Goal: Task Accomplishment & Management: Use online tool/utility

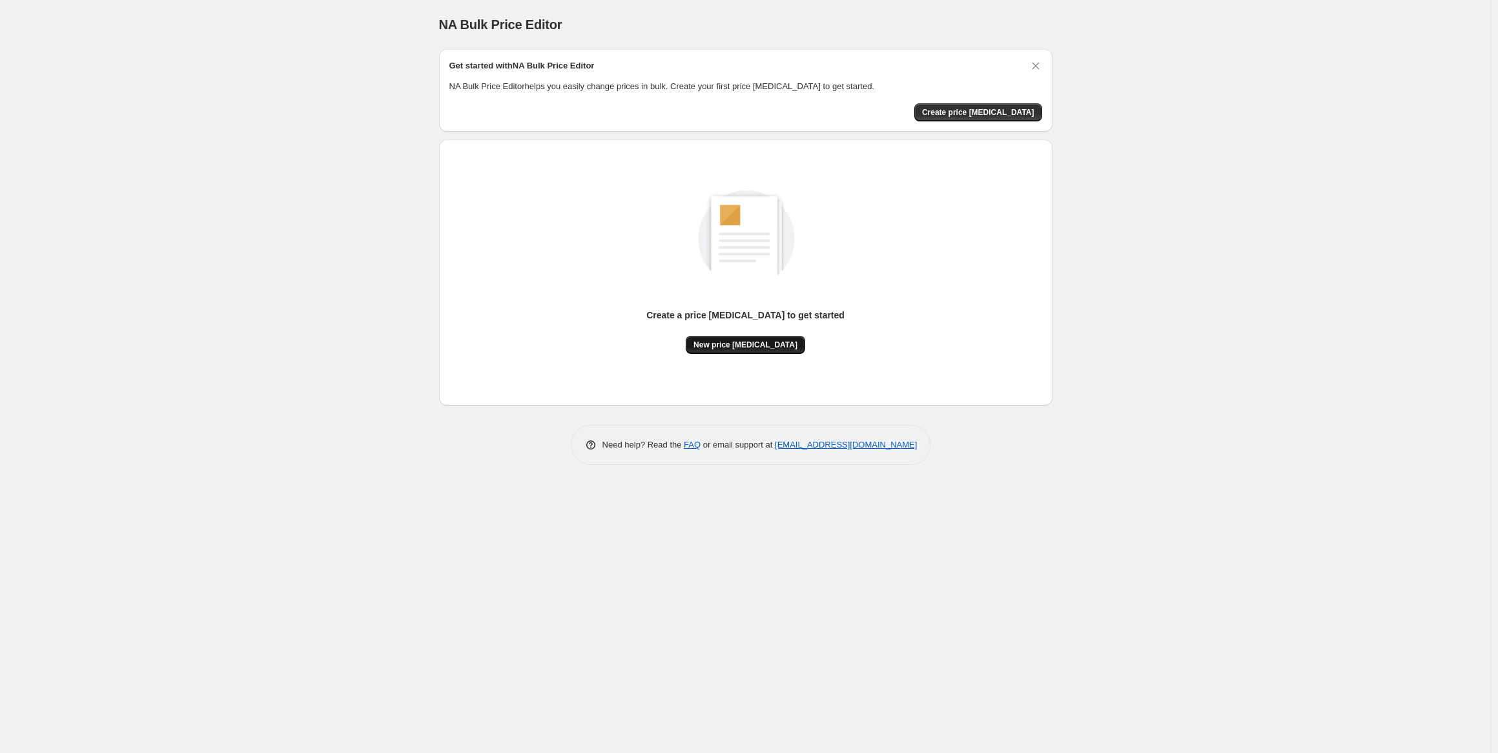
click at [767, 344] on span "New price change job" at bounding box center [746, 345] width 104 height 10
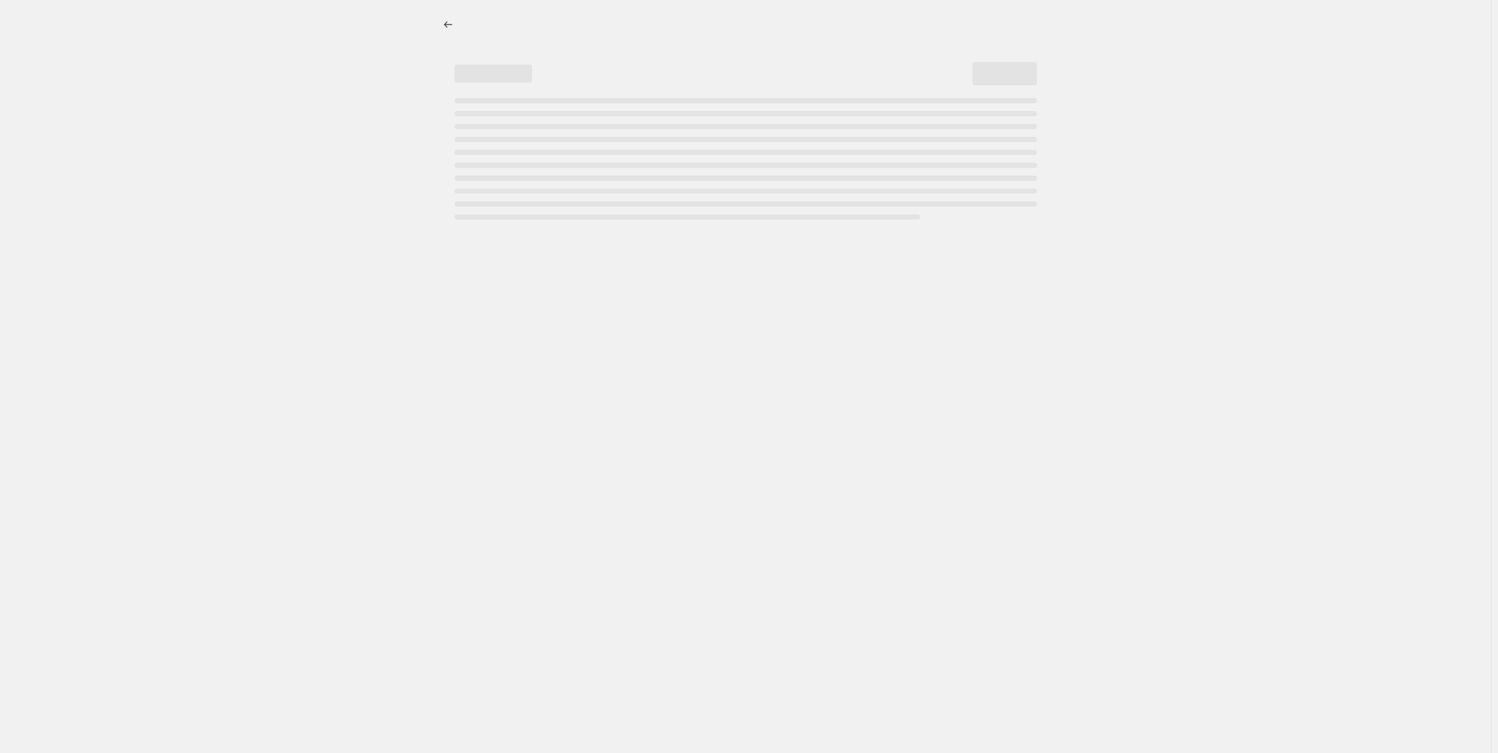
select select "percentage"
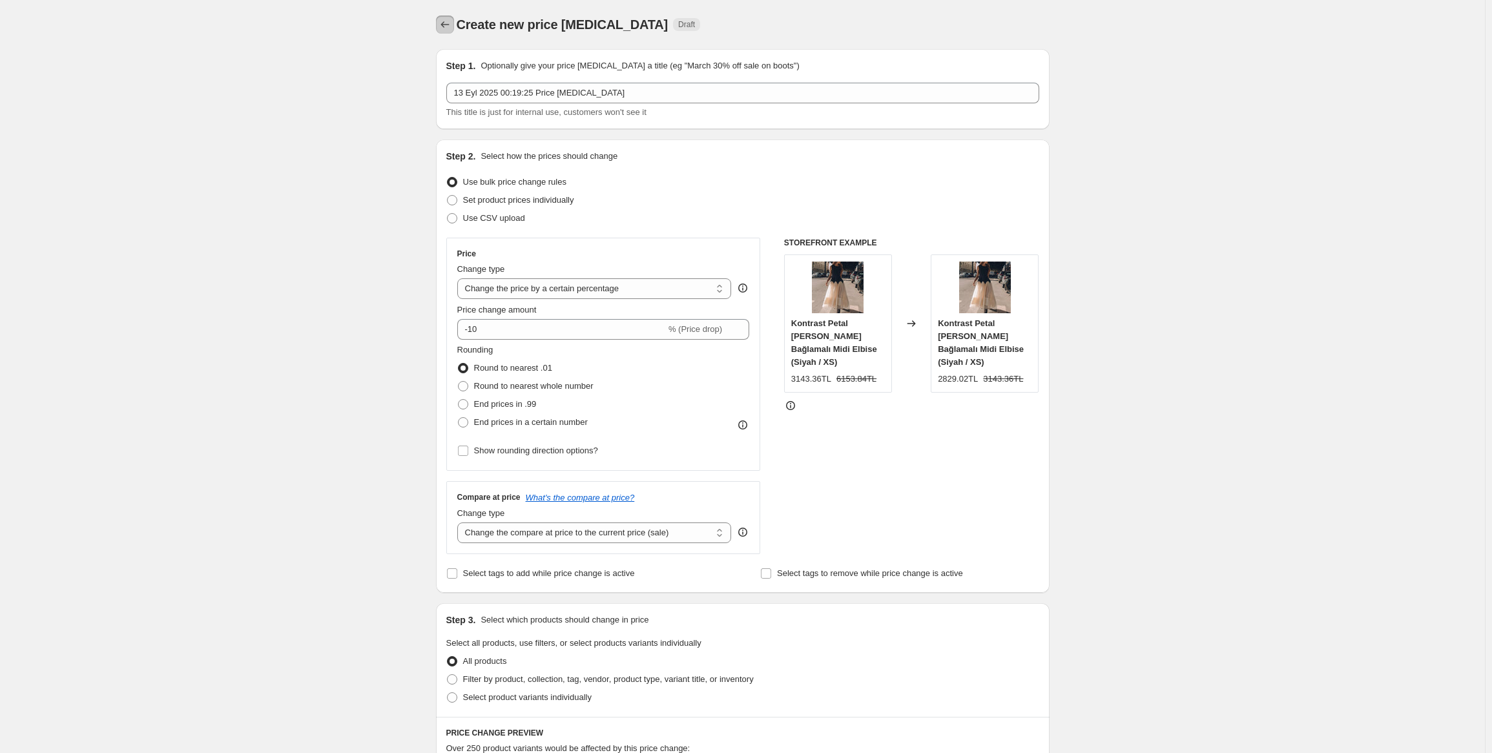
click at [442, 22] on icon "Price change jobs" at bounding box center [445, 24] width 13 height 13
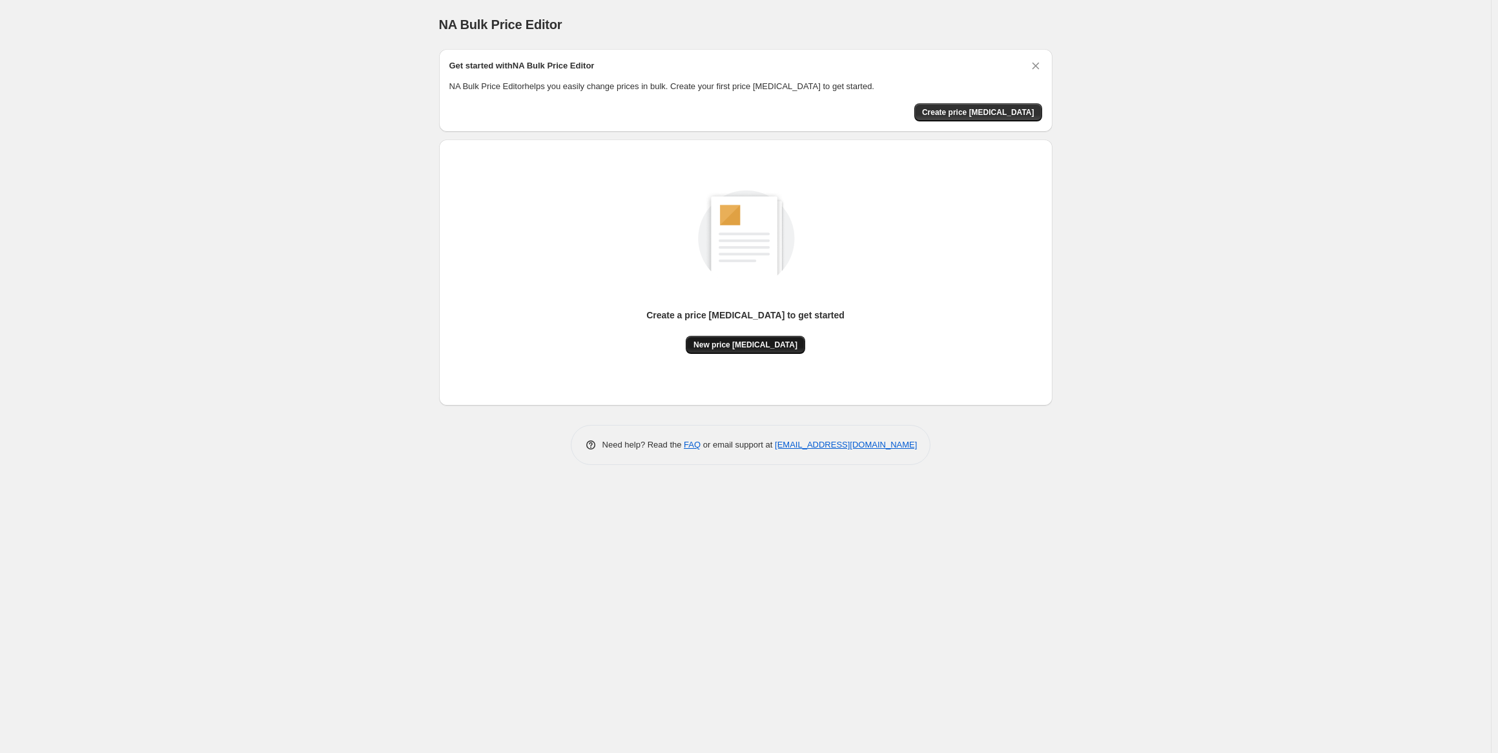
click at [741, 348] on span "New price [MEDICAL_DATA]" at bounding box center [746, 345] width 104 height 10
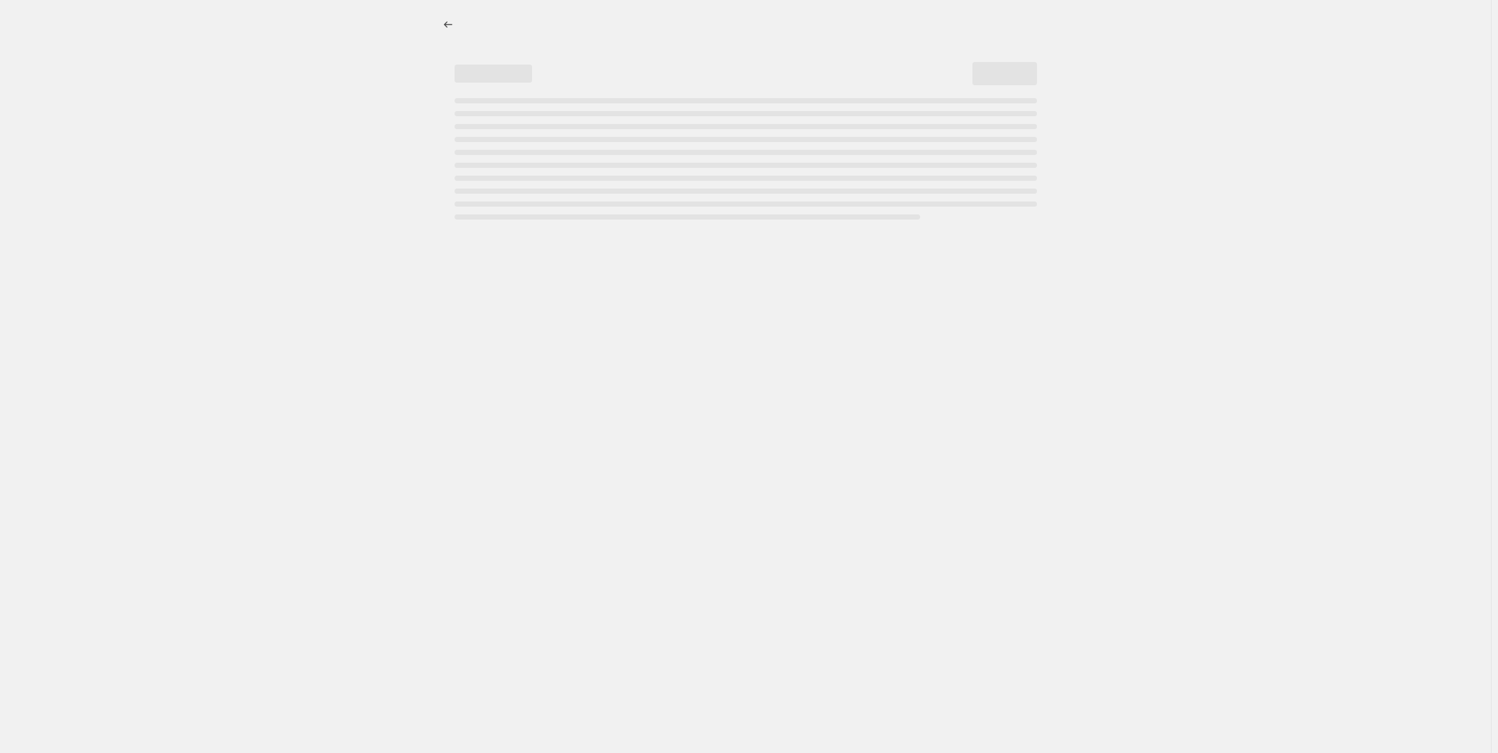
select select "percentage"
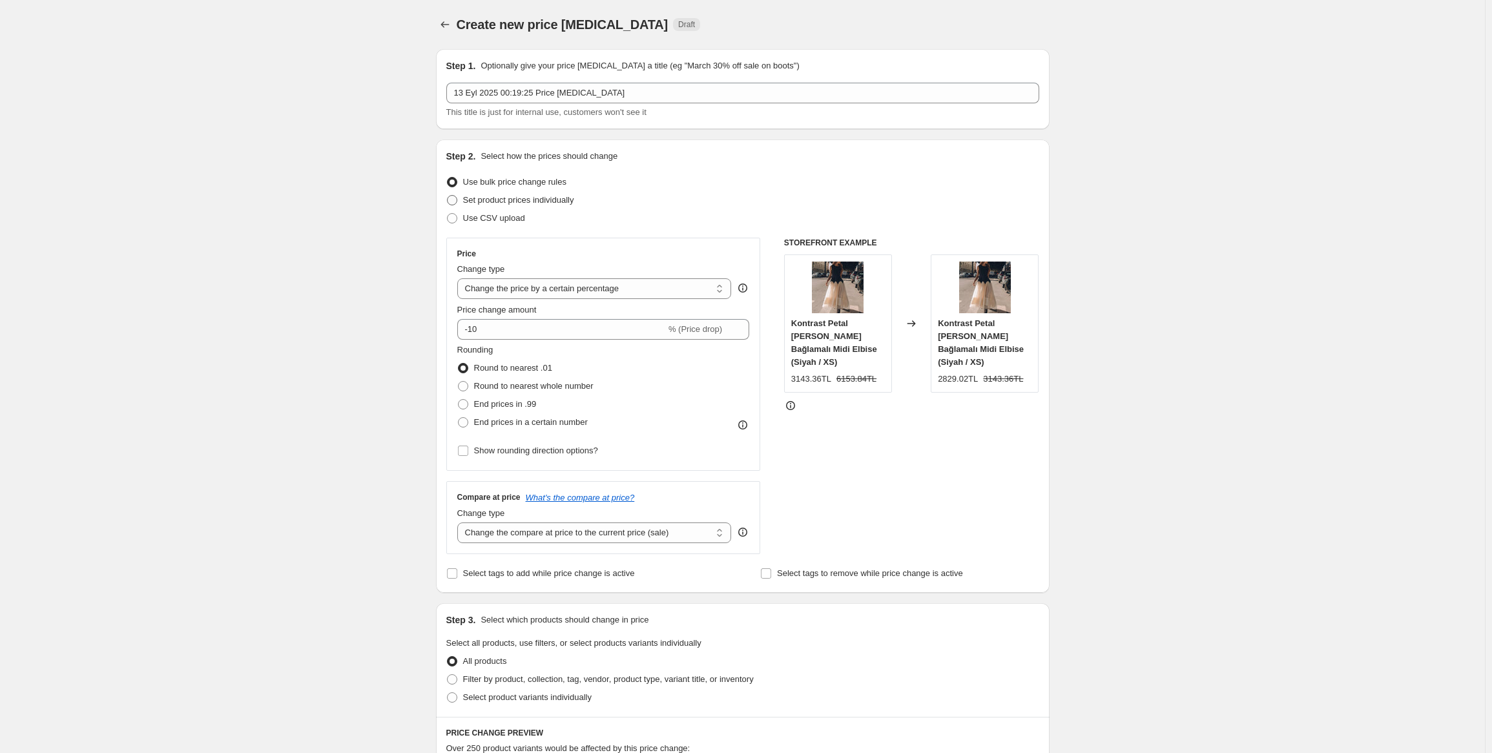
click at [544, 200] on span "Set product prices individually" at bounding box center [518, 200] width 111 height 10
click at [448, 196] on input "Set product prices individually" at bounding box center [447, 195] width 1 height 1
radio input "true"
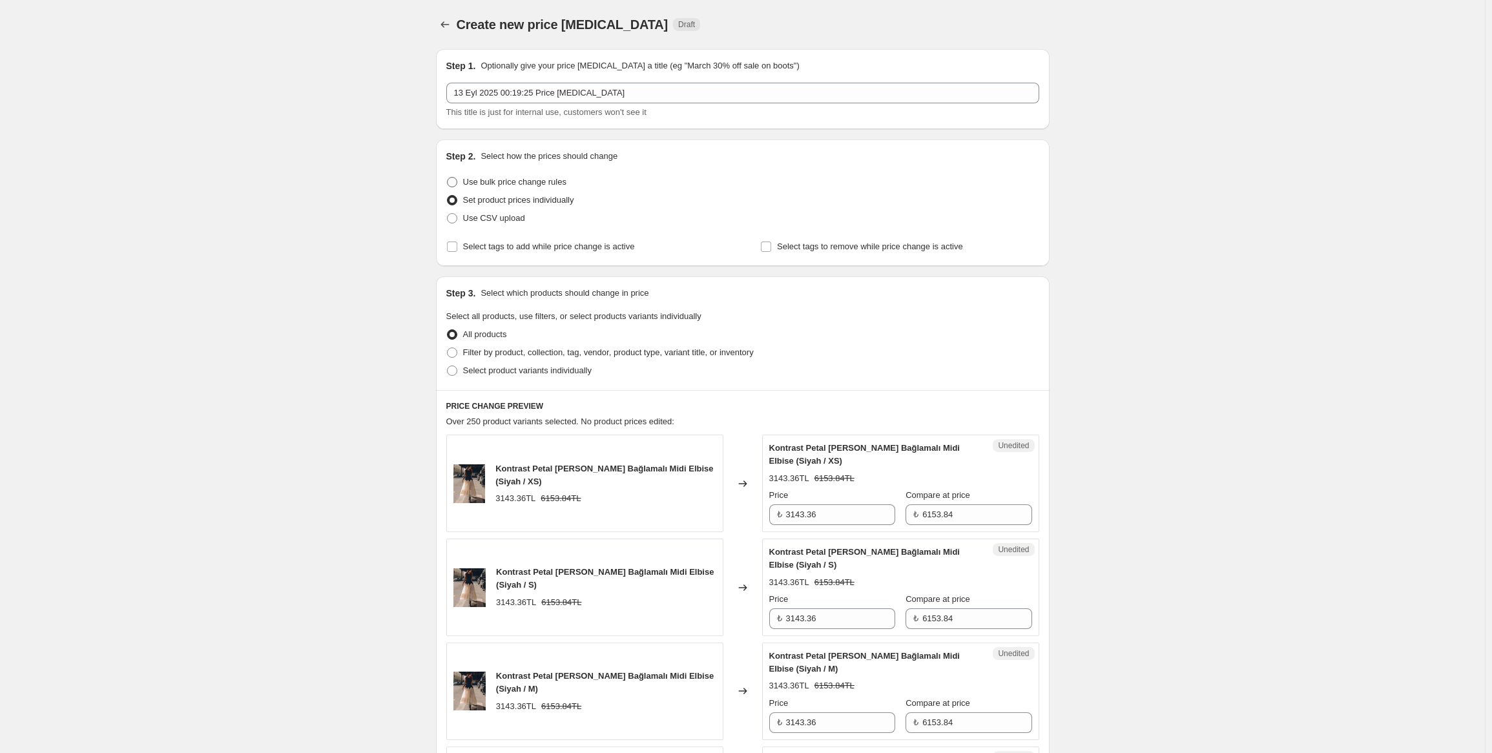
click at [511, 185] on span "Use bulk price change rules" at bounding box center [514, 182] width 103 height 10
click at [448, 178] on input "Use bulk price change rules" at bounding box center [447, 177] width 1 height 1
radio input "true"
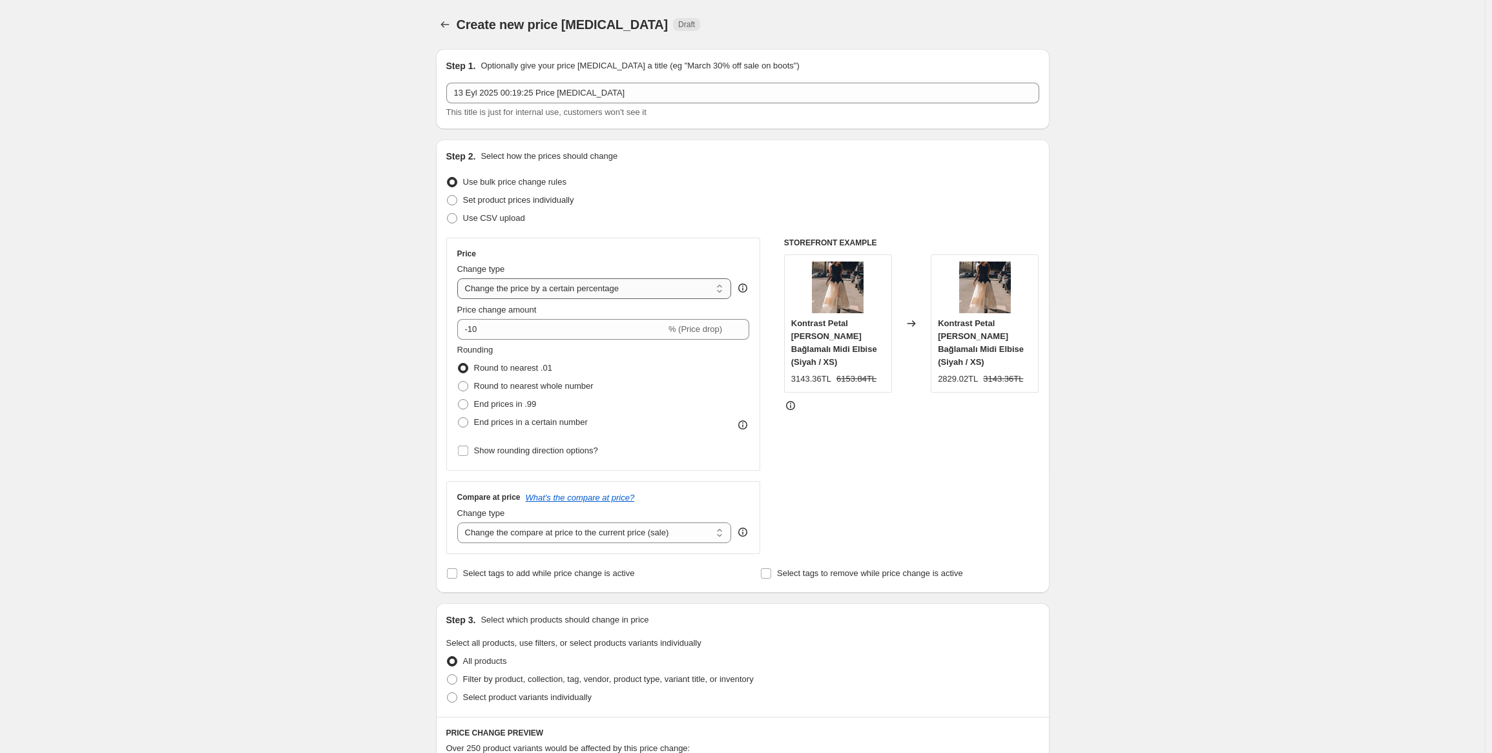
click at [572, 289] on select "Change the price to a certain amount Change the price by a certain amount Chang…" at bounding box center [594, 288] width 274 height 21
select select "to"
click at [460, 278] on select "Change the price to a certain amount Change the price by a certain amount Chang…" at bounding box center [594, 288] width 274 height 21
type input "80.00"
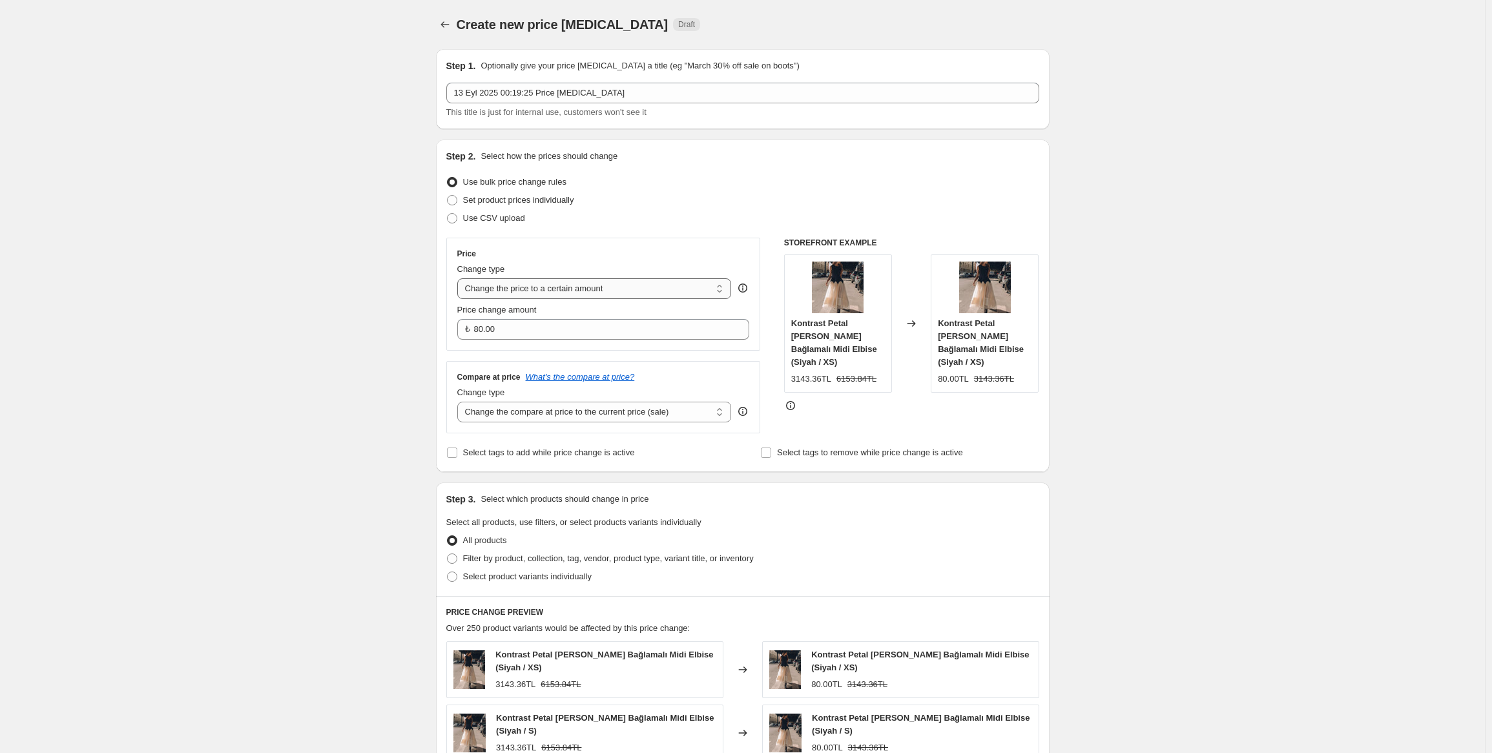
click at [553, 295] on select "Change the price to a certain amount Change the price by a certain amount Chang…" at bounding box center [594, 288] width 274 height 21
select select "by"
click at [460, 278] on select "Change the price to a certain amount Change the price by a certain amount Chang…" at bounding box center [594, 288] width 274 height 21
type input "-10.00"
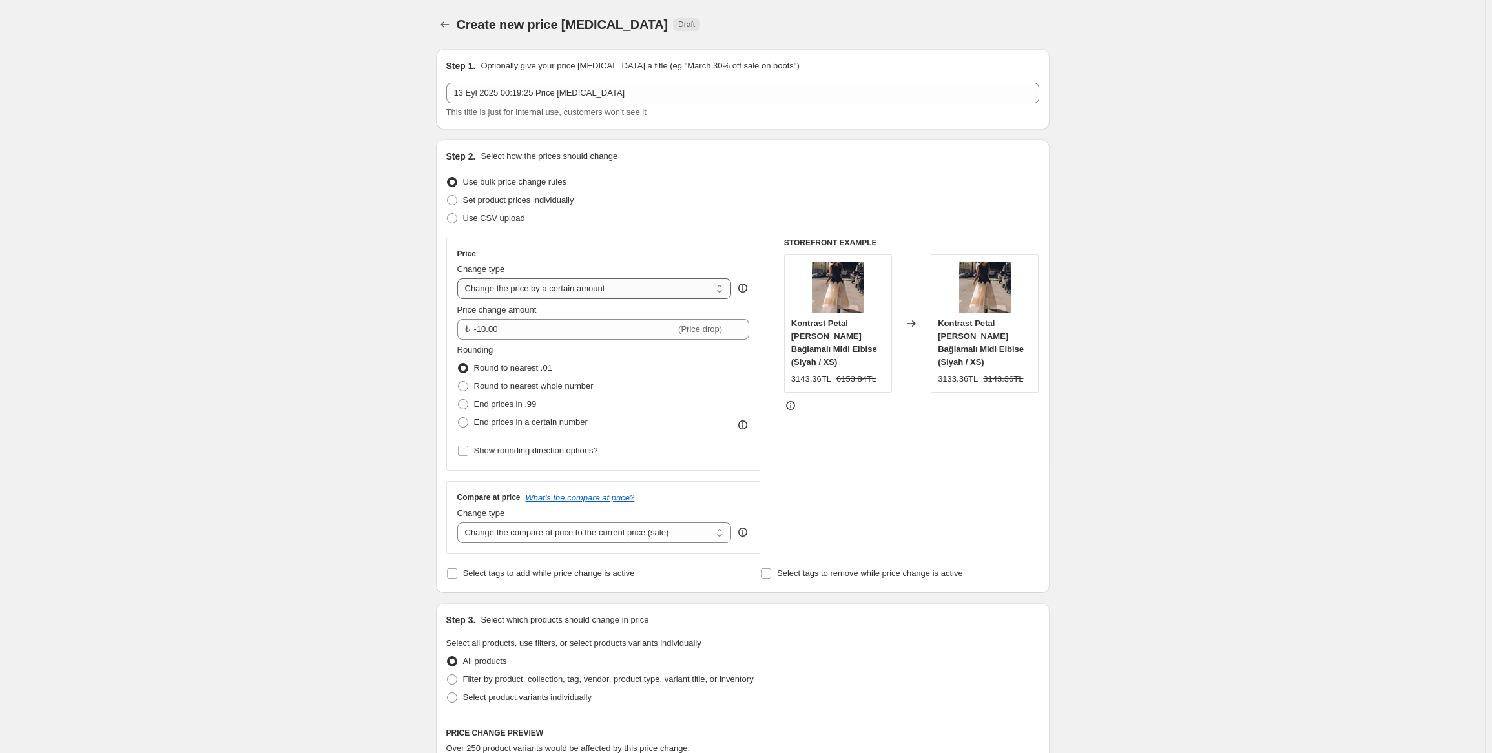
click at [541, 295] on select "Change the price to a certain amount Change the price by a certain amount Chang…" at bounding box center [594, 288] width 274 height 21
select select "percentage"
click at [460, 278] on select "Change the price to a certain amount Change the price by a certain amount Chang…" at bounding box center [594, 288] width 274 height 21
type input "-15"
click at [592, 294] on select "Change the price to a certain amount Change the price by a certain amount Chang…" at bounding box center [594, 288] width 274 height 21
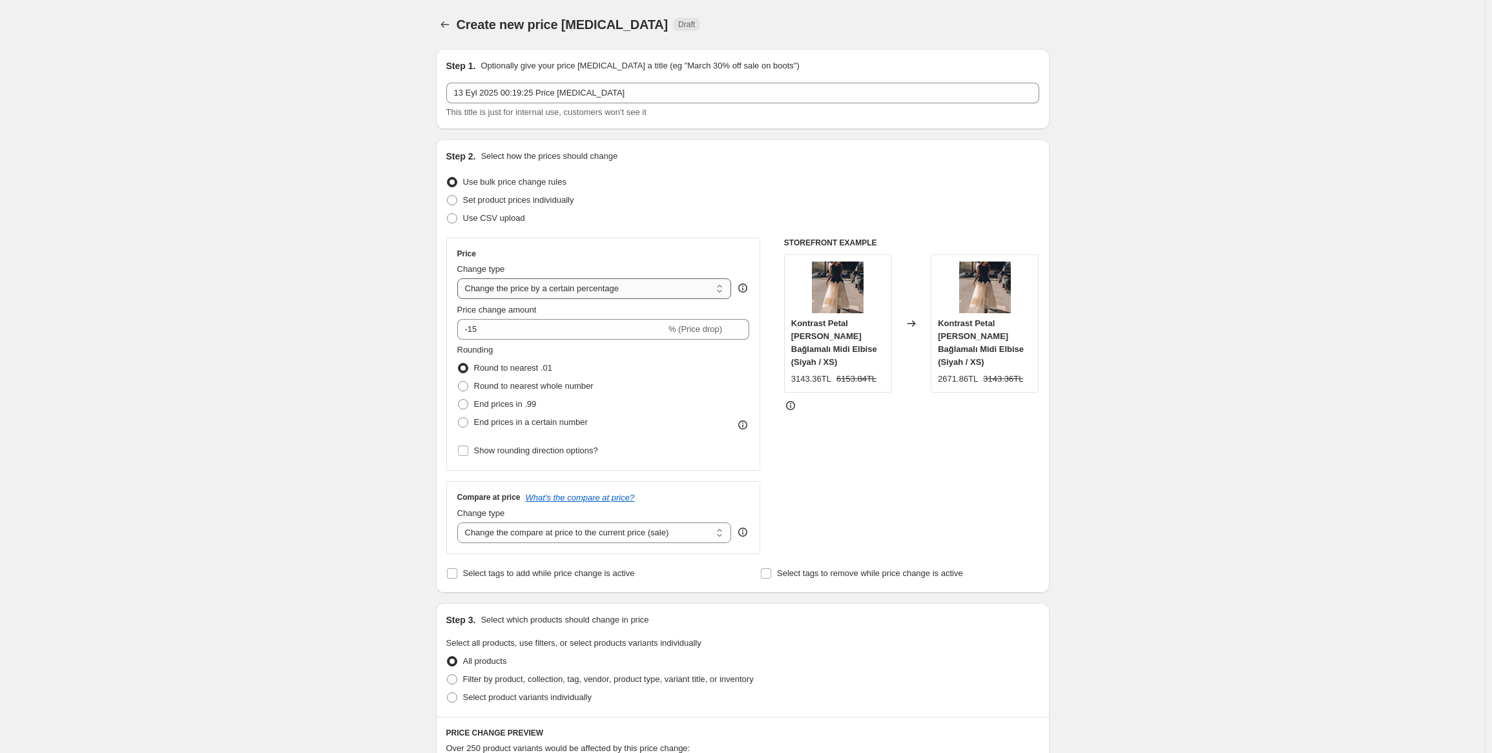
click at [460, 278] on select "Change the price to a certain amount Change the price by a certain amount Chang…" at bounding box center [594, 288] width 274 height 21
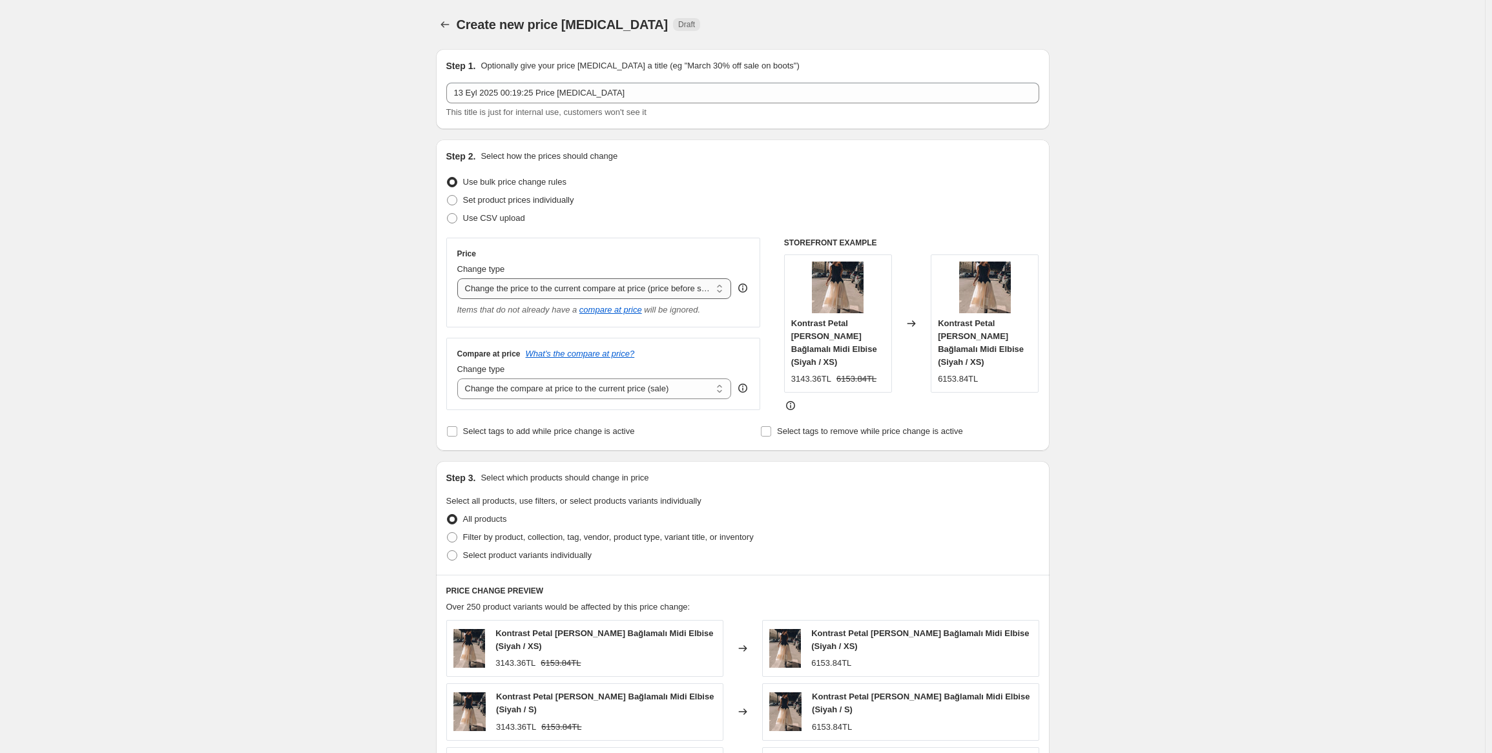
click at [608, 292] on select "Change the price to a certain amount Change the price by a certain amount Chang…" at bounding box center [594, 288] width 274 height 21
click at [460, 278] on select "Change the price to a certain amount Change the price by a certain amount Chang…" at bounding box center [594, 288] width 274 height 21
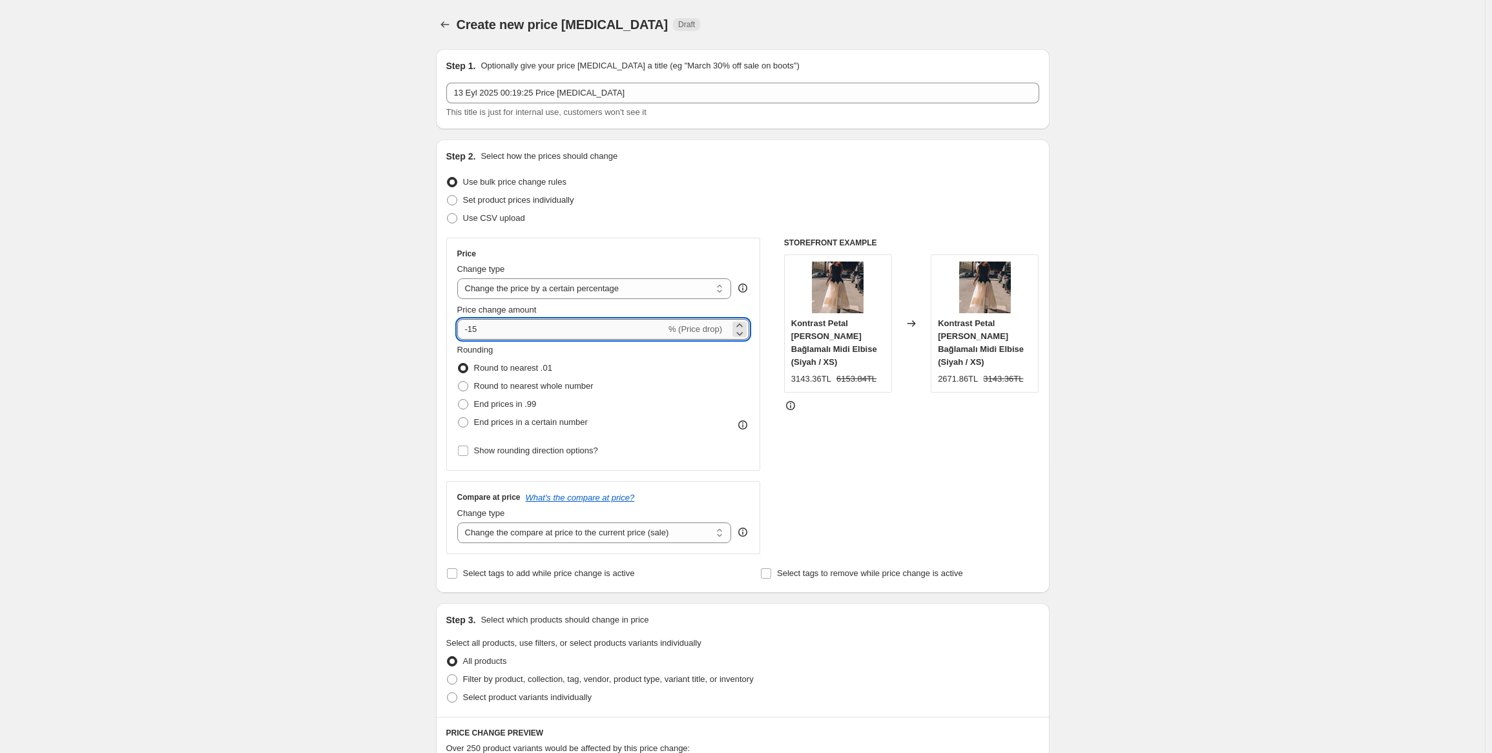
click at [487, 331] on input "-15" at bounding box center [561, 329] width 209 height 21
click at [517, 285] on select "Change the price to a certain amount Change the price by a certain amount Chang…" at bounding box center [594, 288] width 274 height 21
select select "bcap"
click at [460, 278] on select "Change the price to a certain amount Change the price by a certain amount Chang…" at bounding box center [594, 288] width 274 height 21
type input "-12.00"
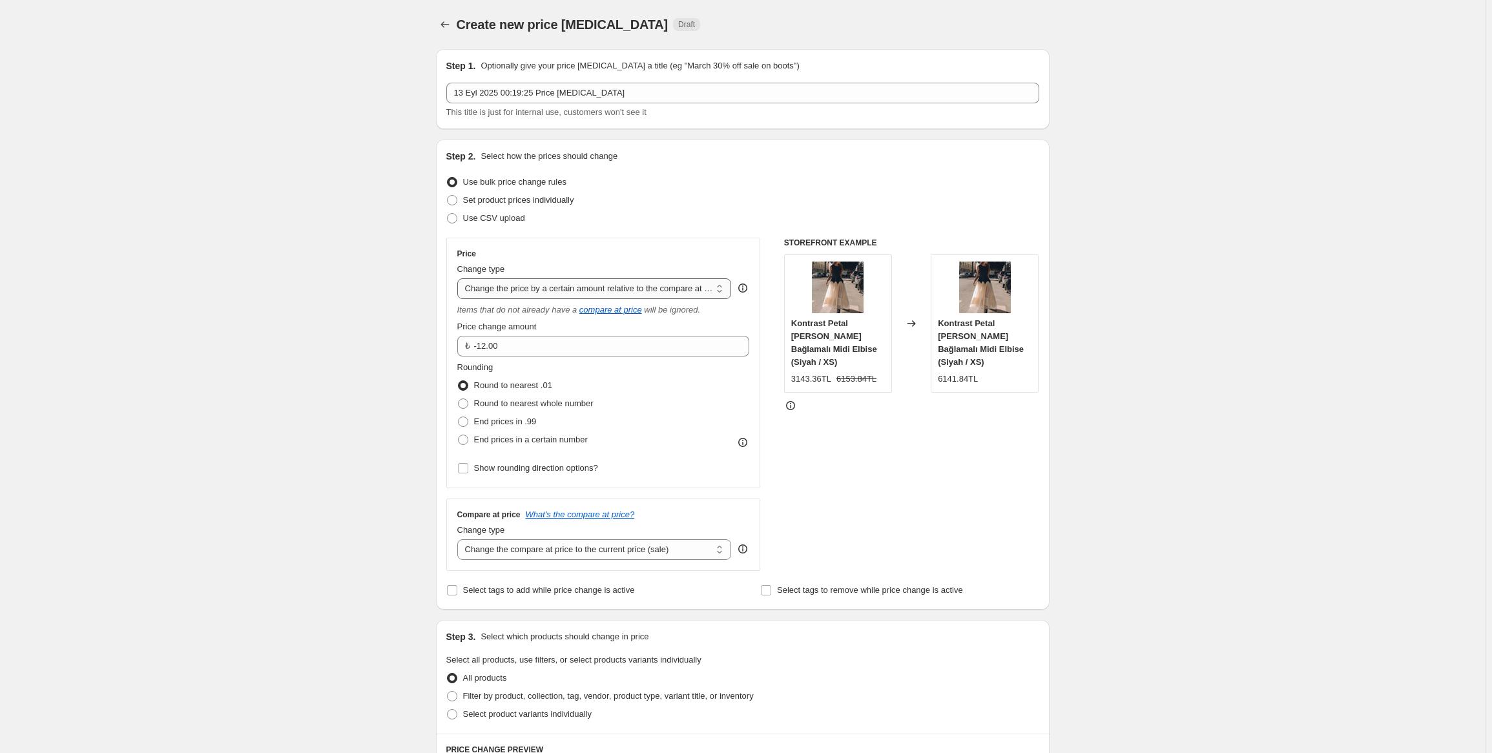
click at [555, 293] on select "Change the price to a certain amount Change the price by a certain amount Chang…" at bounding box center [594, 288] width 274 height 21
select select "pcap"
click at [460, 278] on select "Change the price to a certain amount Change the price by a certain amount Chang…" at bounding box center [594, 288] width 274 height 21
type input "-20"
click at [566, 282] on select "Change the price to a certain amount Change the price by a certain amount Chang…" at bounding box center [594, 288] width 274 height 21
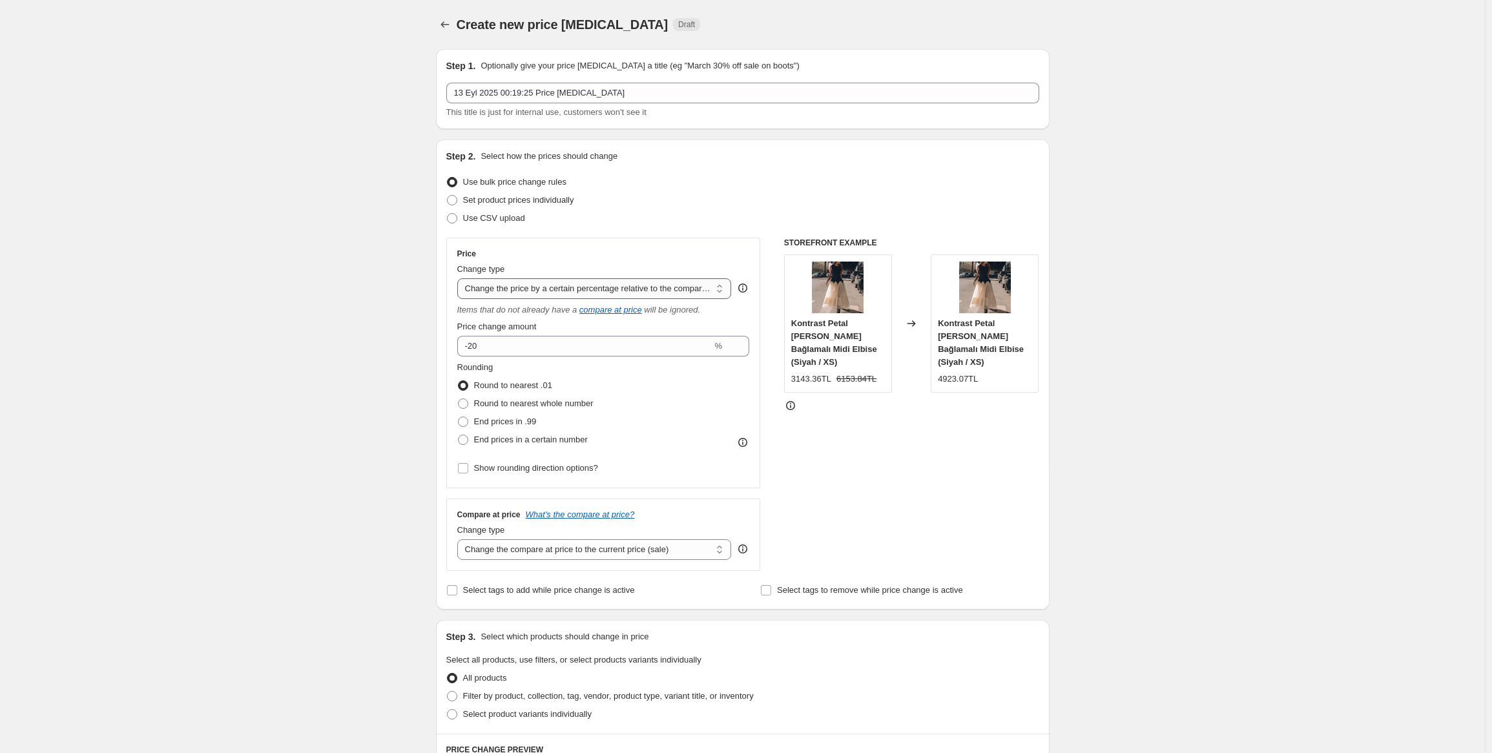
click at [460, 278] on select "Change the price to a certain amount Change the price by a certain amount Chang…" at bounding box center [594, 288] width 274 height 21
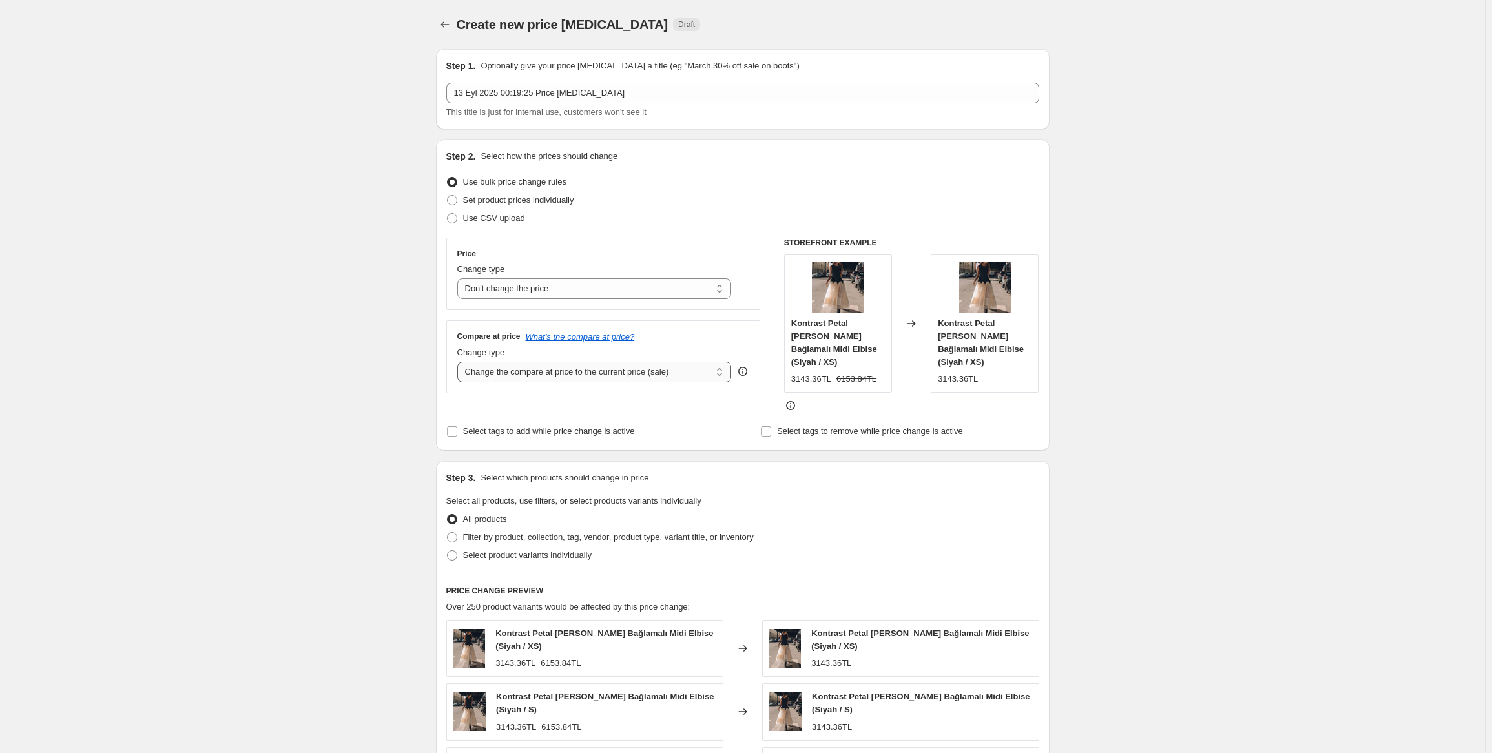
click at [608, 375] on select "Change the compare at price to the current price (sale) Change the compare at p…" at bounding box center [594, 372] width 274 height 21
click at [560, 292] on select "Change the price to a certain amount Change the price by a certain amount Chang…" at bounding box center [594, 288] width 274 height 21
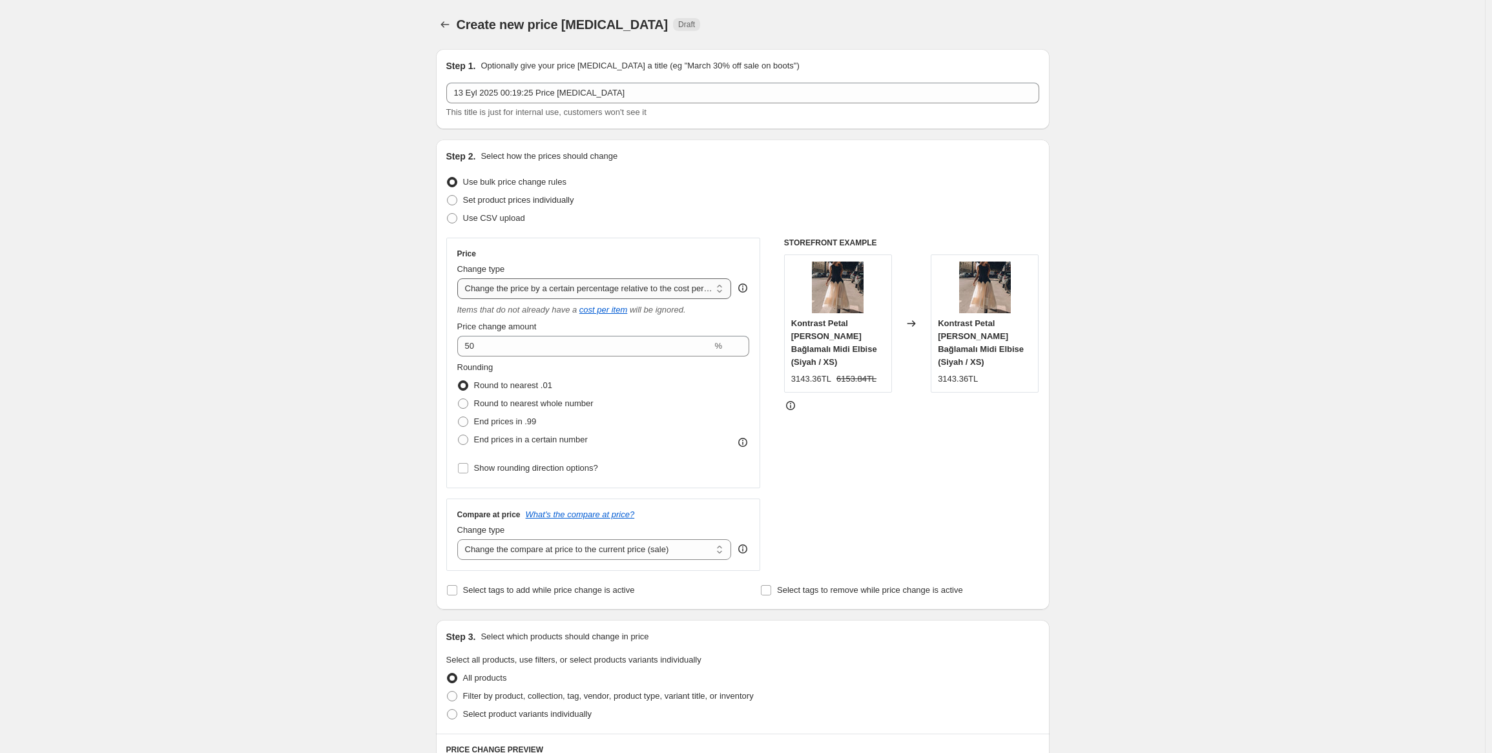
click at [558, 291] on select "Change the price to a certain amount Change the price by a certain amount Chang…" at bounding box center [594, 288] width 274 height 21
click at [460, 278] on select "Change the price to a certain amount Change the price by a certain amount Chang…" at bounding box center [594, 288] width 274 height 21
click at [555, 284] on select "Change the price to a certain amount Change the price by a certain amount Chang…" at bounding box center [594, 288] width 274 height 21
select select "to"
click at [460, 278] on select "Change the price to a certain amount Change the price by a certain amount Chang…" at bounding box center [594, 288] width 274 height 21
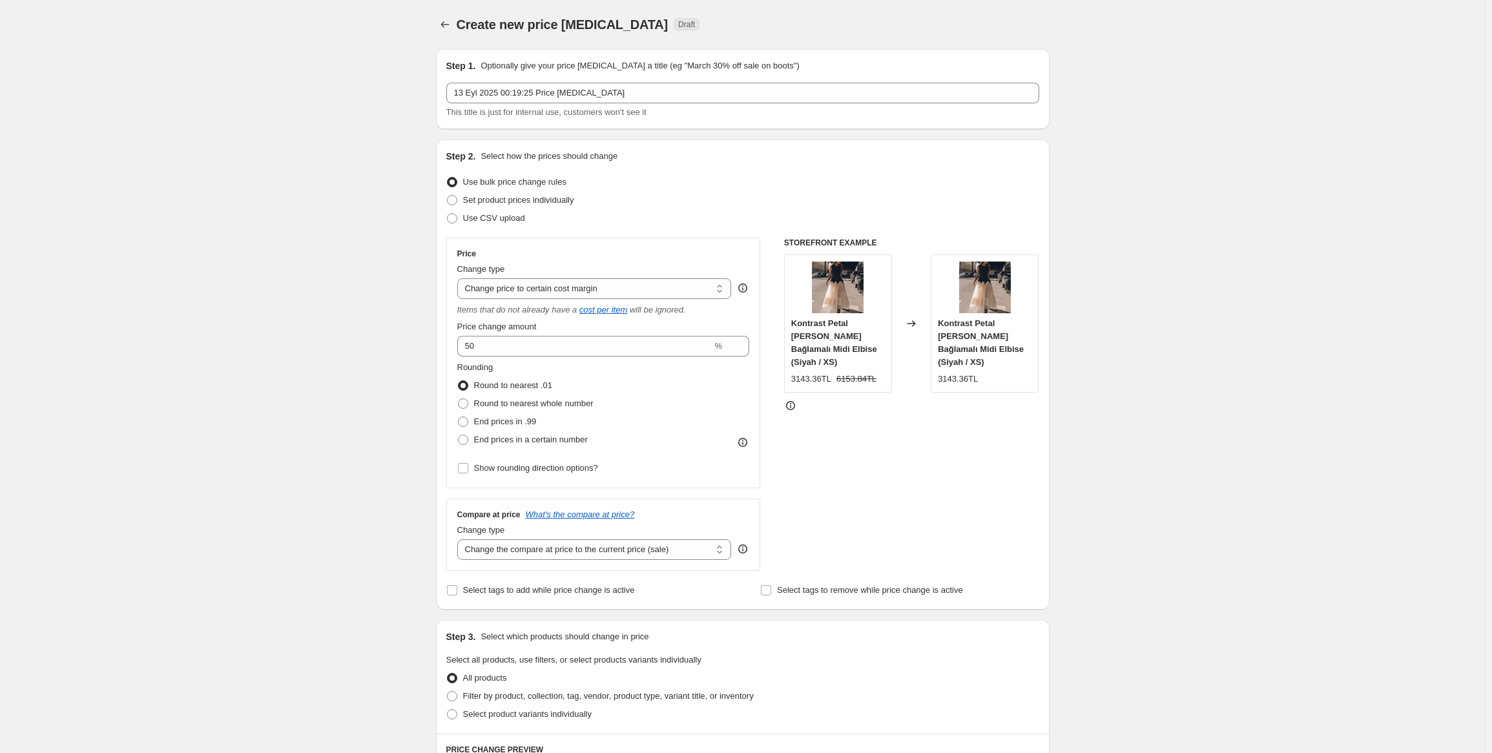
type input "80.00"
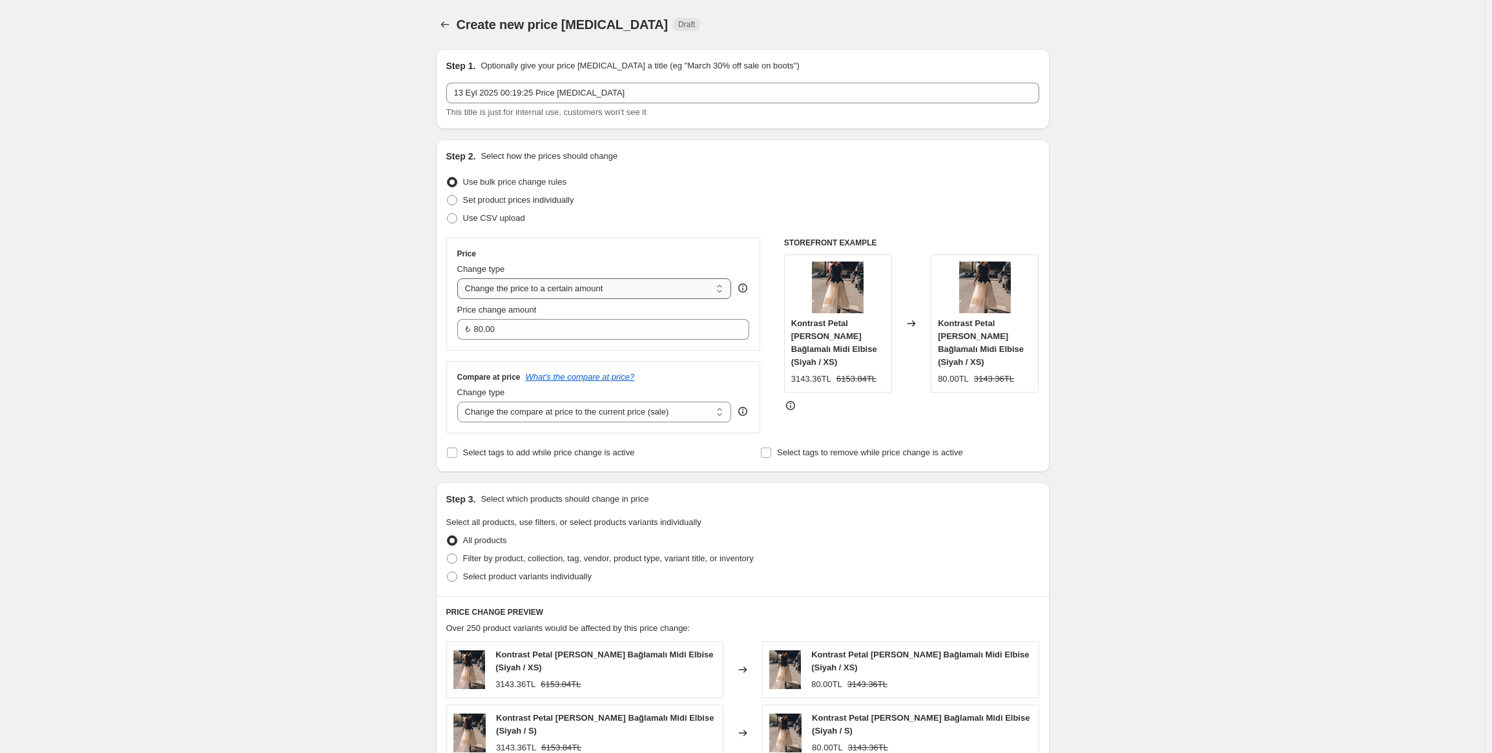
click at [568, 291] on select "Change the price to a certain amount Change the price by a certain amount Chang…" at bounding box center [594, 288] width 274 height 21
select select "by"
click at [460, 278] on select "Change the price to a certain amount Change the price by a certain amount Chang…" at bounding box center [594, 288] width 274 height 21
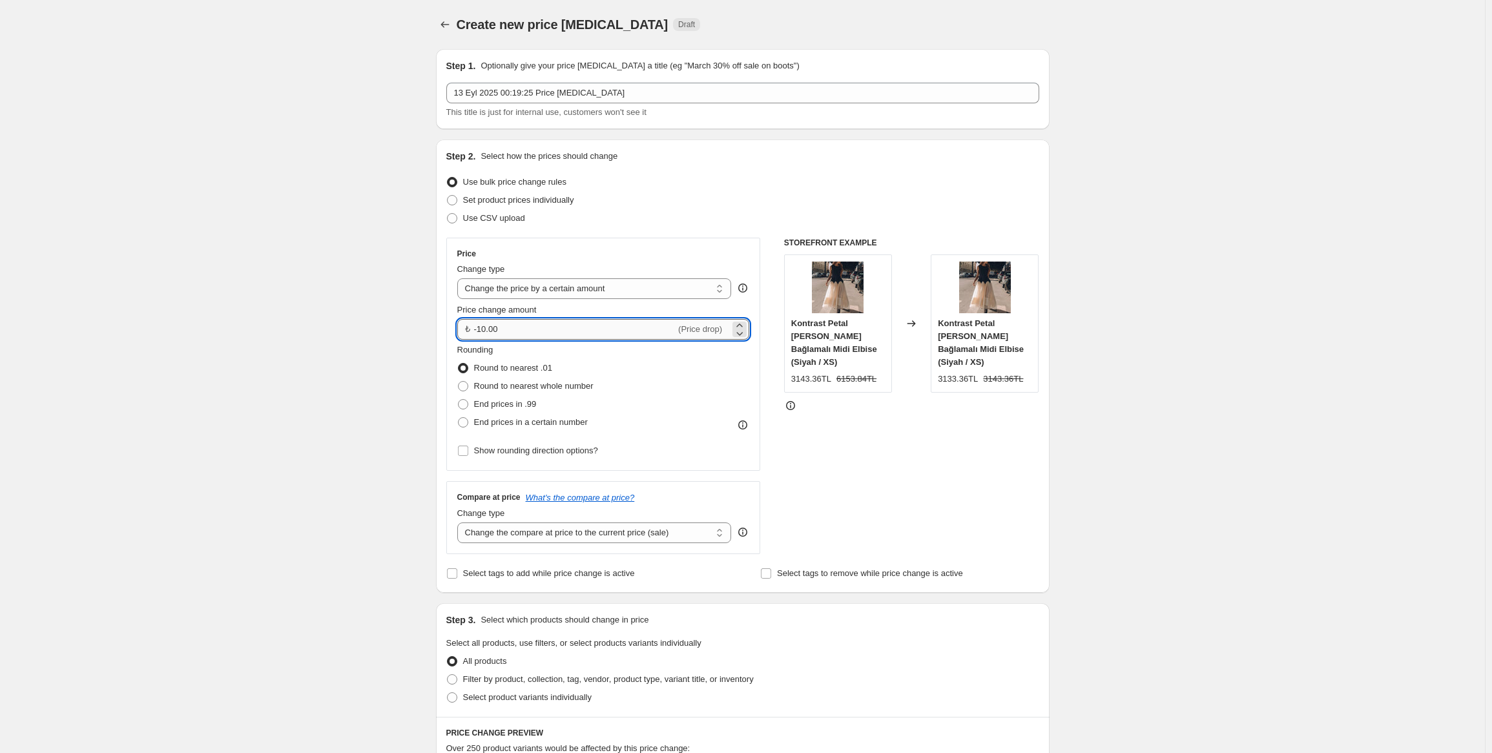
click at [556, 329] on input "-10.00" at bounding box center [575, 329] width 202 height 21
click at [772, 366] on div "Price Change type Change the price to a certain amount Change the price by a ce…" at bounding box center [742, 396] width 593 height 316
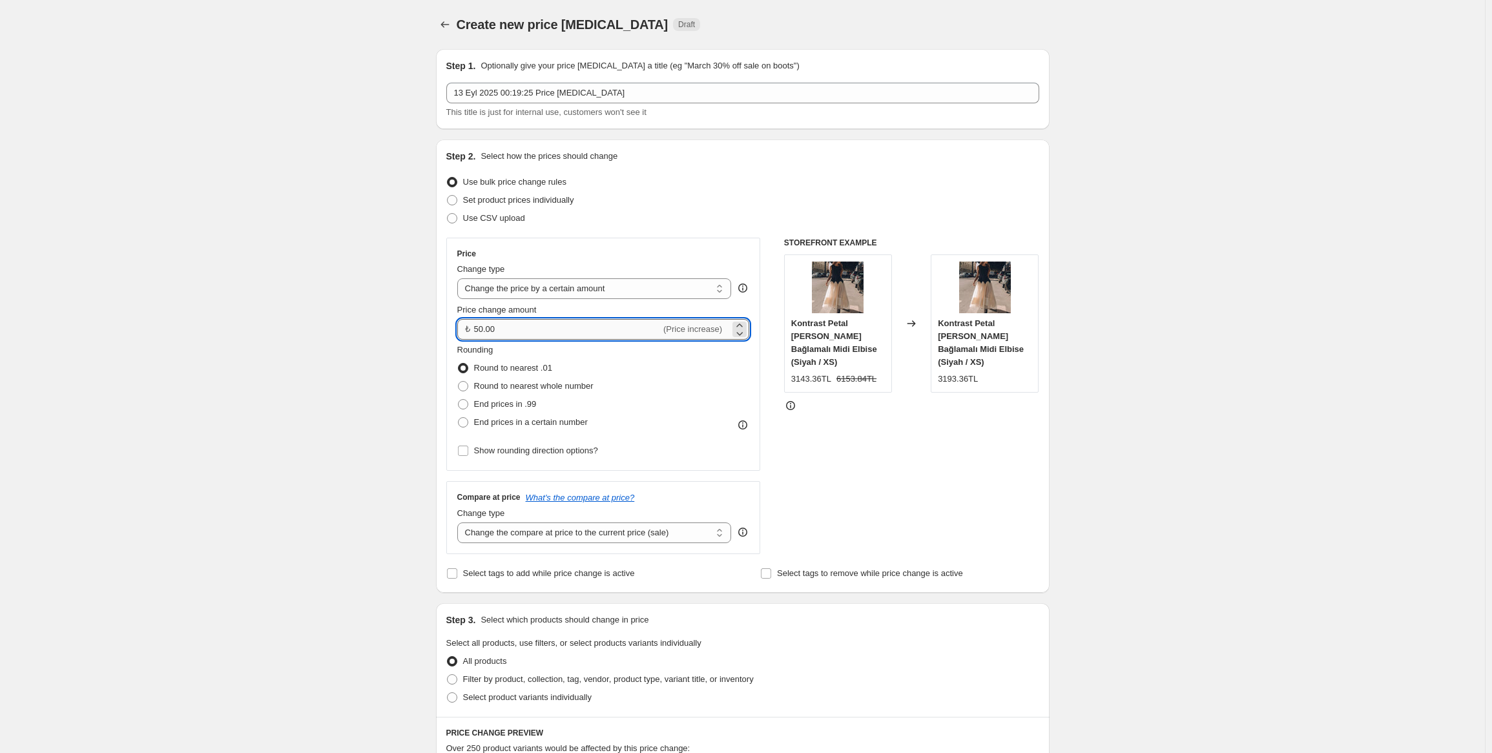
click at [553, 325] on input "50.00" at bounding box center [567, 329] width 187 height 21
type input "200.00"
click at [771, 356] on div "Price Change type Change the price to a certain amount Change the price by a ce…" at bounding box center [742, 396] width 593 height 316
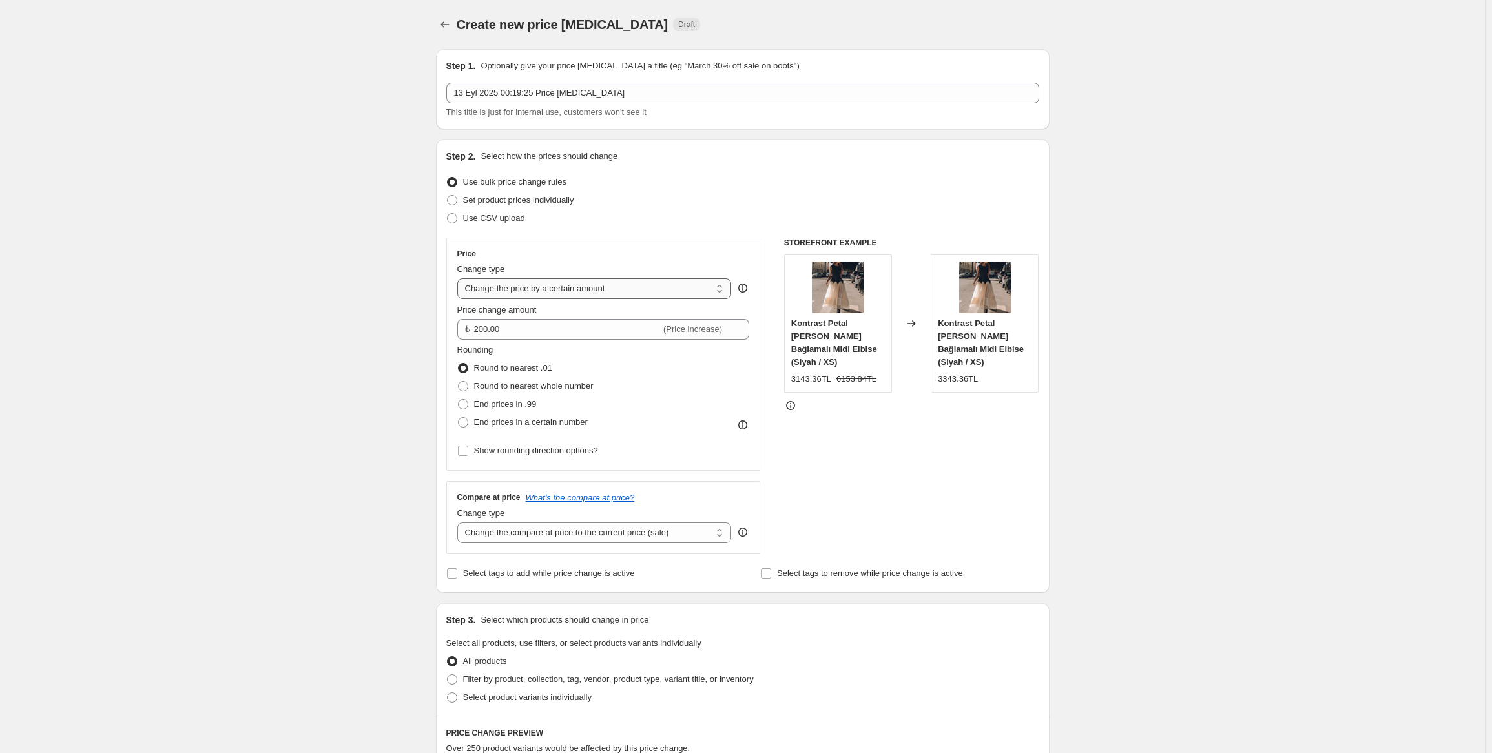
click at [539, 291] on select "Change the price to a certain amount Change the price by a certain amount Chang…" at bounding box center [594, 288] width 274 height 21
select select "percentage"
click at [460, 278] on select "Change the price to a certain amount Change the price by a certain amount Chang…" at bounding box center [594, 288] width 274 height 21
click at [529, 327] on input "-15" at bounding box center [561, 329] width 209 height 21
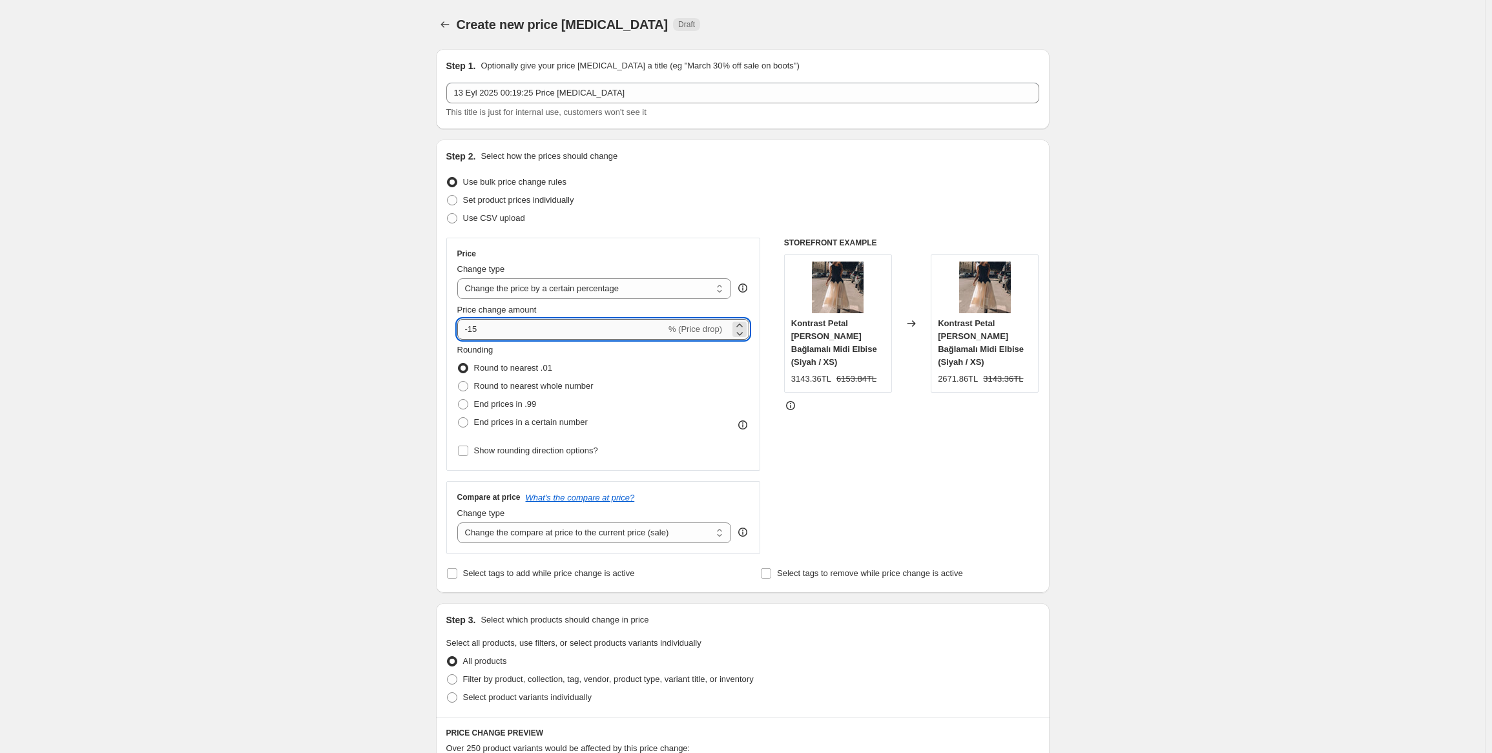
click at [529, 327] on input "-15" at bounding box center [561, 329] width 209 height 21
type input "10"
click at [766, 335] on div "Price Change type Change the price to a certain amount Change the price by a ce…" at bounding box center [742, 396] width 593 height 316
click at [521, 382] on span "Round to nearest whole number" at bounding box center [533, 386] width 119 height 10
click at [459, 382] on input "Round to nearest whole number" at bounding box center [458, 381] width 1 height 1
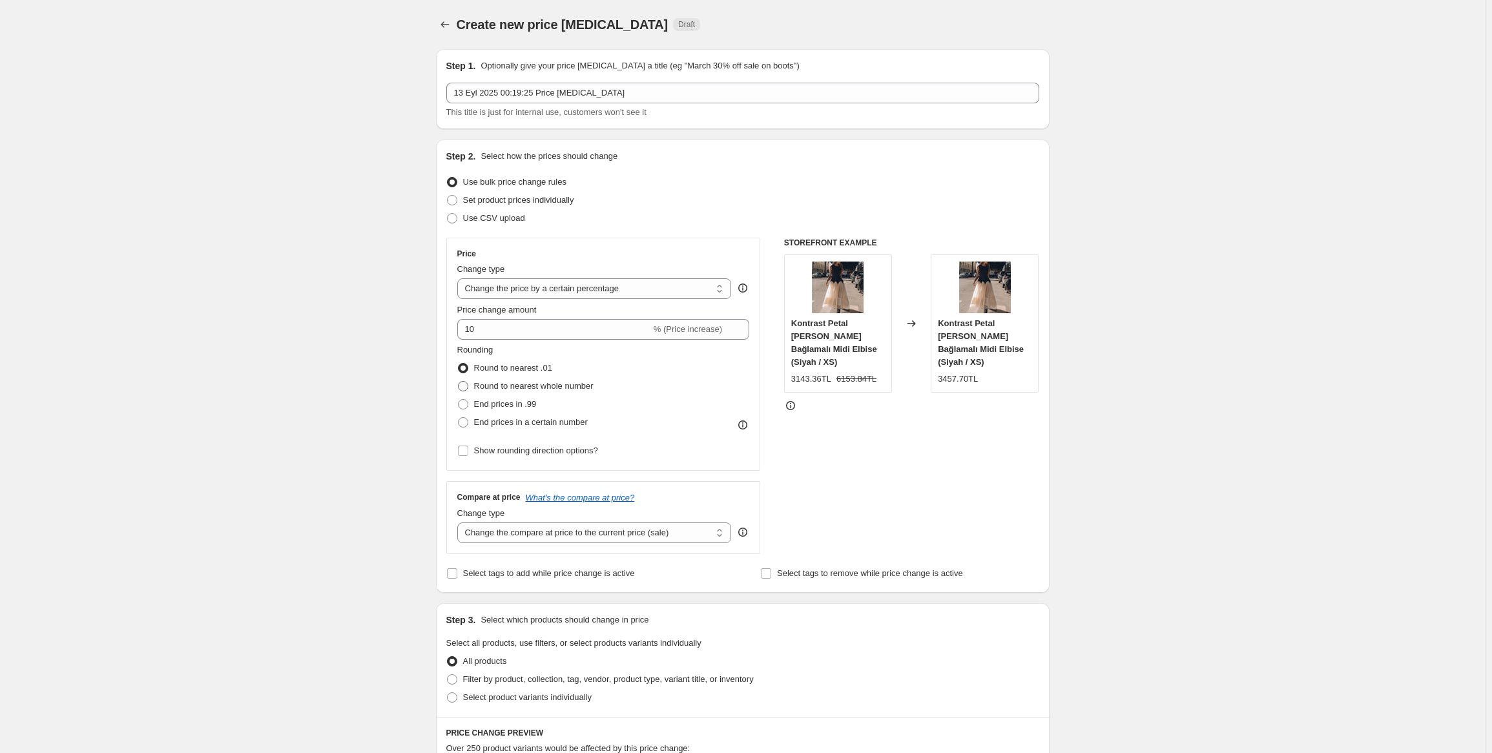
radio input "true"
click at [513, 367] on span "Round to nearest .01" at bounding box center [513, 368] width 78 height 10
click at [459, 364] on input "Round to nearest .01" at bounding box center [458, 363] width 1 height 1
radio input "true"
click at [519, 389] on span "Round to nearest whole number" at bounding box center [533, 386] width 119 height 10
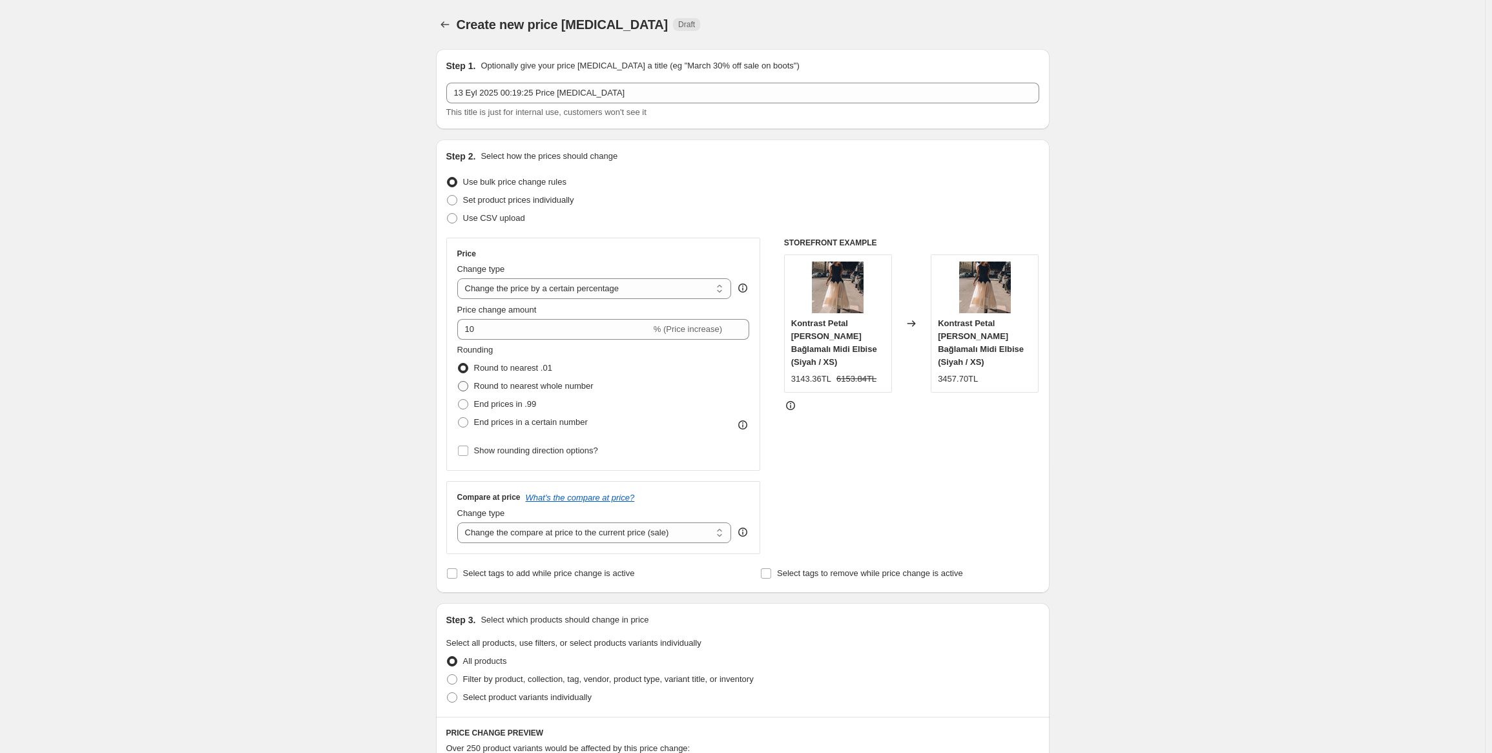
click at [459, 382] on input "Round to nearest whole number" at bounding box center [458, 381] width 1 height 1
radio input "true"
click at [519, 369] on span "Round to nearest .01" at bounding box center [513, 368] width 78 height 10
click at [459, 364] on input "Round to nearest .01" at bounding box center [458, 363] width 1 height 1
radio input "true"
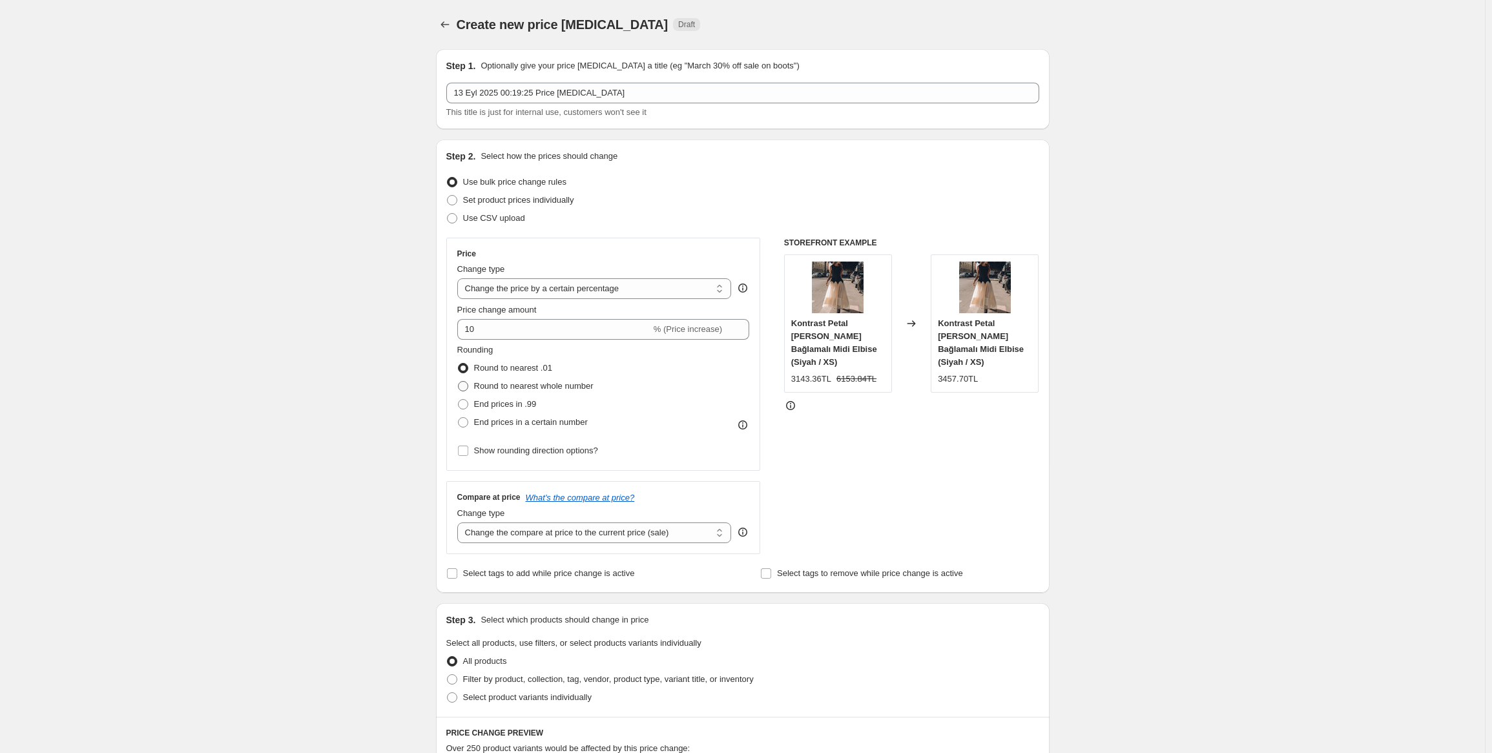
click at [520, 385] on span "Round to nearest whole number" at bounding box center [533, 386] width 119 height 10
click at [459, 382] on input "Round to nearest whole number" at bounding box center [458, 381] width 1 height 1
radio input "true"
click at [519, 405] on span "End prices in .99" at bounding box center [505, 404] width 63 height 10
click at [459, 400] on input "End prices in .99" at bounding box center [458, 399] width 1 height 1
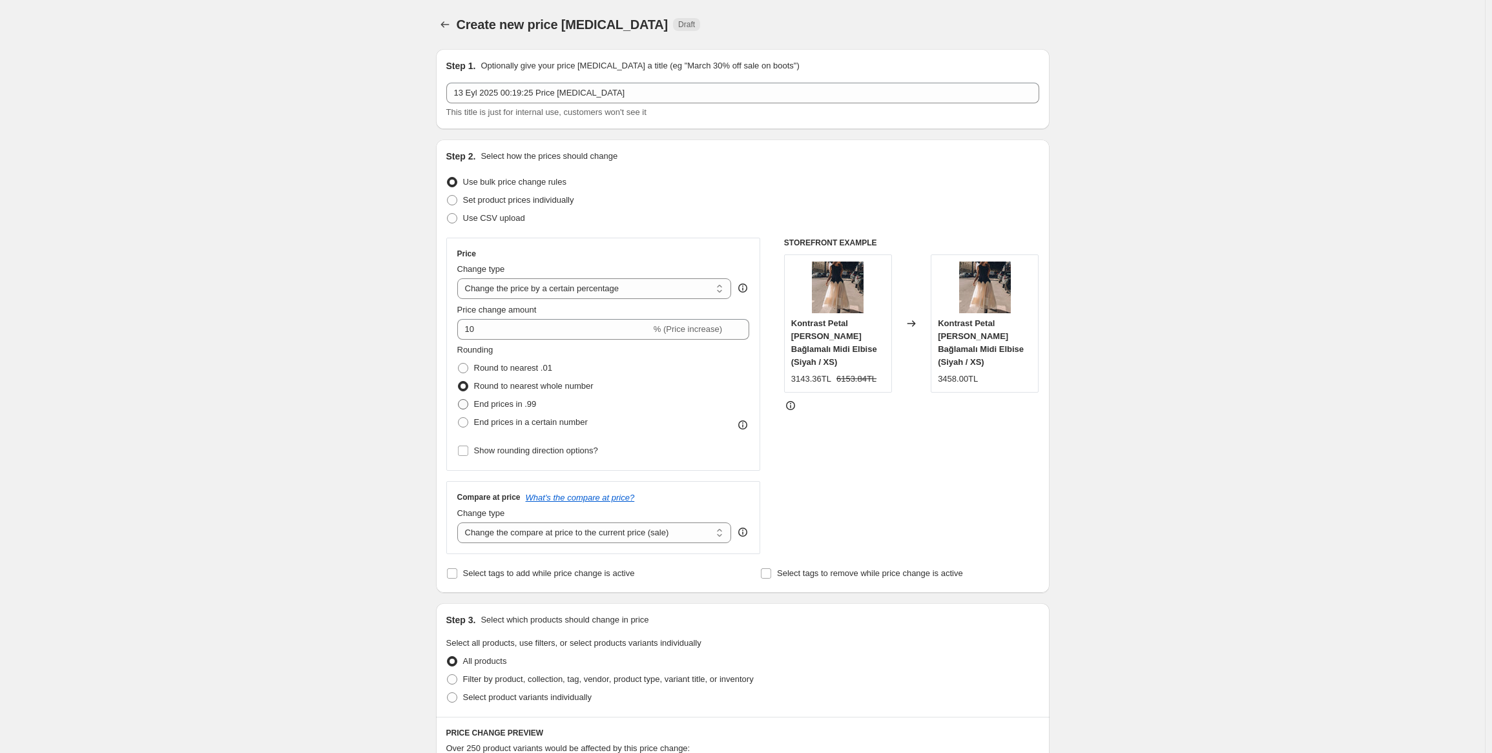
radio input "true"
click at [517, 420] on span "End prices in a certain number" at bounding box center [531, 422] width 114 height 10
click at [459, 418] on input "End prices in a certain number" at bounding box center [458, 417] width 1 height 1
radio input "true"
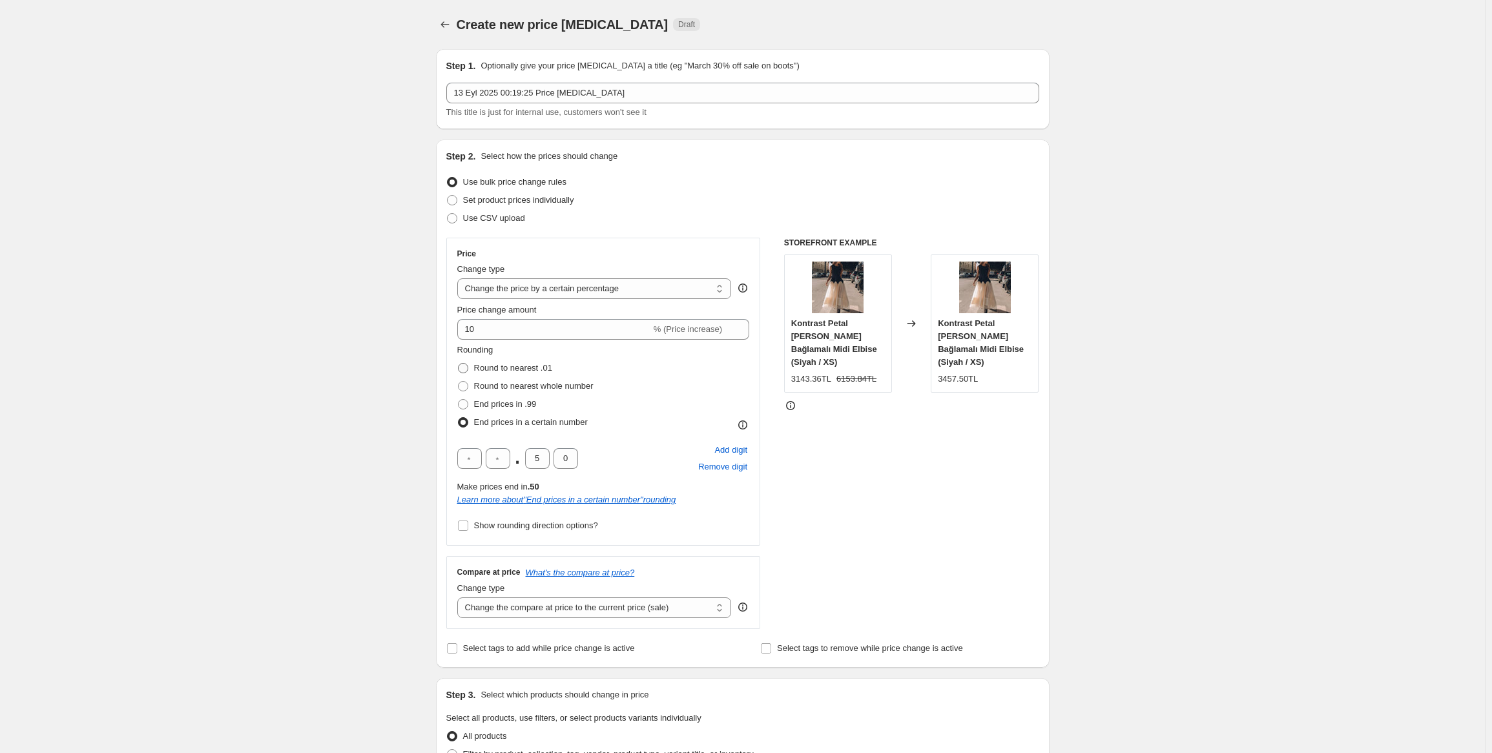
click at [521, 371] on span "Round to nearest .01" at bounding box center [513, 368] width 78 height 10
click at [459, 364] on input "Round to nearest .01" at bounding box center [458, 363] width 1 height 1
radio input "true"
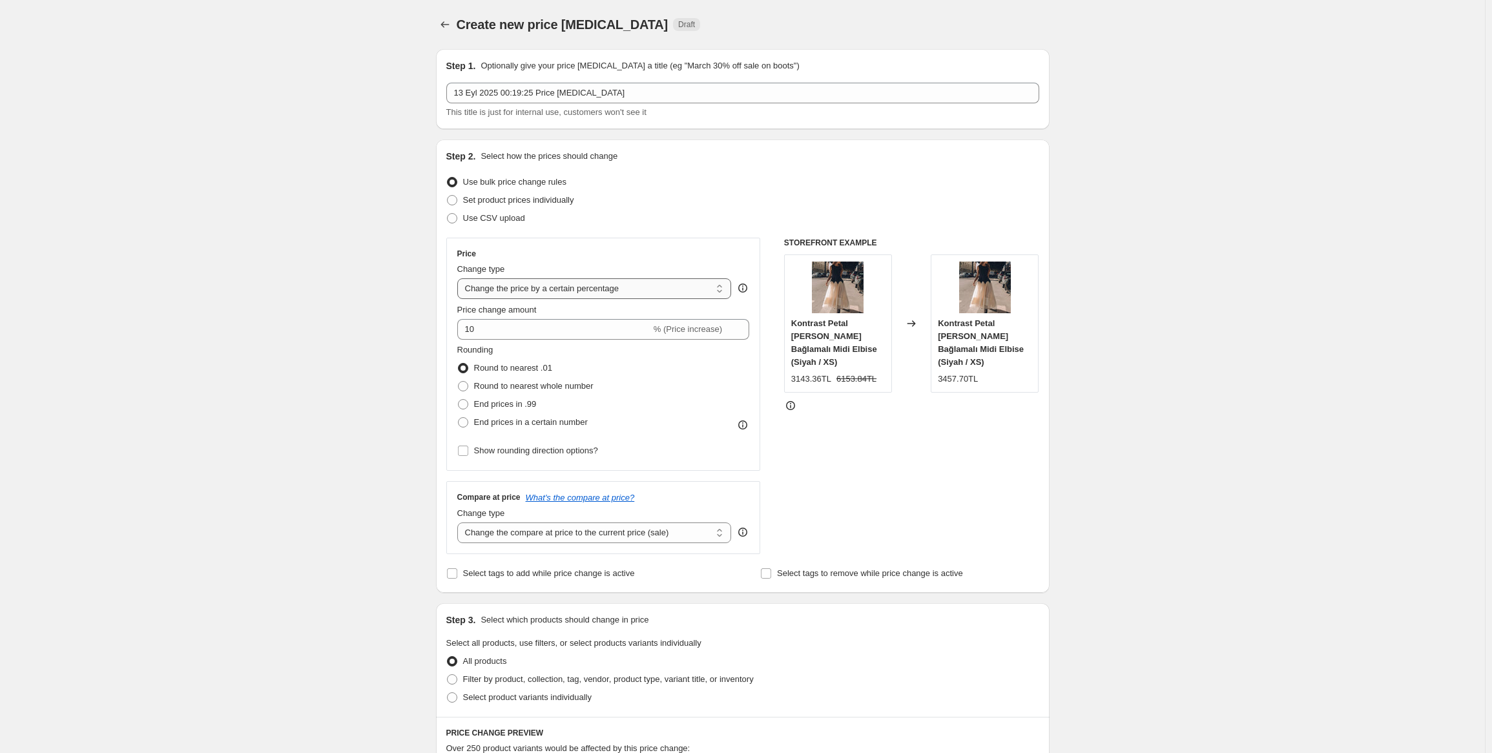
click at [563, 295] on select "Change the price to a certain amount Change the price by a certain amount Chang…" at bounding box center [594, 288] width 274 height 21
click at [460, 278] on select "Change the price to a certain amount Change the price by a certain amount Chang…" at bounding box center [594, 288] width 274 height 21
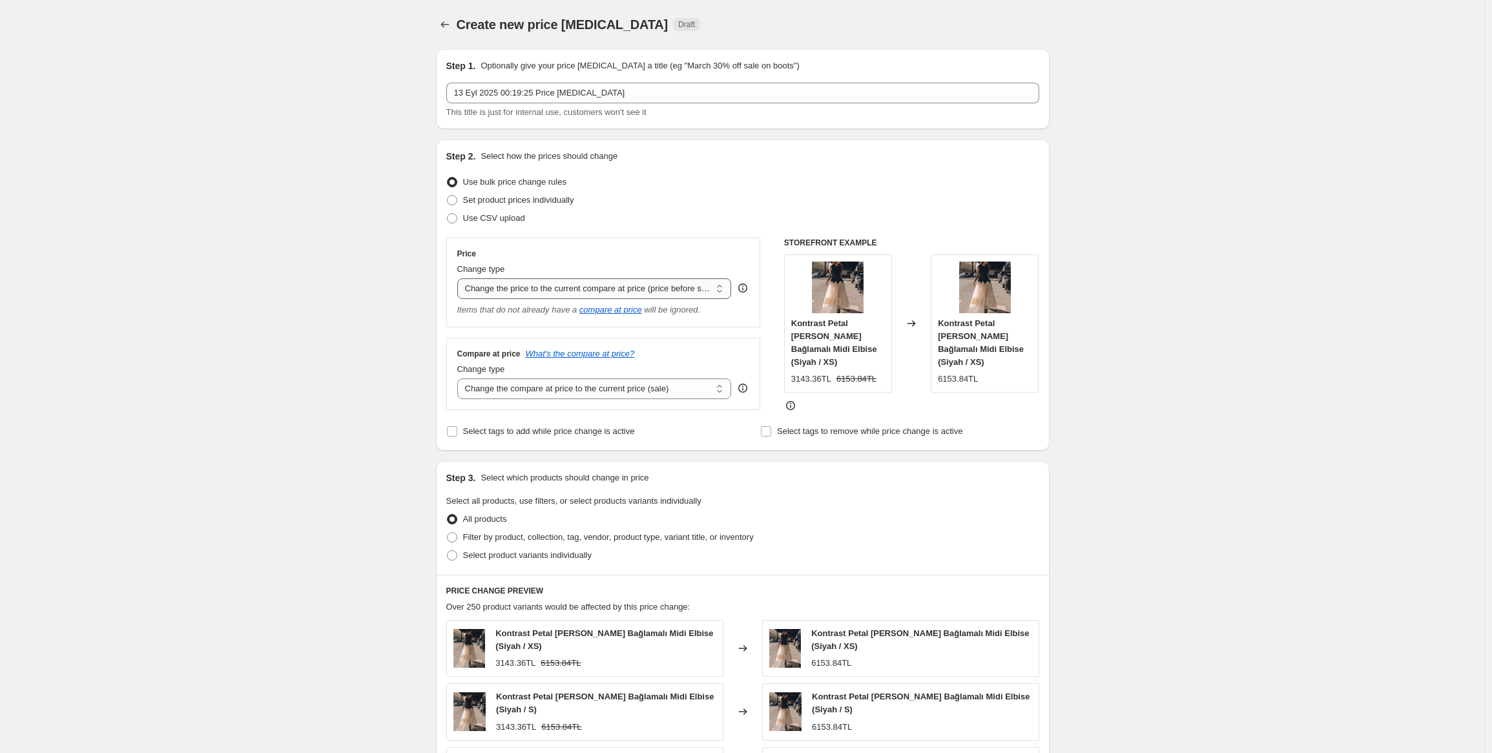
click at [566, 294] on select "Change the price to a certain amount Change the price by a certain amount Chang…" at bounding box center [594, 288] width 274 height 21
select select "bcap"
click at [460, 278] on select "Change the price to a certain amount Change the price by a certain amount Chang…" at bounding box center [594, 288] width 274 height 21
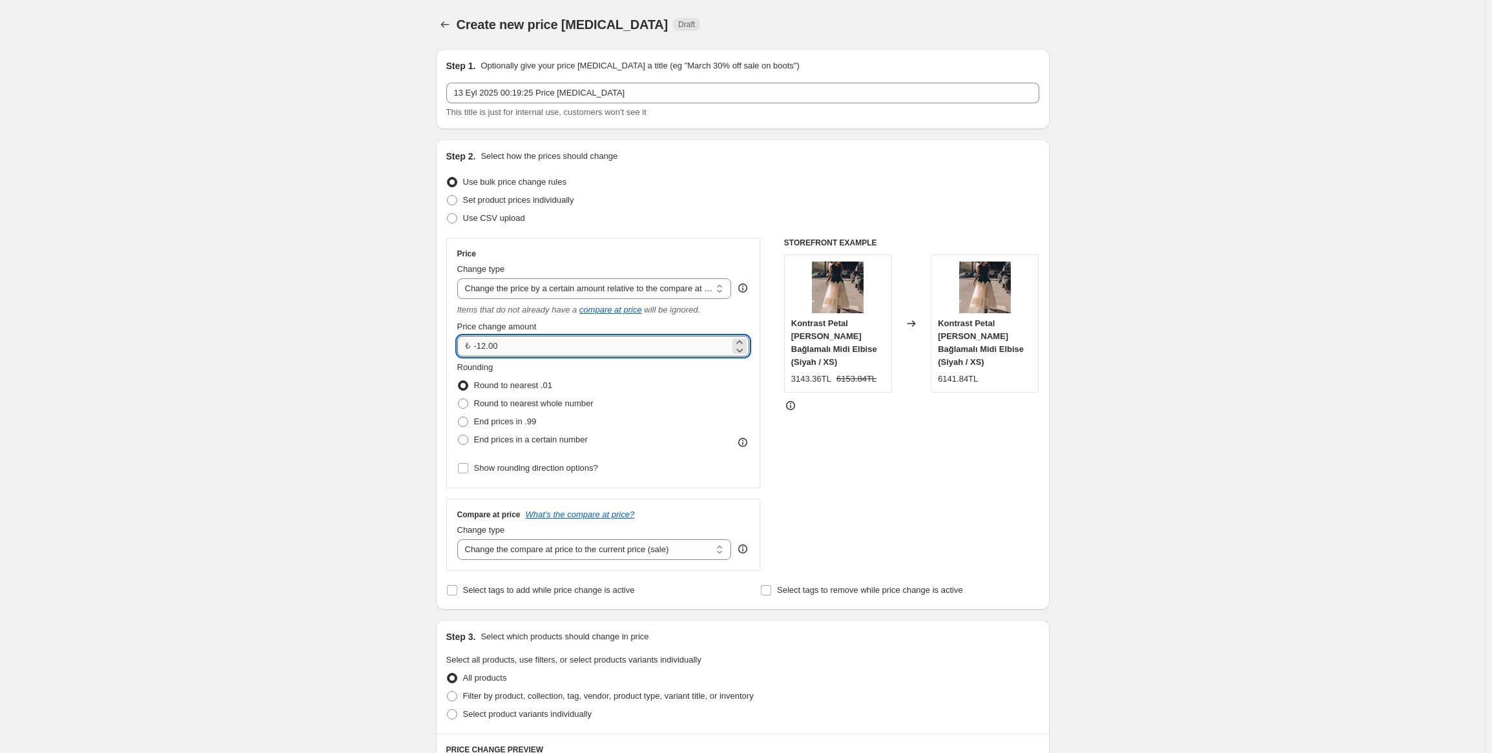
click at [517, 350] on input "-12.00" at bounding box center [602, 346] width 256 height 21
click at [517, 350] on input "10" at bounding box center [602, 346] width 256 height 21
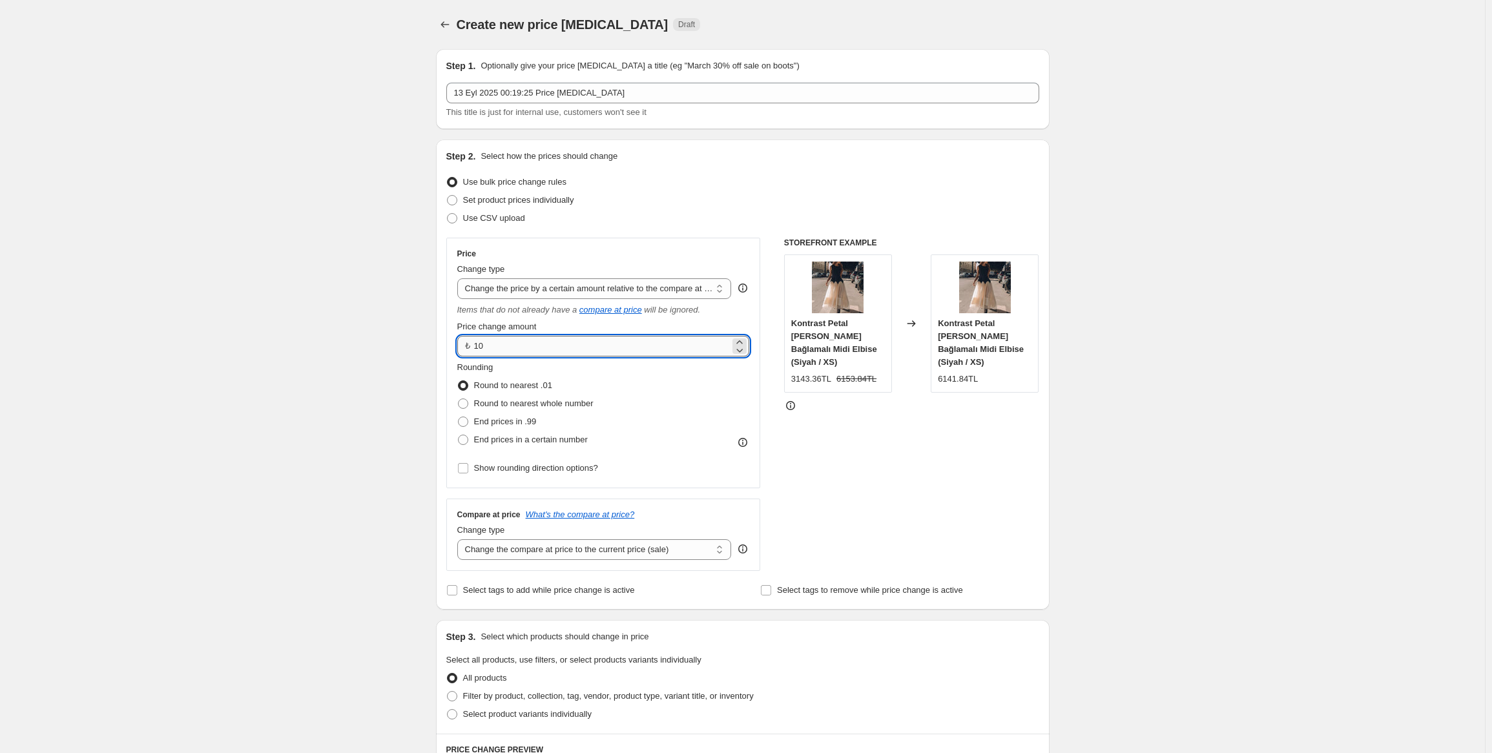
click at [517, 350] on input "10" at bounding box center [602, 346] width 256 height 21
type input "200.00"
click at [759, 323] on div "Price Change type Change the price to a certain amount Change the price by a ce…" at bounding box center [603, 363] width 315 height 251
click at [568, 290] on select "Change the price to a certain amount Change the price by a certain amount Chang…" at bounding box center [594, 288] width 274 height 21
select select "pcap"
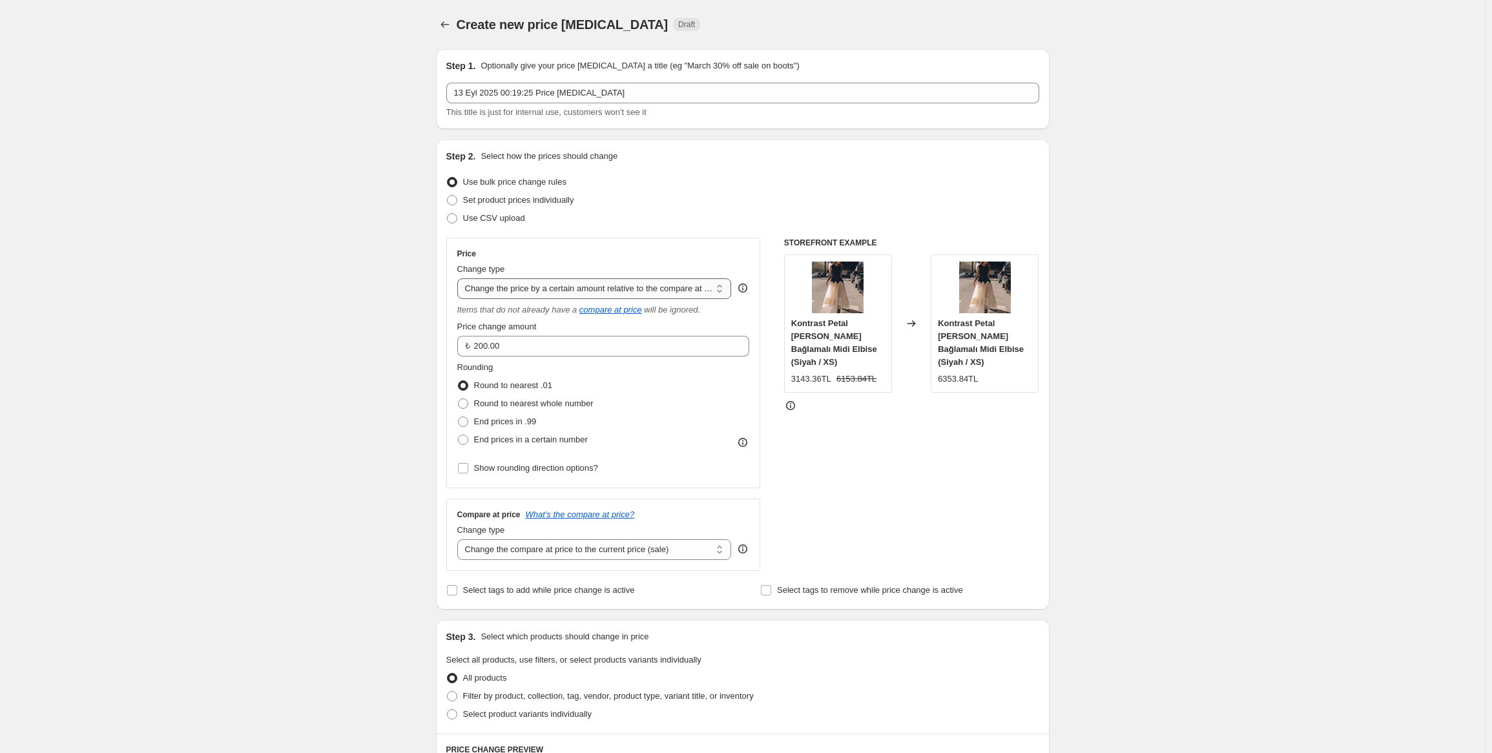
click at [460, 278] on select "Change the price to a certain amount Change the price by a certain amount Chang…" at bounding box center [594, 288] width 274 height 21
click at [503, 353] on input "-20" at bounding box center [584, 346] width 255 height 21
click at [775, 340] on div "Price Change type Change the price to a certain amount Change the price by a ce…" at bounding box center [742, 404] width 593 height 333
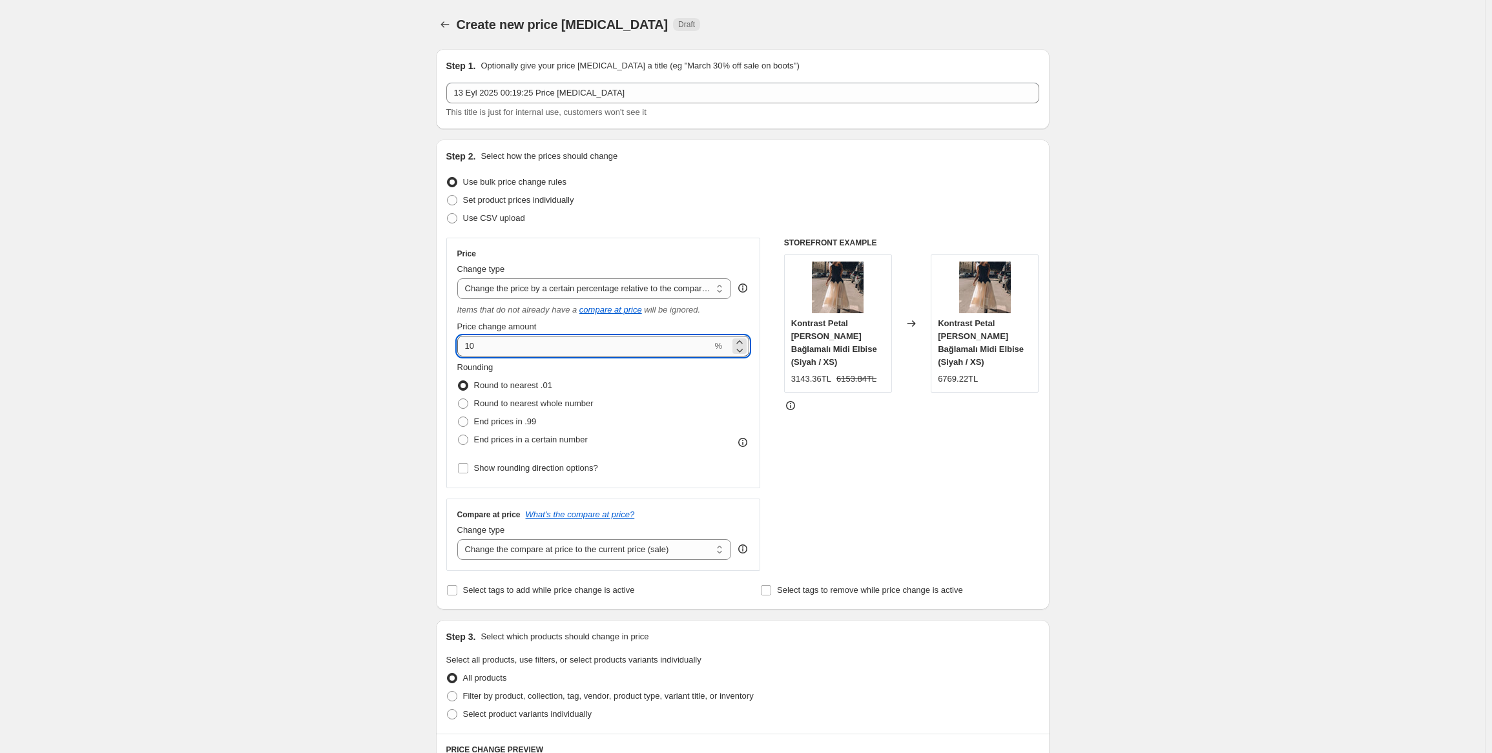
click at [528, 352] on input "10" at bounding box center [584, 346] width 255 height 21
type input "20"
click at [777, 338] on div "Price Change type Change the price to a certain amount Change the price by a ce…" at bounding box center [742, 404] width 593 height 333
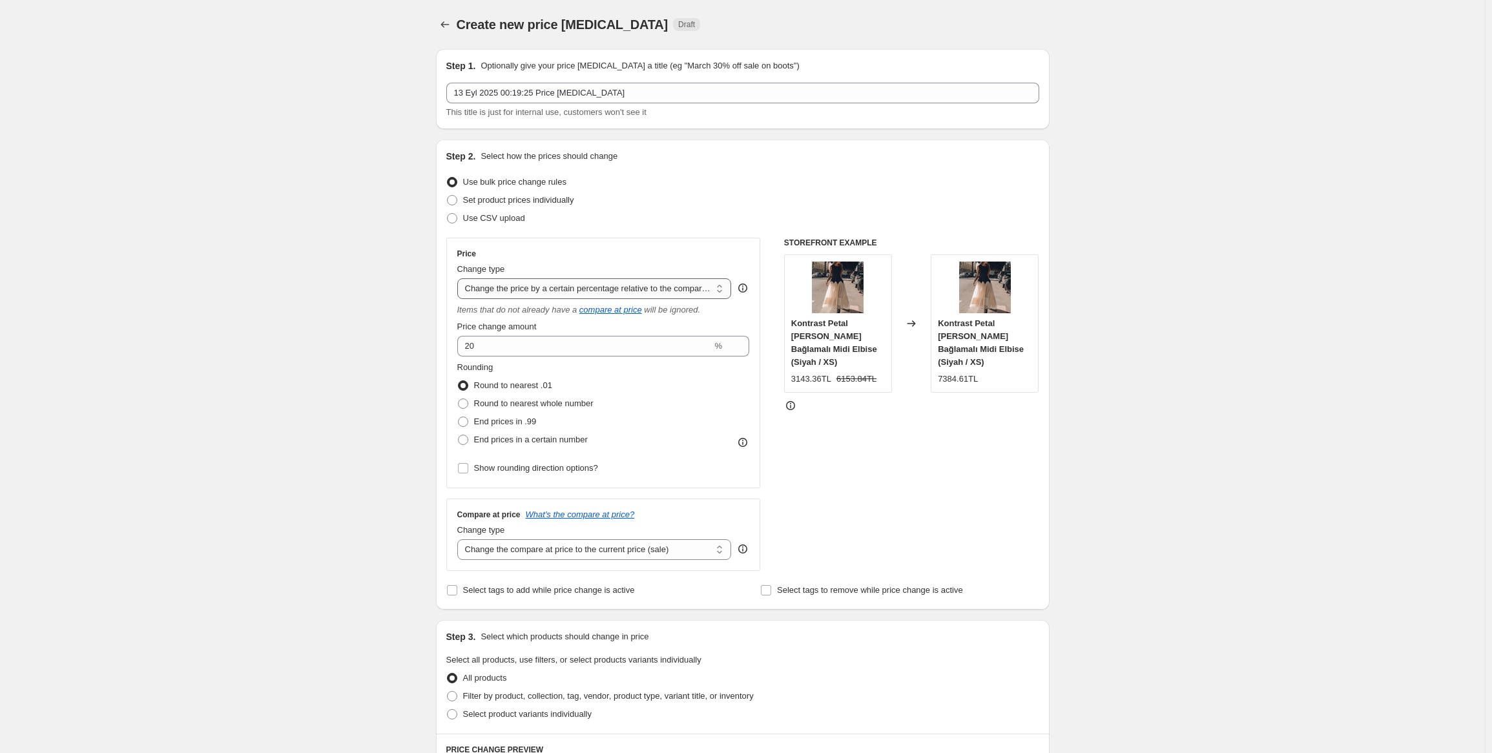
click at [552, 294] on select "Change the price to a certain amount Change the price by a certain amount Chang…" at bounding box center [594, 288] width 274 height 21
select select "no_change"
click at [460, 278] on select "Change the price to a certain amount Change the price by a certain amount Chang…" at bounding box center [594, 288] width 274 height 21
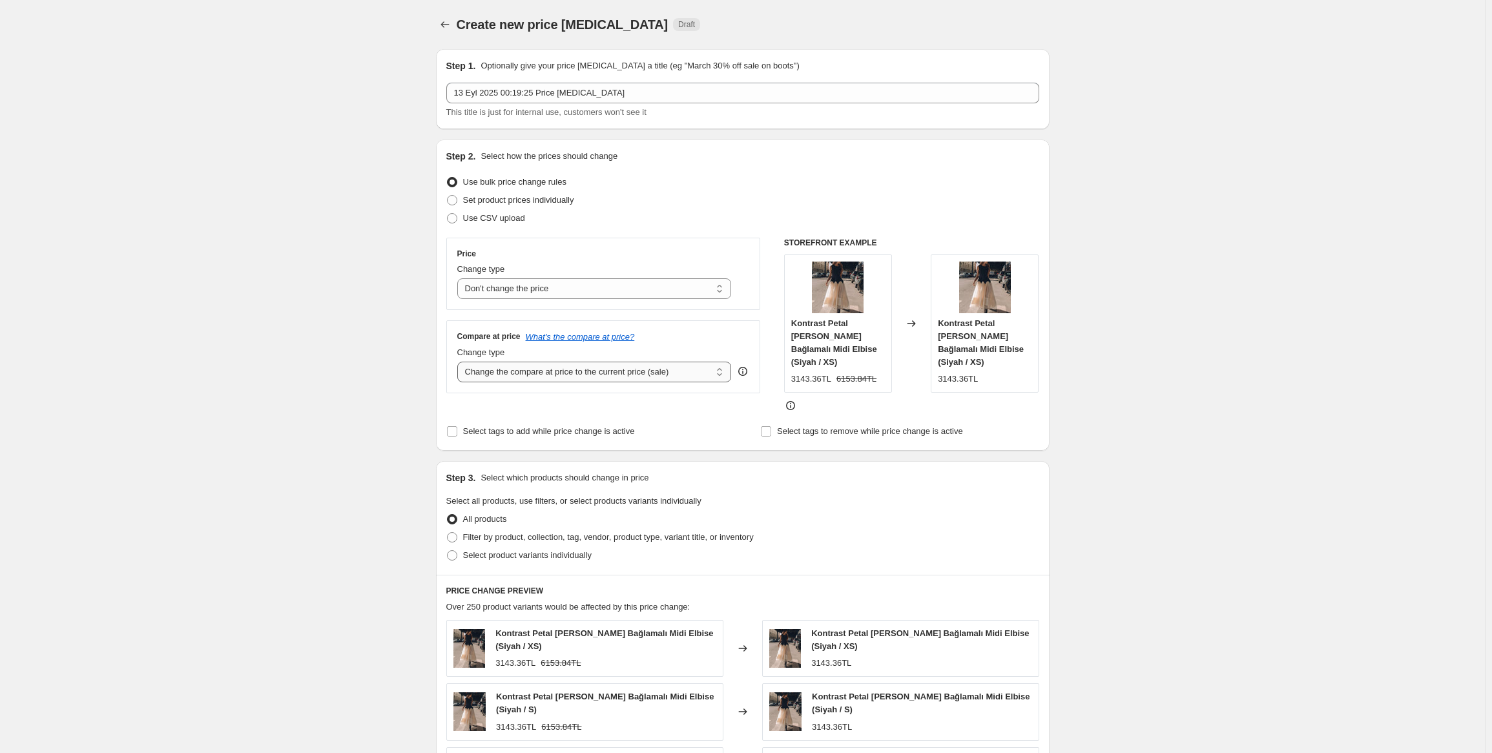
click at [552, 375] on select "Change the compare at price to the current price (sale) Change the compare at p…" at bounding box center [594, 372] width 274 height 21
click at [460, 362] on select "Change the compare at price to the current price (sale) Change the compare at p…" at bounding box center [594, 372] width 274 height 21
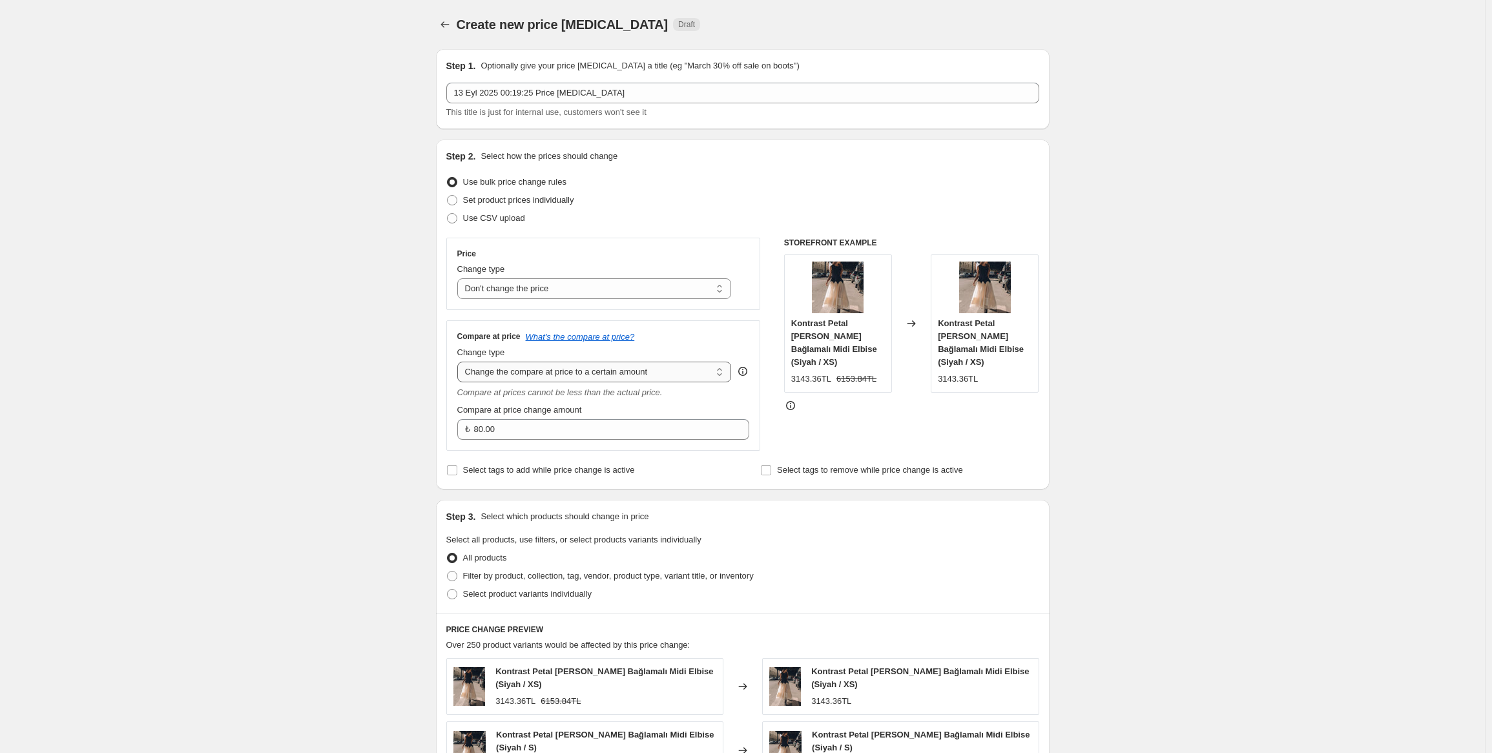
click at [542, 373] on select "Change the compare at price to the current price (sale) Change the compare at p…" at bounding box center [594, 372] width 274 height 21
select select "ep"
click at [460, 362] on select "Change the compare at price to the current price (sale) Change the compare at p…" at bounding box center [594, 372] width 274 height 21
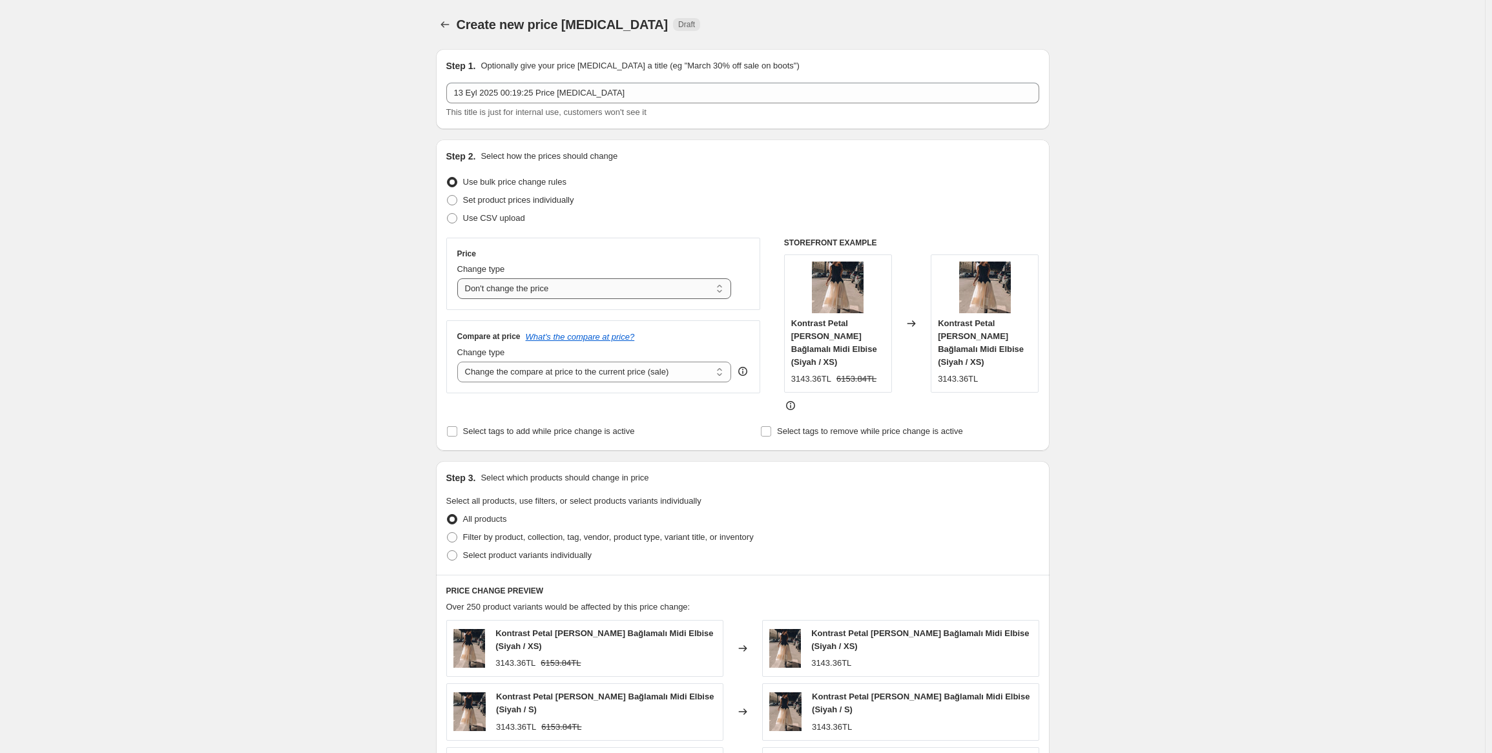
click at [566, 289] on select "Change the price to a certain amount Change the price by a certain amount Chang…" at bounding box center [594, 288] width 274 height 21
click at [605, 291] on select "Change the price to a certain amount Change the price by a certain amount Chang…" at bounding box center [594, 288] width 274 height 21
click at [590, 294] on select "Change the price to a certain amount Change the price by a certain amount Chang…" at bounding box center [594, 288] width 274 height 21
click at [611, 286] on select "Change the price to a certain amount Change the price by a certain amount Chang…" at bounding box center [594, 288] width 274 height 21
click at [613, 286] on select "Change the price to a certain amount Change the price by a certain amount Chang…" at bounding box center [594, 288] width 274 height 21
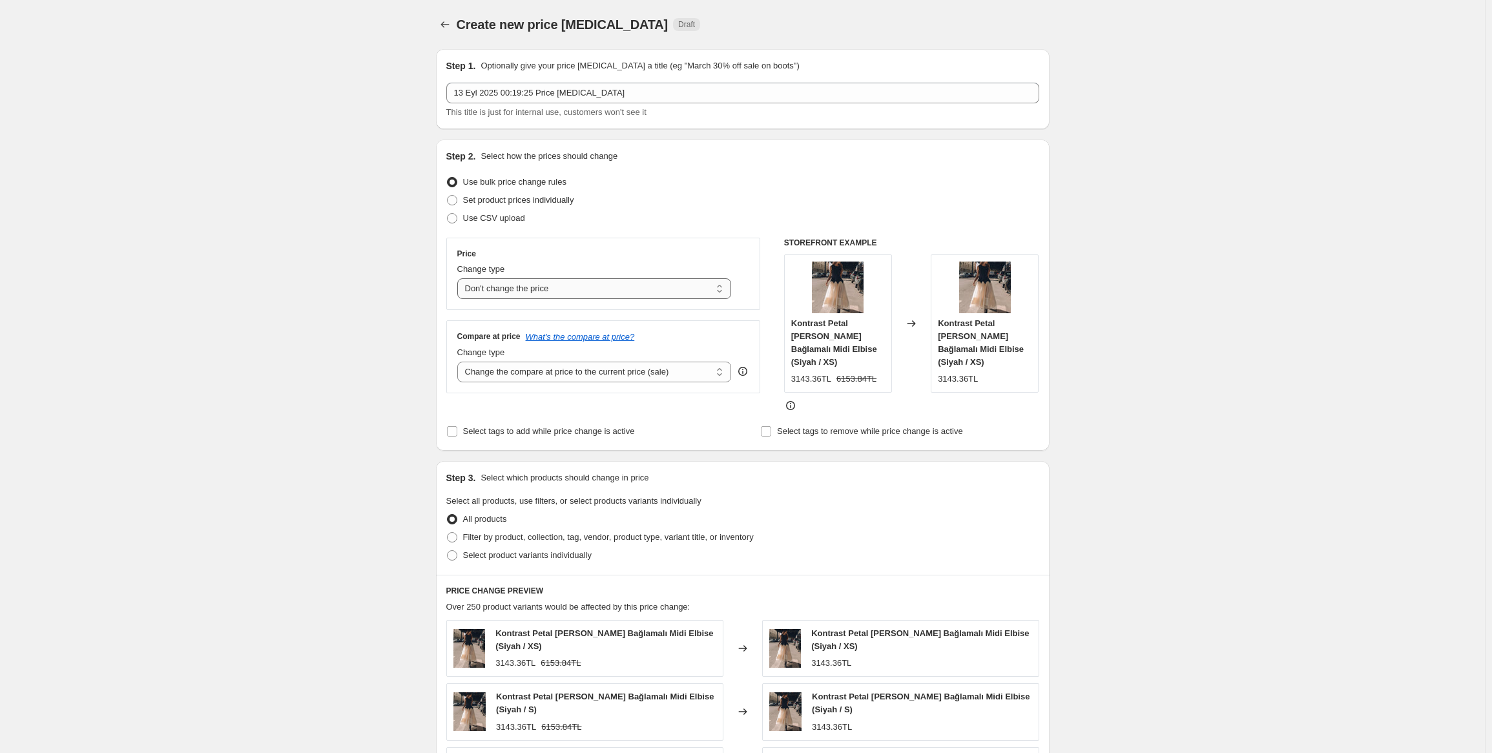
click at [528, 289] on select "Change the price to a certain amount Change the price by a certain amount Chang…" at bounding box center [594, 288] width 274 height 21
select select "ecap"
click at [460, 278] on select "Change the price to a certain amount Change the price by a certain amount Chang…" at bounding box center [594, 288] width 274 height 21
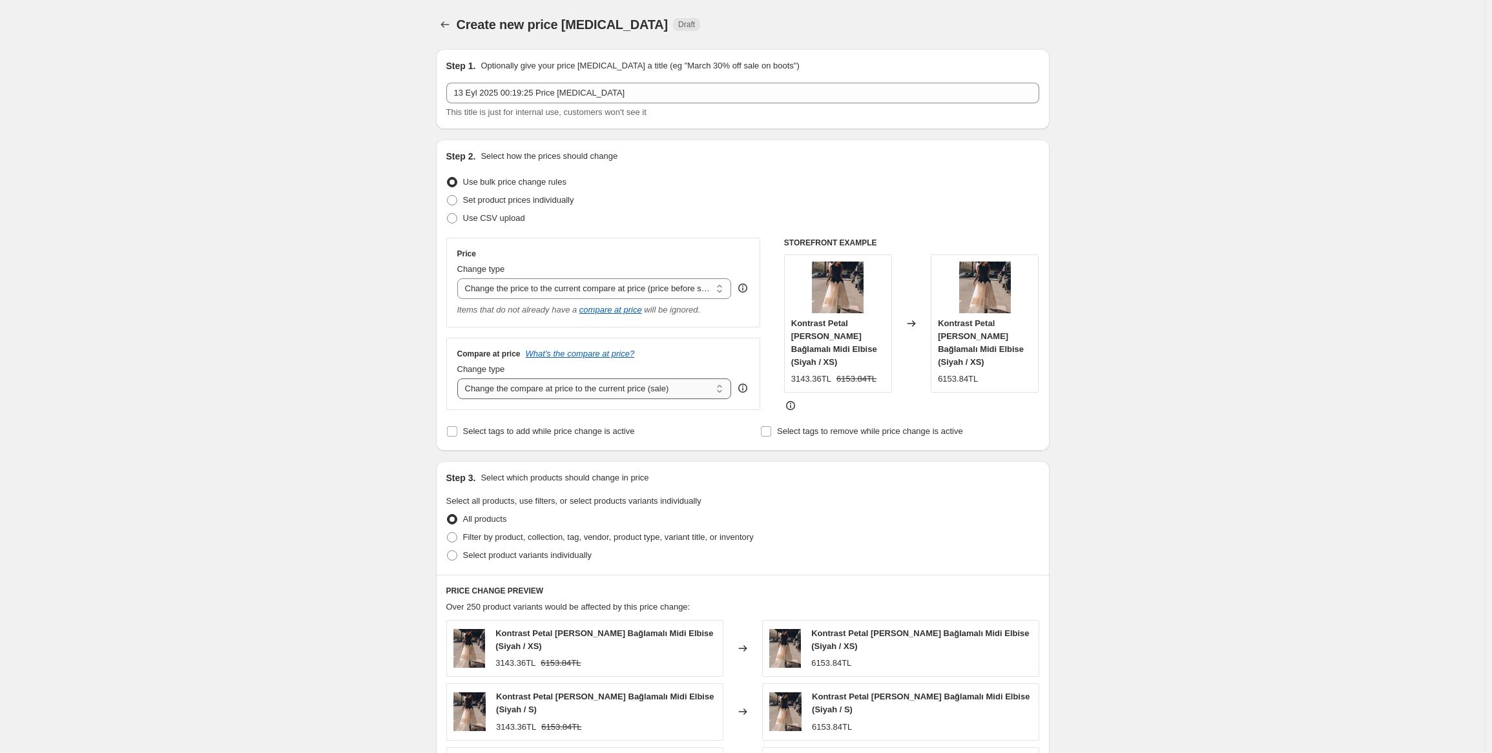
click at [579, 391] on select "Change the compare at price to the current price (sale) Change the compare at p…" at bounding box center [594, 388] width 274 height 21
click at [460, 379] on select "Change the compare at price to the current price (sale) Change the compare at p…" at bounding box center [594, 388] width 274 height 21
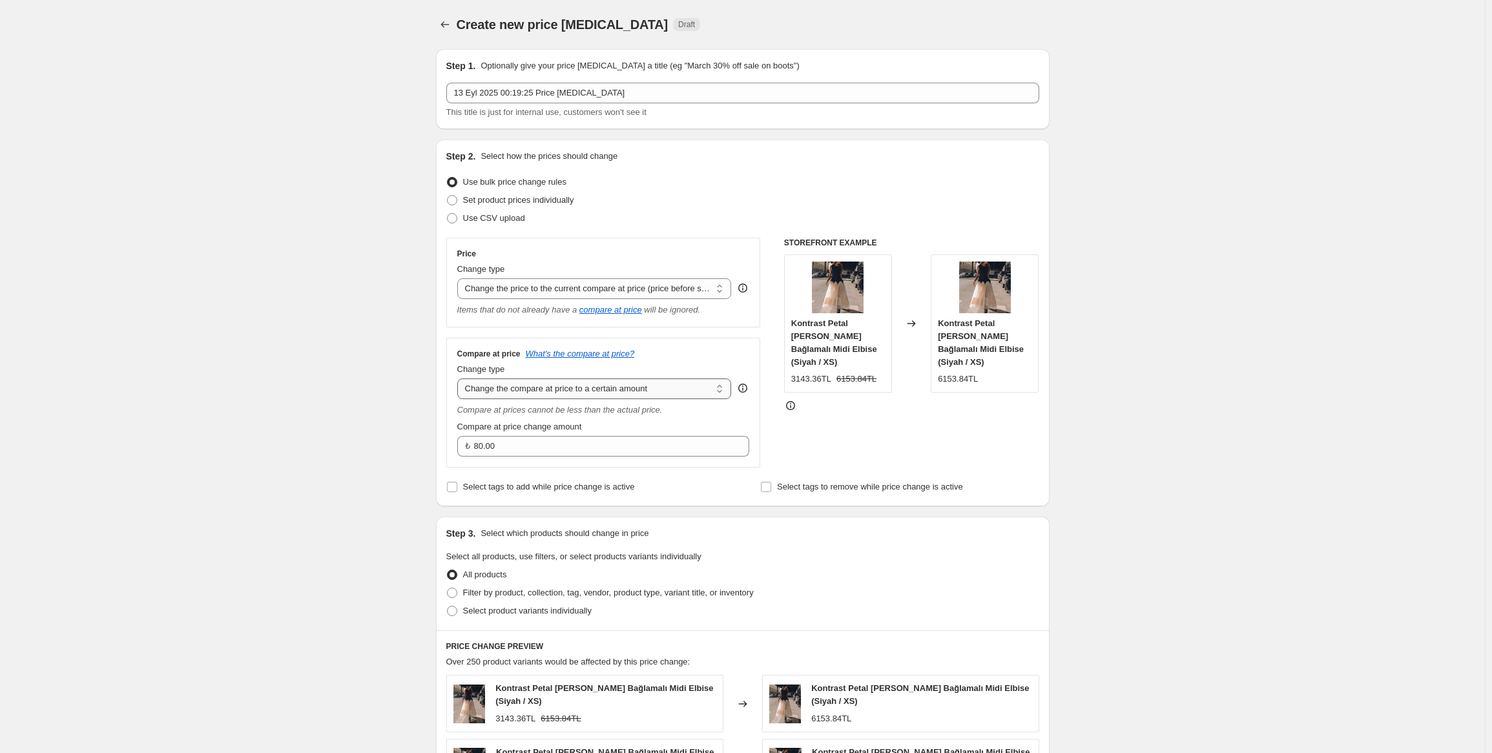
click at [572, 382] on select "Change the compare at price to the current price (sale) Change the compare at p…" at bounding box center [594, 388] width 274 height 21
click at [460, 379] on select "Change the compare at price to the current price (sale) Change the compare at p…" at bounding box center [594, 388] width 274 height 21
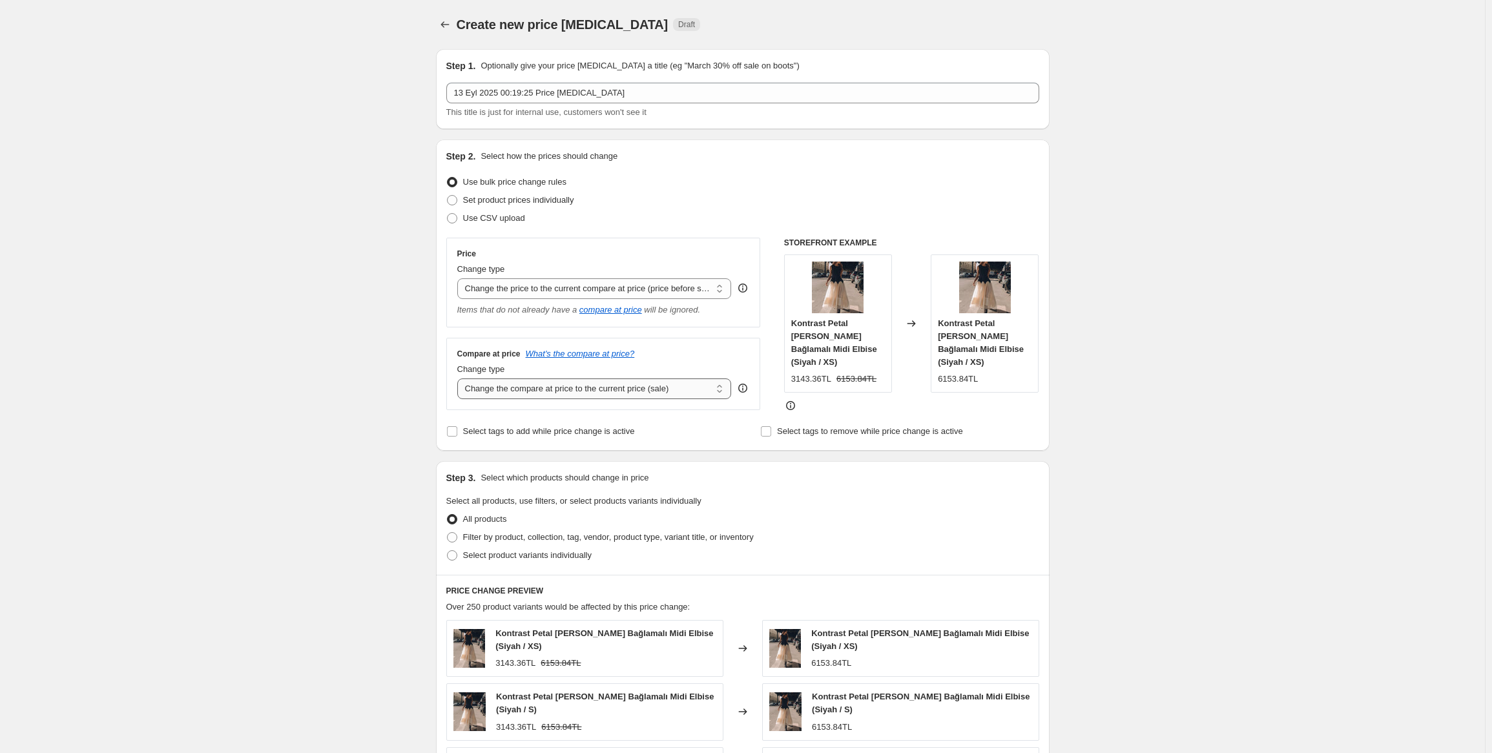
click at [583, 380] on select "Change the compare at price to the current price (sale) Change the compare at p…" at bounding box center [594, 388] width 274 height 21
click at [460, 379] on select "Change the compare at price to the current price (sale) Change the compare at p…" at bounding box center [594, 388] width 274 height 21
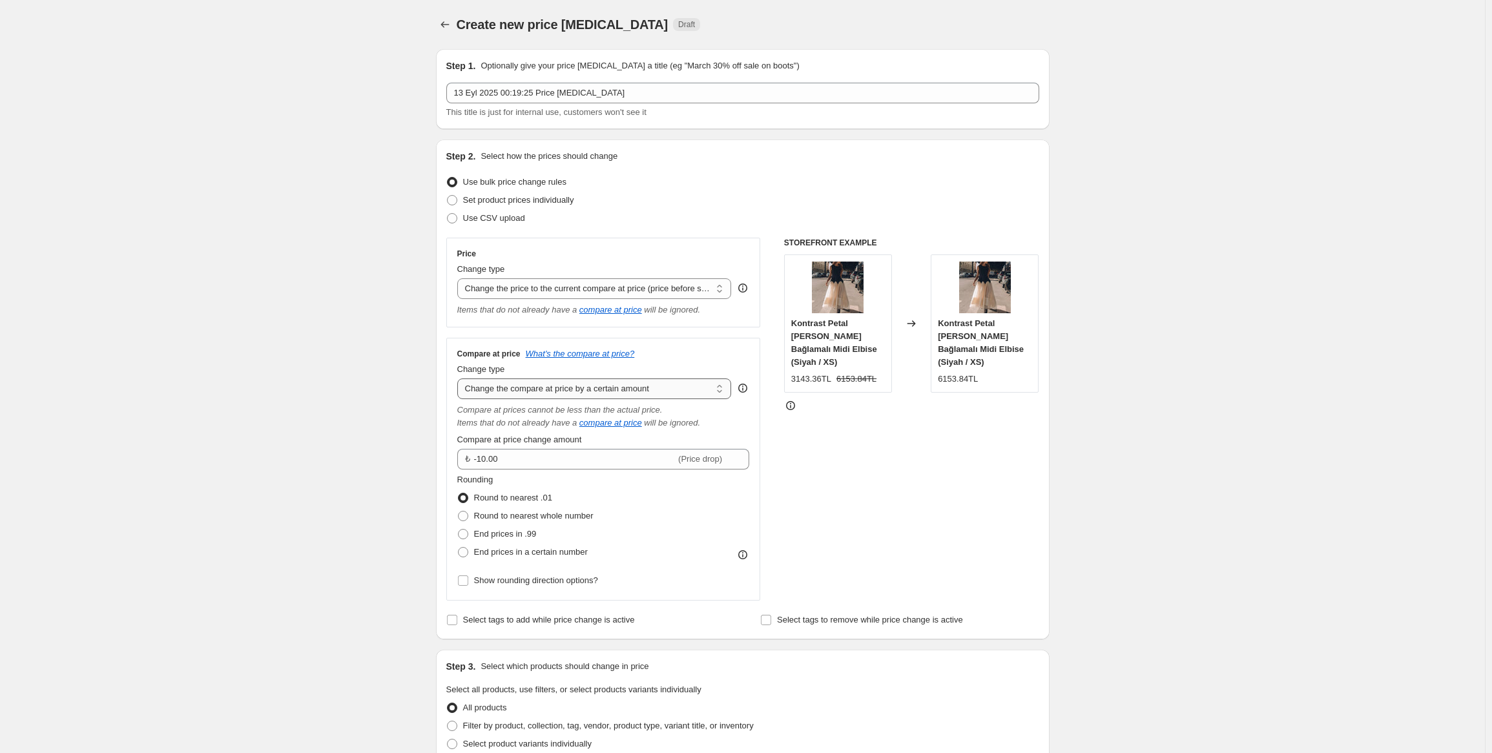
click at [605, 389] on select "Change the compare at price to the current price (sale) Change the compare at p…" at bounding box center [594, 388] width 274 height 21
select select "percentage"
click at [460, 379] on select "Change the compare at price to the current price (sale) Change the compare at p…" at bounding box center [594, 388] width 274 height 21
type input "-15"
click at [615, 389] on select "Change the compare at price to the current price (sale) Change the compare at p…" at bounding box center [594, 388] width 274 height 21
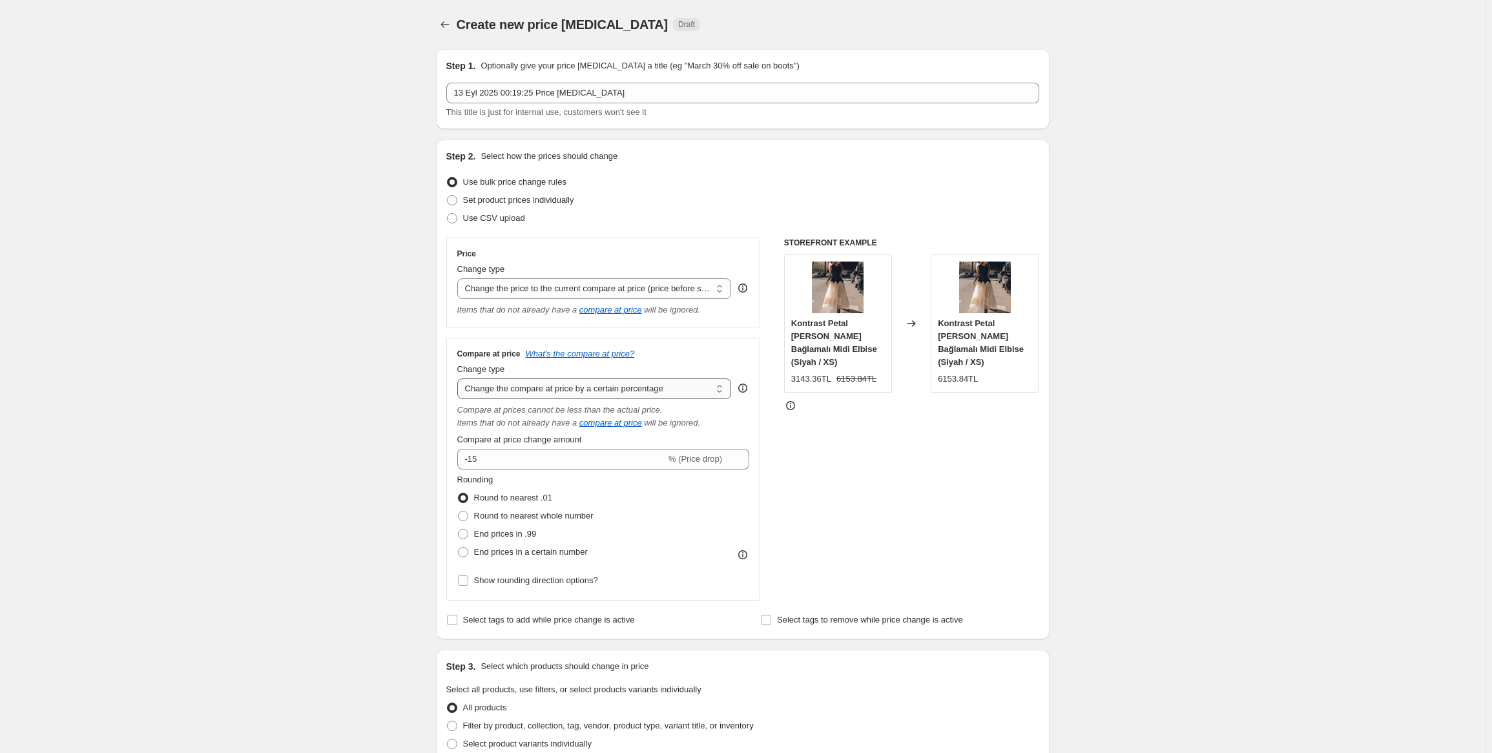
select select "bp"
click at [460, 379] on select "Change the compare at price to the current price (sale) Change the compare at p…" at bounding box center [594, 388] width 274 height 21
type input "12.00"
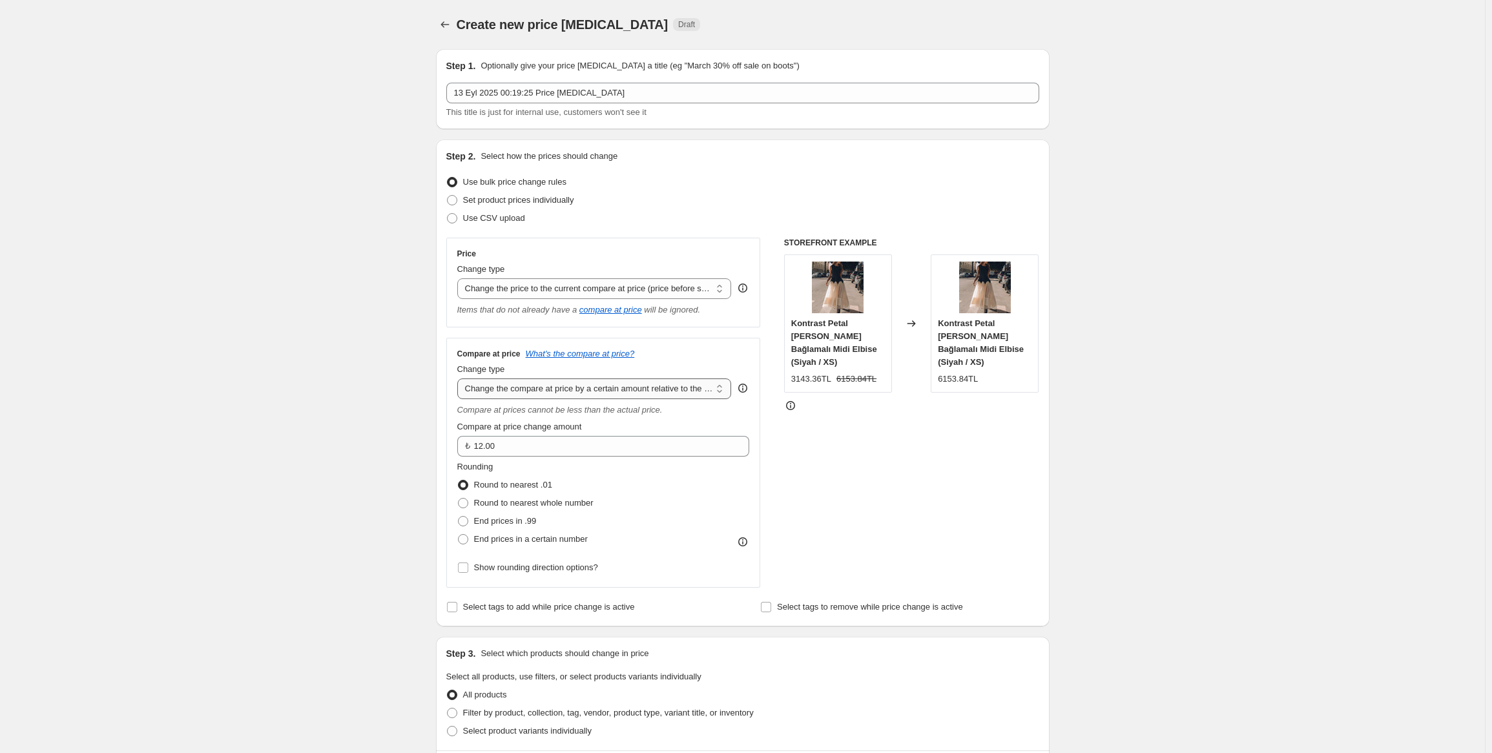
click at [621, 383] on select "Change the compare at price to the current price (sale) Change the compare at p…" at bounding box center [594, 388] width 274 height 21
select select "pp"
click at [460, 379] on select "Change the compare at price to the current price (sale) Change the compare at p…" at bounding box center [594, 388] width 274 height 21
type input "20"
click at [618, 387] on select "Change the compare at price to the current price (sale) Change the compare at p…" at bounding box center [594, 388] width 274 height 21
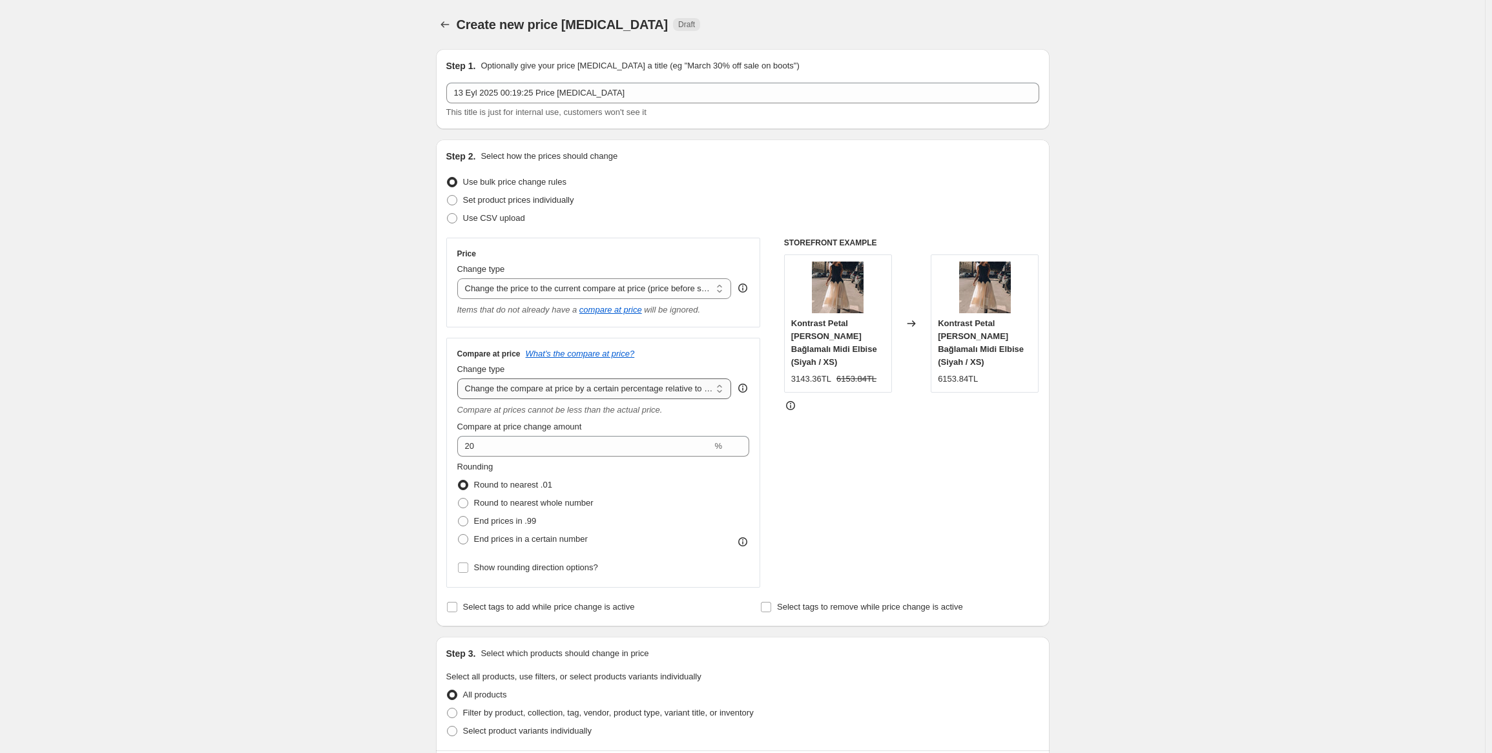
click at [460, 379] on select "Change the compare at price to the current price (sale) Change the compare at p…" at bounding box center [594, 388] width 274 height 21
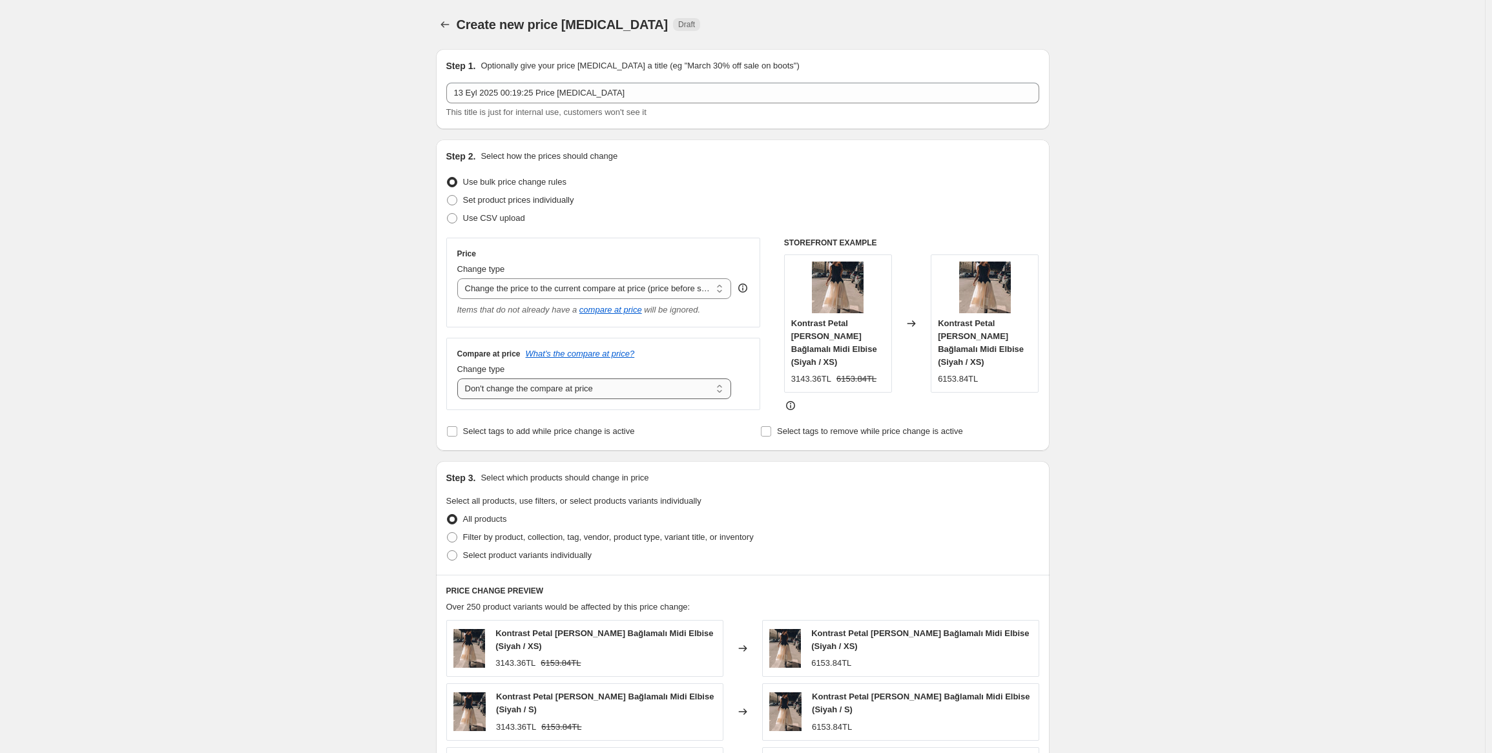
drag, startPoint x: 612, startPoint y: 386, endPoint x: 617, endPoint y: 399, distance: 13.9
click at [612, 386] on select "Change the compare at price to the current price (sale) Change the compare at p…" at bounding box center [594, 388] width 274 height 21
click at [460, 379] on select "Change the compare at price to the current price (sale) Change the compare at p…" at bounding box center [594, 388] width 274 height 21
click at [580, 389] on select "Change the compare at price to the current price (sale) Change the compare at p…" at bounding box center [594, 388] width 274 height 21
click at [460, 379] on select "Change the compare at price to the current price (sale) Change the compare at p…" at bounding box center [594, 388] width 274 height 21
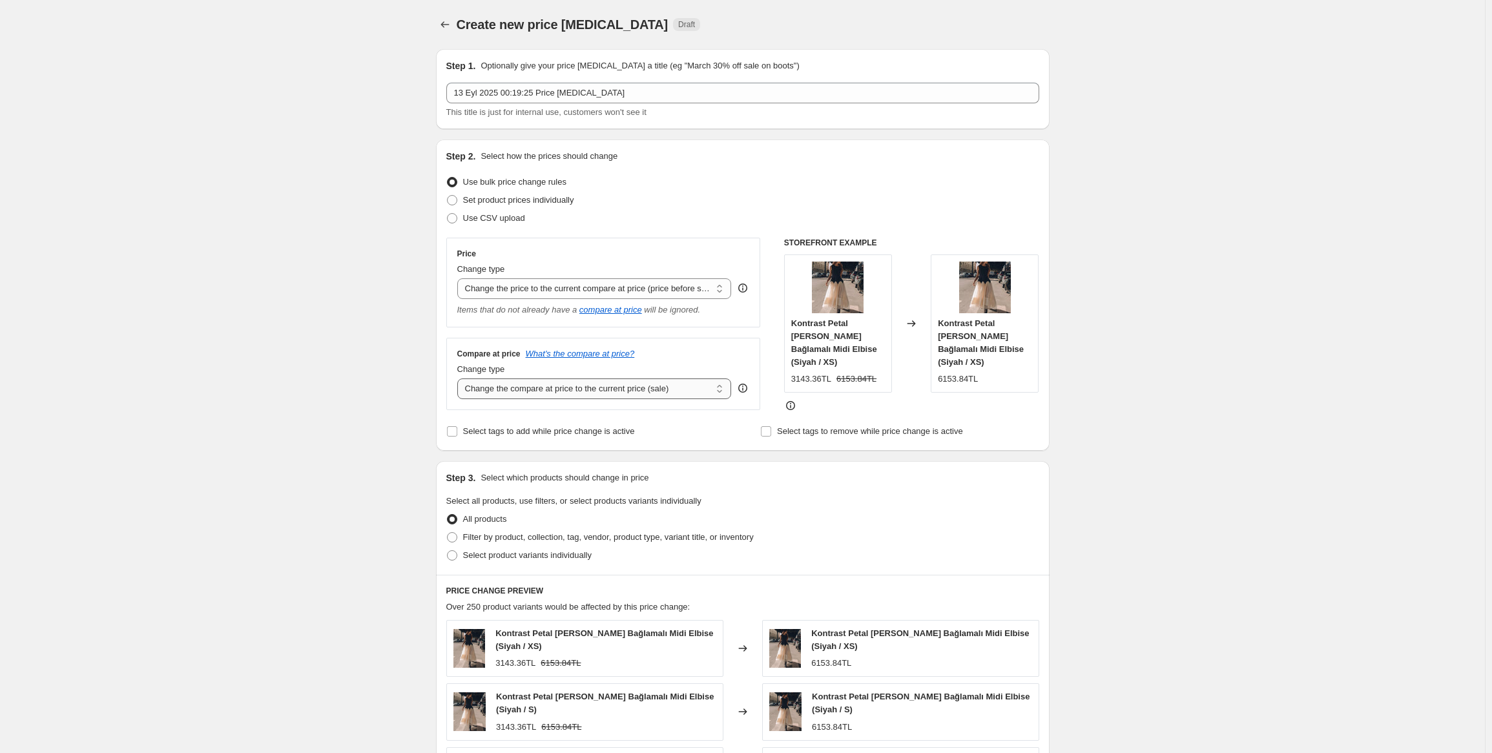
click at [568, 389] on select "Change the compare at price to the current price (sale) Change the compare at p…" at bounding box center [594, 388] width 274 height 21
click at [460, 379] on select "Change the compare at price to the current price (sale) Change the compare at p…" at bounding box center [594, 388] width 274 height 21
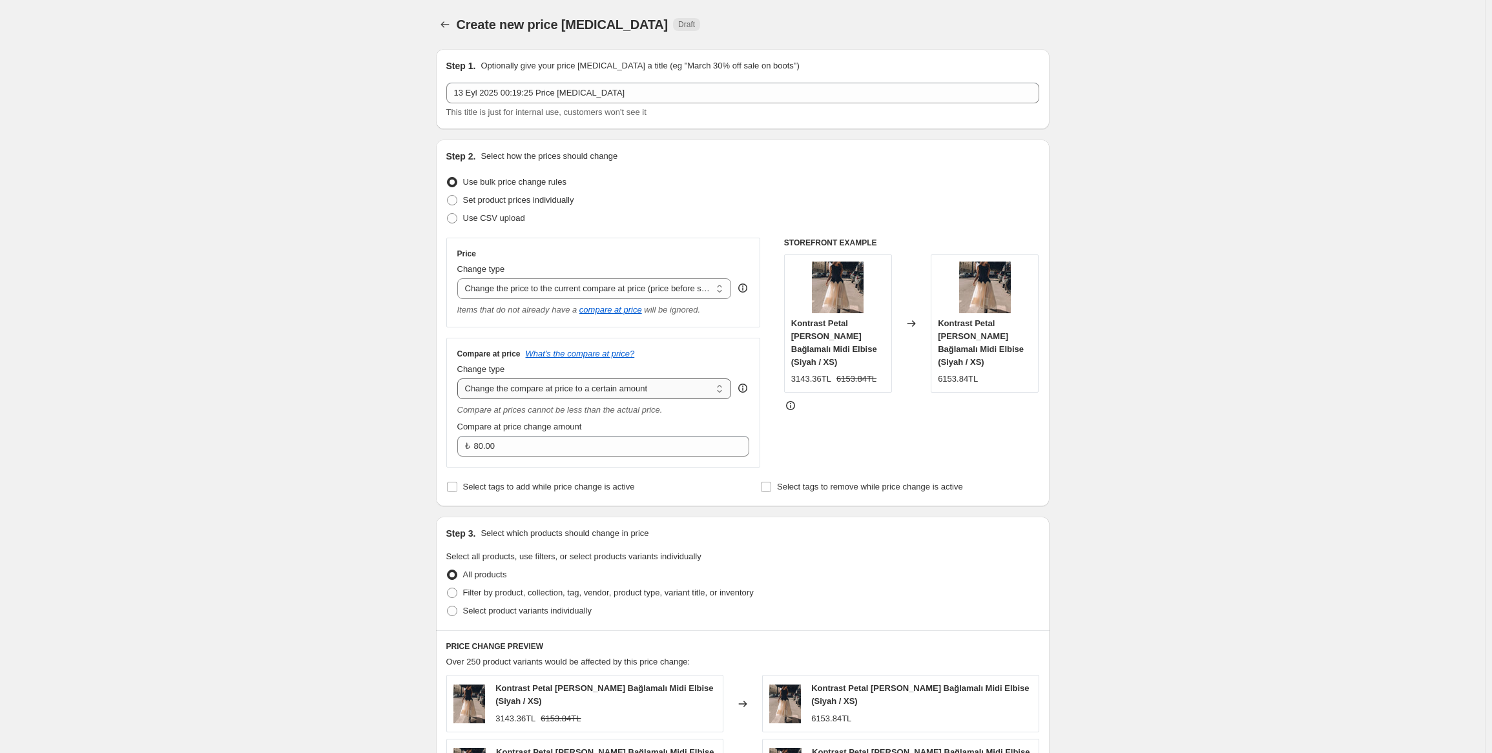
click at [522, 387] on select "Change the compare at price to the current price (sale) Change the compare at p…" at bounding box center [594, 388] width 274 height 21
select select "by"
click at [460, 379] on select "Change the compare at price to the current price (sale) Change the compare at p…" at bounding box center [594, 388] width 274 height 21
type input "-10.00"
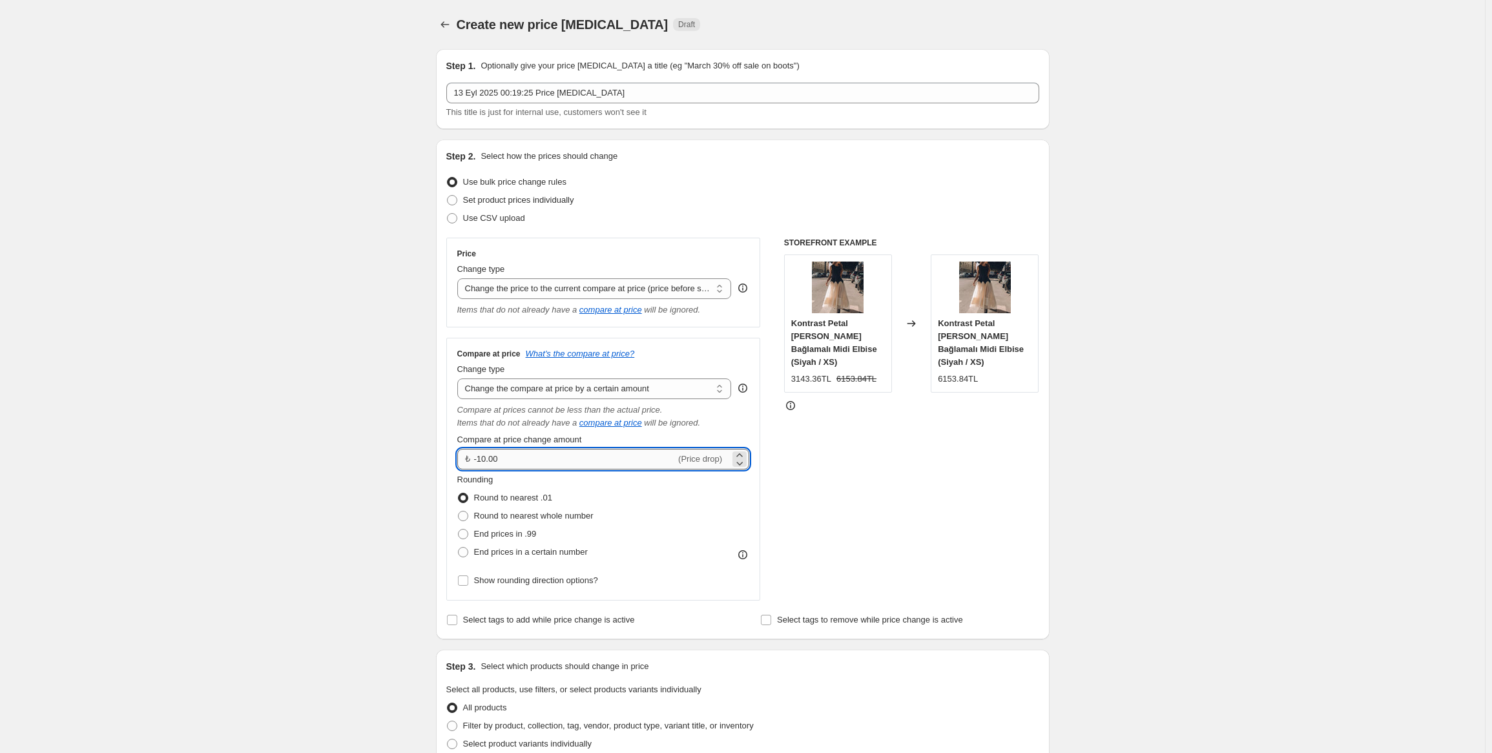
click at [519, 466] on input "-10.00" at bounding box center [575, 459] width 202 height 21
click at [552, 389] on select "Change the compare at price to the current price (sale) Change the compare at p…" at bounding box center [594, 388] width 274 height 21
select select "percentage"
click at [460, 379] on select "Change the compare at price to the current price (sale) Change the compare at p…" at bounding box center [594, 388] width 274 height 21
click at [515, 461] on input "-15" at bounding box center [561, 459] width 209 height 21
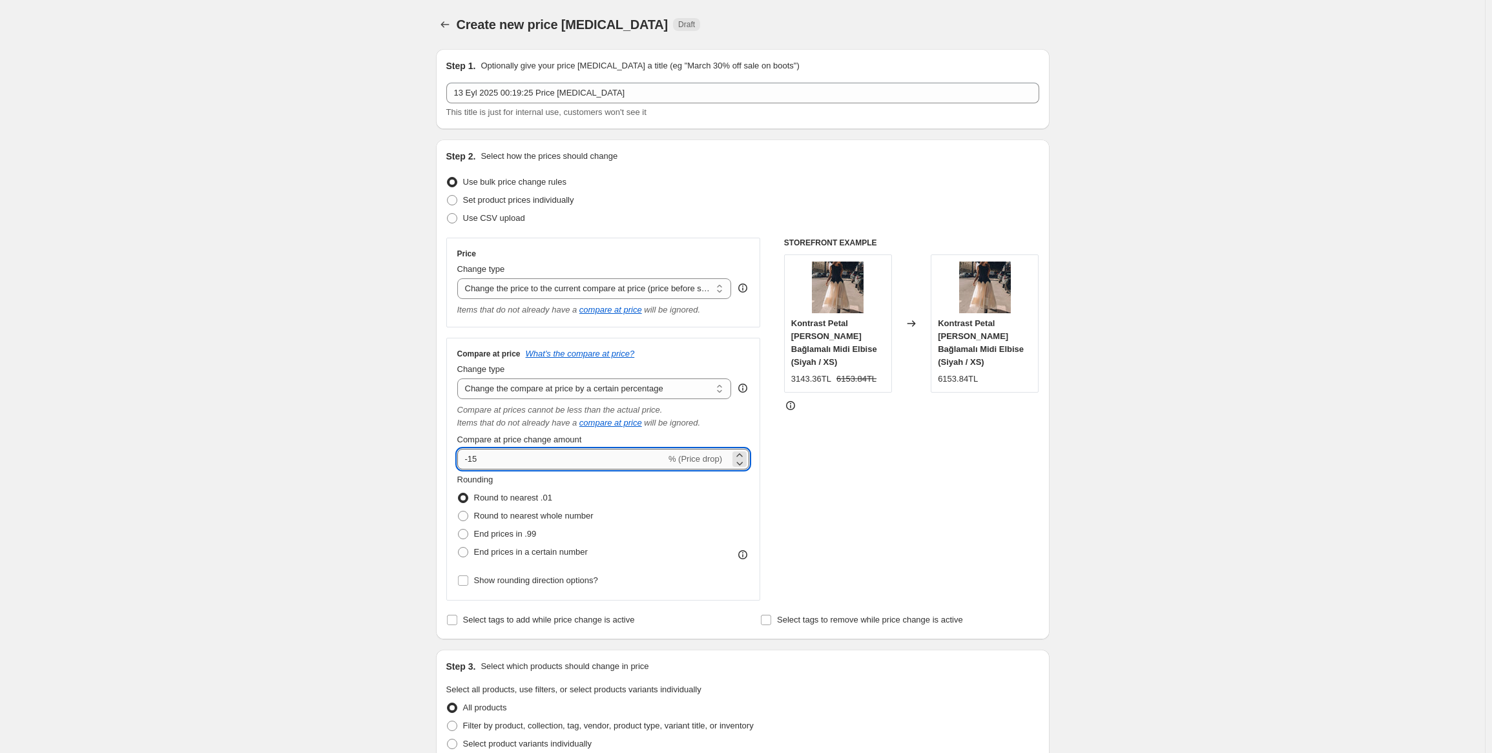
click at [515, 461] on input "-15" at bounding box center [561, 459] width 209 height 21
click at [770, 366] on div "Price Change type Change the price to a certain amount Change the price by a ce…" at bounding box center [742, 419] width 593 height 363
click at [504, 460] on input "10" at bounding box center [554, 459] width 194 height 21
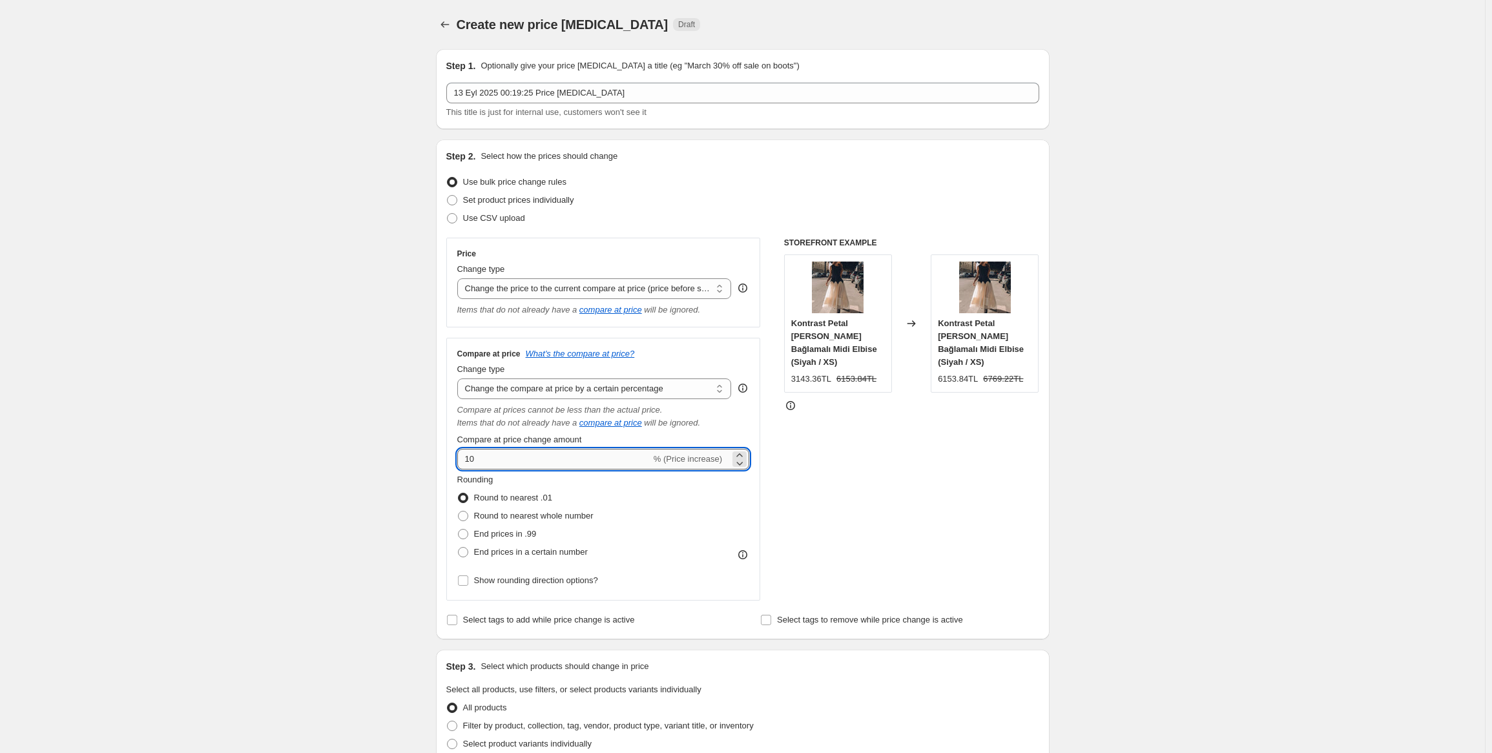
click at [504, 460] on input "10" at bounding box center [554, 459] width 194 height 21
click at [772, 325] on div "Price Change type Change the price to a certain amount Change the price by a ce…" at bounding box center [742, 419] width 593 height 363
click at [510, 460] on input "50" at bounding box center [554, 459] width 194 height 21
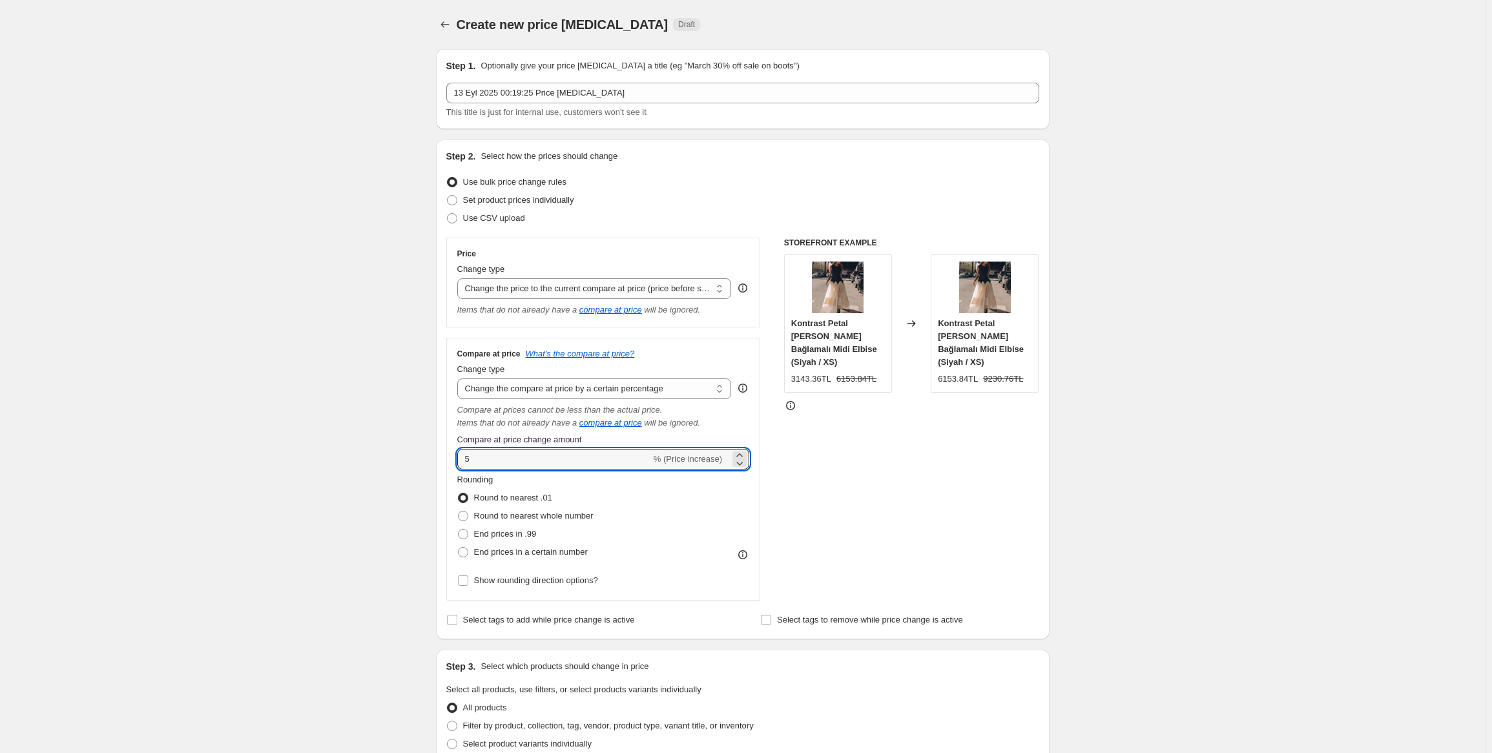
type input "5"
click at [775, 320] on div "Price Change type Change the price to a certain amount Change the price by a ce…" at bounding box center [742, 419] width 593 height 363
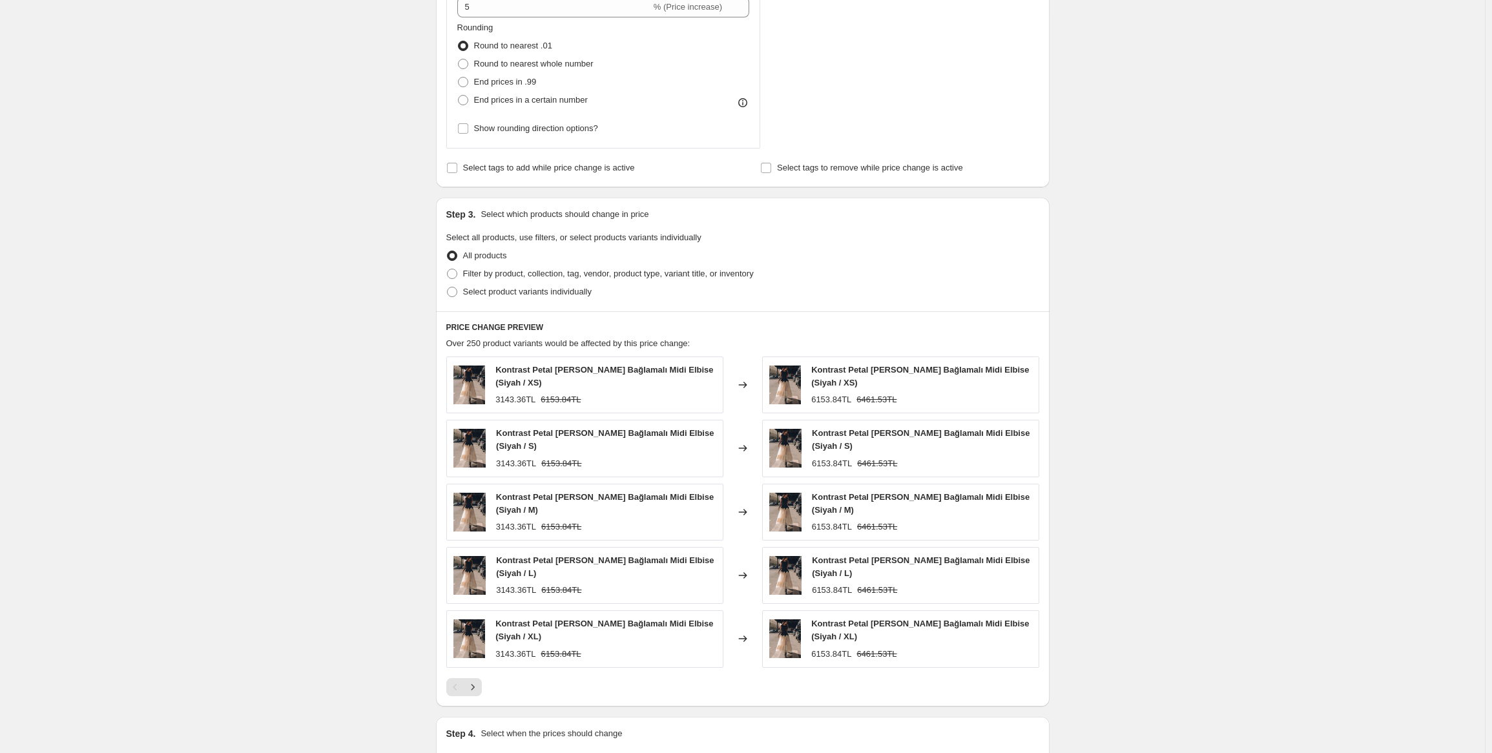
scroll to position [258, 0]
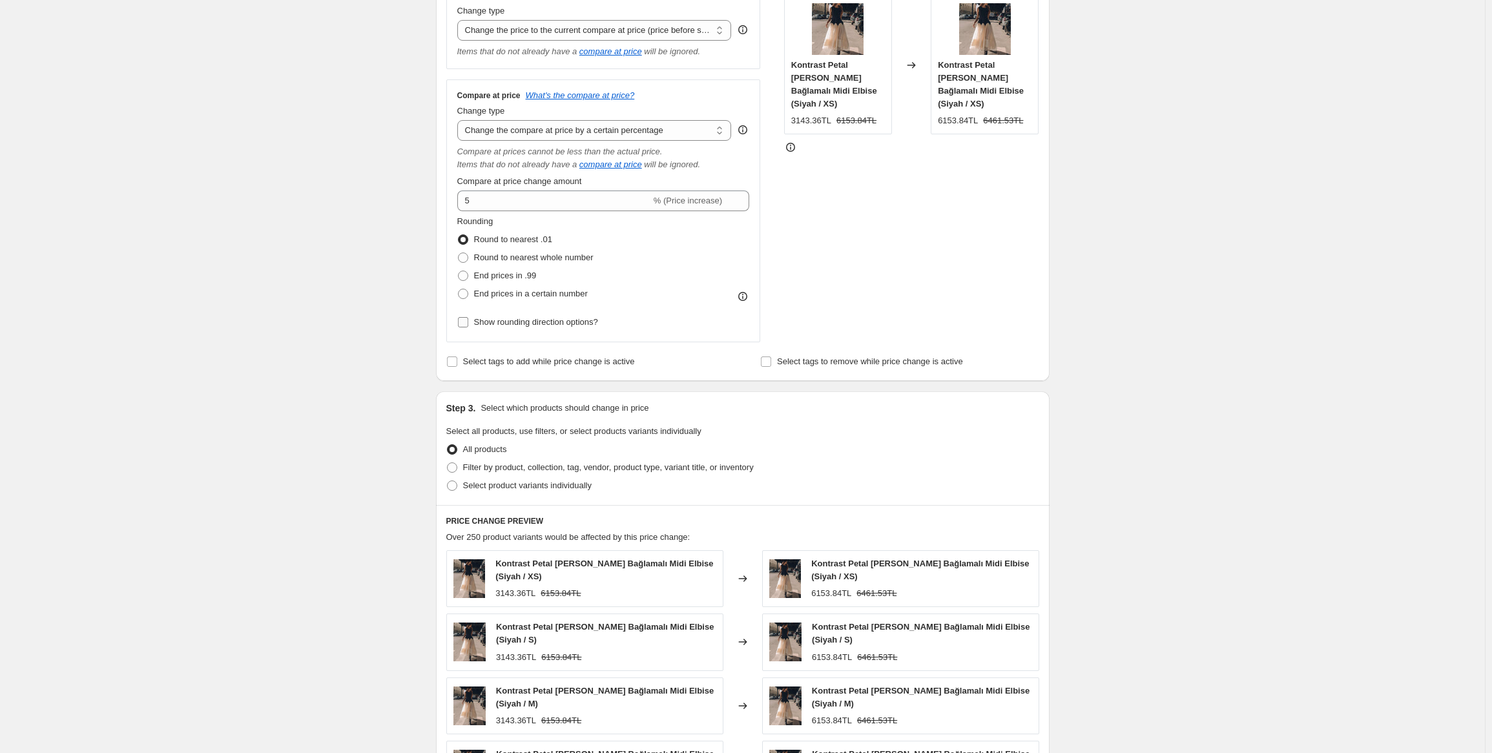
click at [549, 323] on span "Show rounding direction options?" at bounding box center [536, 322] width 124 height 10
click at [468, 323] on input "Show rounding direction options?" at bounding box center [463, 322] width 10 height 10
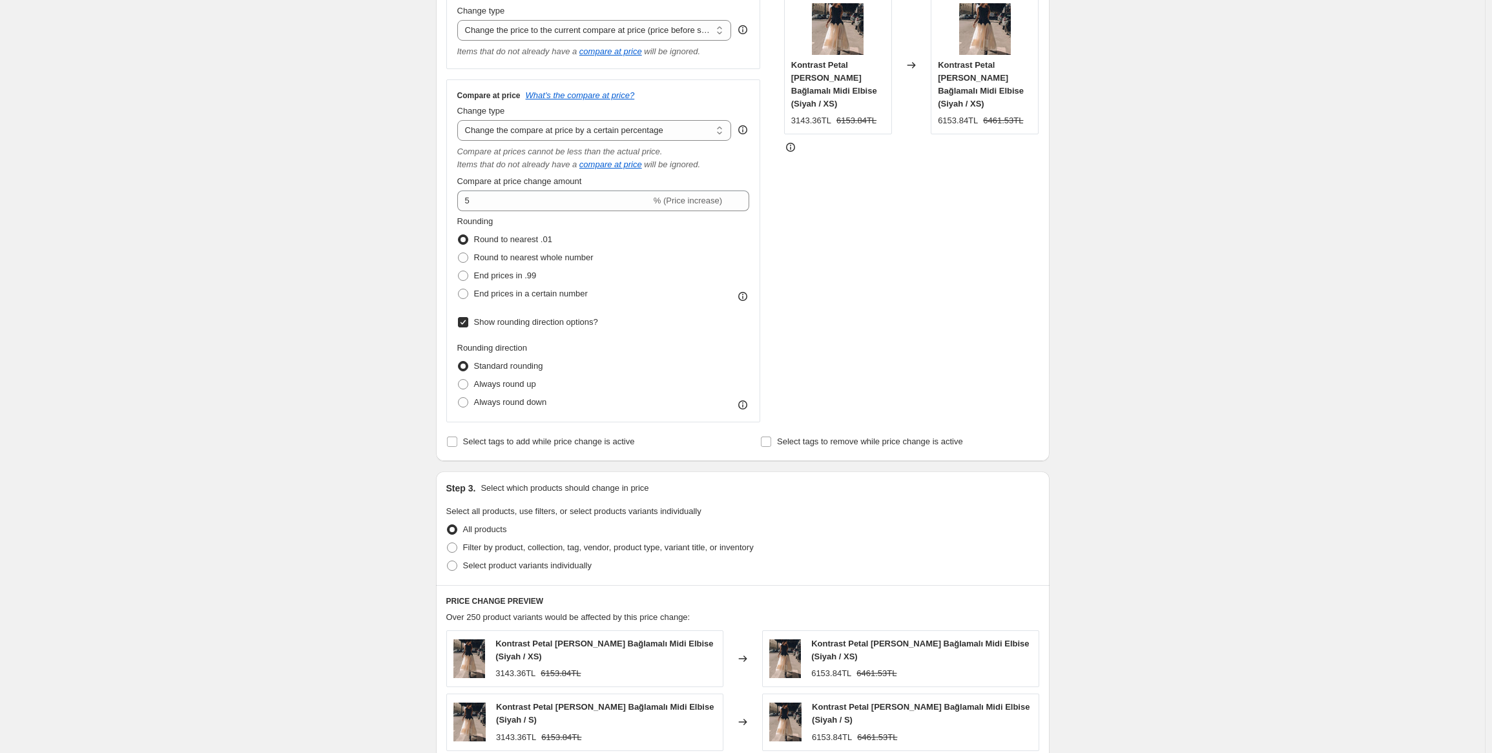
click at [549, 323] on span "Show rounding direction options?" at bounding box center [536, 322] width 124 height 10
click at [468, 323] on input "Show rounding direction options?" at bounding box center [463, 322] width 10 height 10
checkbox input "false"
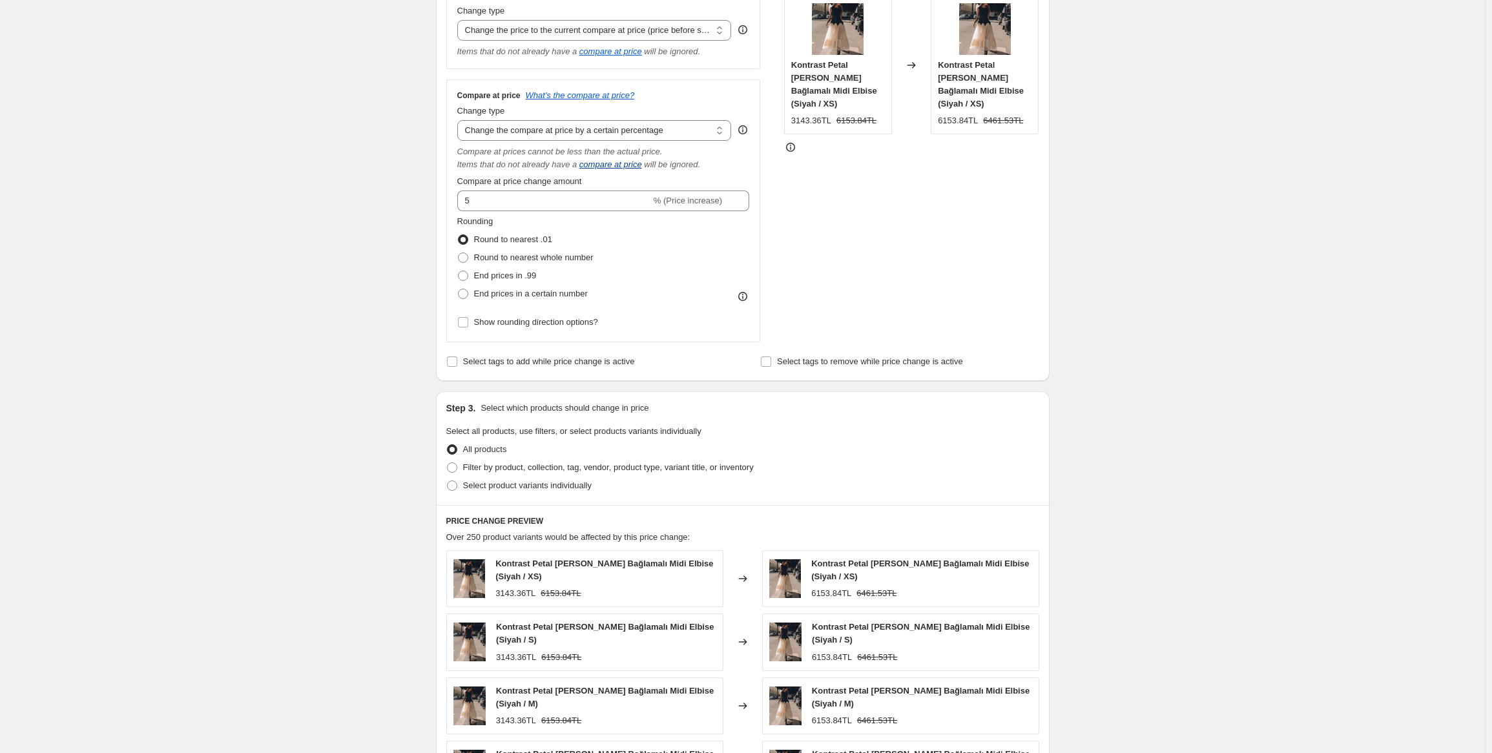
scroll to position [194, 0]
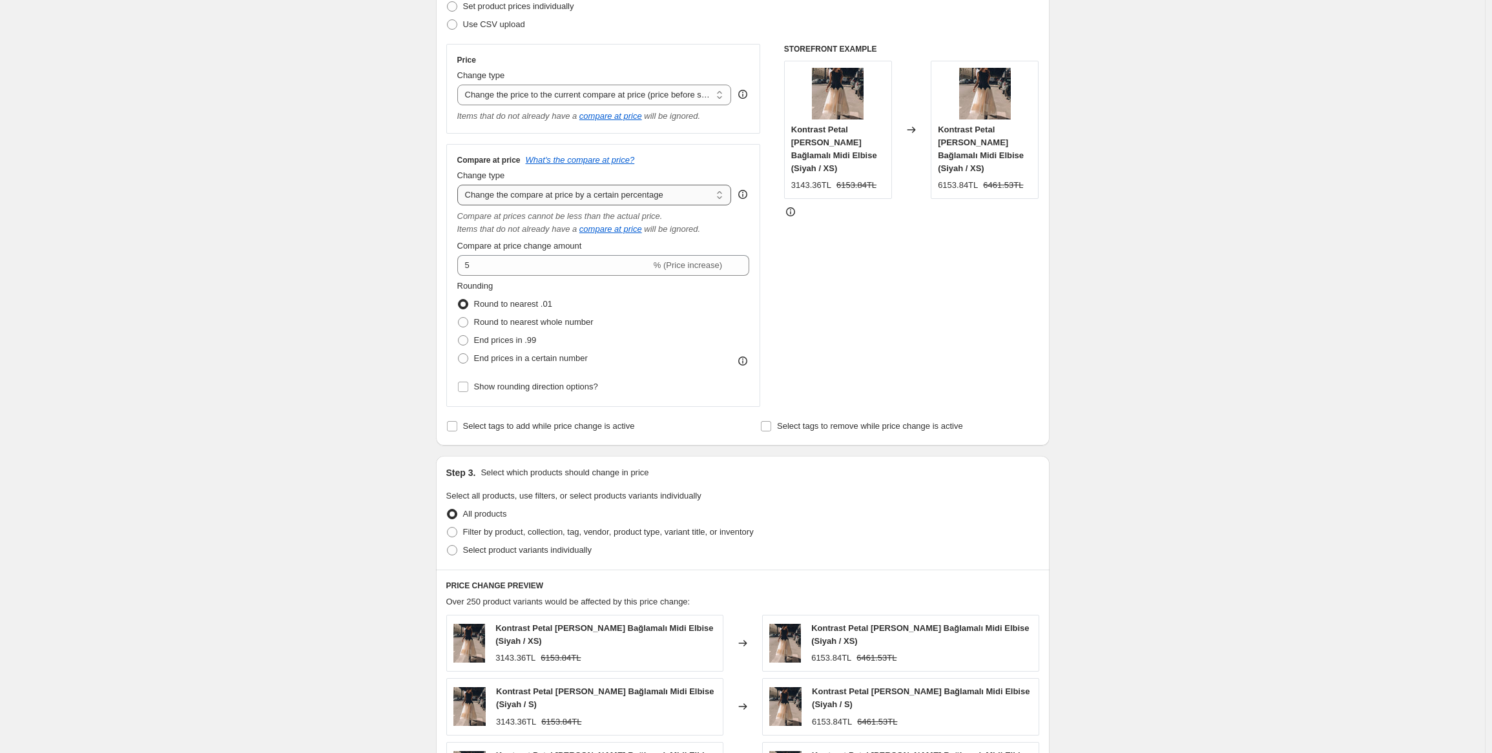
click at [659, 200] on select "Change the compare at price to the current price (sale) Change the compare at p…" at bounding box center [594, 195] width 274 height 21
select select "bp"
click at [460, 185] on select "Change the compare at price to the current price (sale) Change the compare at p…" at bounding box center [594, 195] width 274 height 21
type input "12.00"
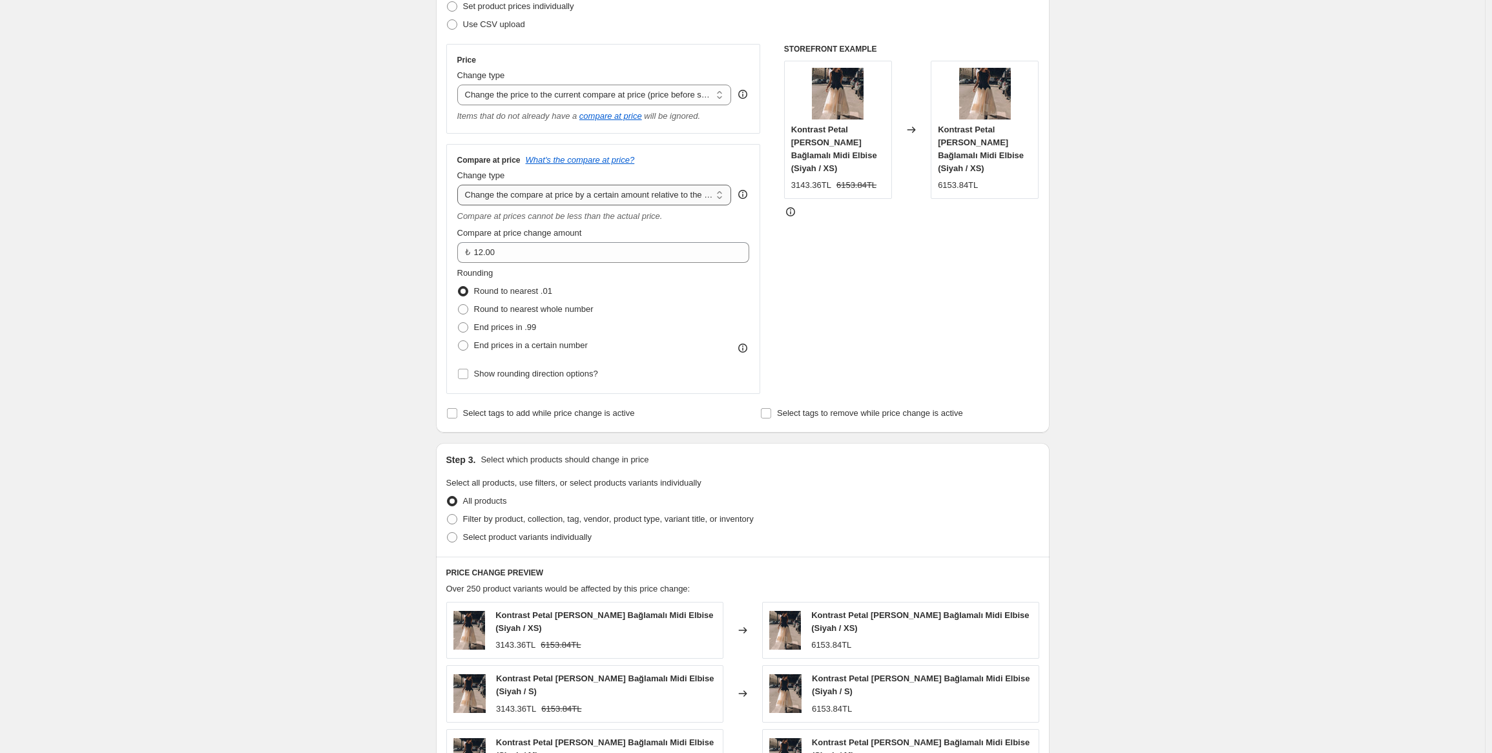
click at [559, 195] on select "Change the compare at price to the current price (sale) Change the compare at p…" at bounding box center [594, 195] width 274 height 21
select select "pp"
click at [460, 185] on select "Change the compare at price to the current price (sale) Change the compare at p…" at bounding box center [594, 195] width 274 height 21
click at [560, 258] on input "20" at bounding box center [584, 252] width 255 height 21
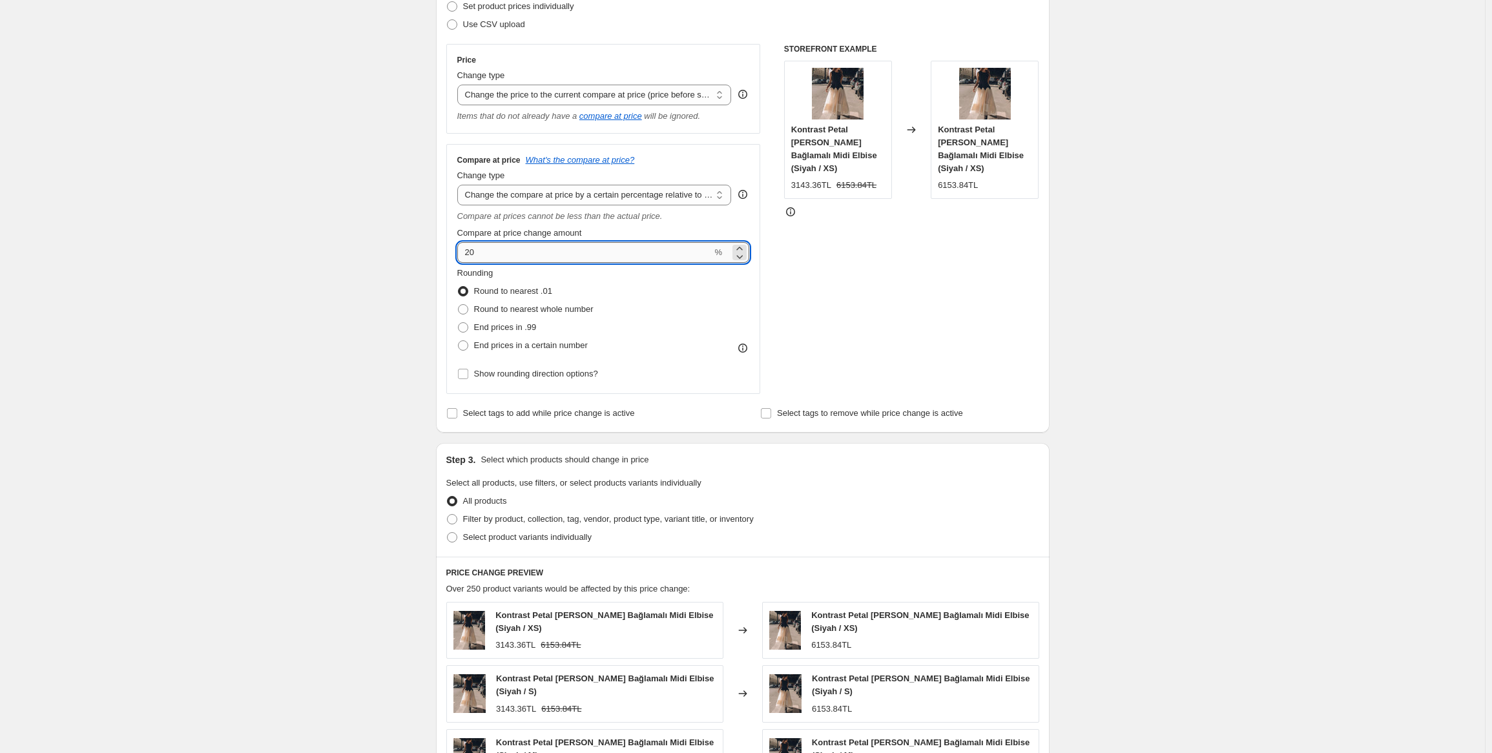
click at [560, 258] on input "20" at bounding box center [584, 252] width 255 height 21
type input "10"
click at [777, 207] on div "Price Change type Change the price to a certain amount Change the price by a ce…" at bounding box center [742, 219] width 593 height 350
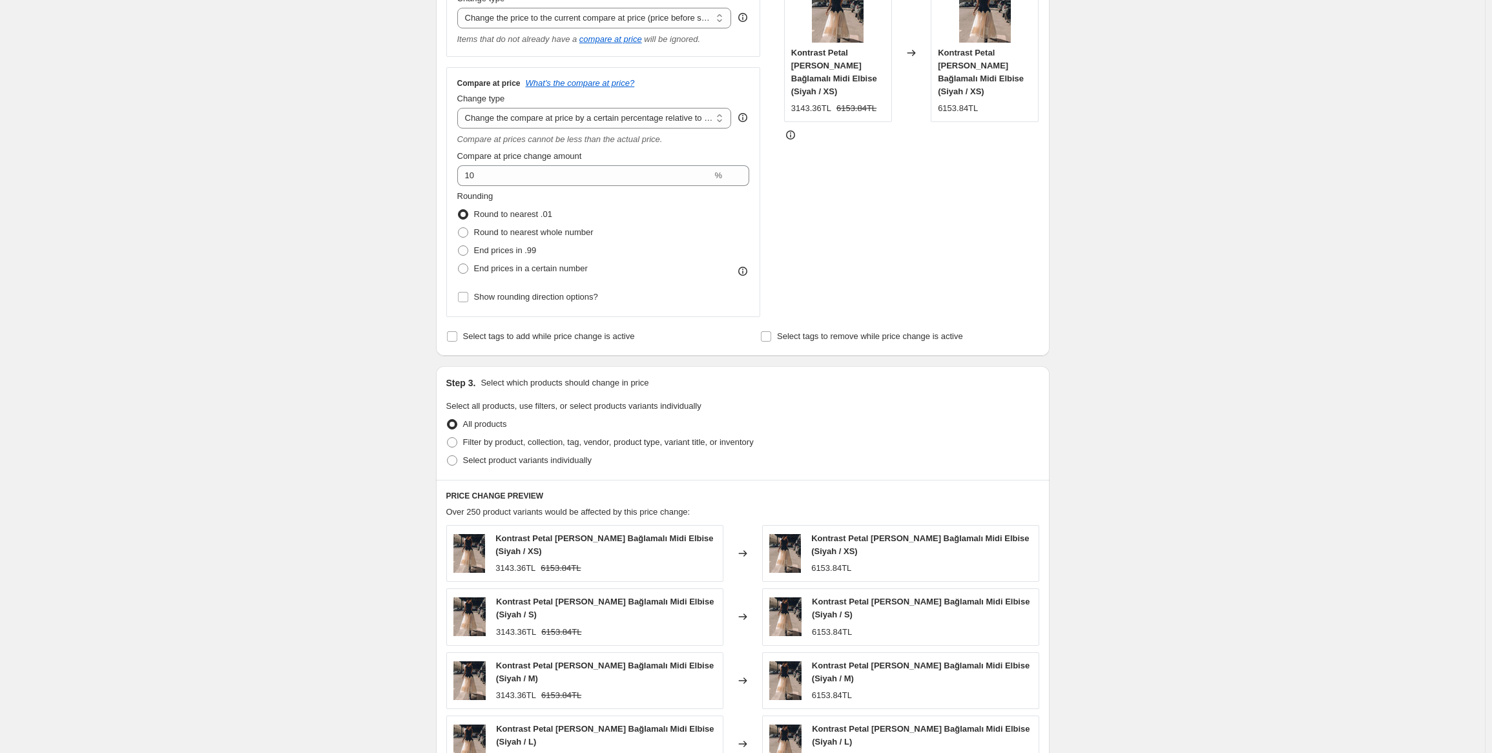
scroll to position [206, 0]
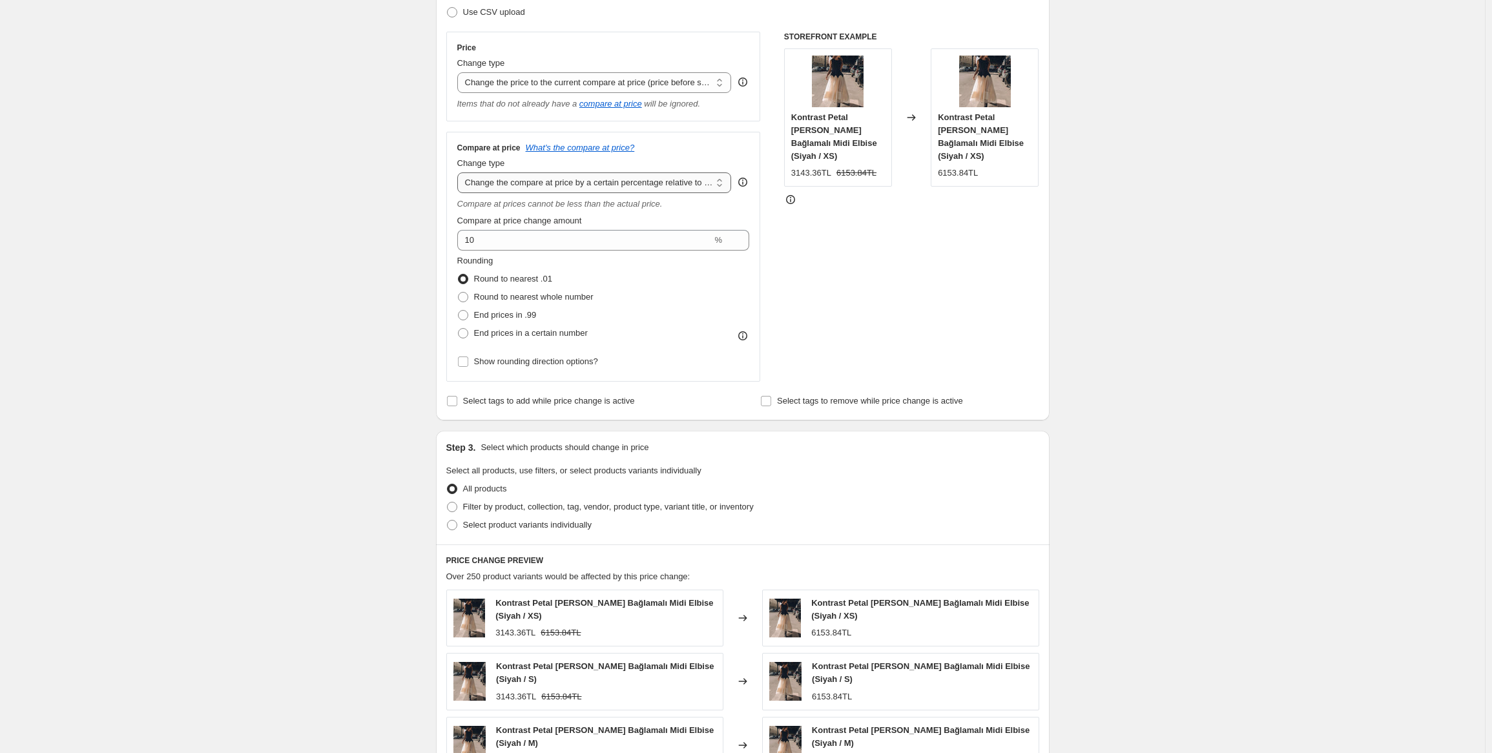
click at [563, 183] on select "Change the compare at price to the current price (sale) Change the compare at p…" at bounding box center [594, 182] width 274 height 21
select select "ep"
click at [460, 173] on select "Change the compare at price to the current price (sale) Change the compare at p…" at bounding box center [594, 182] width 274 height 21
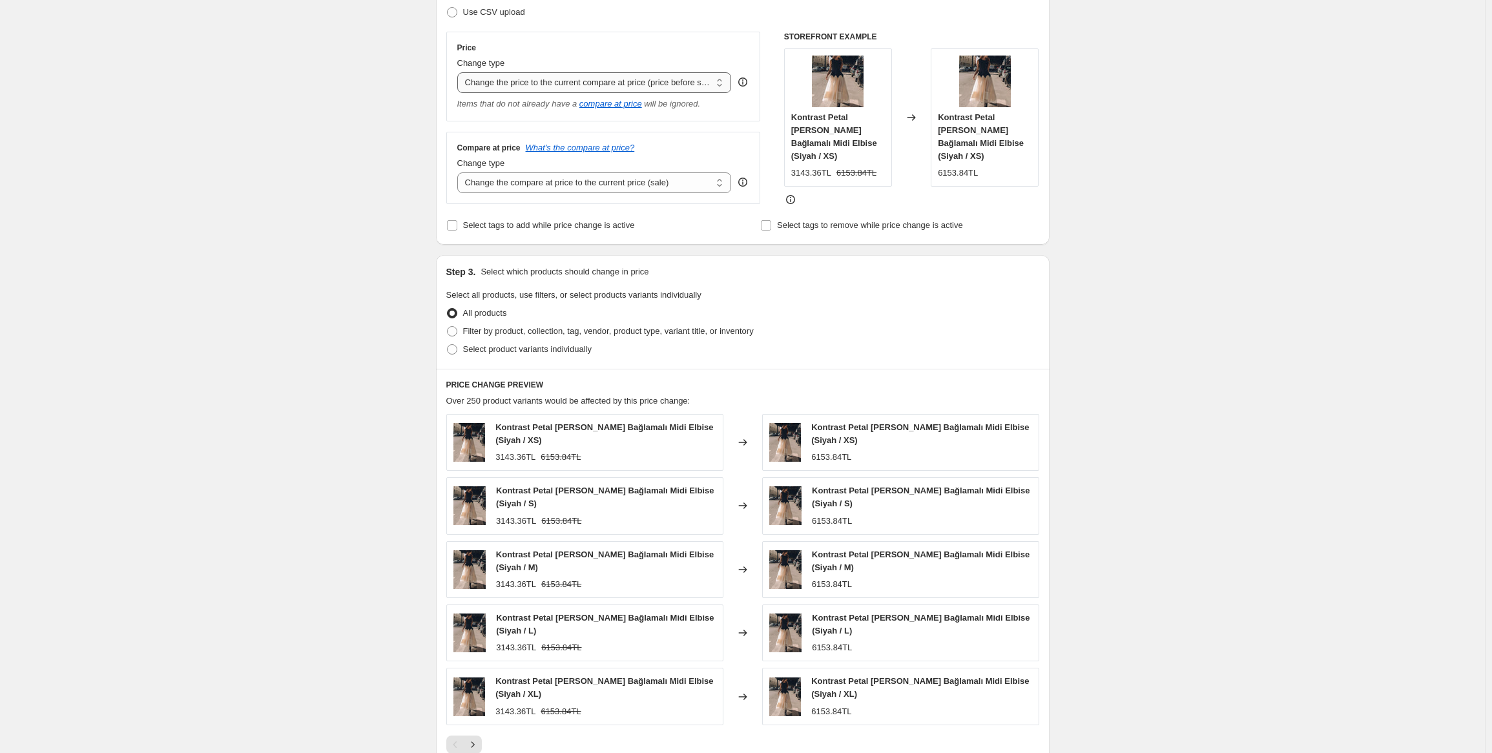
click at [603, 80] on select "Change the price to a certain amount Change the price by a certain amount Chang…" at bounding box center [594, 82] width 274 height 21
click at [460, 72] on select "Change the price to a certain amount Change the price by a certain amount Chang…" at bounding box center [594, 82] width 274 height 21
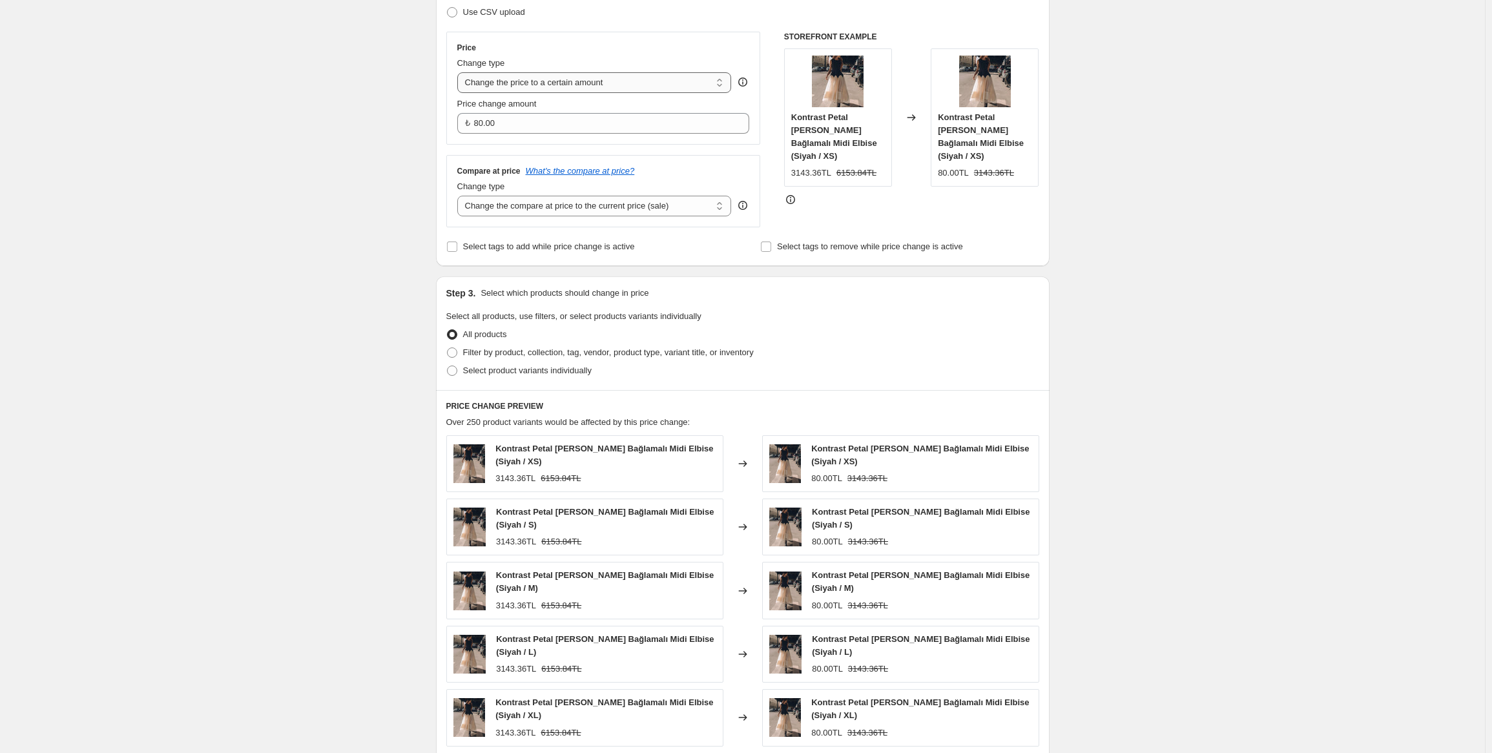
click at [533, 87] on select "Change the price to a certain amount Change the price by a certain amount Chang…" at bounding box center [594, 82] width 274 height 21
select select "by"
click at [460, 72] on select "Change the price to a certain amount Change the price by a certain amount Chang…" at bounding box center [594, 82] width 274 height 21
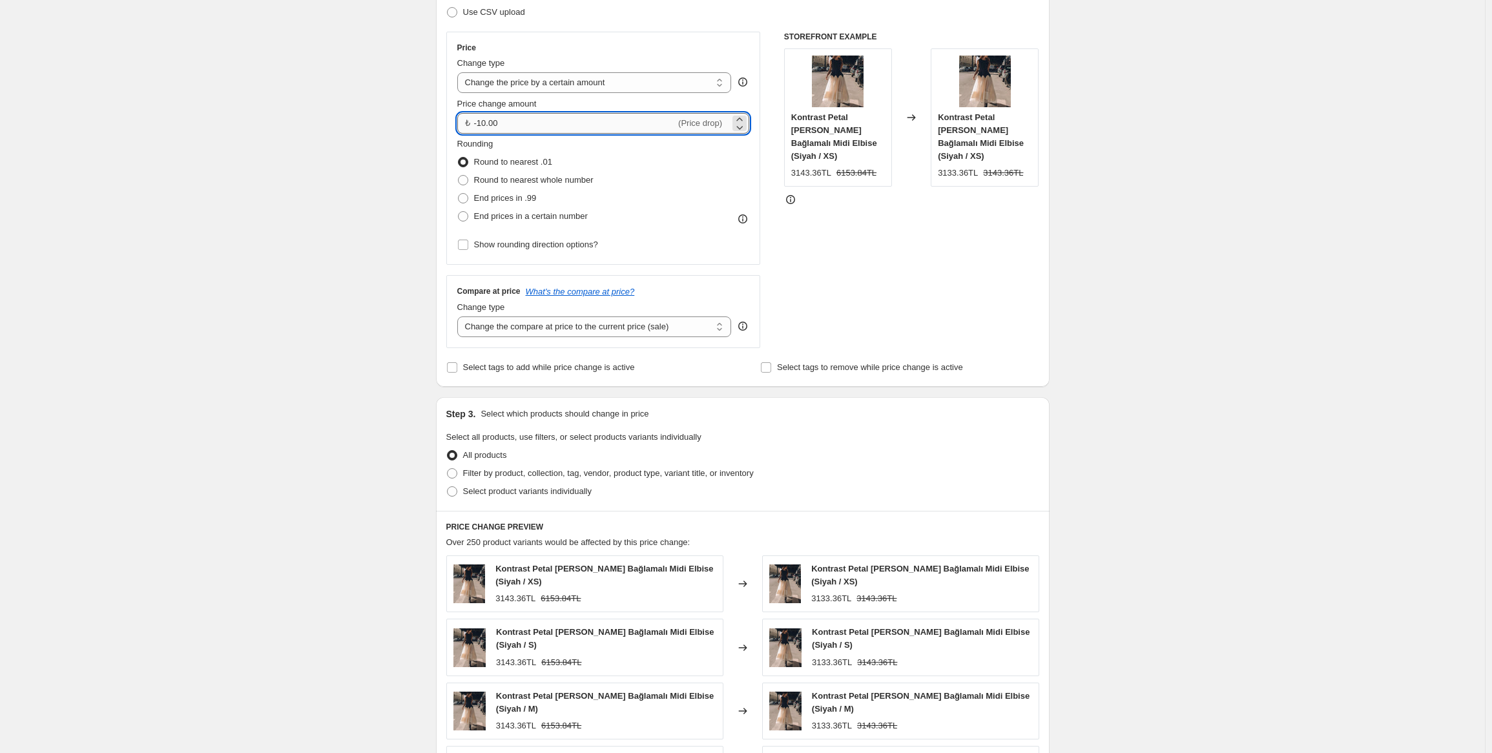
click at [519, 126] on input "-10.00" at bounding box center [575, 123] width 202 height 21
type input "200.00"
click at [761, 118] on div "Price Change type Change the price to a certain amount Change the price by a ce…" at bounding box center [603, 148] width 315 height 233
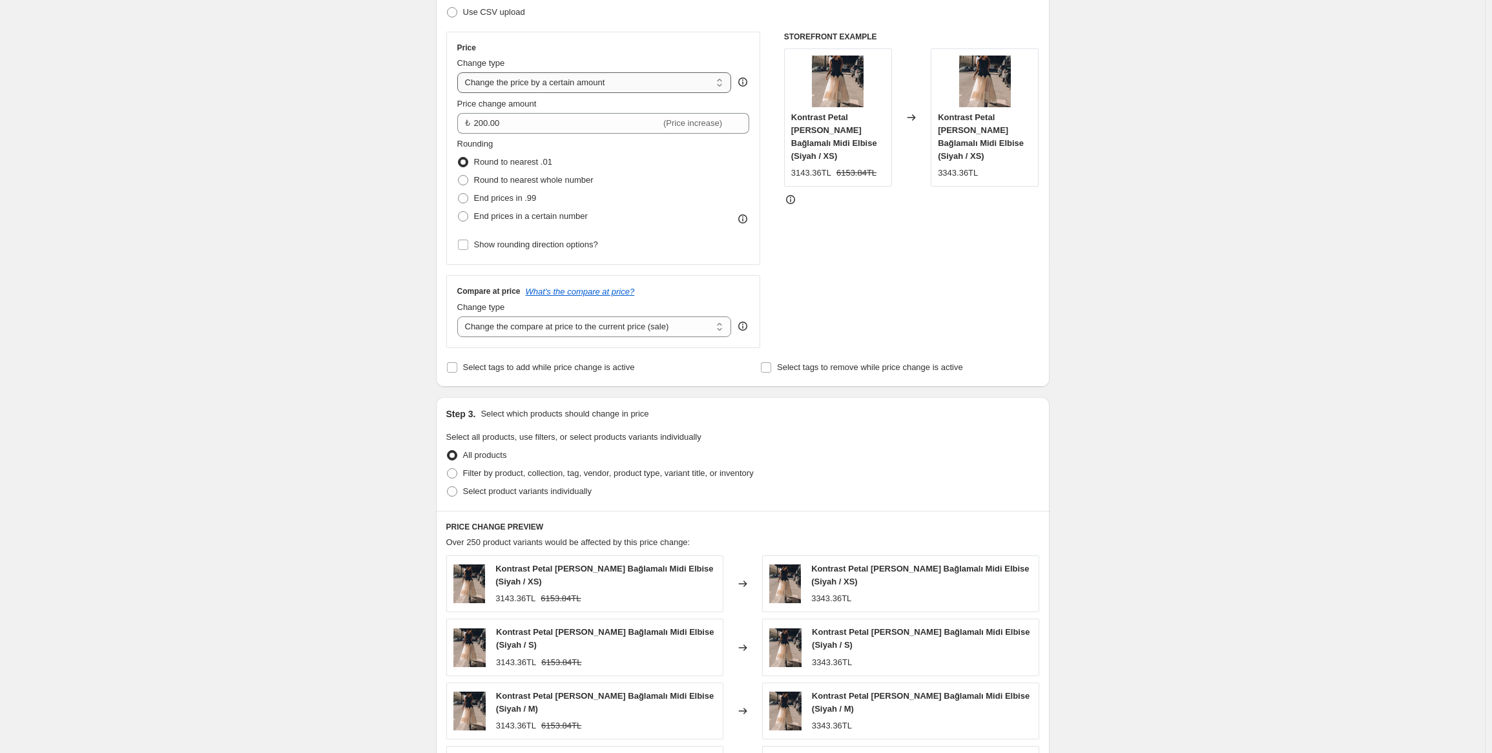
click at [568, 85] on select "Change the price to a certain amount Change the price by a certain amount Chang…" at bounding box center [594, 82] width 274 height 21
select select "percentage"
click at [460, 72] on select "Change the price to a certain amount Change the price by a certain amount Chang…" at bounding box center [594, 82] width 274 height 21
click at [523, 121] on input "-15" at bounding box center [561, 123] width 209 height 21
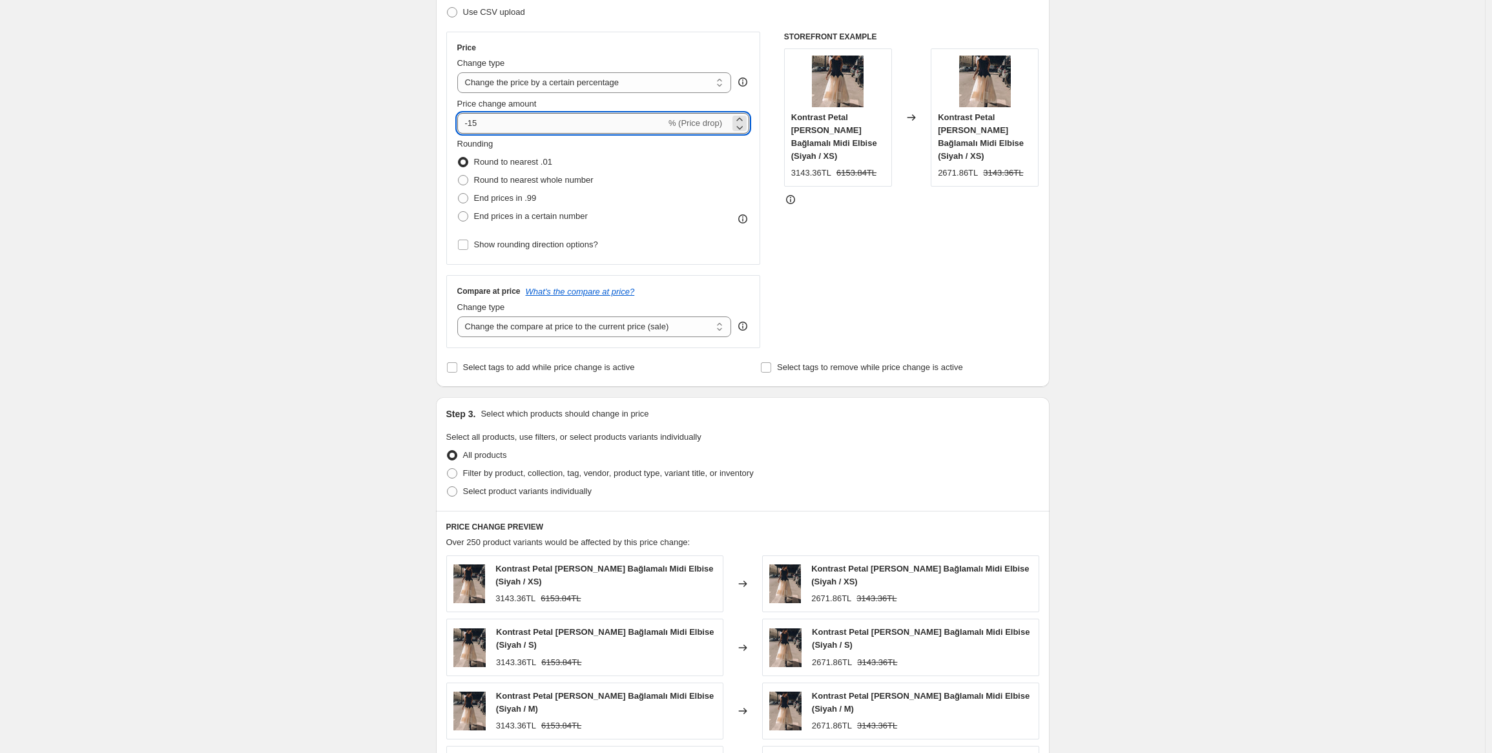
click at [523, 121] on input "-15" at bounding box center [561, 123] width 209 height 21
type input "10"
click at [768, 132] on div "Price Change type Change the price to a certain amount Change the price by a ce…" at bounding box center [742, 190] width 593 height 316
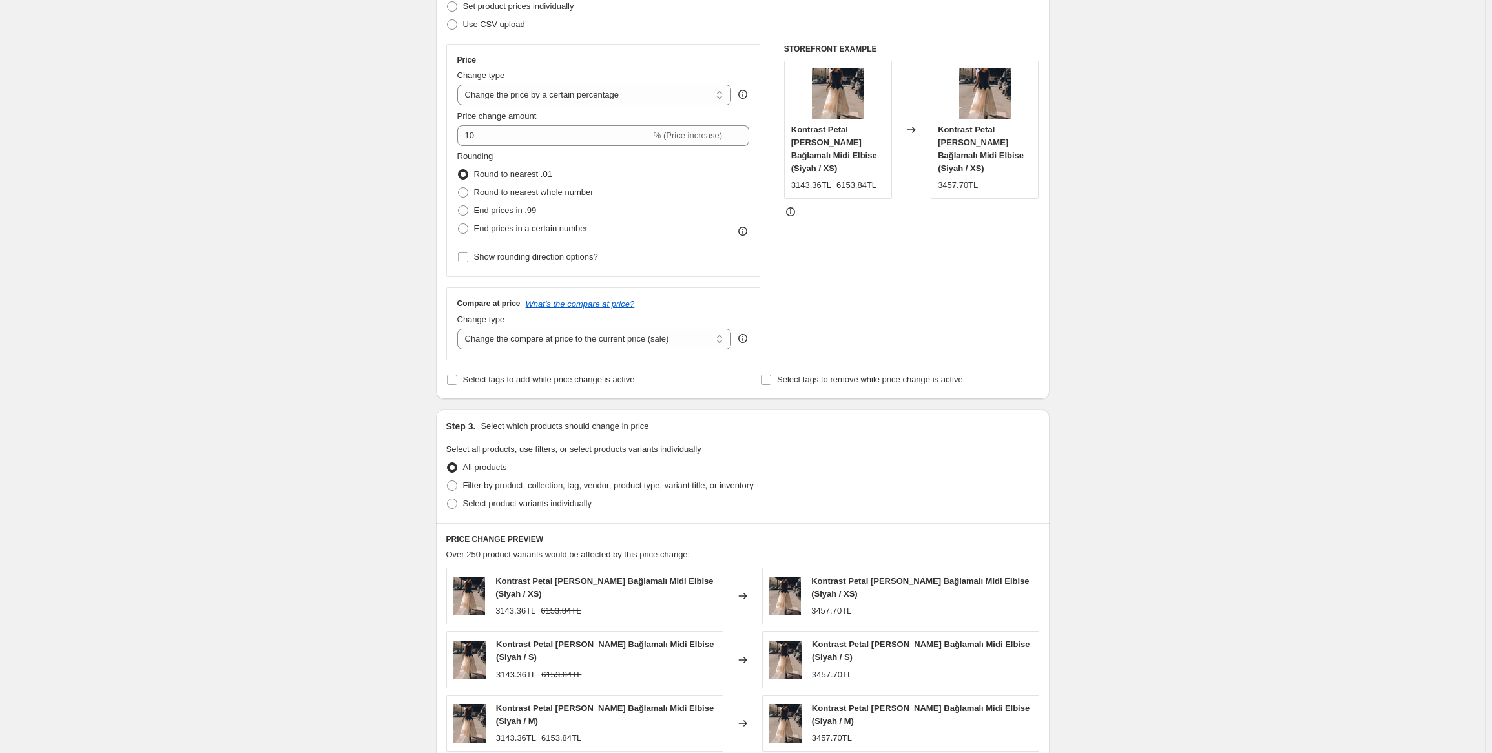
scroll to position [0, 0]
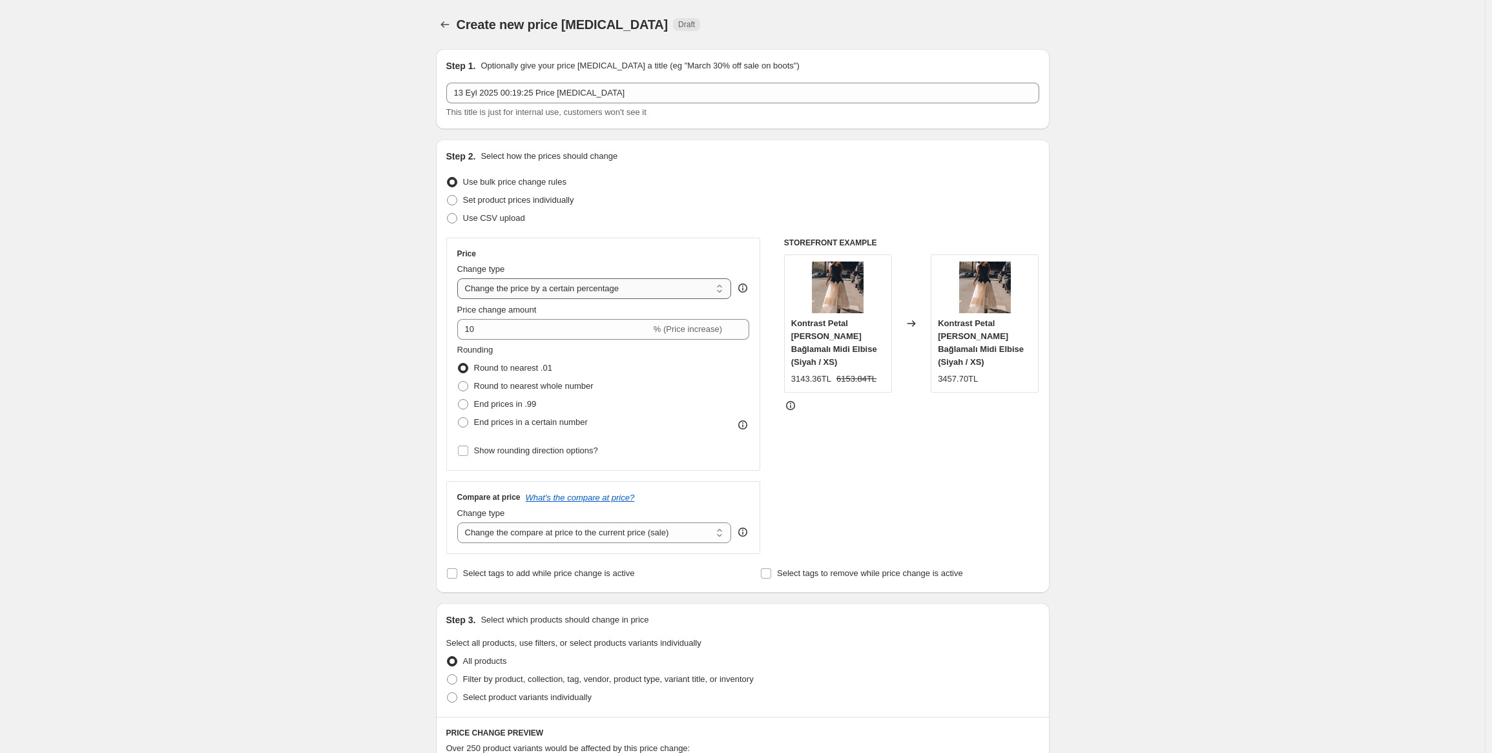
click at [537, 287] on select "Change the price to a certain amount Change the price by a certain amount Chang…" at bounding box center [594, 288] width 274 height 21
click at [563, 286] on select "Change the price to a certain amount Change the price by a certain amount Chang…" at bounding box center [594, 288] width 274 height 21
click at [517, 201] on span "Set product prices individually" at bounding box center [518, 200] width 111 height 10
click at [448, 196] on input "Set product prices individually" at bounding box center [447, 195] width 1 height 1
radio input "true"
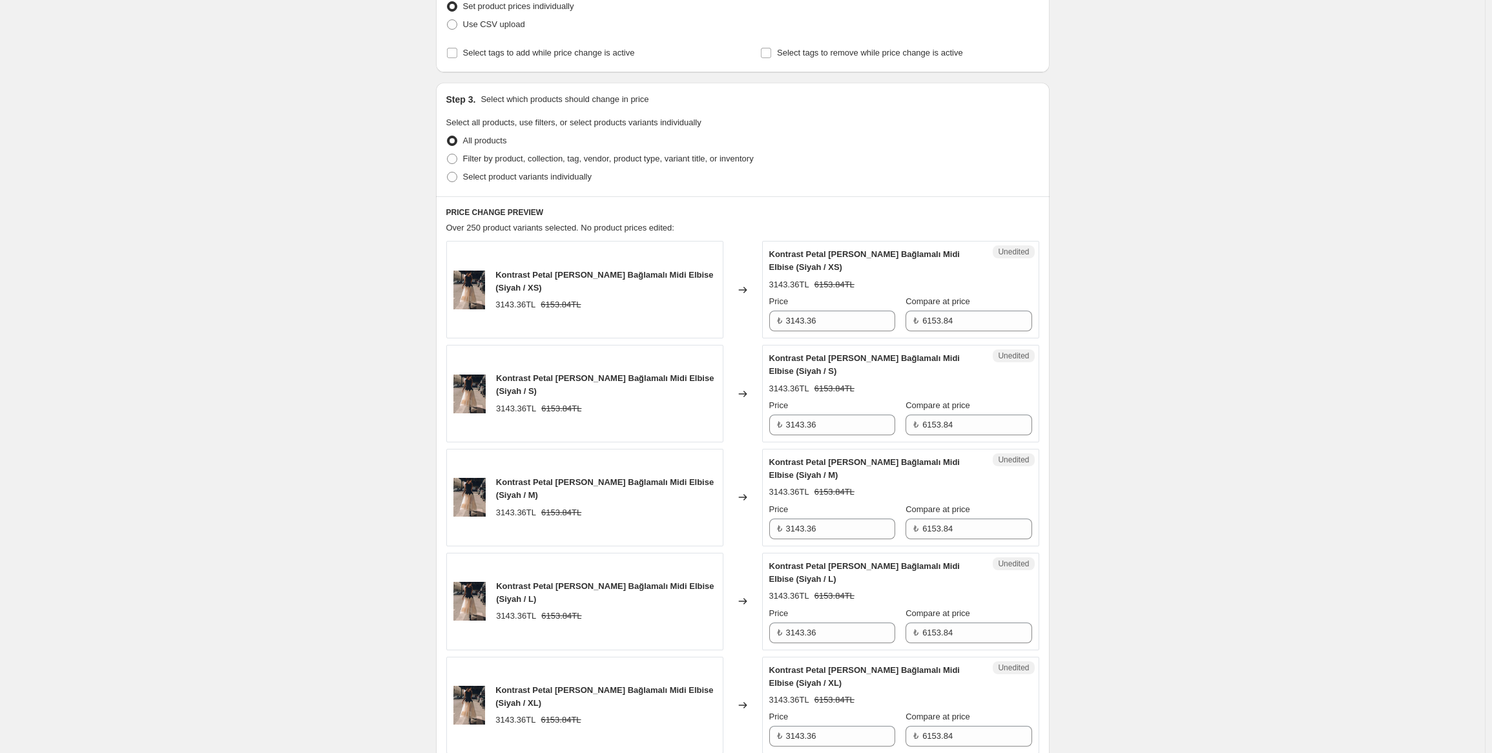
scroll to position [258, 0]
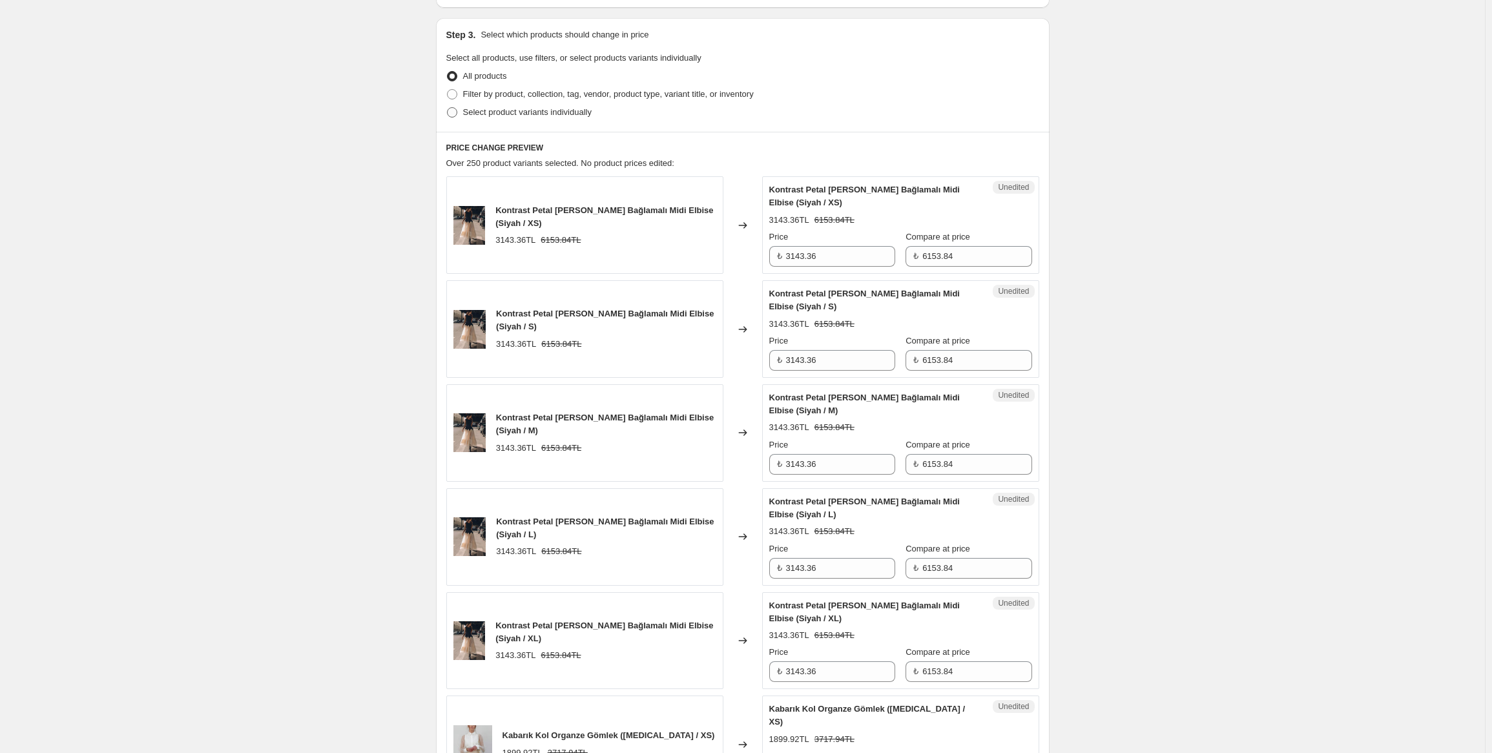
click at [484, 116] on span "Select product variants individually" at bounding box center [527, 112] width 129 height 10
click at [448, 108] on input "Select product variants individually" at bounding box center [447, 107] width 1 height 1
radio input "true"
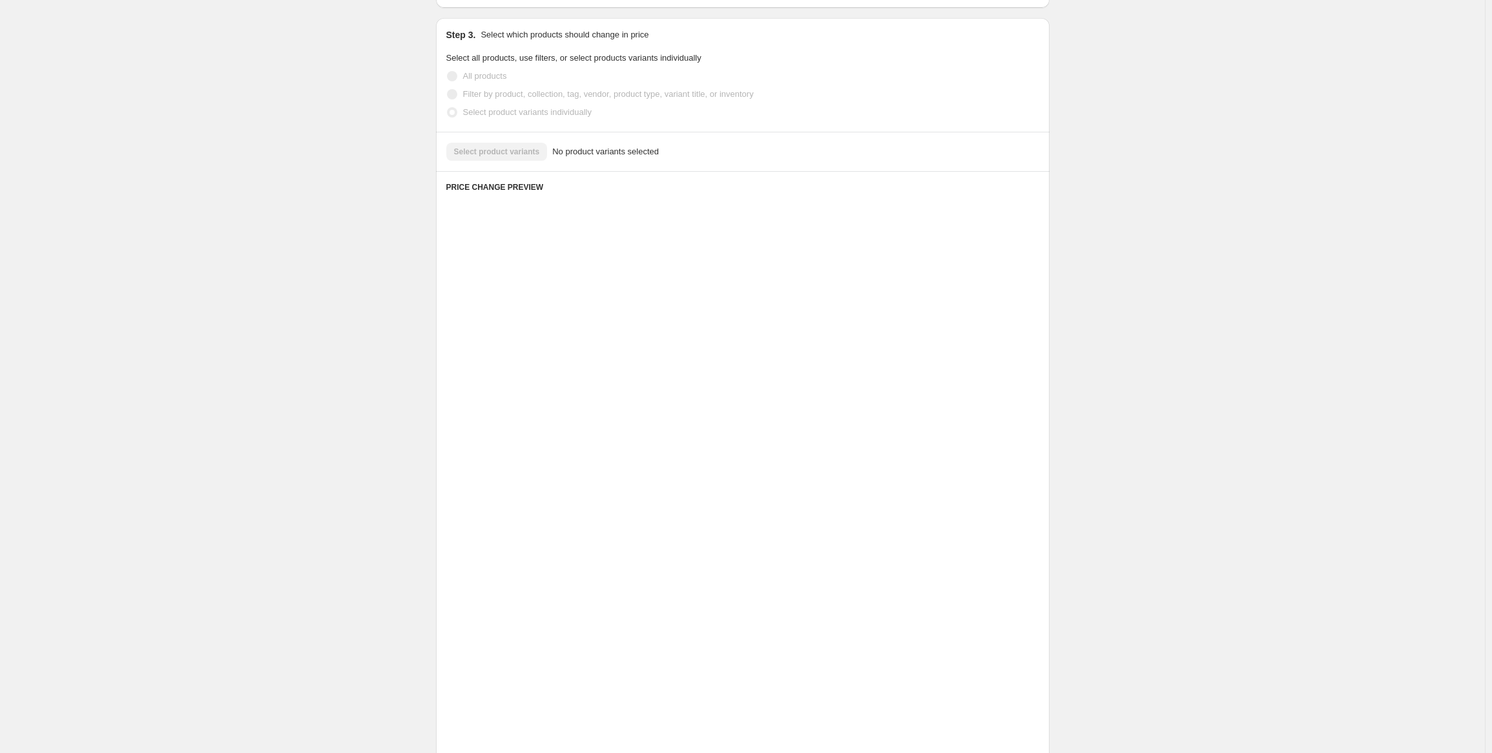
scroll to position [0, 0]
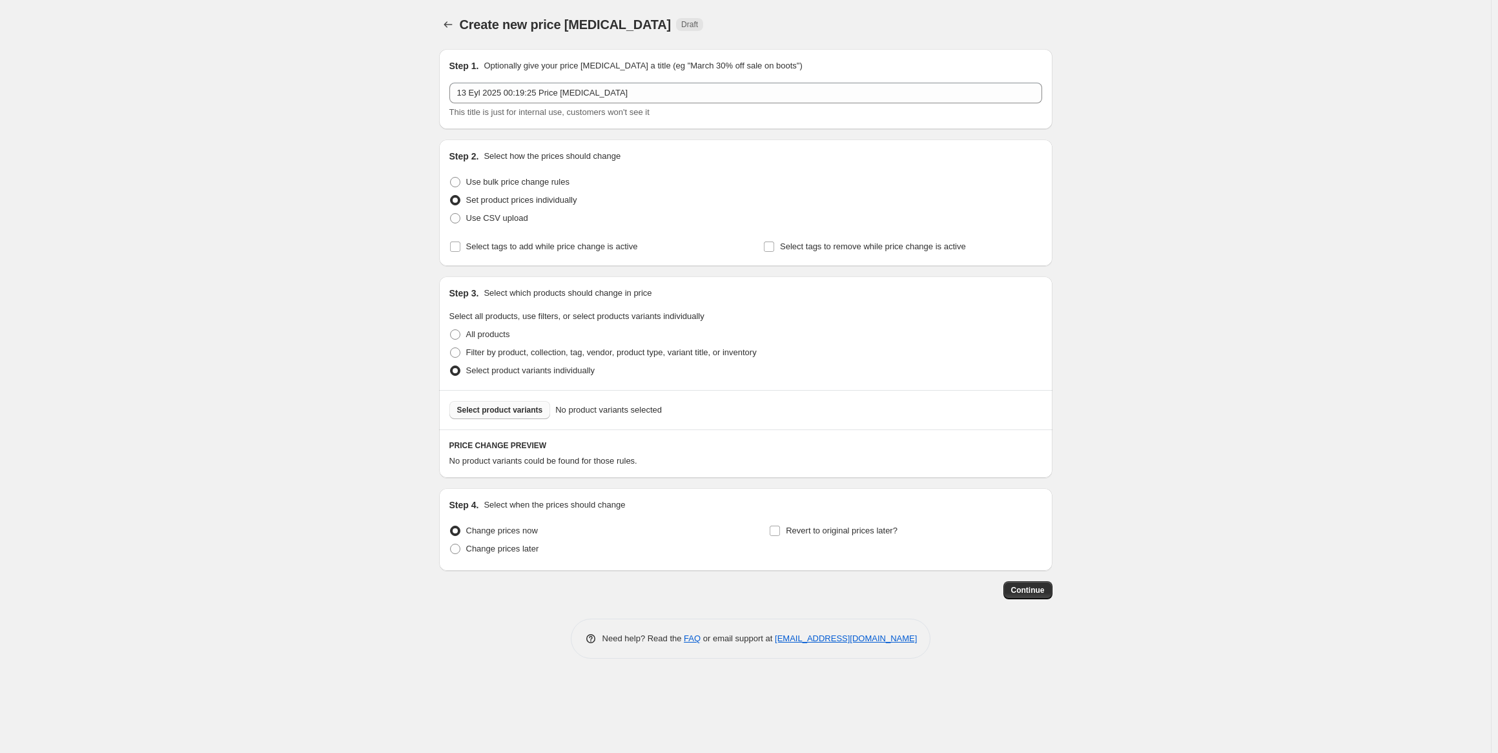
click at [499, 415] on button "Select product variants" at bounding box center [499, 410] width 101 height 18
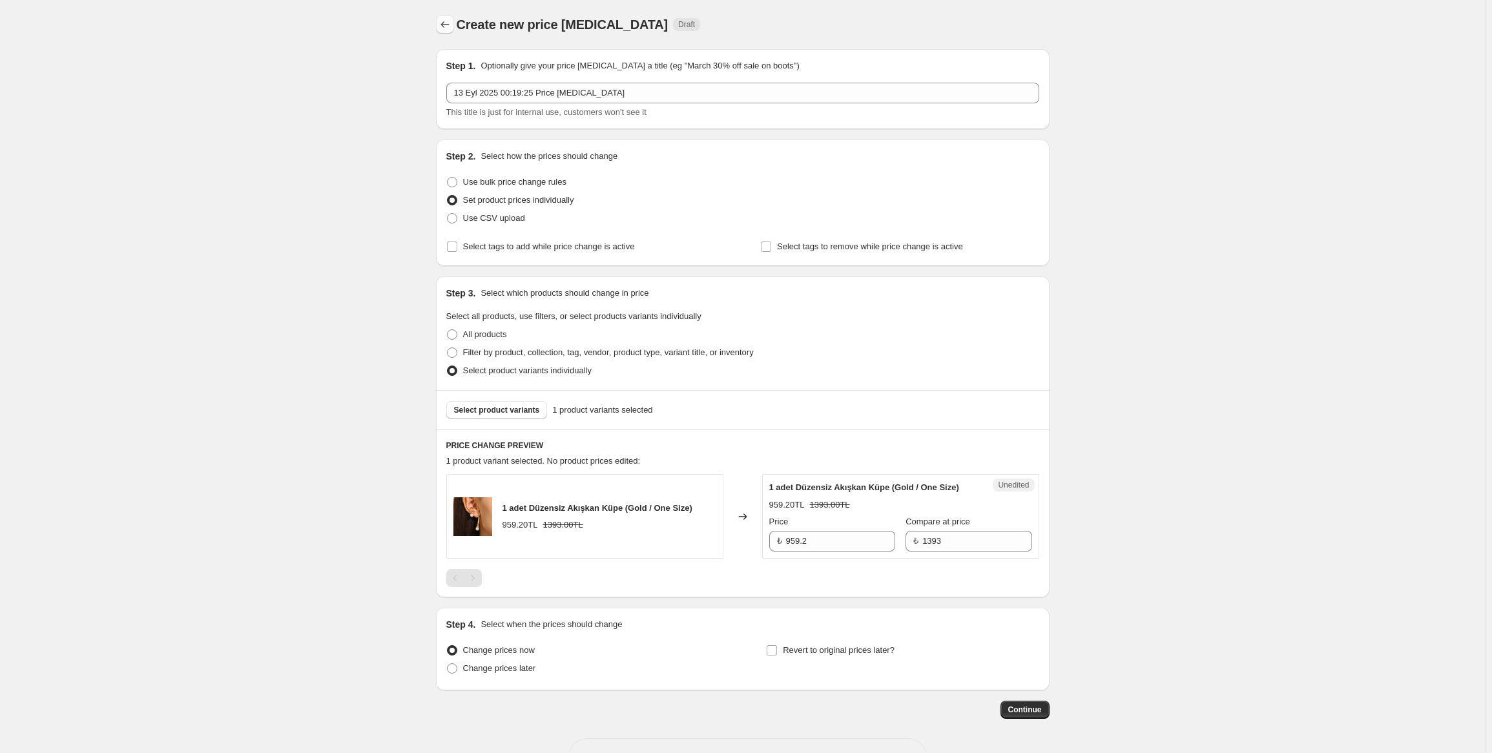
click at [447, 24] on icon "Price change jobs" at bounding box center [445, 24] width 13 height 13
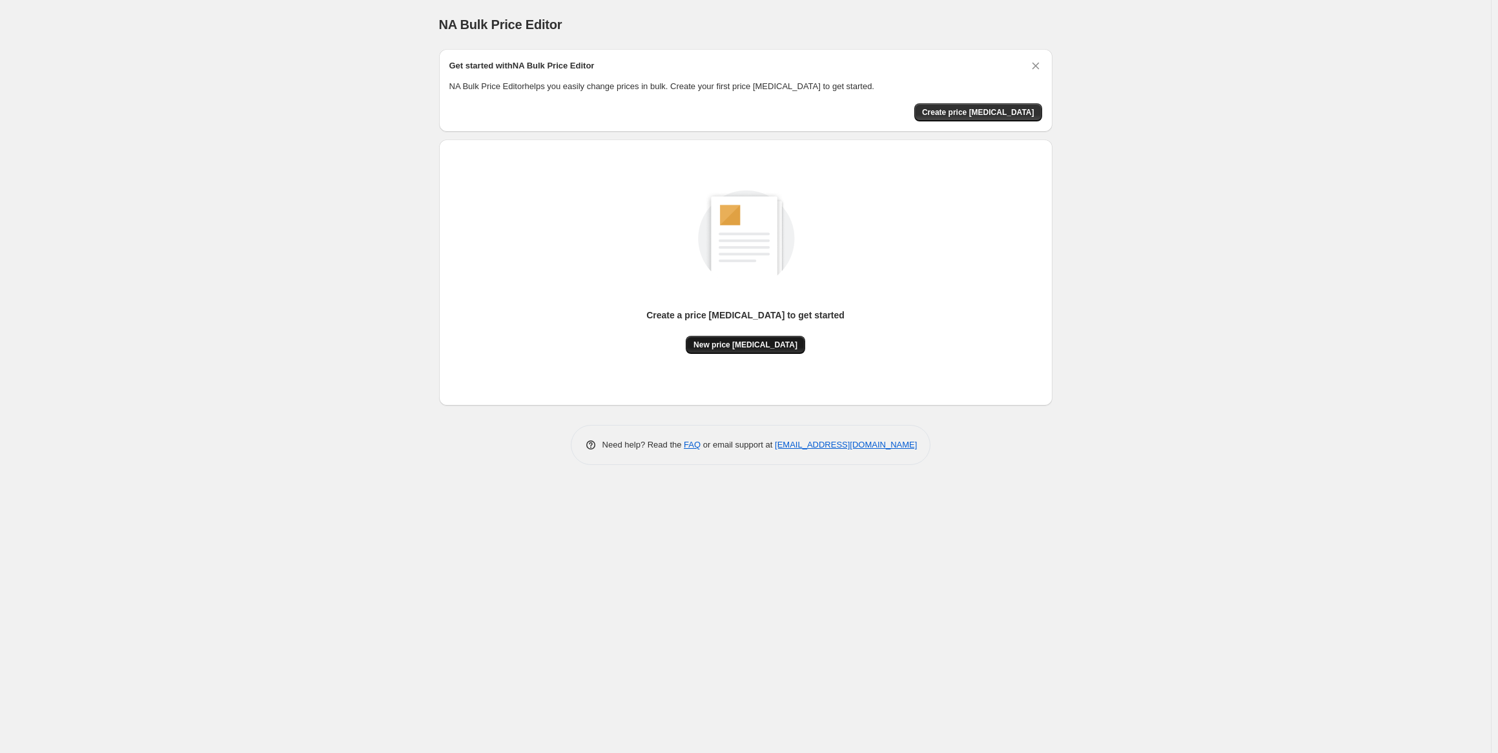
click at [743, 351] on button "New price [MEDICAL_DATA]" at bounding box center [745, 345] width 119 height 18
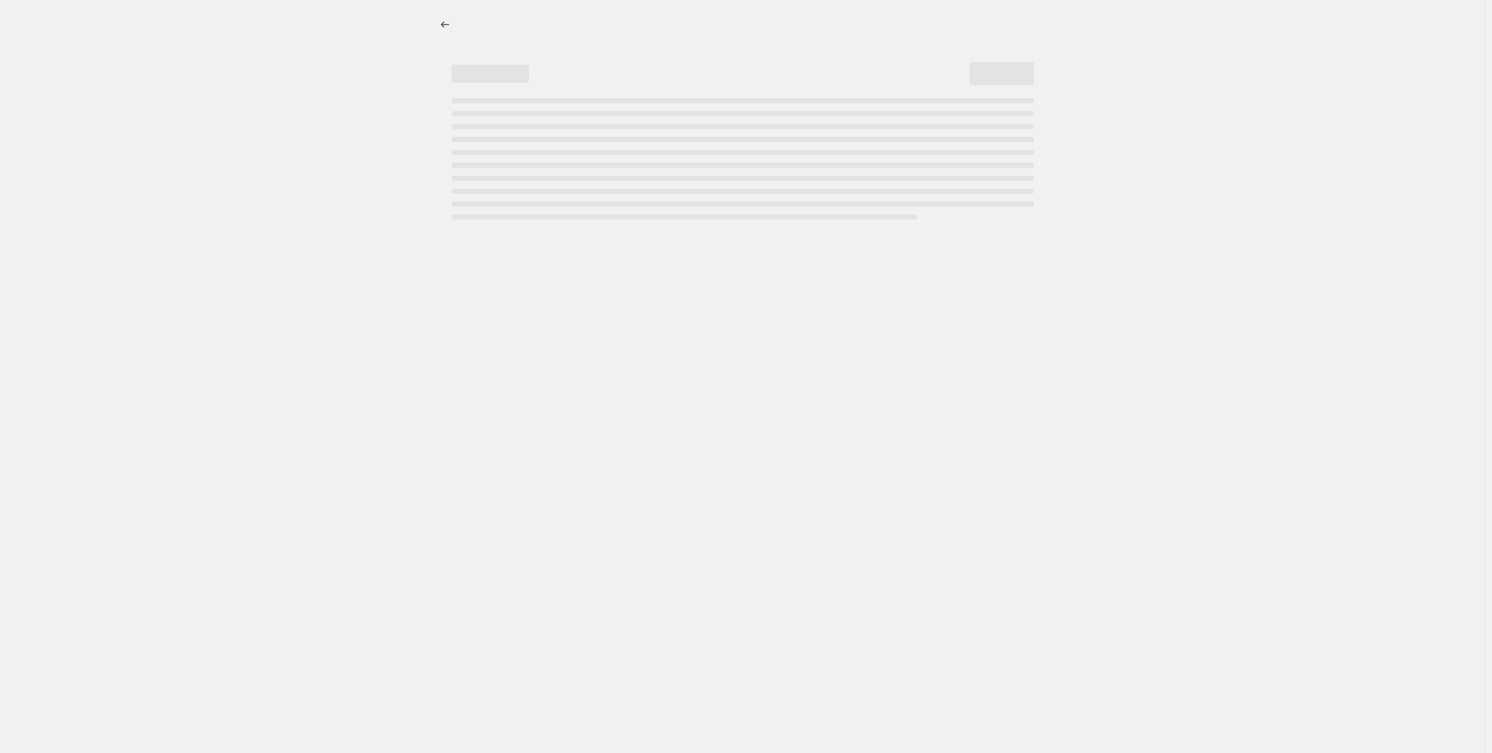
select select "percentage"
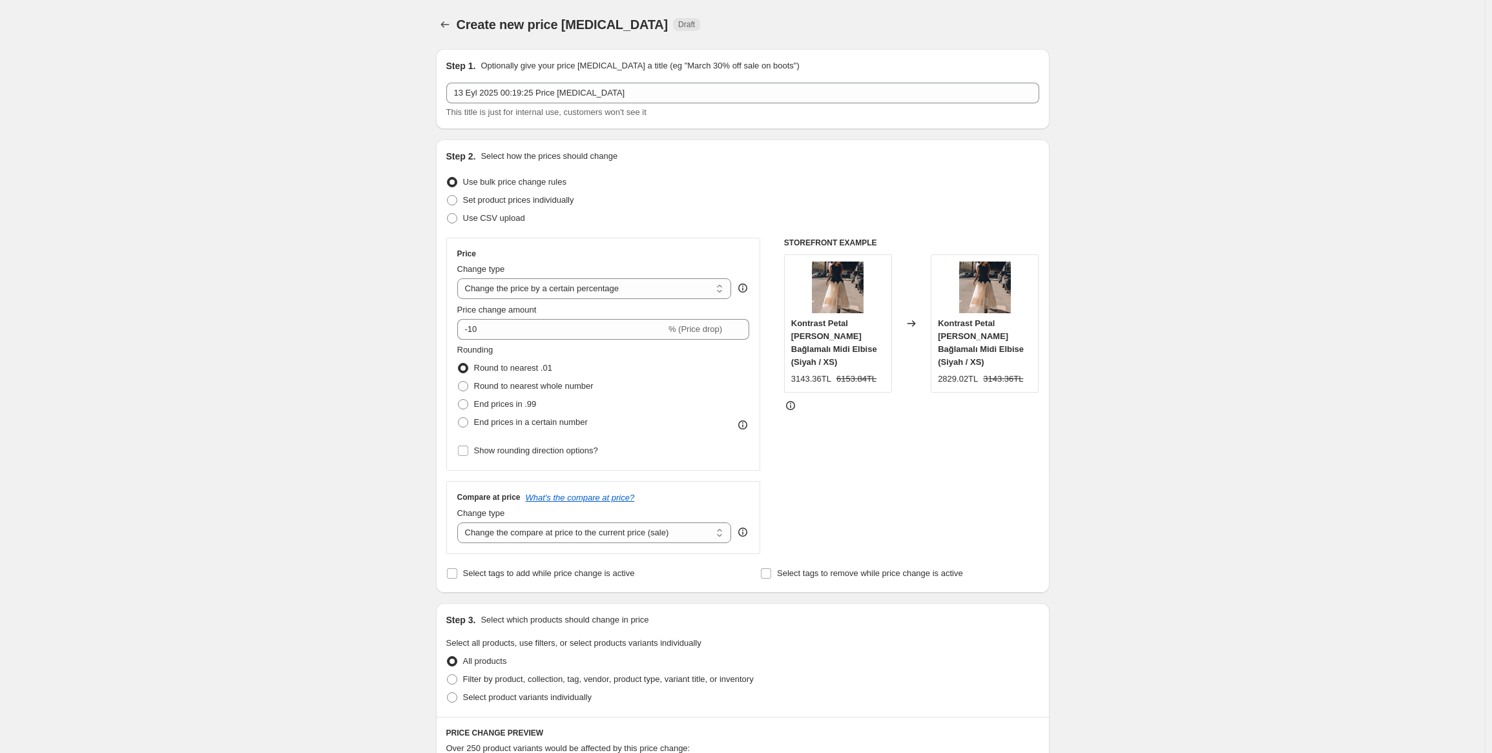
click at [814, 328] on span "Kontrast Petal Belden Bağlamalı Midi Elbise (Siyah / XS)" at bounding box center [834, 342] width 86 height 48
copy span "Kontrast Petal Belden Bağlamalı Midi Elbise (Siyah / XS)"
click at [769, 302] on div "Price Change type Change the price to a certain amount Change the price by a ce…" at bounding box center [742, 396] width 593 height 316
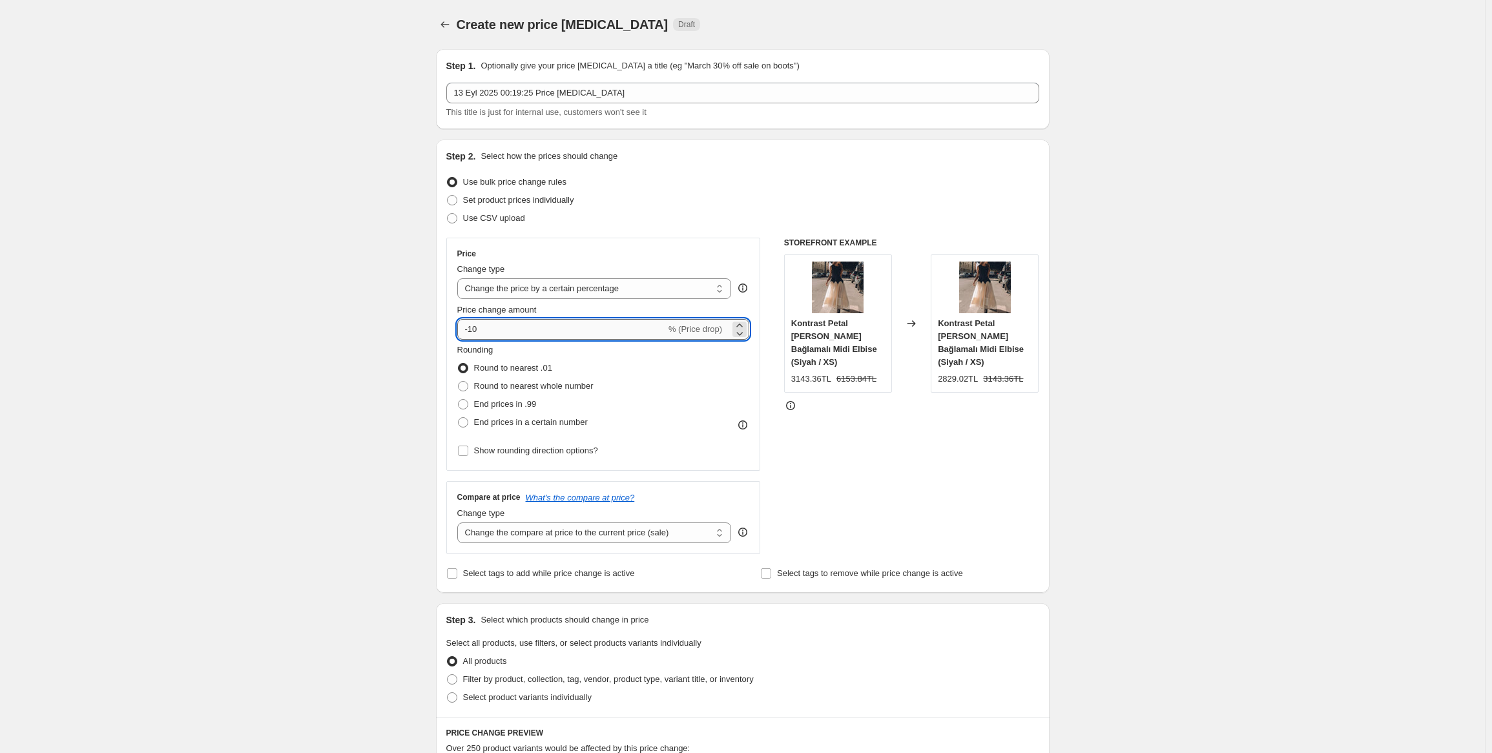
click at [525, 335] on input "-10" at bounding box center [561, 329] width 209 height 21
type input "10"
click at [767, 311] on div "Price Change type Change the price to a certain amount Change the price by a ce…" at bounding box center [742, 396] width 593 height 316
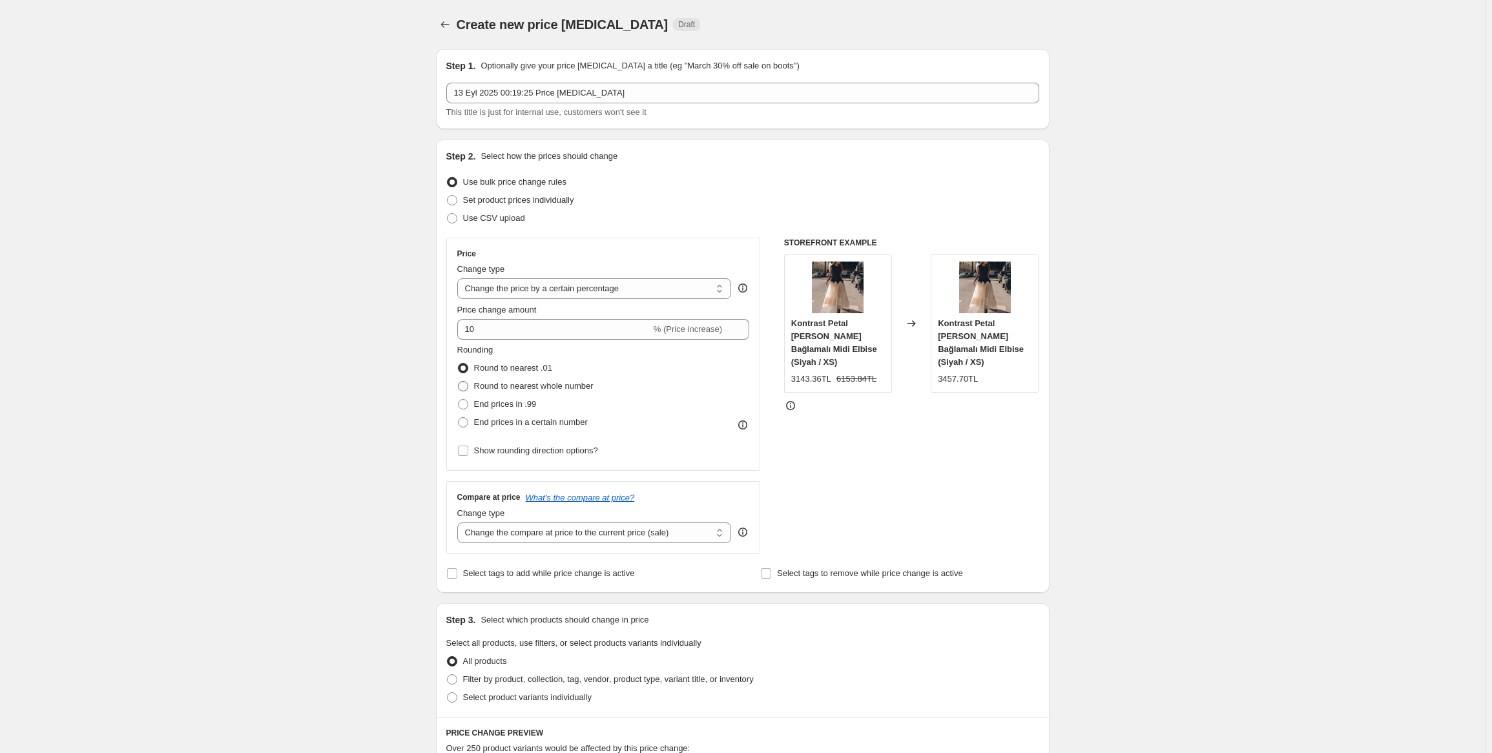
click at [485, 385] on span "Round to nearest whole number" at bounding box center [533, 386] width 119 height 10
click at [459, 382] on input "Round to nearest whole number" at bounding box center [458, 381] width 1 height 1
radio input "true"
click at [499, 402] on span "End prices in .99" at bounding box center [505, 404] width 63 height 10
click at [459, 400] on input "End prices in .99" at bounding box center [458, 399] width 1 height 1
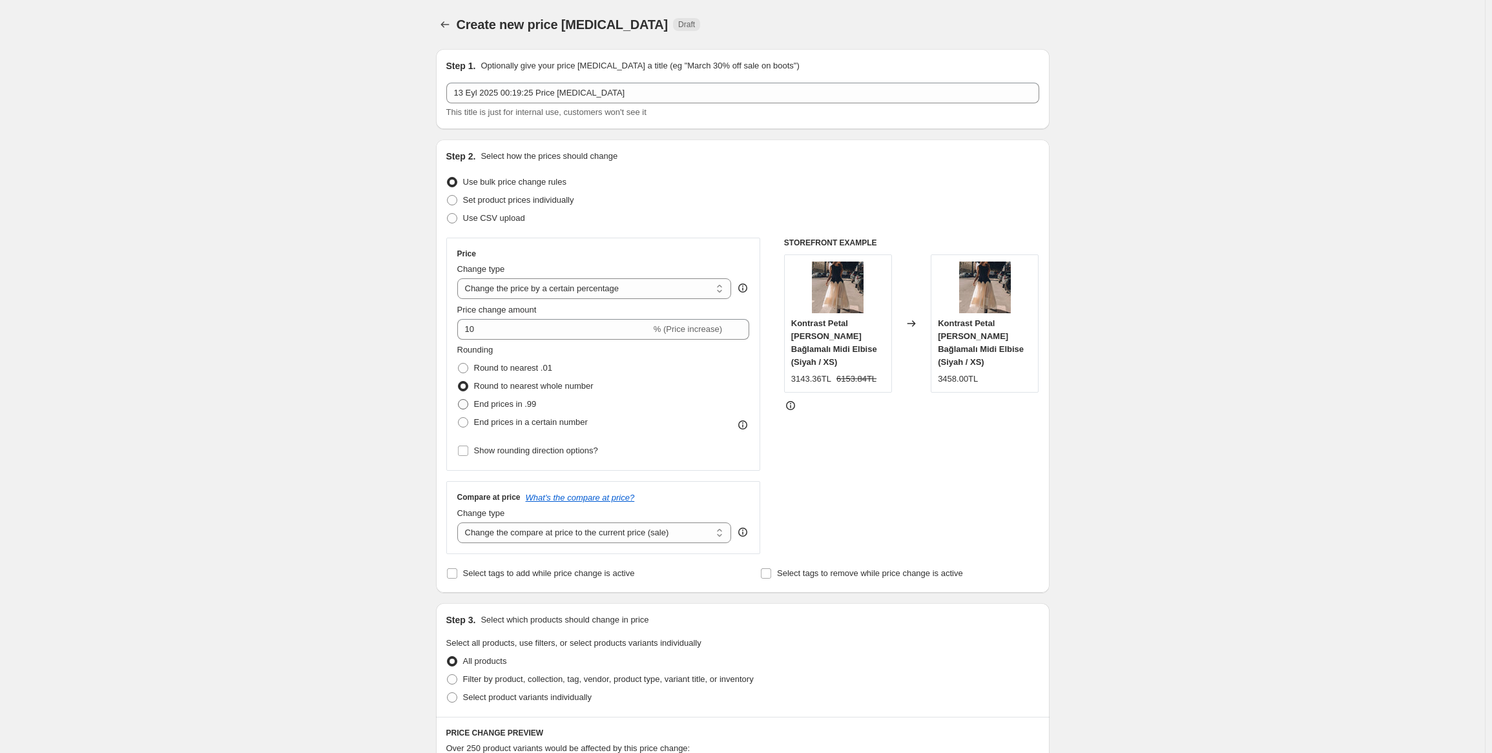
radio input "true"
click at [507, 420] on span "End prices in a certain number" at bounding box center [531, 422] width 114 height 10
click at [459, 418] on input "End prices in a certain number" at bounding box center [458, 417] width 1 height 1
radio input "true"
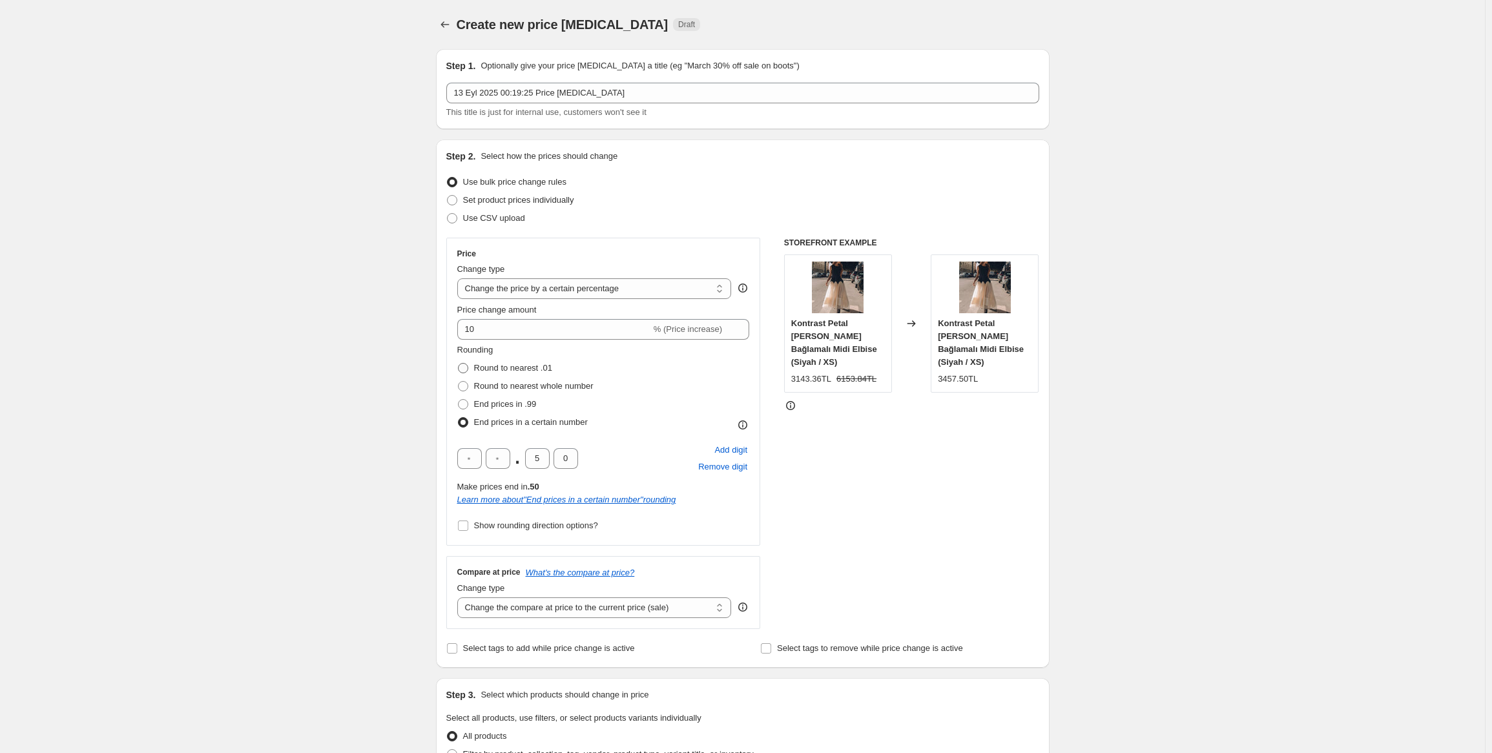
click at [506, 373] on span "Round to nearest .01" at bounding box center [513, 368] width 78 height 10
click at [459, 364] on input "Round to nearest .01" at bounding box center [458, 363] width 1 height 1
radio input "true"
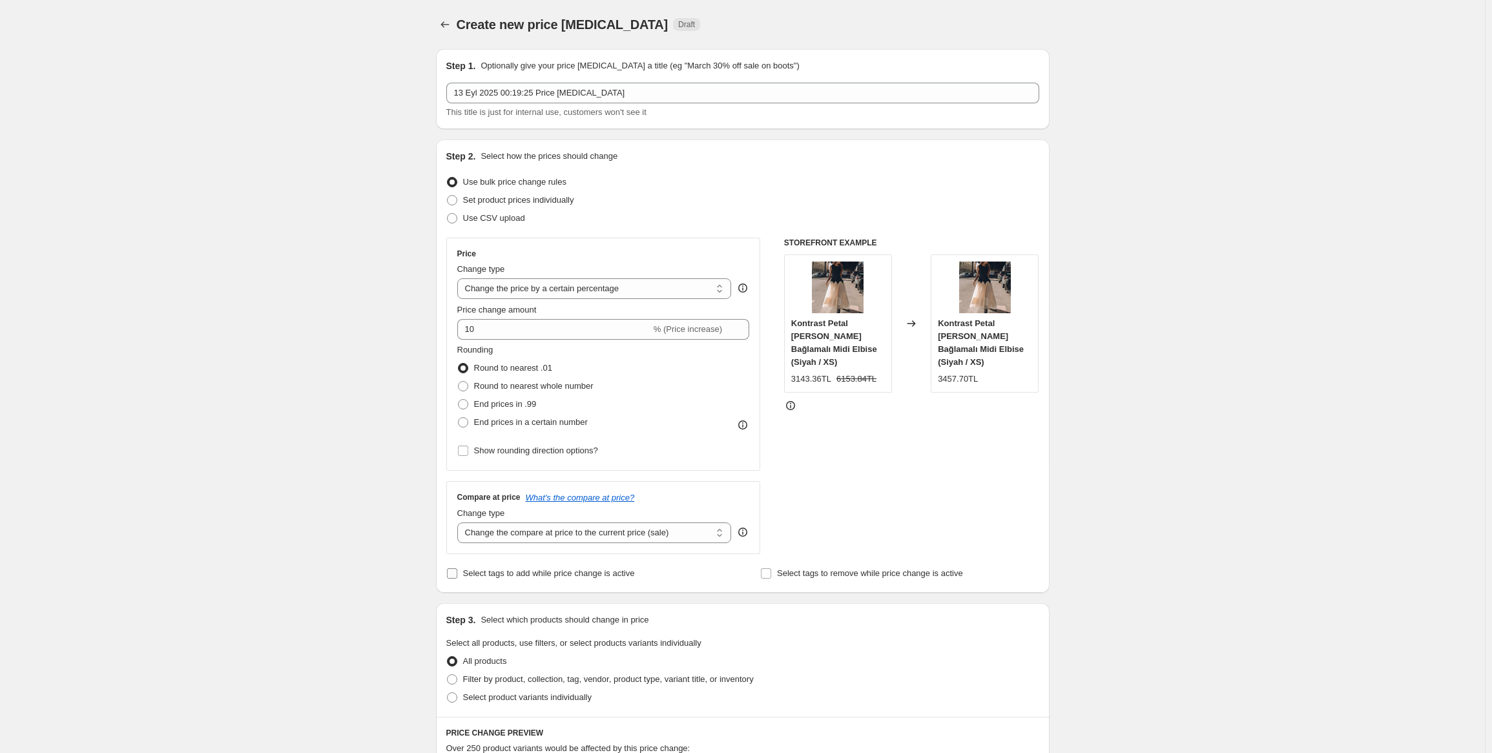
click at [538, 573] on span "Select tags to add while price change is active" at bounding box center [549, 573] width 172 height 10
click at [457, 573] on input "Select tags to add while price change is active" at bounding box center [452, 573] width 10 height 10
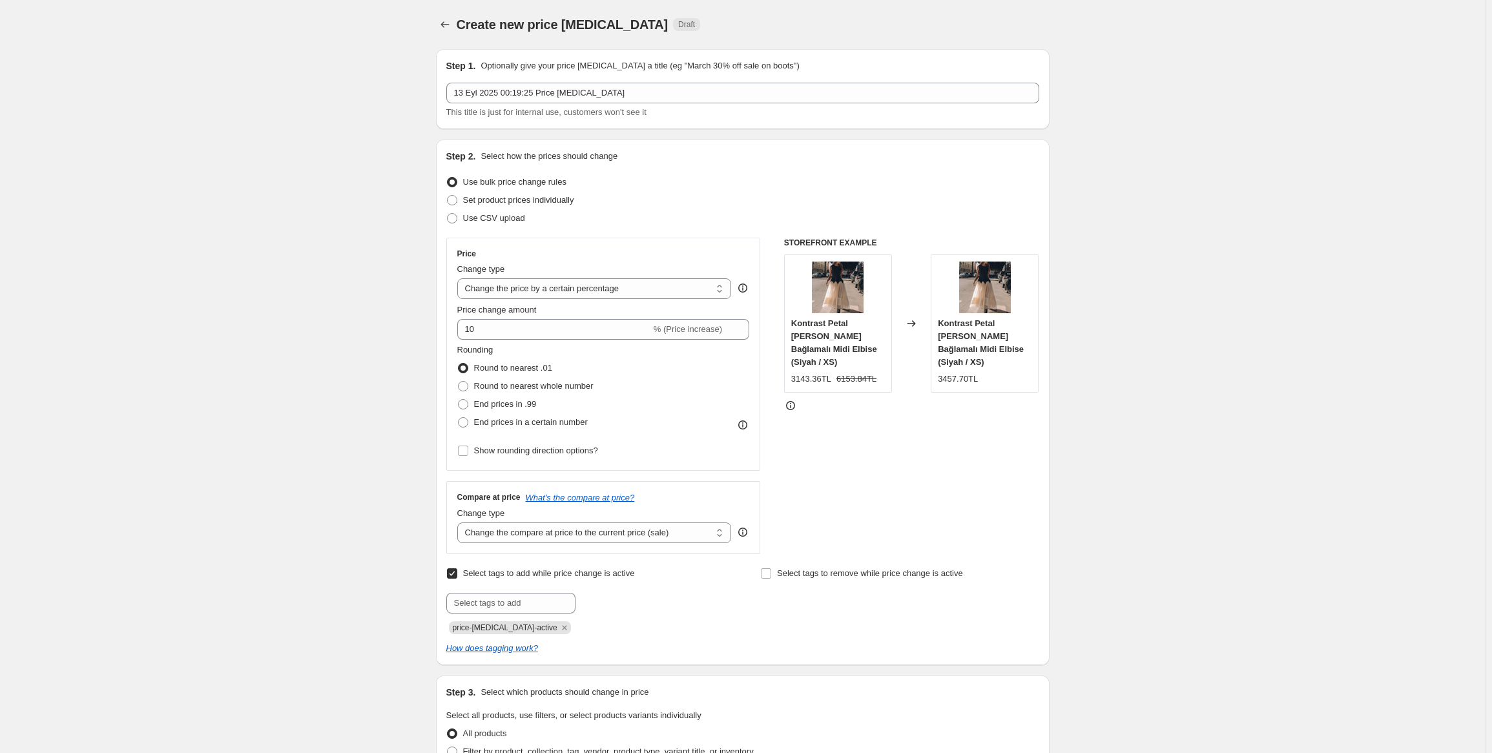
click at [538, 573] on span "Select tags to add while price change is active" at bounding box center [549, 573] width 172 height 10
click at [457, 573] on input "Select tags to add while price change is active" at bounding box center [452, 573] width 10 height 10
checkbox input "false"
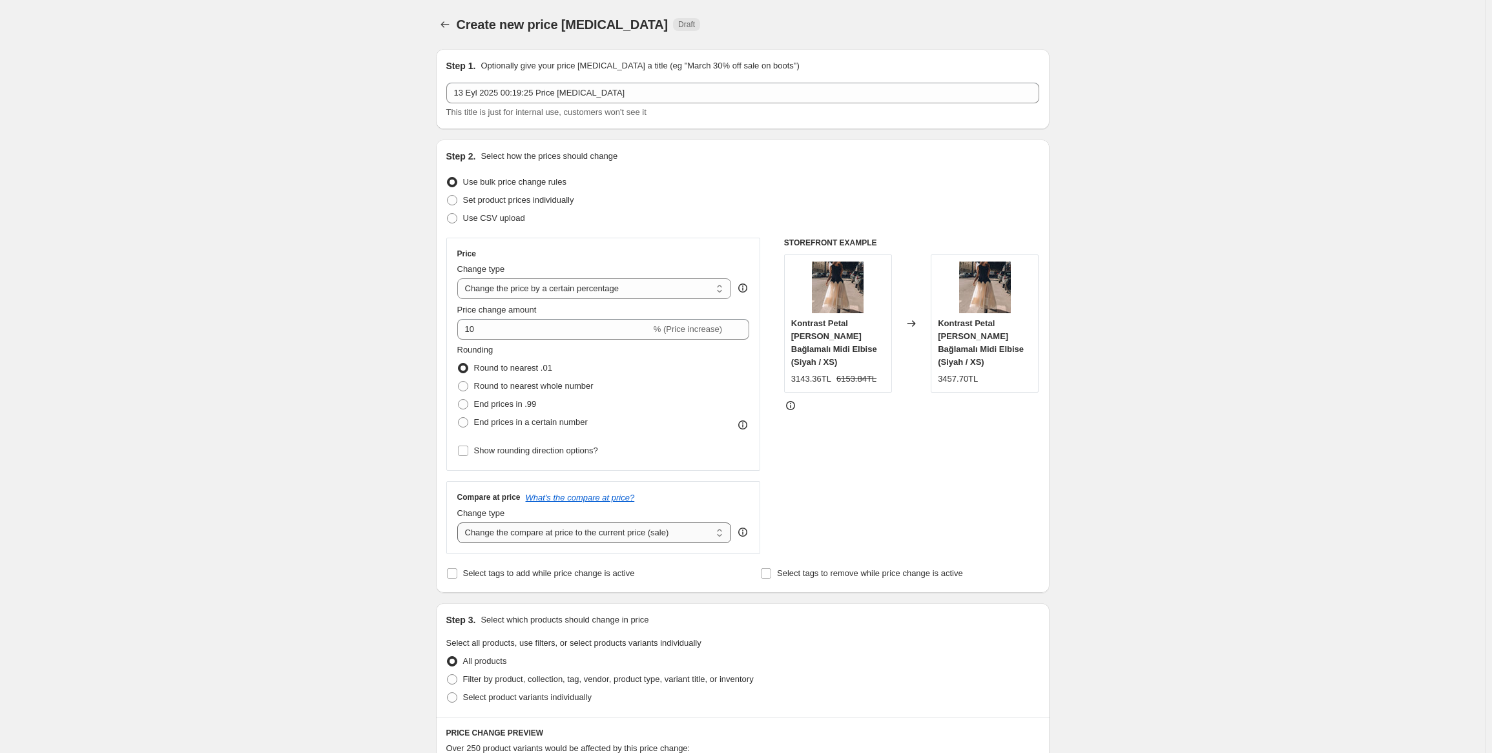
click at [595, 532] on select "Change the compare at price to the current price (sale) Change the compare at p…" at bounding box center [594, 532] width 274 height 21
click at [460, 522] on select "Change the compare at price to the current price (sale) Change the compare at p…" at bounding box center [594, 532] width 274 height 21
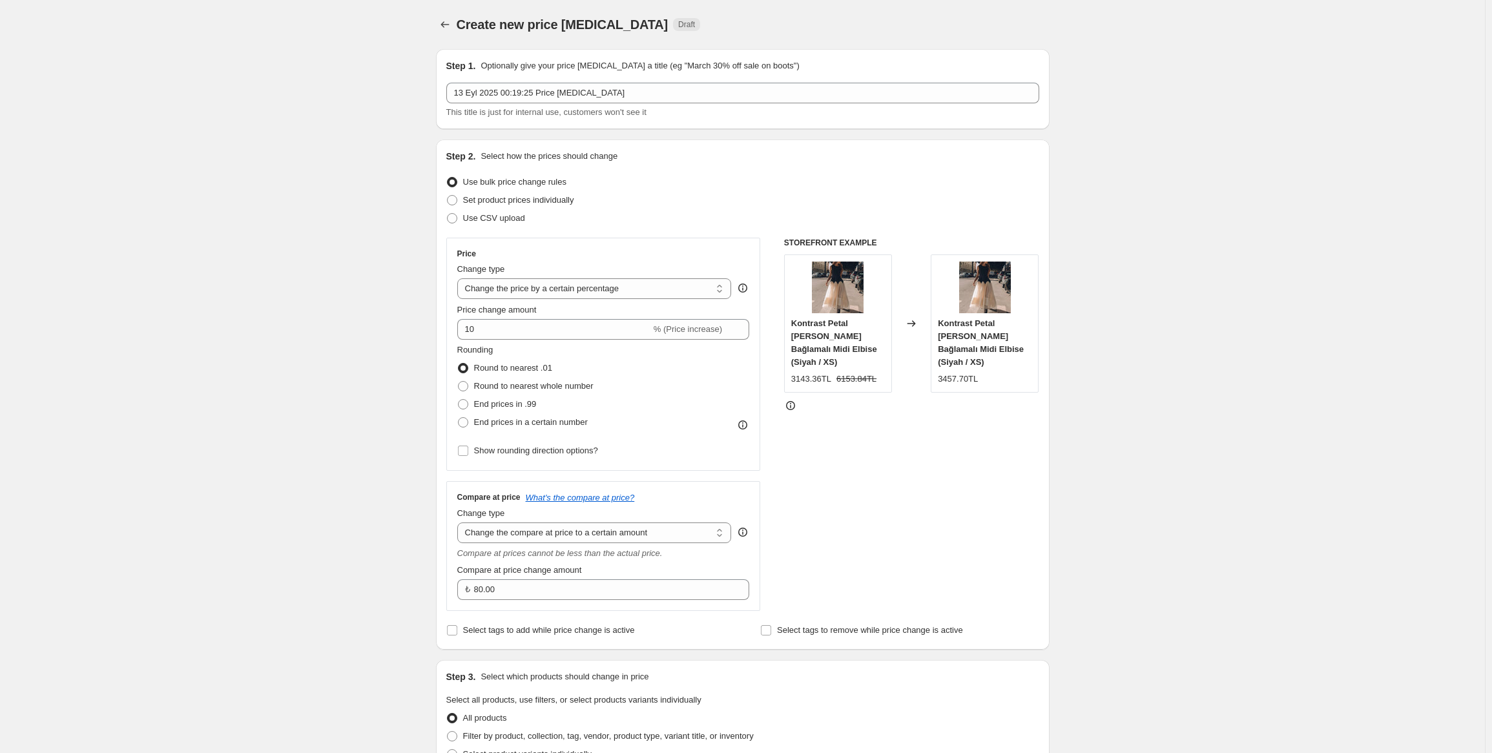
scroll to position [65, 0]
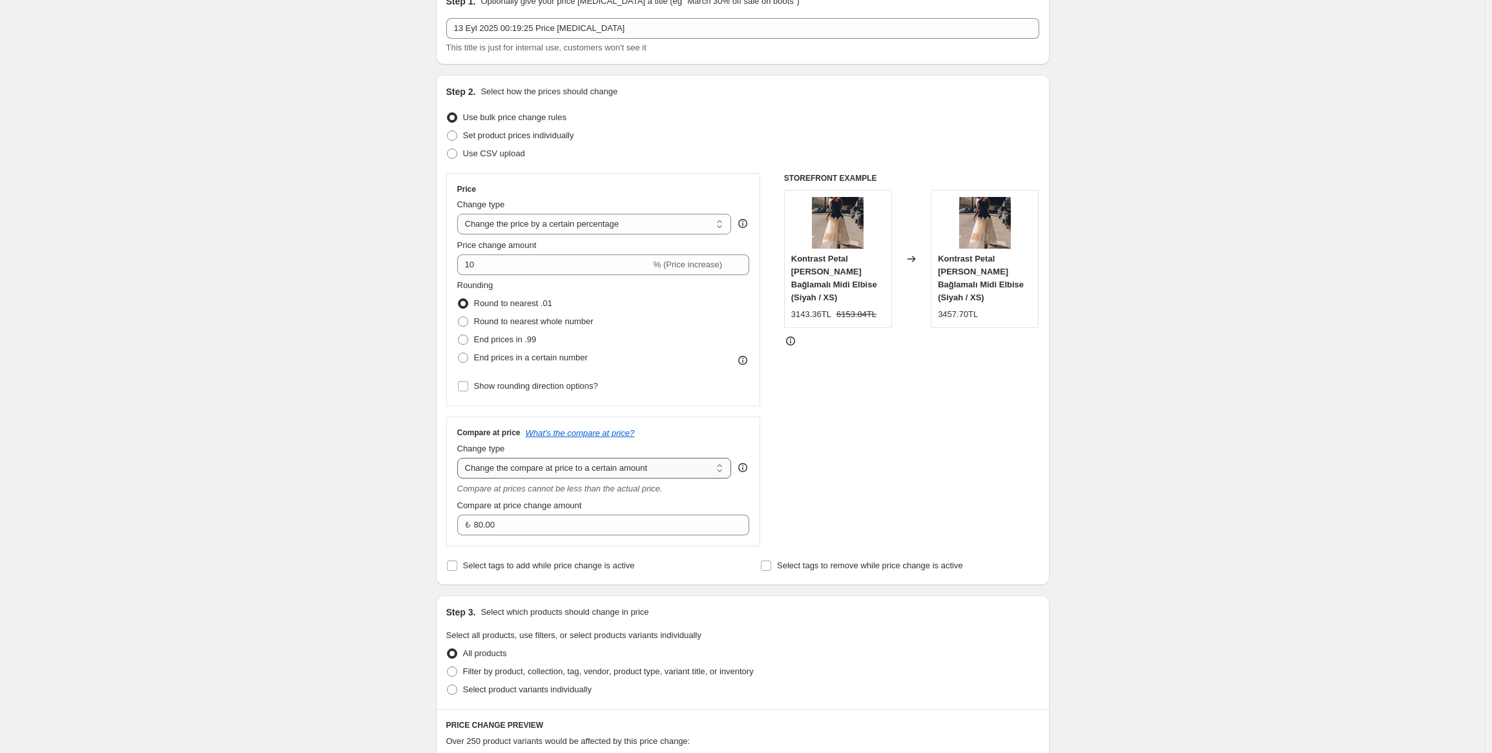
click at [546, 475] on select "Change the compare at price to the current price (sale) Change the compare at p…" at bounding box center [594, 468] width 274 height 21
click at [460, 458] on select "Change the compare at price to the current price (sale) Change the compare at p…" at bounding box center [594, 468] width 274 height 21
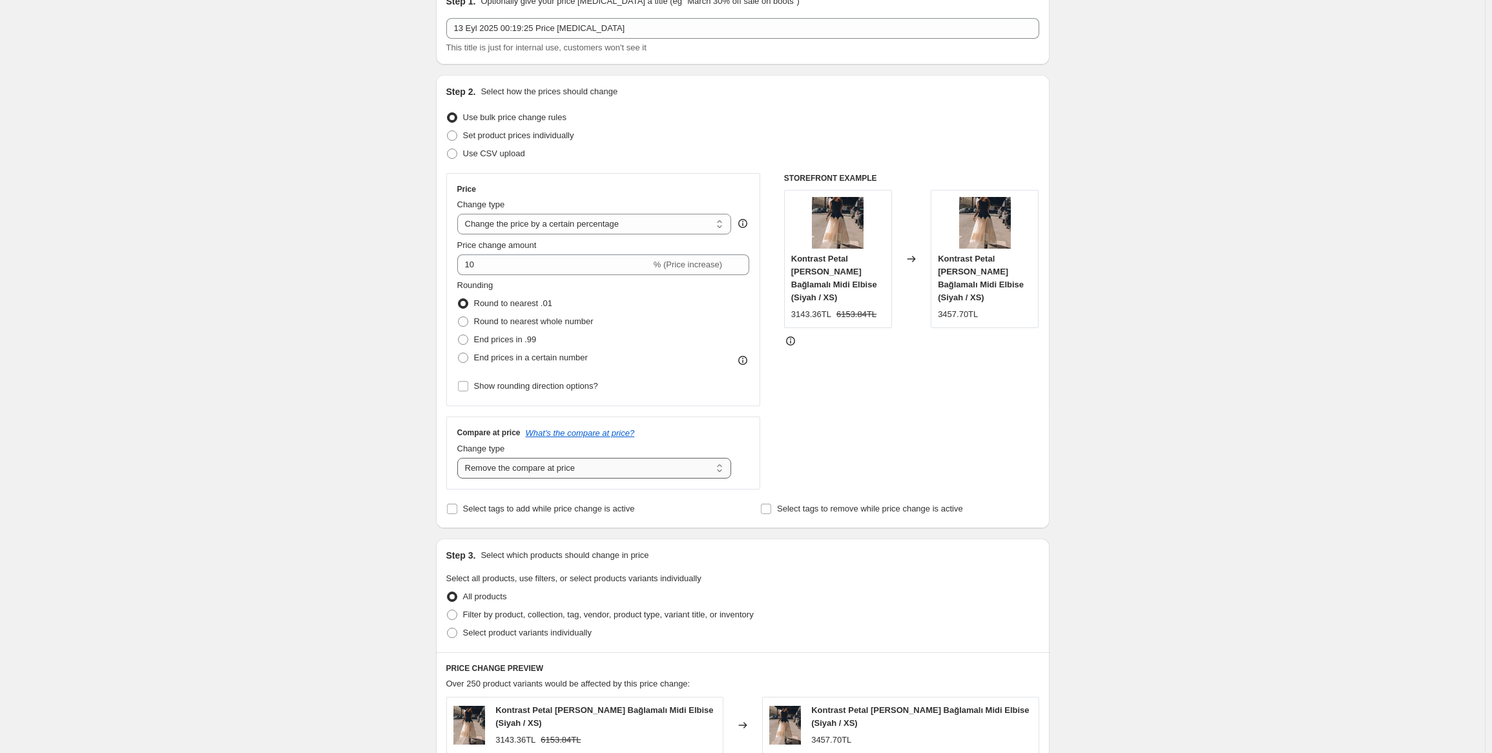
click at [557, 473] on select "Change the compare at price to the current price (sale) Change the compare at p…" at bounding box center [594, 468] width 274 height 21
click at [460, 458] on select "Change the compare at price to the current price (sale) Change the compare at p…" at bounding box center [594, 468] width 274 height 21
click at [510, 471] on select "Change the compare at price to the current price (sale) Change the compare at p…" at bounding box center [594, 468] width 274 height 21
select select "no_change"
click at [460, 458] on select "Change the compare at price to the current price (sale) Change the compare at p…" at bounding box center [594, 468] width 274 height 21
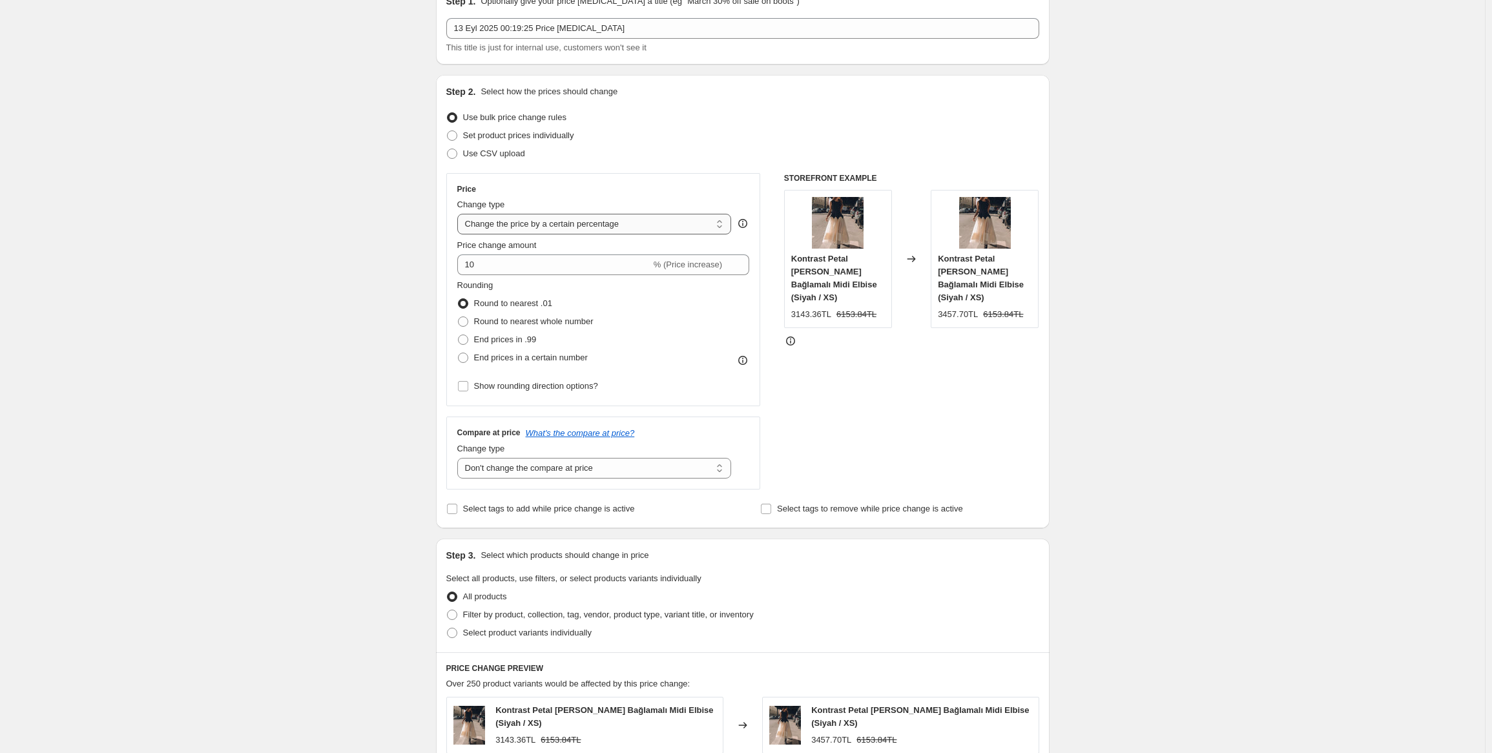
click at [557, 223] on select "Change the price to a certain amount Change the price by a certain amount Chang…" at bounding box center [594, 224] width 274 height 21
click at [495, 619] on span "Filter by product, collection, tag, vendor, product type, variant title, or inv…" at bounding box center [608, 615] width 291 height 10
click at [448, 610] on input "Filter by product, collection, tag, vendor, product type, variant title, or inv…" at bounding box center [447, 610] width 1 height 1
radio input "true"
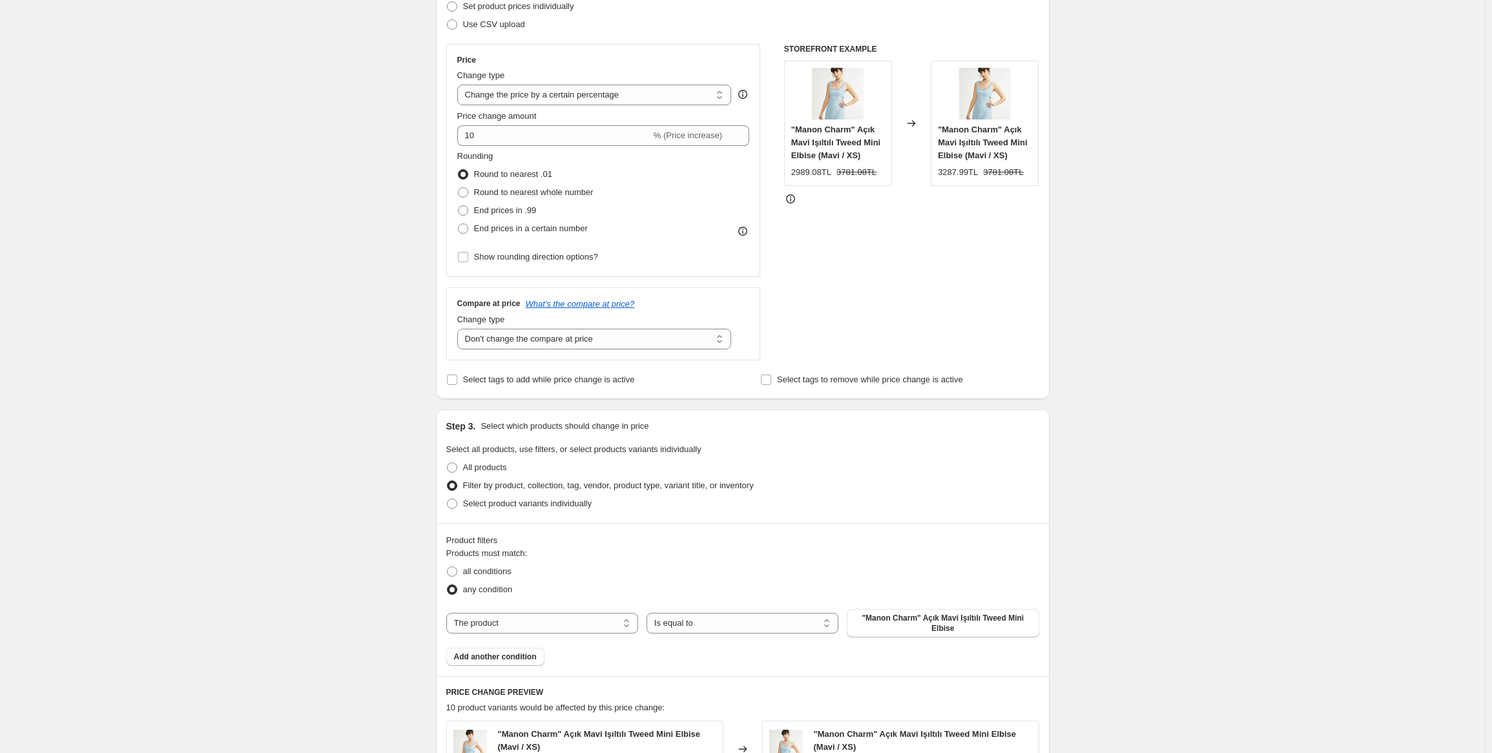
scroll to position [258, 0]
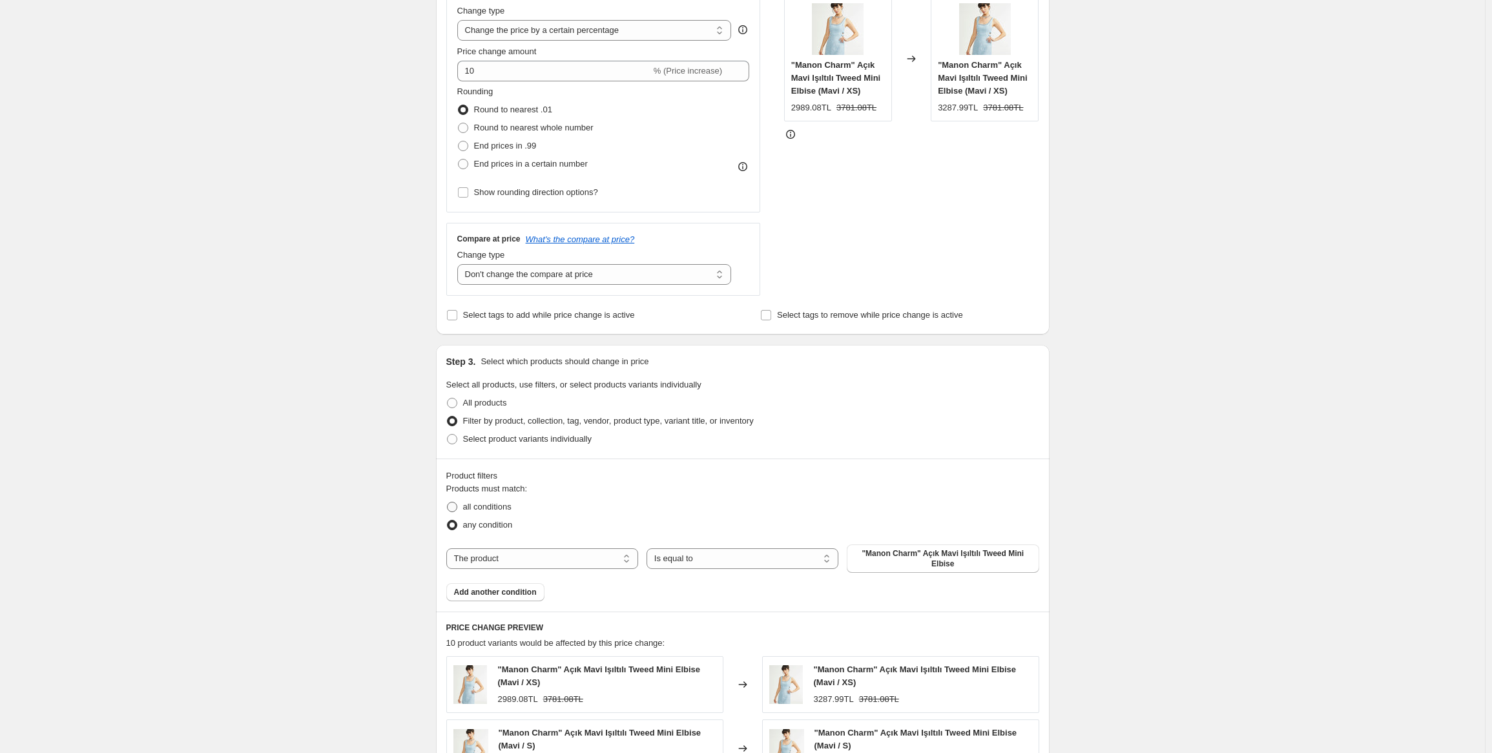
click at [483, 510] on span "all conditions" at bounding box center [487, 507] width 48 height 10
click at [448, 502] on input "all conditions" at bounding box center [447, 502] width 1 height 1
radio input "true"
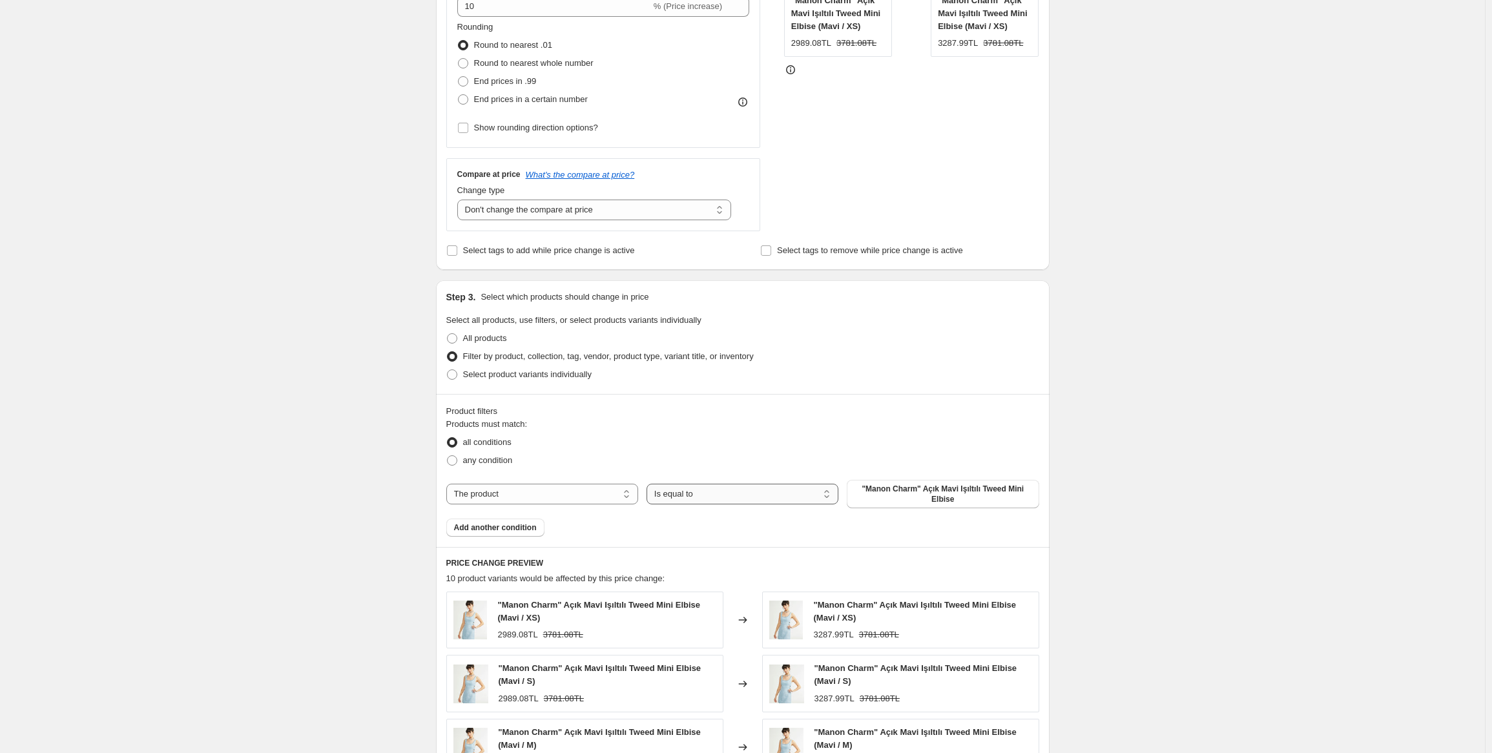
click at [705, 501] on select "Is equal to Is not equal to" at bounding box center [742, 494] width 192 height 21
click at [717, 497] on select "Is equal to Is not equal to" at bounding box center [742, 494] width 192 height 21
click at [513, 532] on span "Add another condition" at bounding box center [495, 527] width 83 height 10
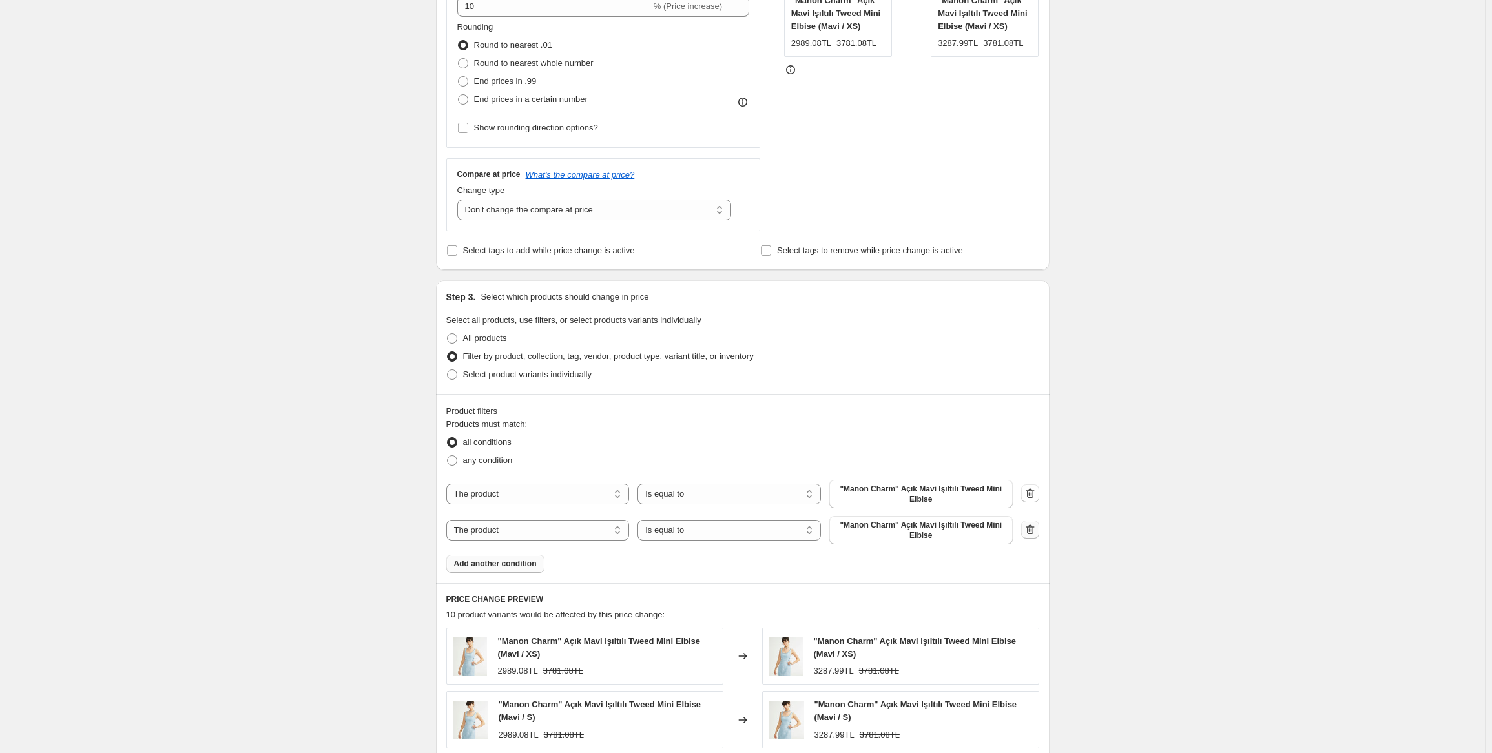
click at [1029, 533] on icon "button" at bounding box center [1030, 529] width 13 height 13
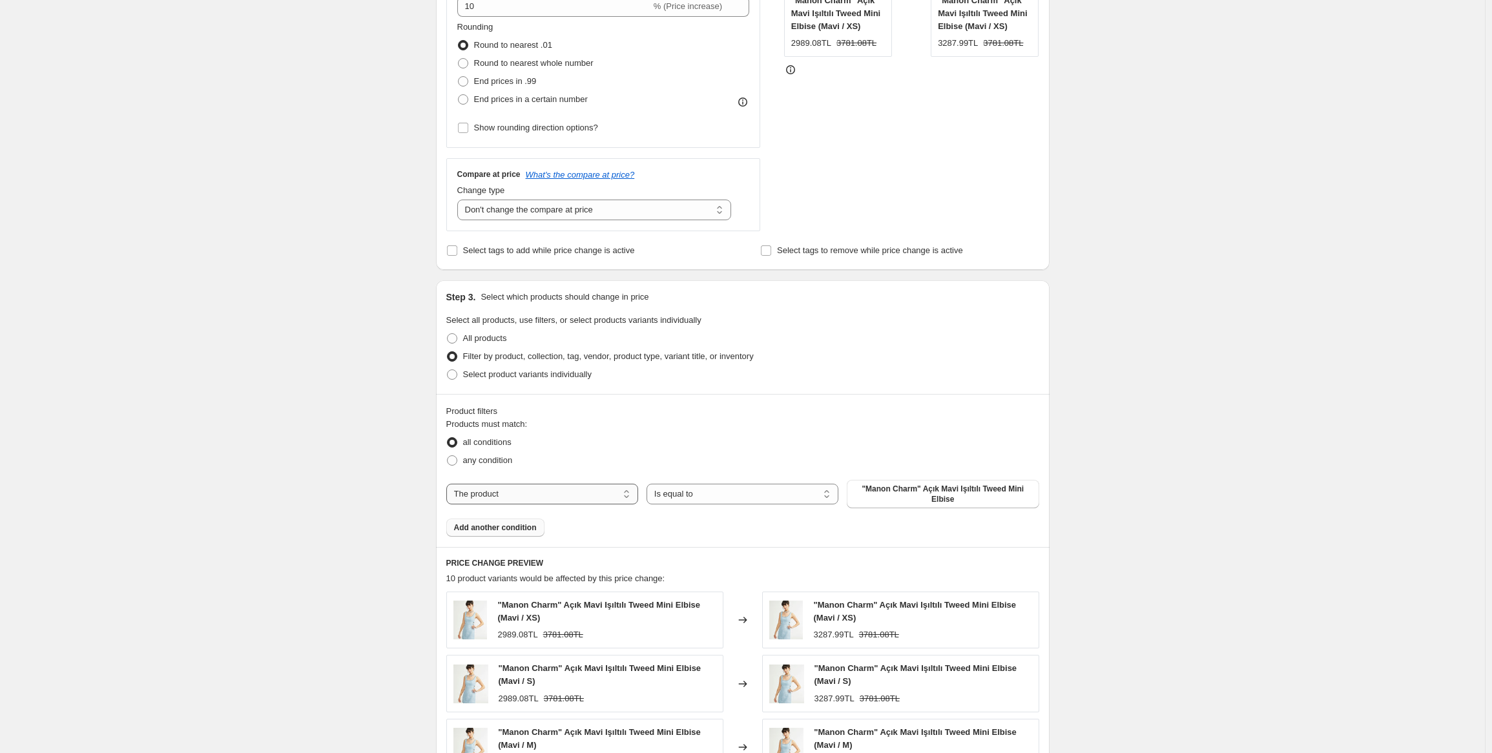
click at [513, 497] on select "The product The product's collection The product's tag The product's vendor The…" at bounding box center [542, 494] width 192 height 21
click at [546, 495] on select "The product The product's collection The product's tag The product's vendor The…" at bounding box center [542, 494] width 192 height 21
click at [482, 464] on span "any condition" at bounding box center [488, 460] width 50 height 10
click at [448, 456] on input "any condition" at bounding box center [447, 455] width 1 height 1
radio input "true"
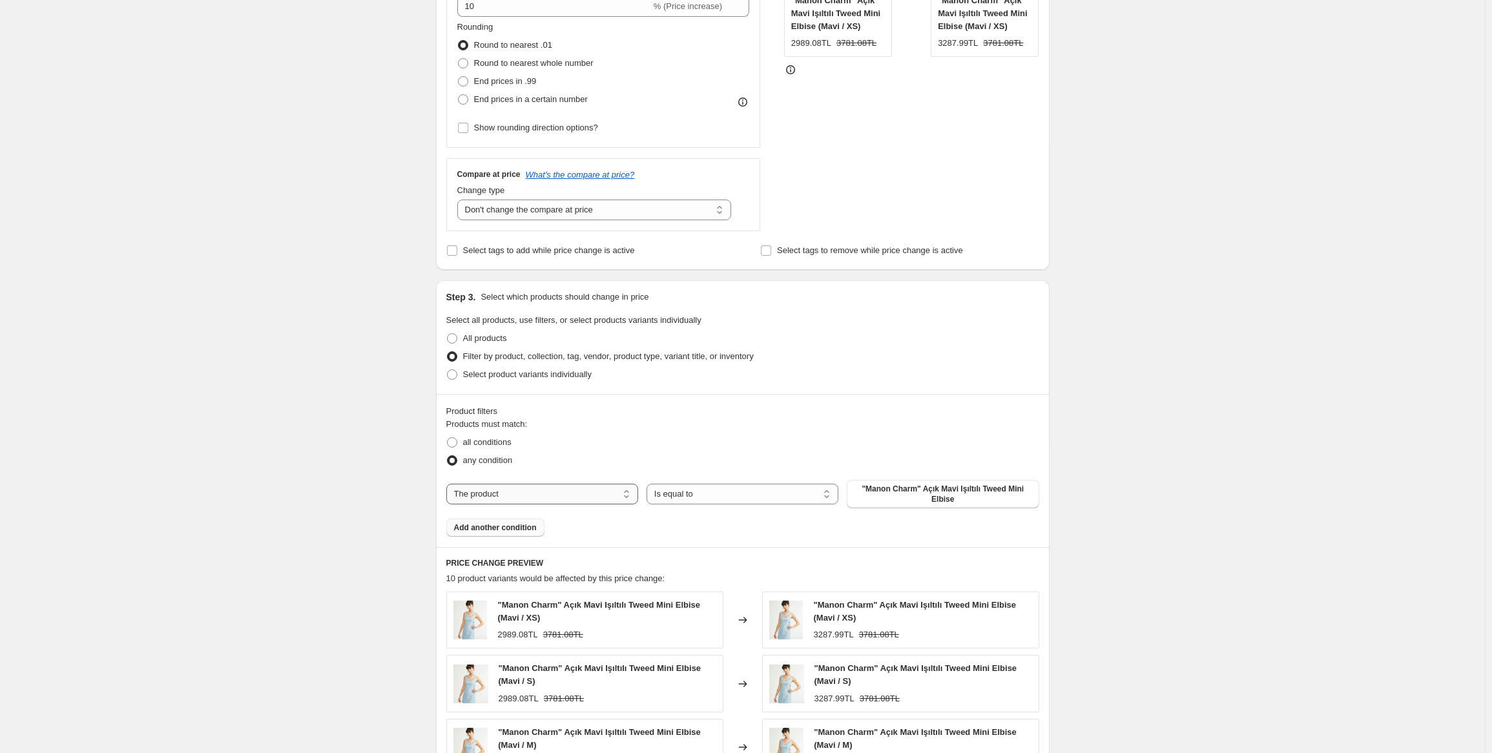
click at [535, 500] on select "The product The product's collection The product's tag The product's vendor The…" at bounding box center [542, 494] width 192 height 21
click at [540, 495] on select "The product The product's collection The product's tag The product's vendor The…" at bounding box center [542, 494] width 192 height 21
click at [706, 496] on select "Is equal to Is not equal to" at bounding box center [742, 494] width 192 height 21
click at [711, 496] on select "Is equal to Is not equal to" at bounding box center [742, 494] width 192 height 21
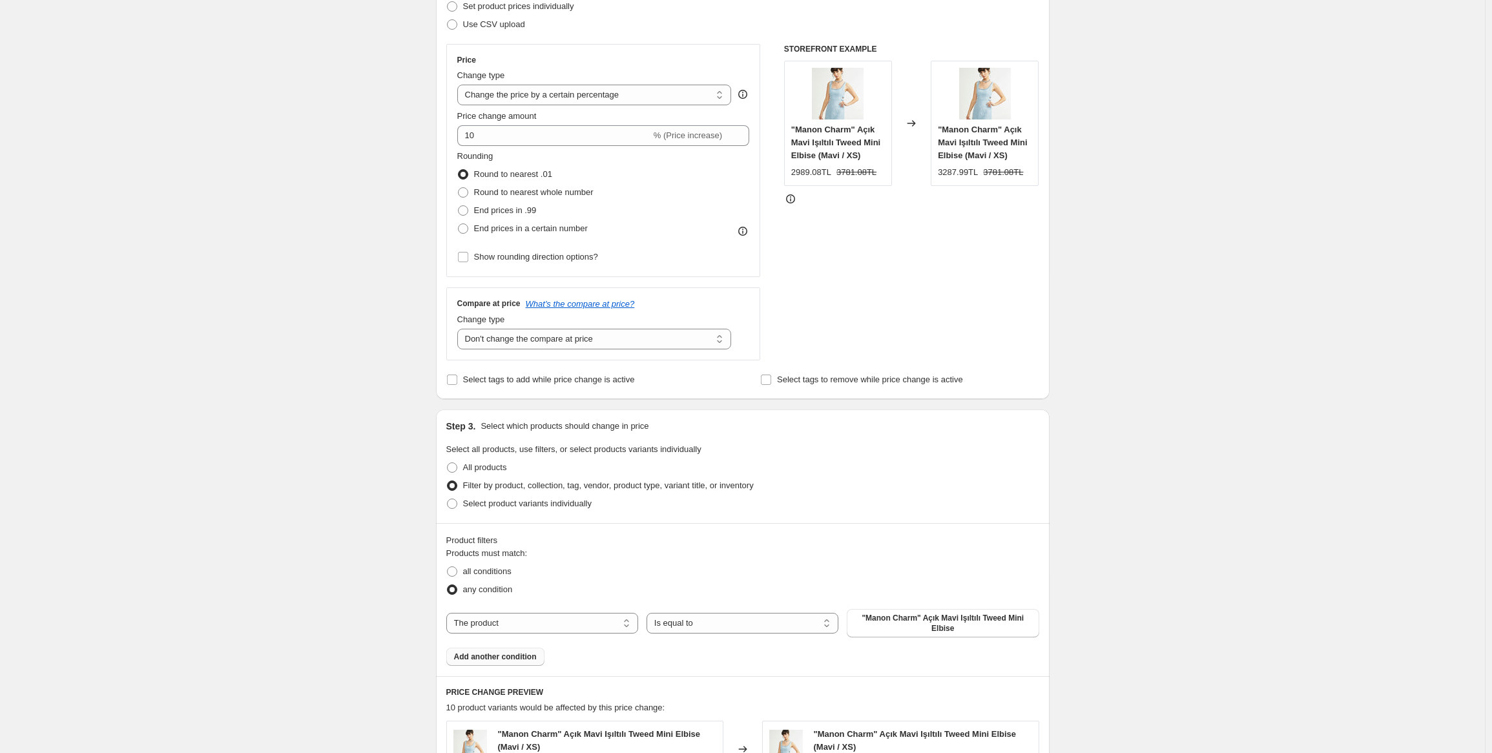
scroll to position [129, 0]
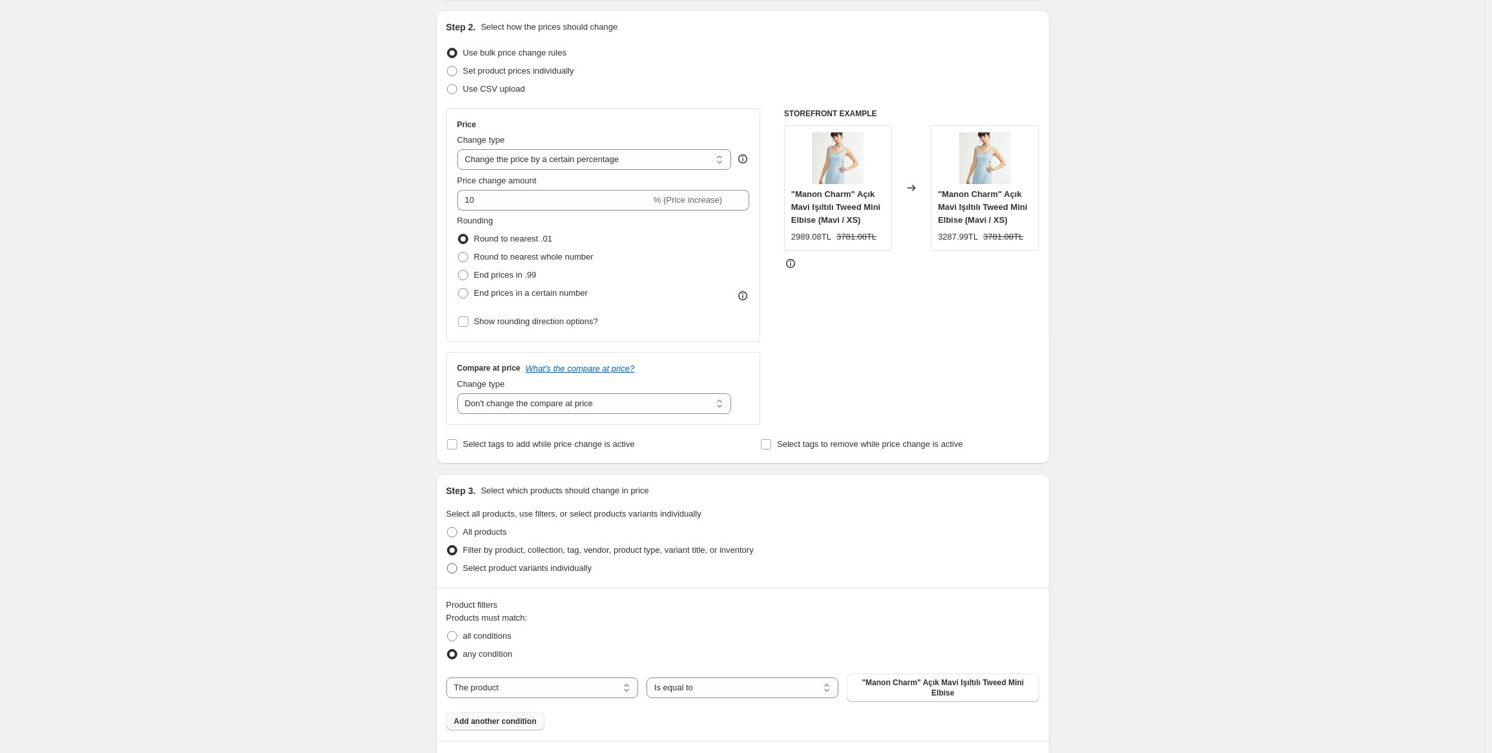
click at [524, 572] on span "Select product variants individually" at bounding box center [527, 568] width 129 height 10
click at [448, 564] on input "Select product variants individually" at bounding box center [447, 563] width 1 height 1
radio input "true"
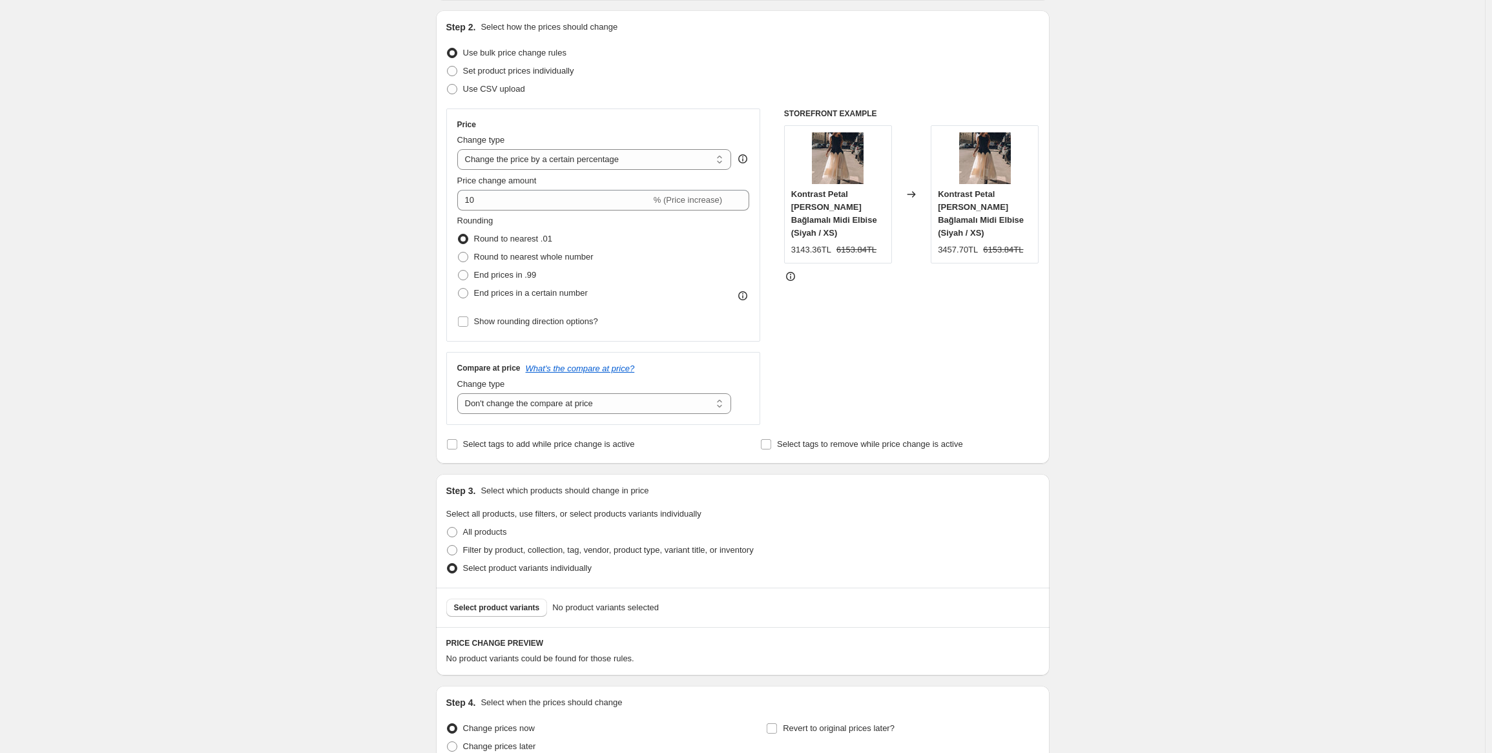
scroll to position [194, 0]
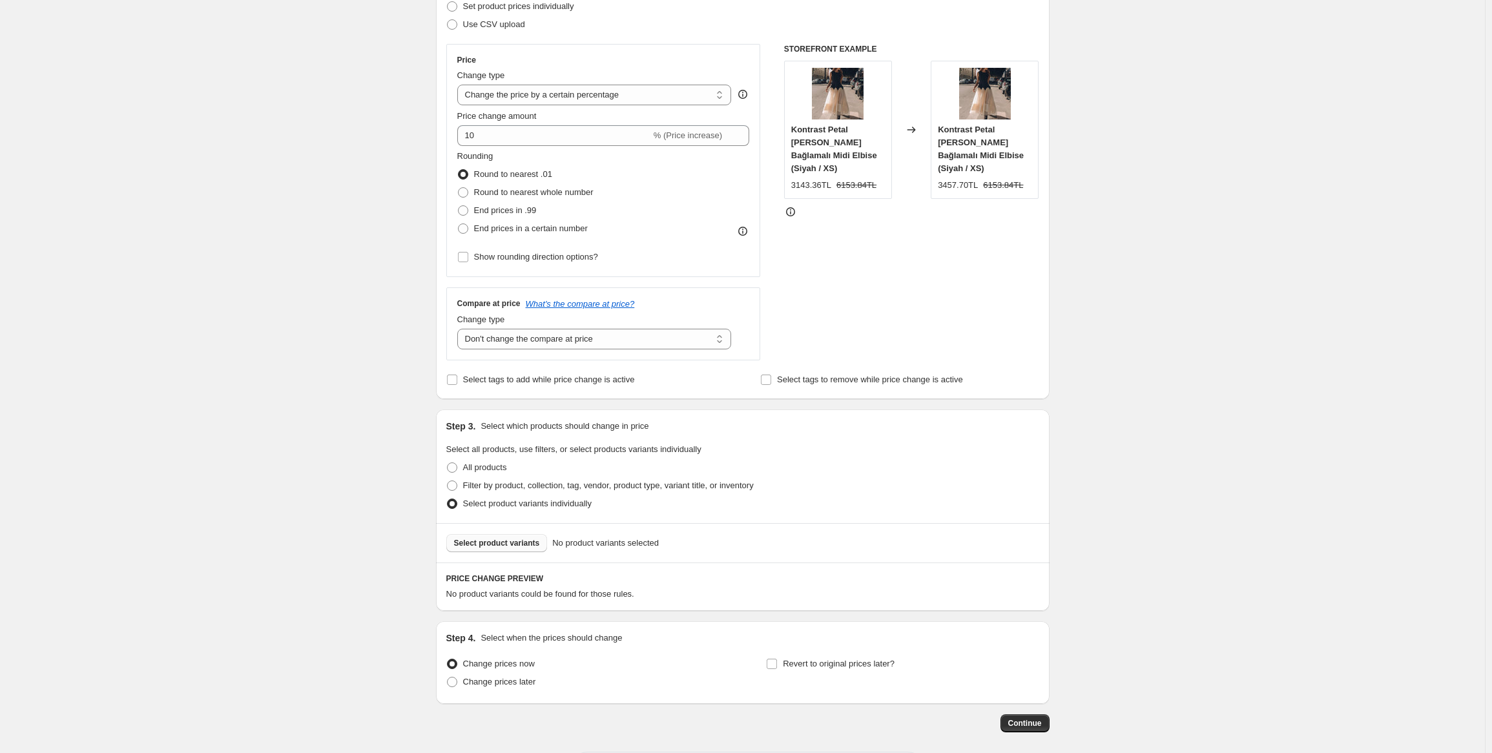
click at [526, 548] on span "Select product variants" at bounding box center [497, 543] width 86 height 10
click at [489, 486] on span "Filter by product, collection, tag, vendor, product type, variant title, or inv…" at bounding box center [608, 485] width 291 height 10
click at [448, 481] on input "Filter by product, collection, tag, vendor, product type, variant title, or inv…" at bounding box center [447, 480] width 1 height 1
radio input "true"
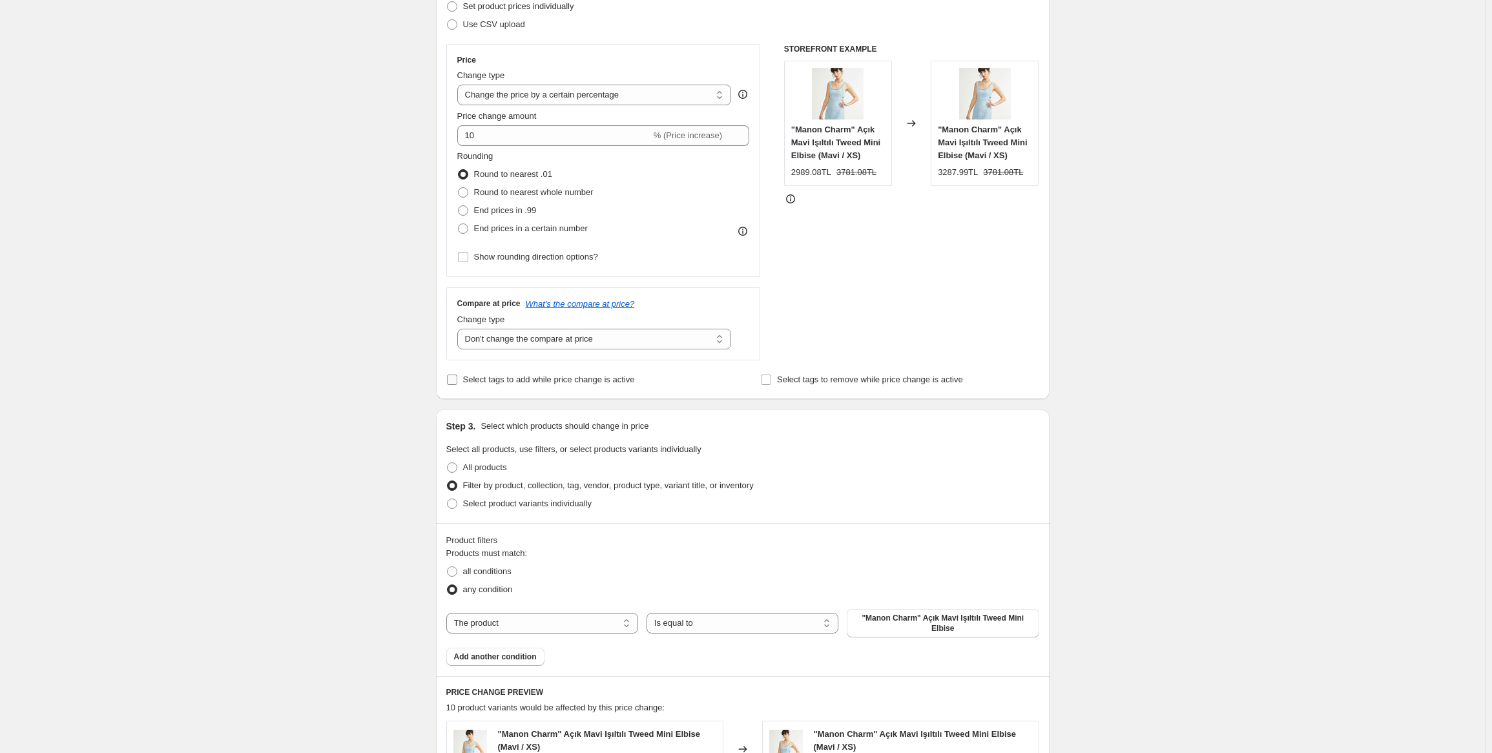
click at [608, 382] on span "Select tags to add while price change is active" at bounding box center [549, 380] width 172 height 10
click at [457, 382] on input "Select tags to add while price change is active" at bounding box center [452, 380] width 10 height 10
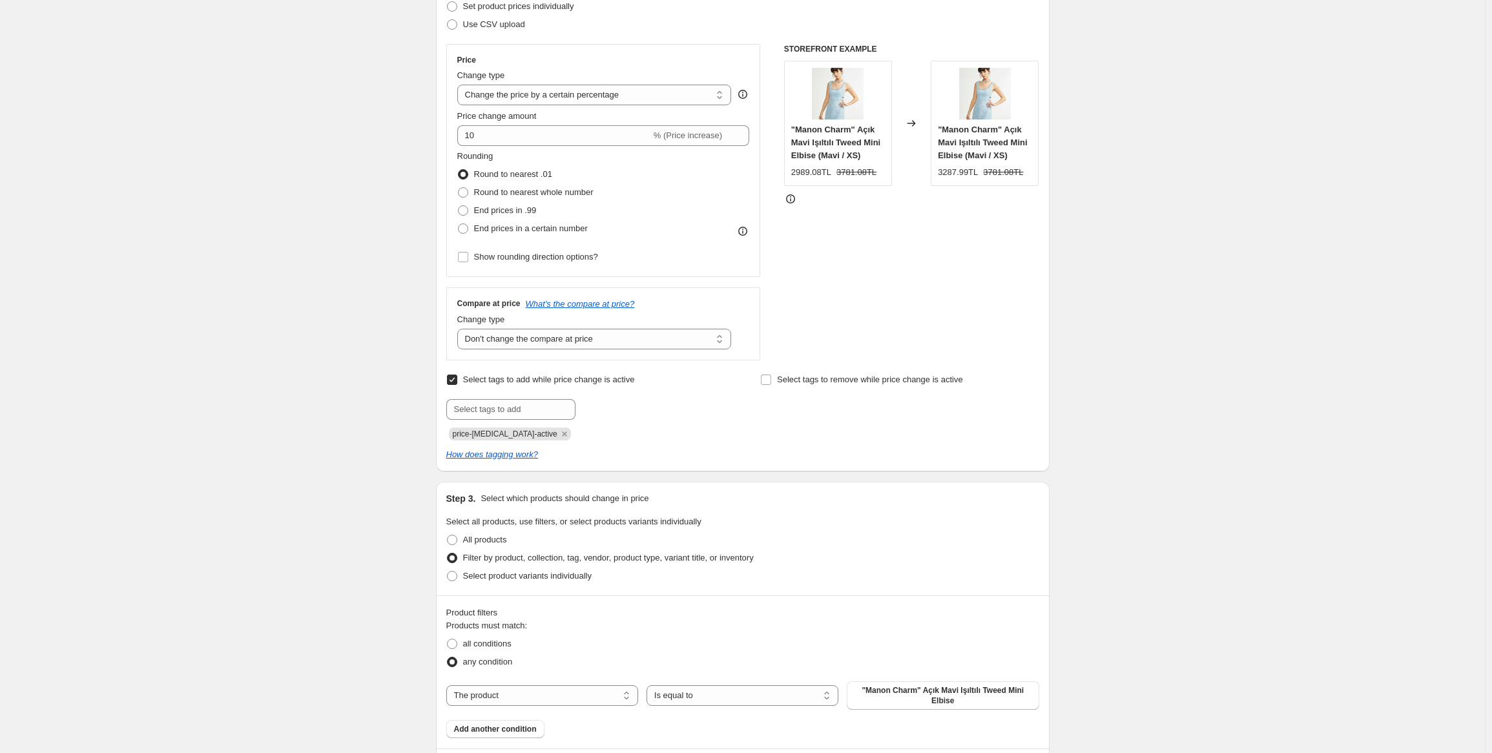
click at [608, 382] on span "Select tags to add while price change is active" at bounding box center [549, 380] width 172 height 10
click at [457, 382] on input "Select tags to add while price change is active" at bounding box center [452, 380] width 10 height 10
checkbox input "false"
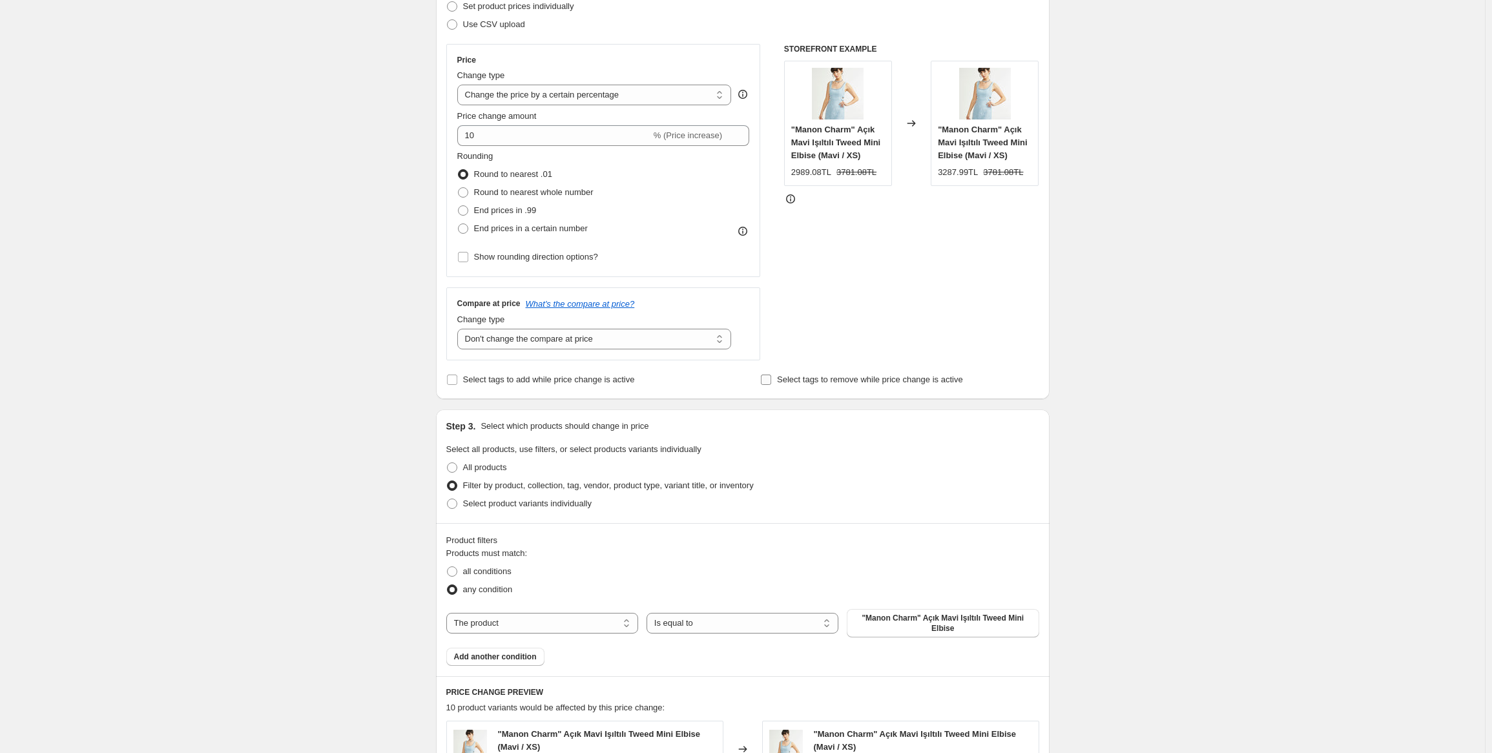
click at [896, 384] on span "Select tags to remove while price change is active" at bounding box center [870, 380] width 186 height 10
click at [771, 385] on input "Select tags to remove while price change is active" at bounding box center [766, 380] width 10 height 10
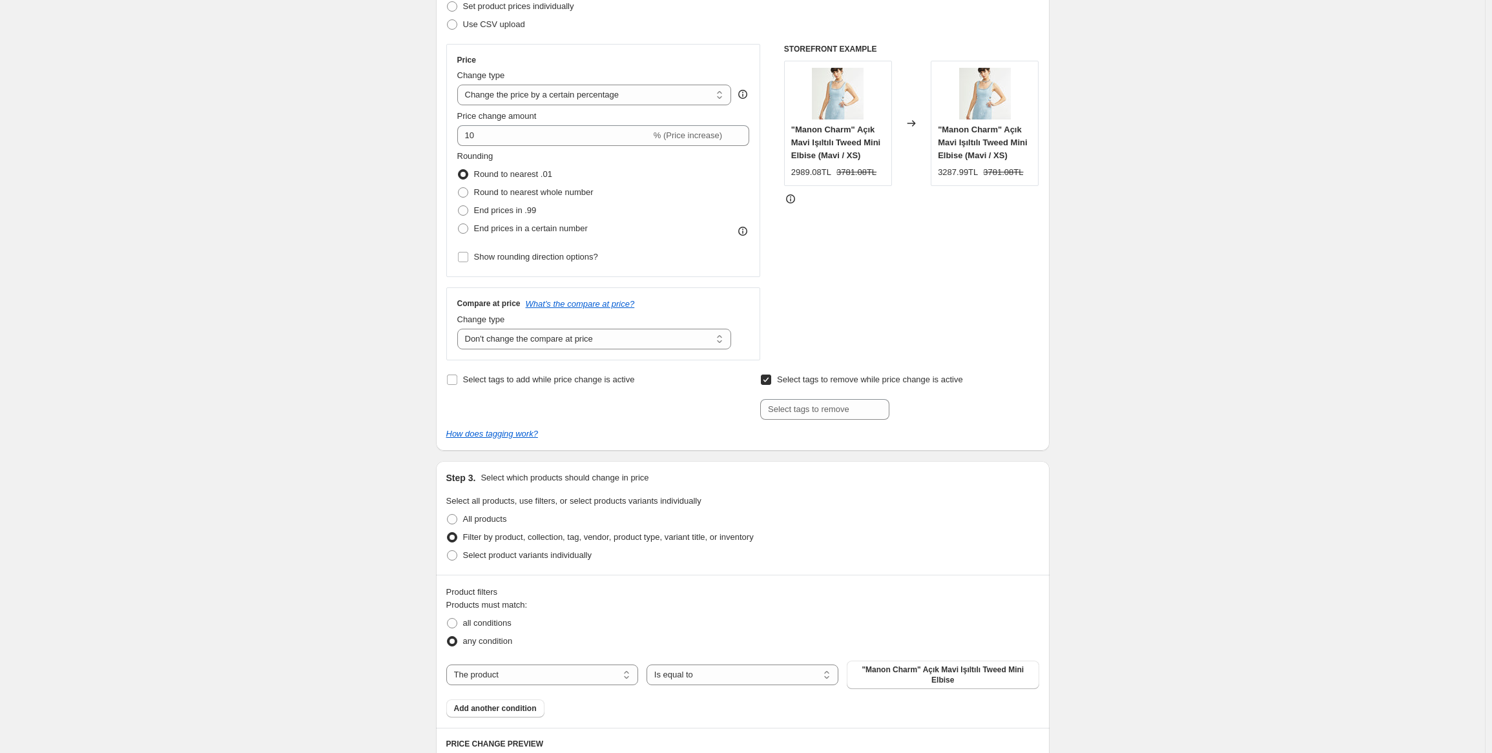
click at [896, 384] on span "Select tags to remove while price change is active" at bounding box center [870, 380] width 186 height 10
click at [771, 385] on input "Select tags to remove while price change is active" at bounding box center [766, 380] width 10 height 10
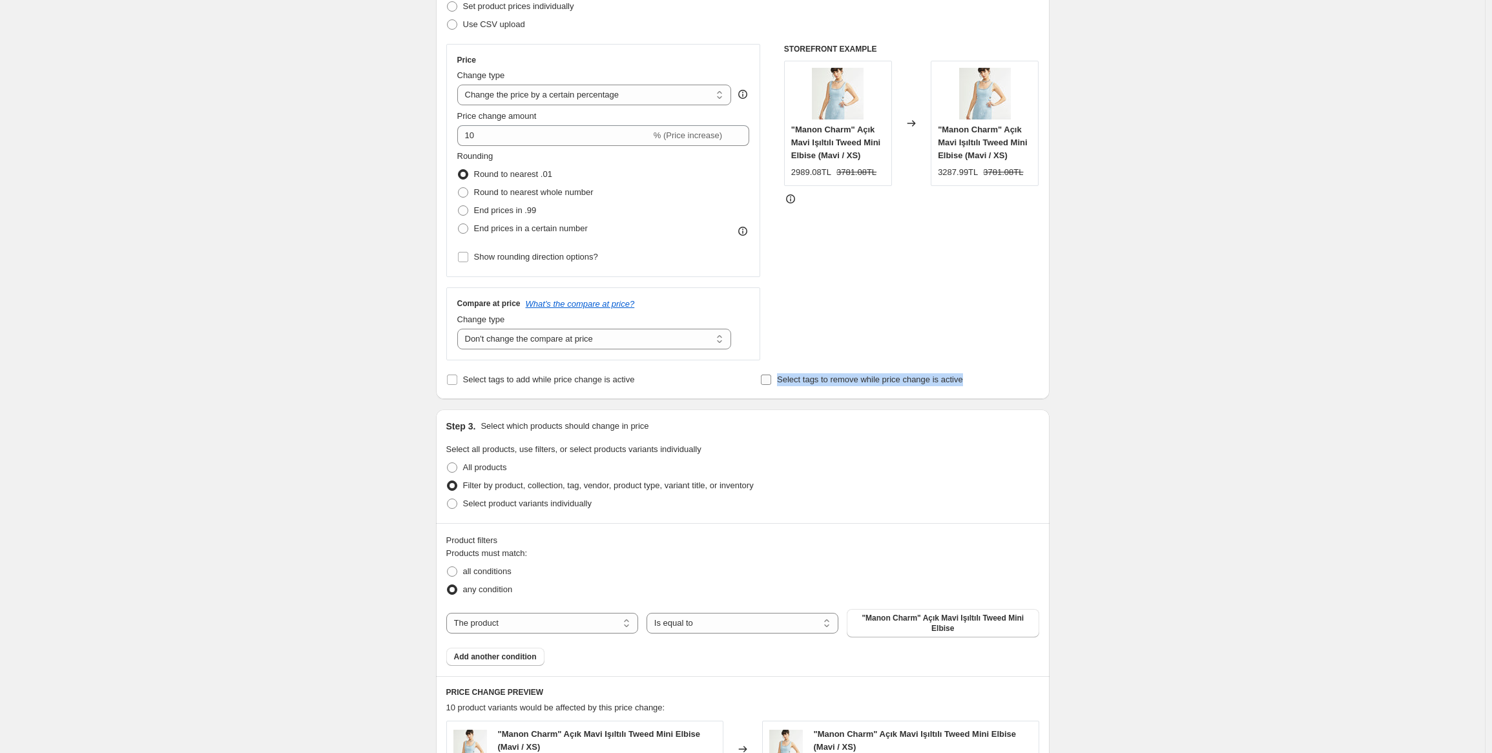
drag, startPoint x: 978, startPoint y: 378, endPoint x: 781, endPoint y: 384, distance: 197.7
click at [781, 384] on div "Select tags to remove while price change is active" at bounding box center [899, 380] width 278 height 18
copy span "Select tags to remove while price change is active"
click at [1107, 353] on div "Create new price change job. This page is ready Create new price change job Dra…" at bounding box center [742, 538] width 1485 height 1465
click at [878, 378] on span "Select tags to remove while price change is active" at bounding box center [870, 380] width 186 height 10
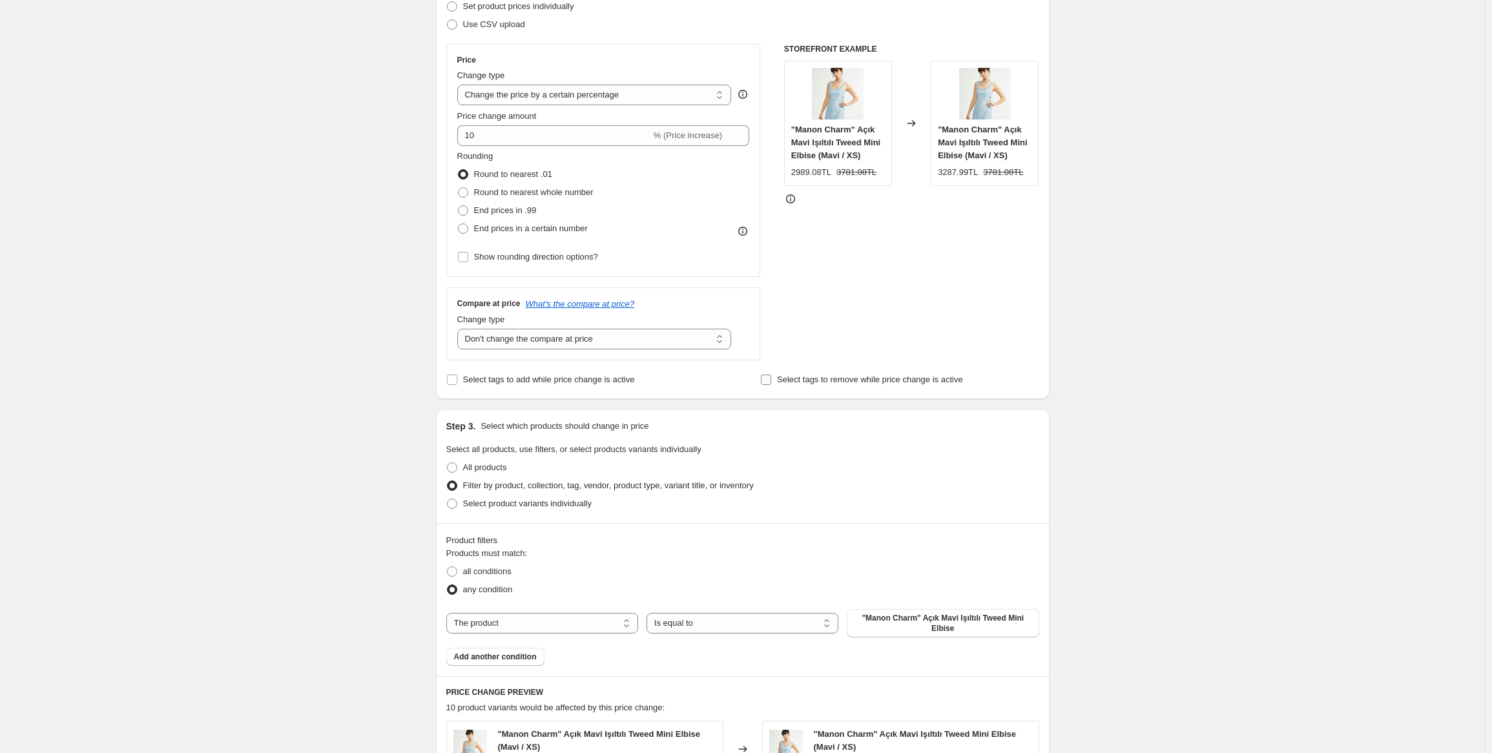
click at [771, 378] on input "Select tags to remove while price change is active" at bounding box center [766, 380] width 10 height 10
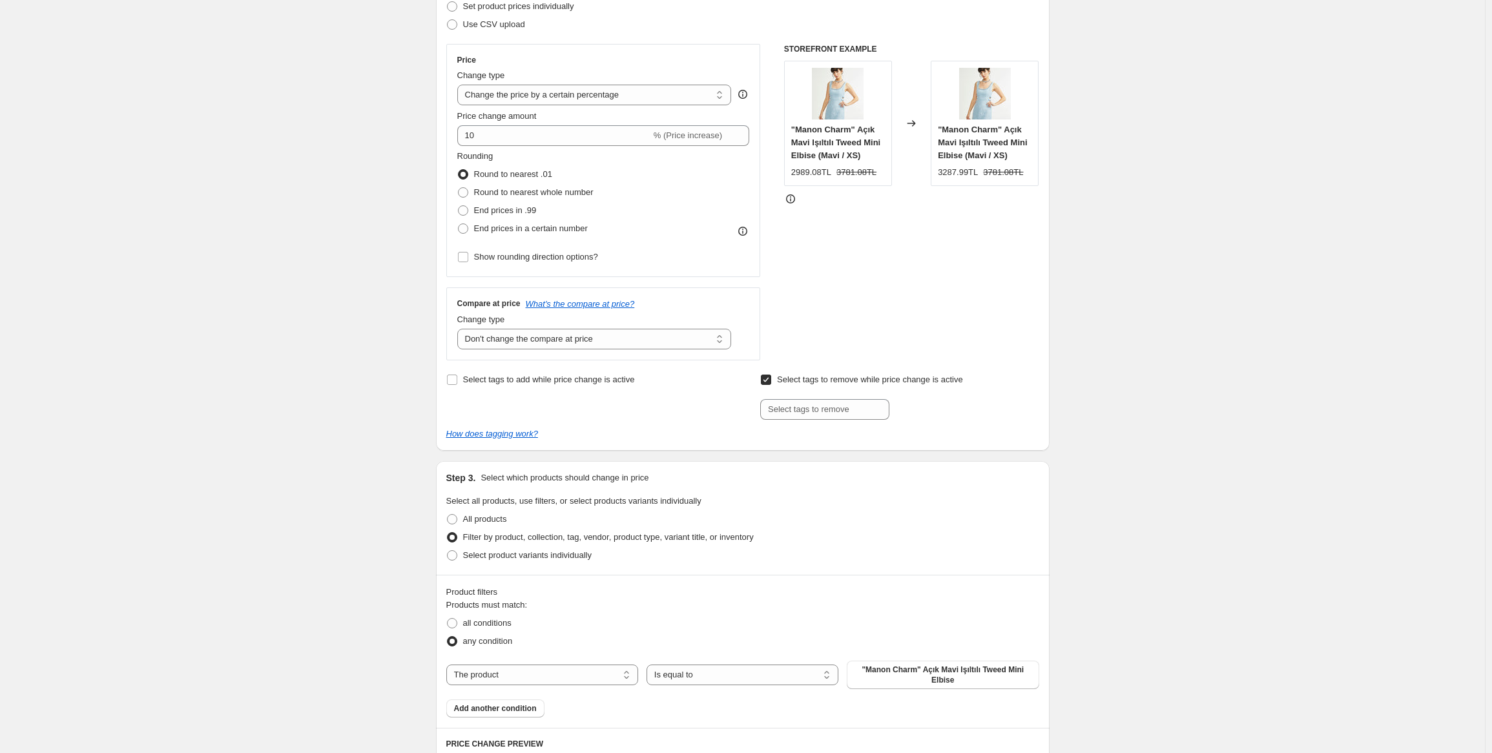
click at [878, 378] on span "Select tags to remove while price change is active" at bounding box center [870, 380] width 186 height 10
click at [771, 378] on input "Select tags to remove while price change is active" at bounding box center [766, 380] width 10 height 10
checkbox input "false"
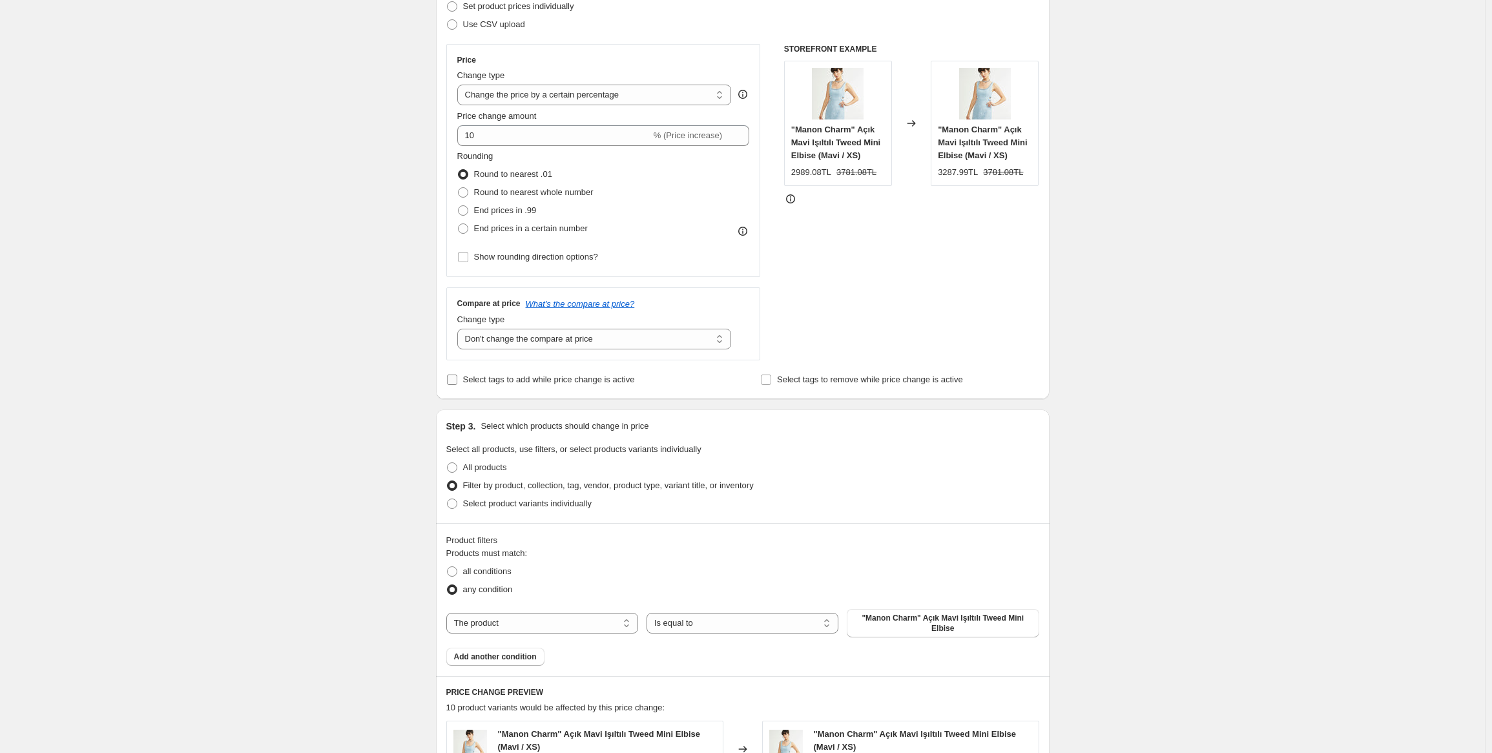
click at [559, 377] on span "Select tags to add while price change is active" at bounding box center [549, 380] width 172 height 10
click at [457, 377] on input "Select tags to add while price change is active" at bounding box center [452, 380] width 10 height 10
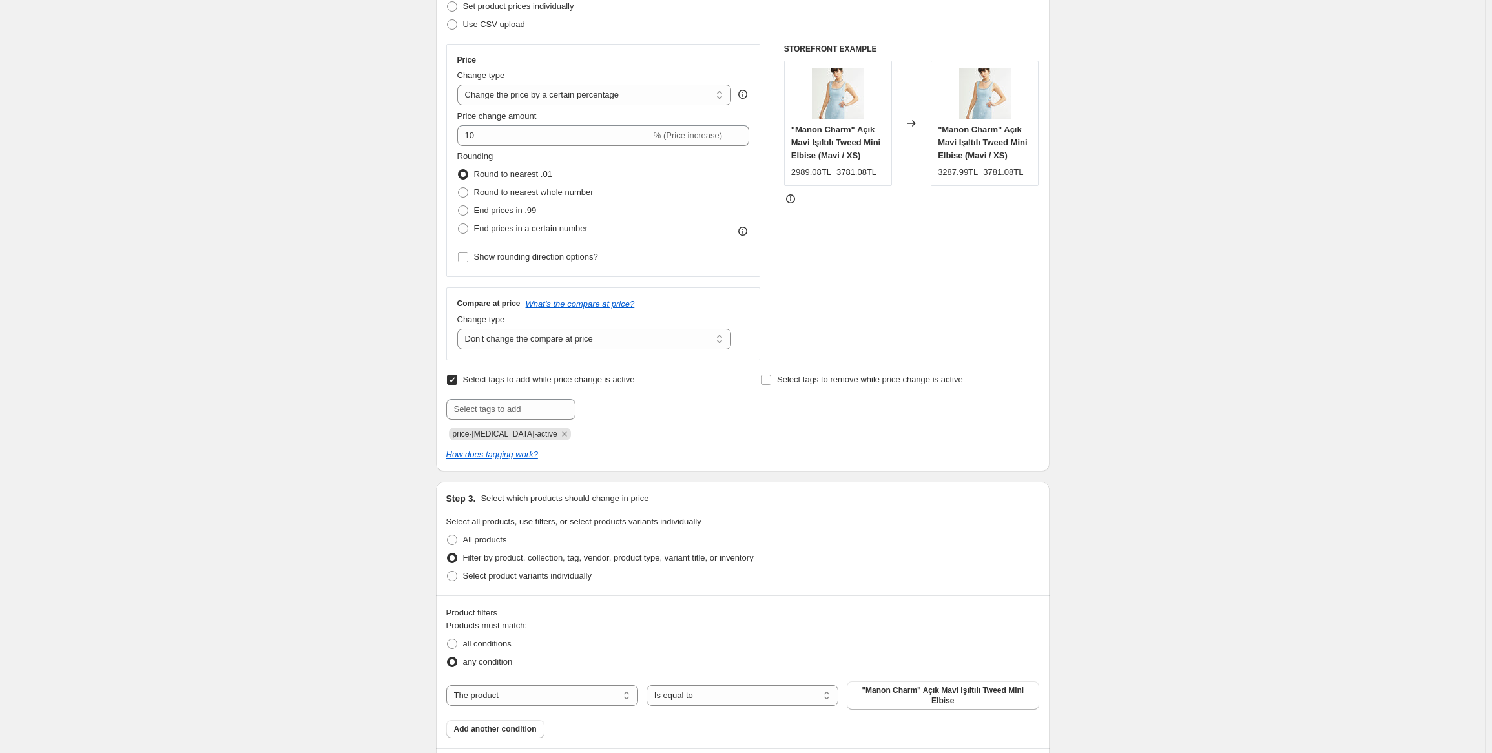
click at [572, 379] on span "Select tags to add while price change is active" at bounding box center [549, 380] width 172 height 10
click at [457, 379] on input "Select tags to add while price change is active" at bounding box center [452, 380] width 10 height 10
checkbox input "false"
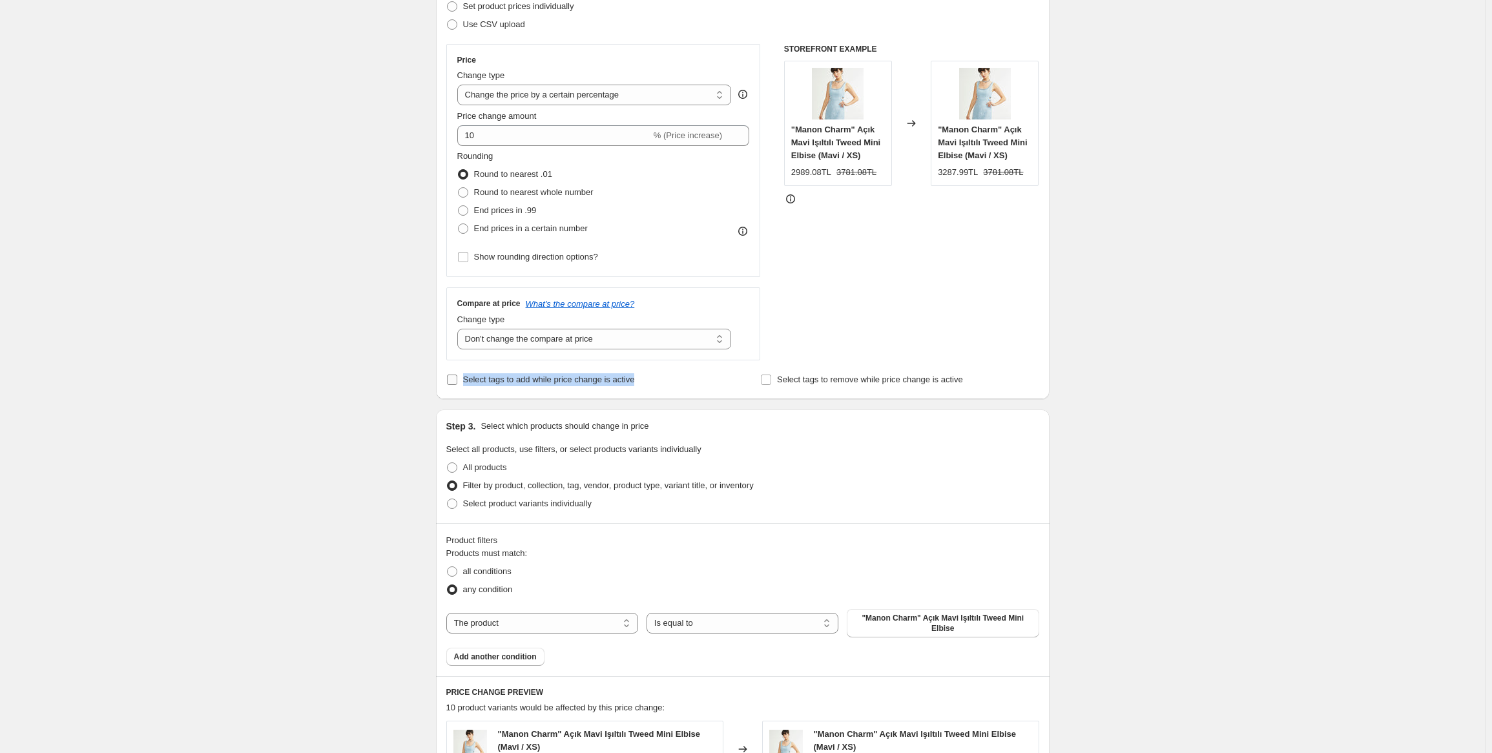
drag, startPoint x: 619, startPoint y: 380, endPoint x: 466, endPoint y: 382, distance: 152.4
click at [466, 382] on div "Select tags to add while price change is active" at bounding box center [585, 380] width 278 height 18
copy span "Select tags to add while price change is active"
click at [1132, 333] on div "Create new price change job. This page is ready Create new price change job Dra…" at bounding box center [742, 538] width 1485 height 1465
click at [490, 573] on span "all conditions" at bounding box center [487, 571] width 48 height 10
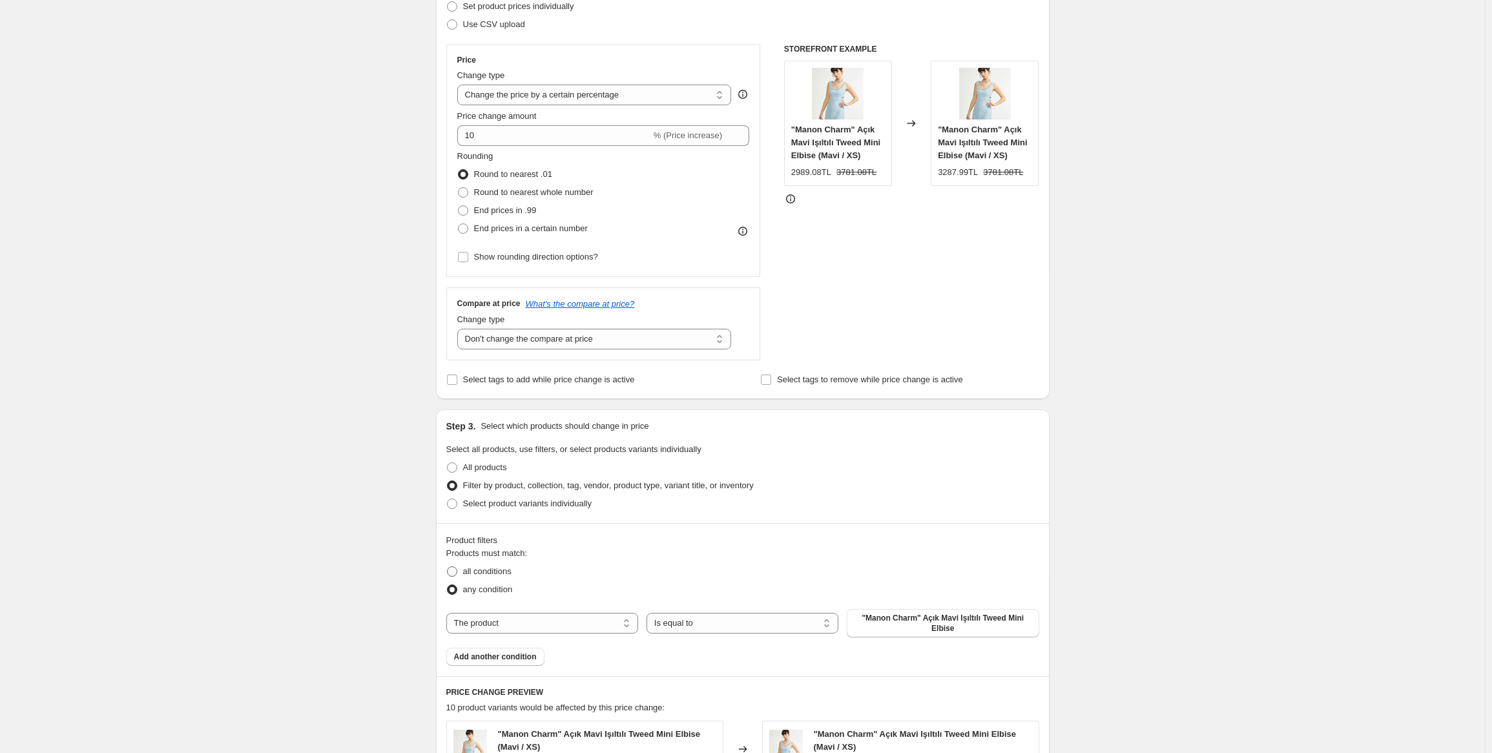
click at [448, 567] on input "all conditions" at bounding box center [447, 566] width 1 height 1
radio input "true"
click at [569, 625] on select "The product The product's collection The product's tag The product's vendor The…" at bounding box center [542, 623] width 192 height 21
click at [593, 625] on select "The product The product's collection The product's tag The product's vendor The…" at bounding box center [542, 623] width 192 height 21
click at [928, 624] on span ""Manon Charm" Açık Mavi Işıltılı Tweed Mini Elbise" at bounding box center [942, 623] width 176 height 21
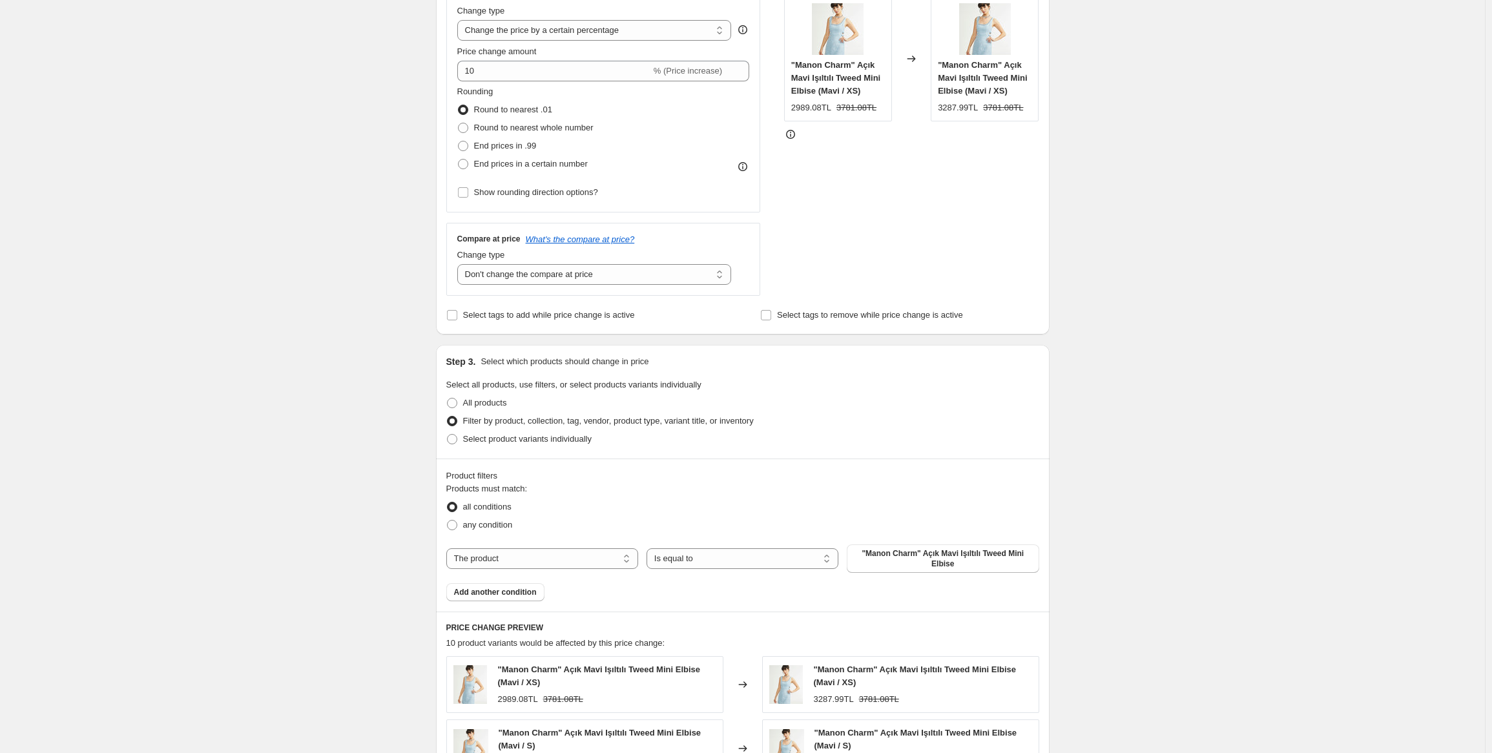
scroll to position [646, 0]
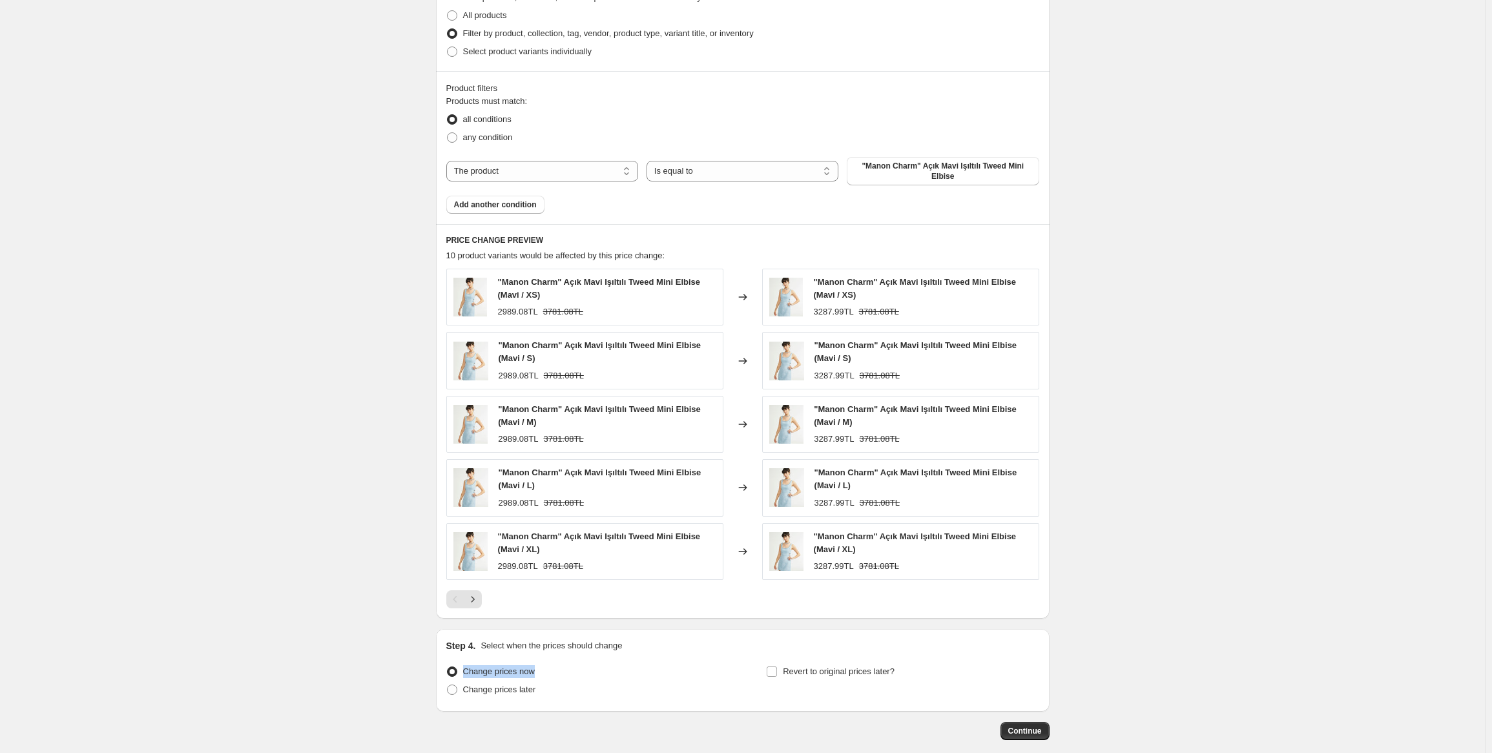
drag, startPoint x: 549, startPoint y: 674, endPoint x: 466, endPoint y: 677, distance: 82.7
click at [466, 677] on div "Change prices now" at bounding box center [582, 672] width 273 height 18
copy span "Change prices now"
drag, startPoint x: 547, startPoint y: 692, endPoint x: 470, endPoint y: 697, distance: 77.0
click at [470, 697] on div "Change prices later" at bounding box center [582, 690] width 273 height 18
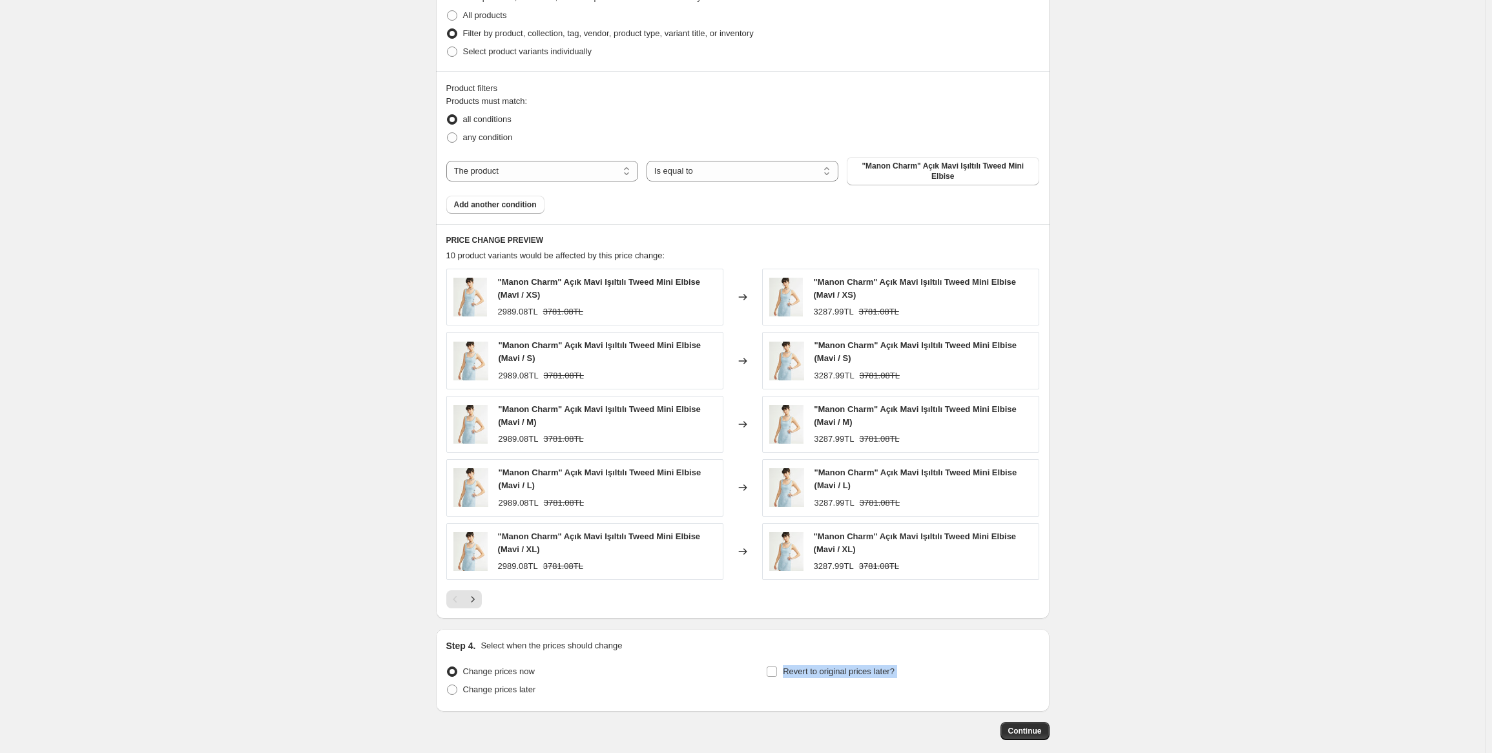
click at [589, 718] on div "Step 1. Optionally give your price change job a title (eg "March 30% off sale o…" at bounding box center [738, 66] width 624 height 1347
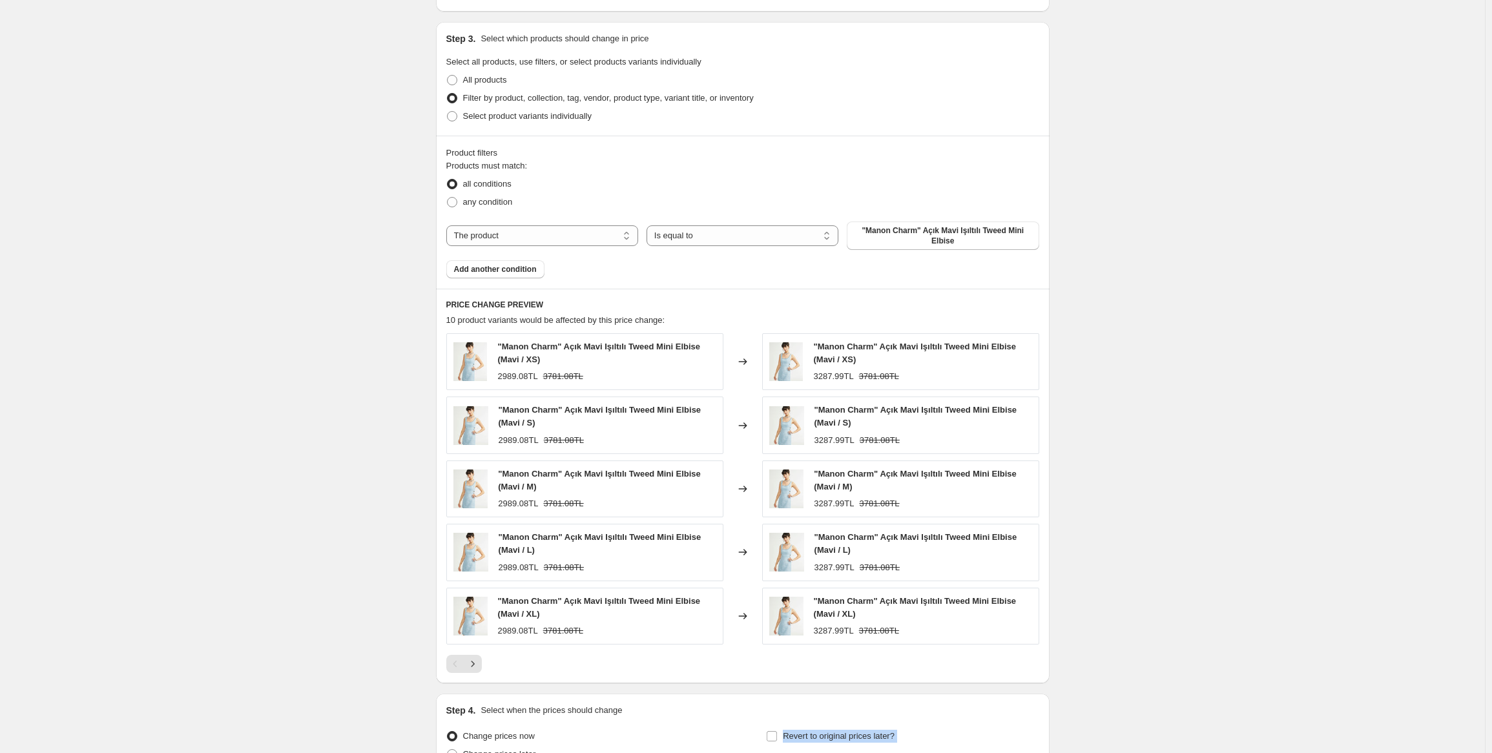
scroll to position [710, 0]
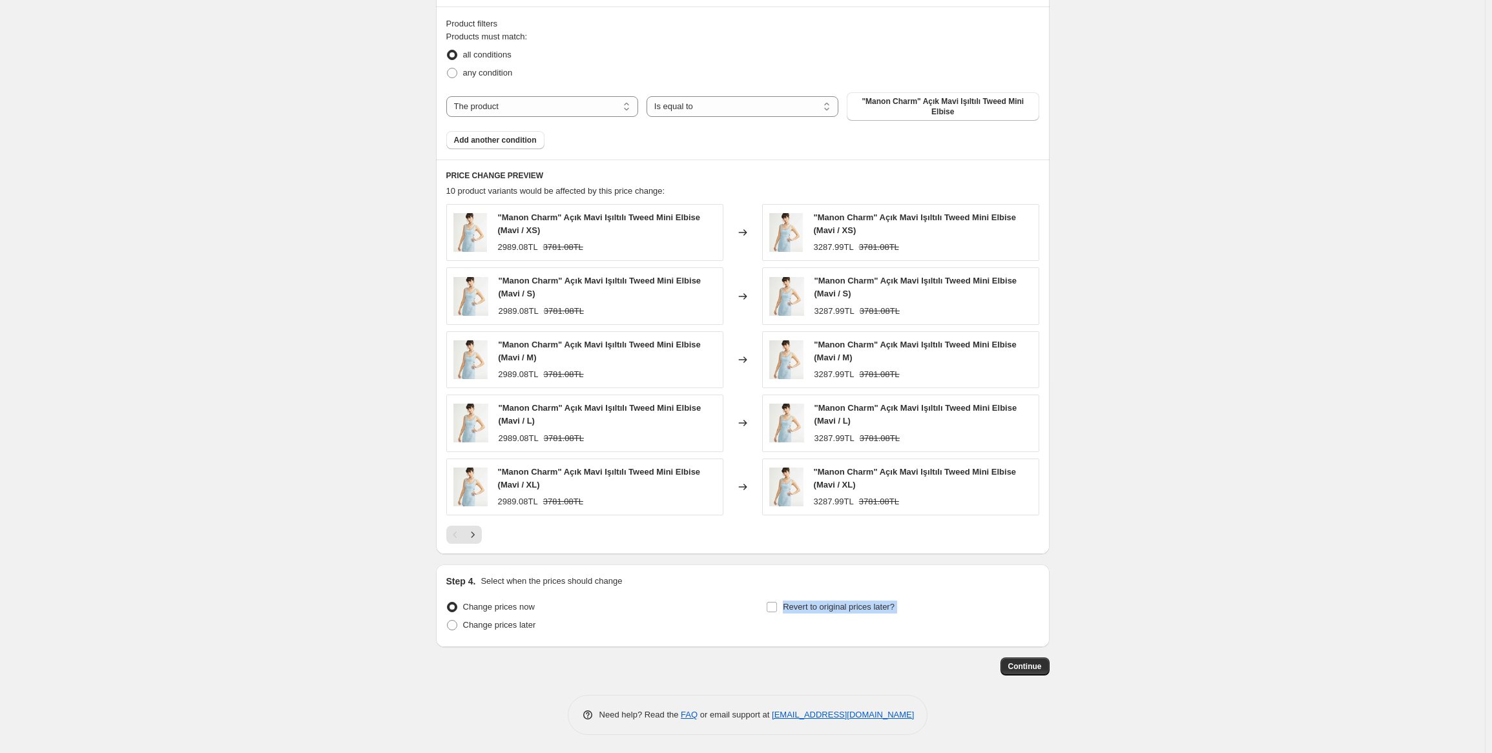
click at [832, 674] on div "Continue" at bounding box center [743, 666] width 614 height 18
drag, startPoint x: 916, startPoint y: 605, endPoint x: 786, endPoint y: 610, distance: 130.6
click at [786, 610] on div "Revert to original prices later?" at bounding box center [902, 617] width 273 height 39
copy span "Revert to original prices later?"
click at [776, 610] on input "Revert to original prices later?" at bounding box center [772, 607] width 10 height 10
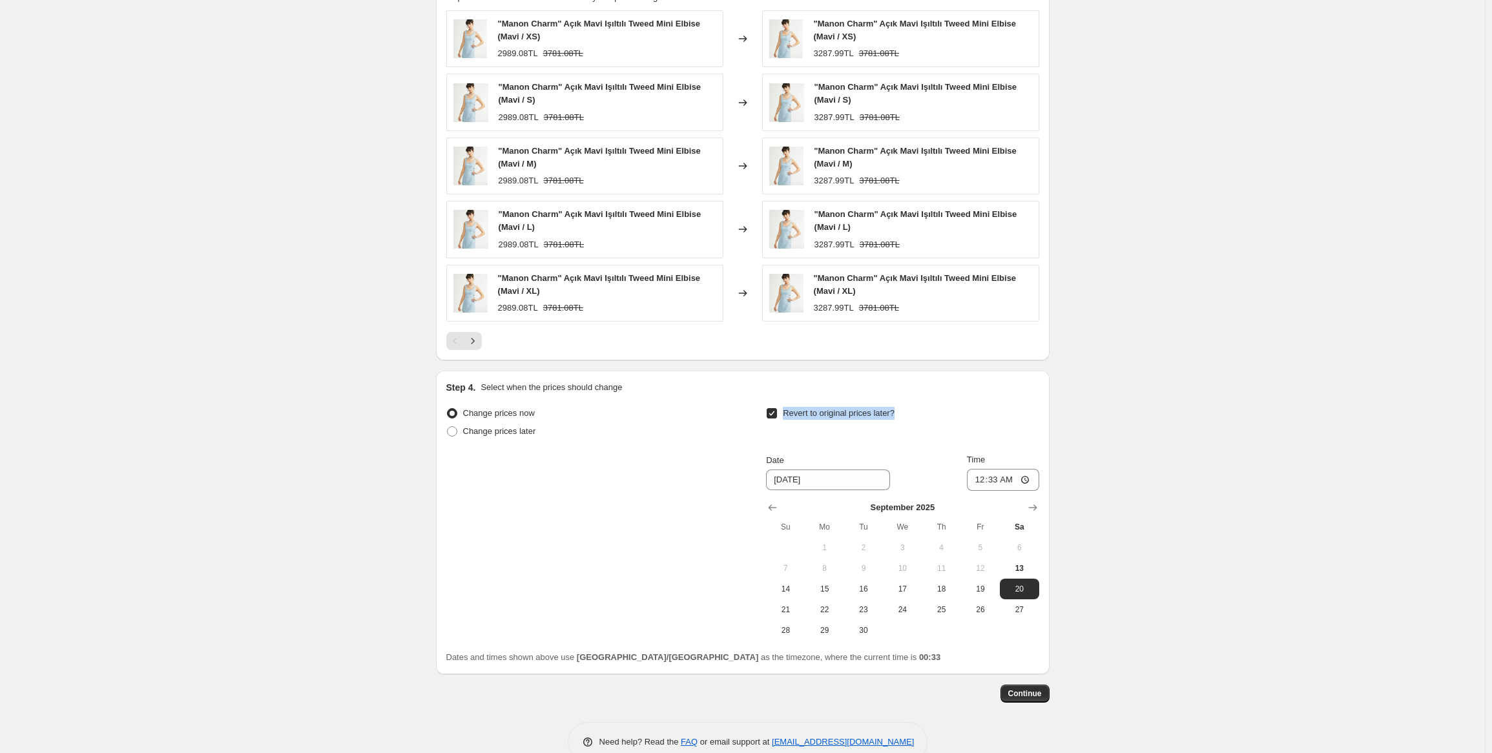
scroll to position [933, 0]
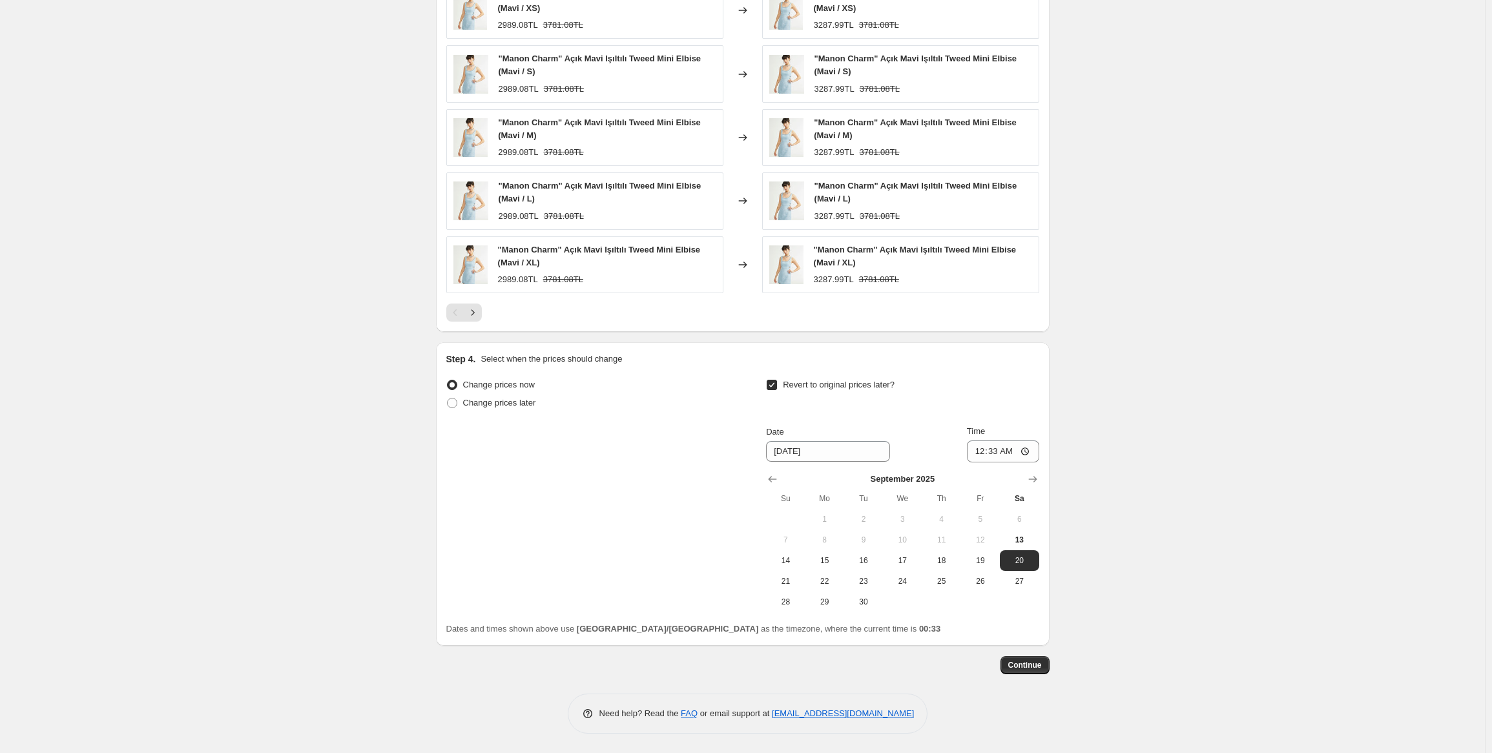
click at [820, 353] on div "Step 4. Select when the prices should change" at bounding box center [742, 359] width 593 height 13
click at [777, 383] on input "Revert to original prices later?" at bounding box center [772, 385] width 10 height 10
checkbox input "false"
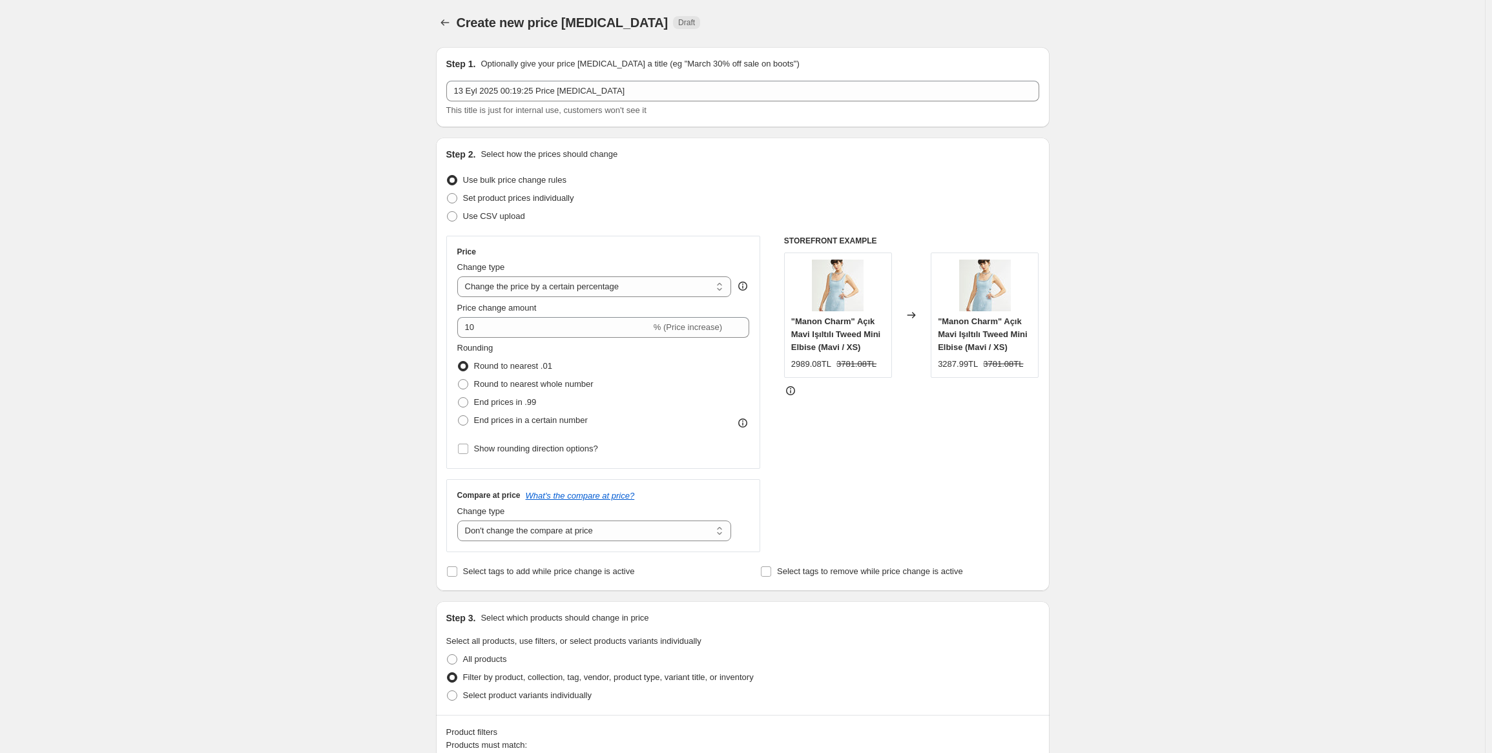
scroll to position [0, 0]
click at [560, 284] on select "Change the price to a certain amount Change the price by a certain amount Chang…" at bounding box center [594, 288] width 274 height 21
click at [566, 283] on select "Change the price to a certain amount Change the price by a certain amount Chang…" at bounding box center [594, 288] width 274 height 21
click at [493, 387] on span "Round to nearest whole number" at bounding box center [533, 386] width 119 height 10
click at [459, 382] on input "Round to nearest whole number" at bounding box center [458, 381] width 1 height 1
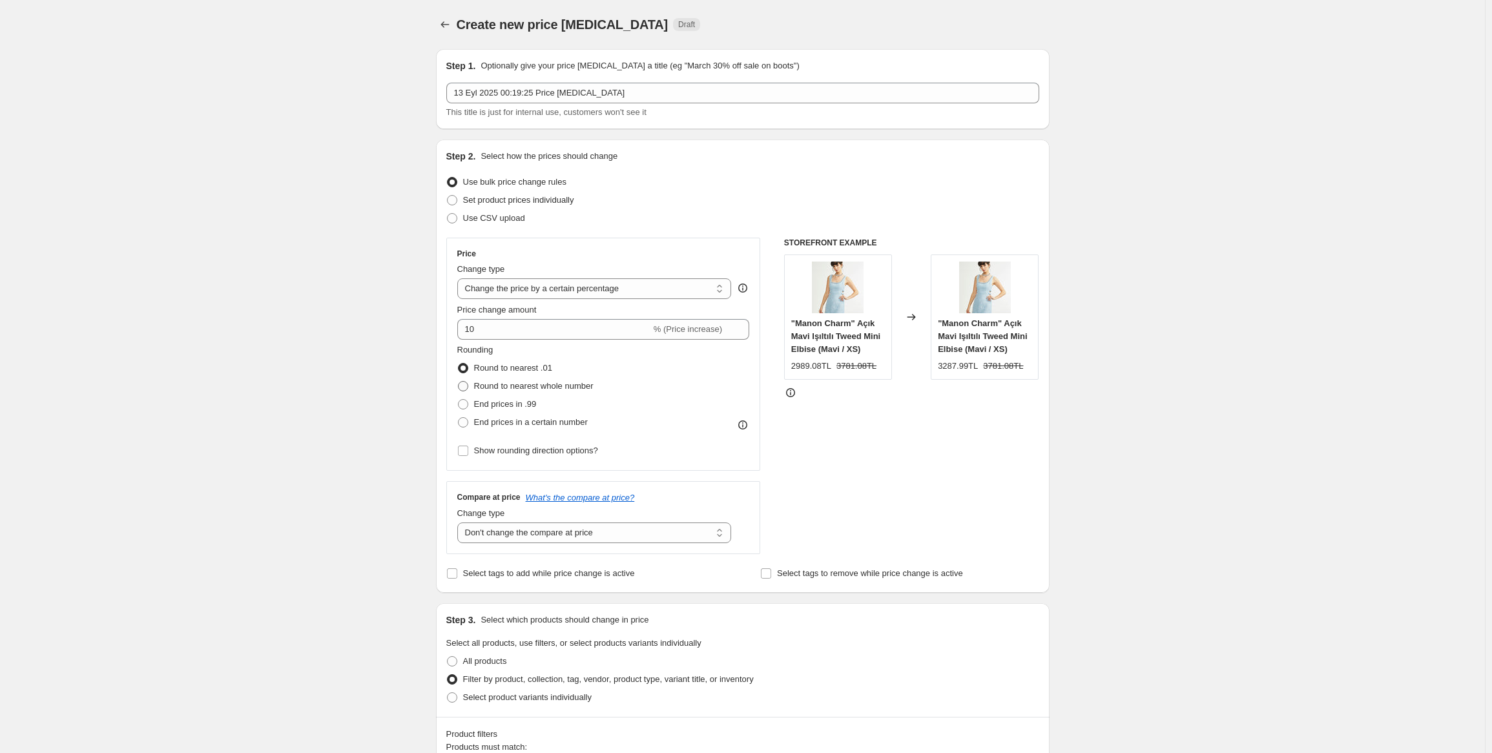
radio input "true"
click at [506, 406] on span "End prices in .99" at bounding box center [505, 404] width 63 height 10
click at [459, 400] on input "End prices in .99" at bounding box center [458, 399] width 1 height 1
radio input "true"
click at [511, 420] on span "End prices in a certain number" at bounding box center [531, 422] width 114 height 10
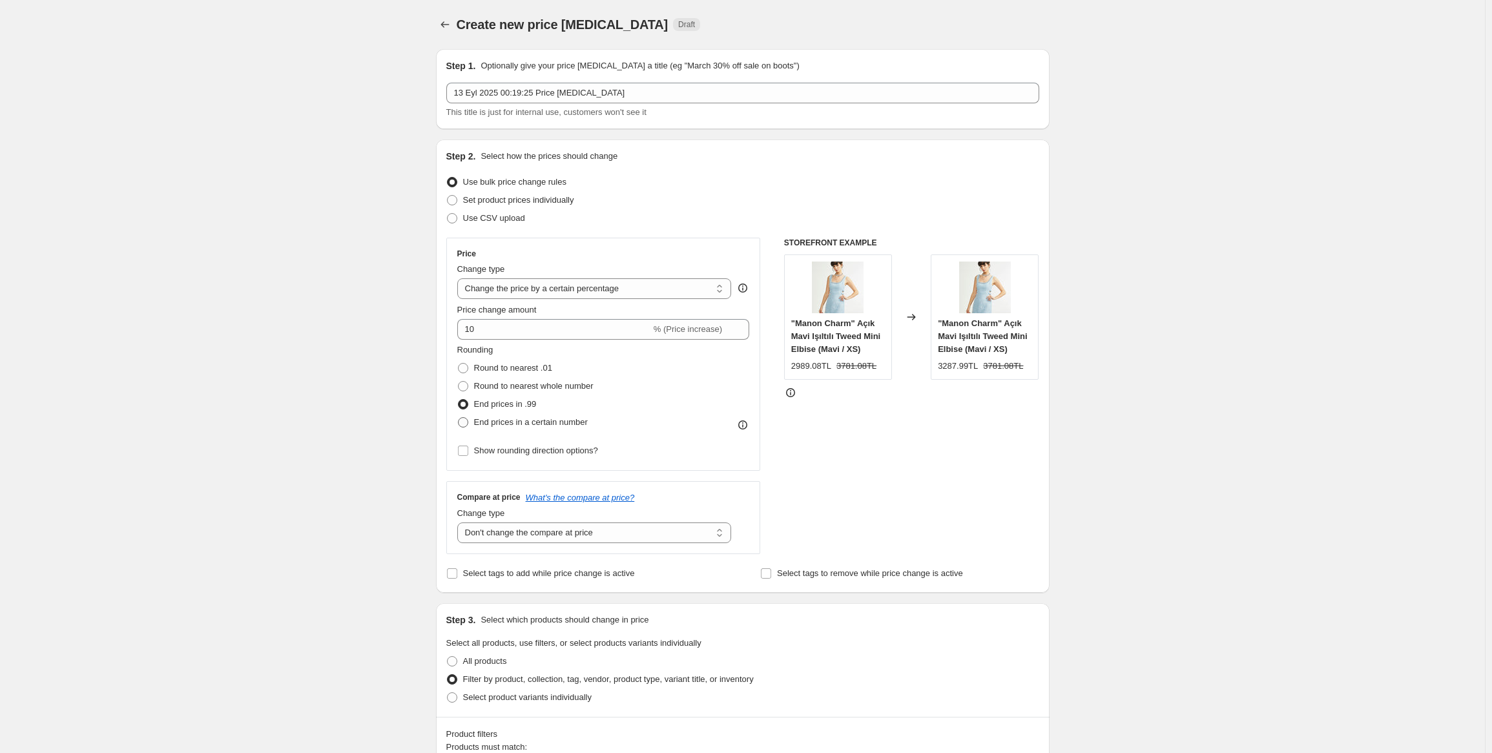
click at [459, 418] on input "End prices in a certain number" at bounding box center [458, 417] width 1 height 1
radio input "true"
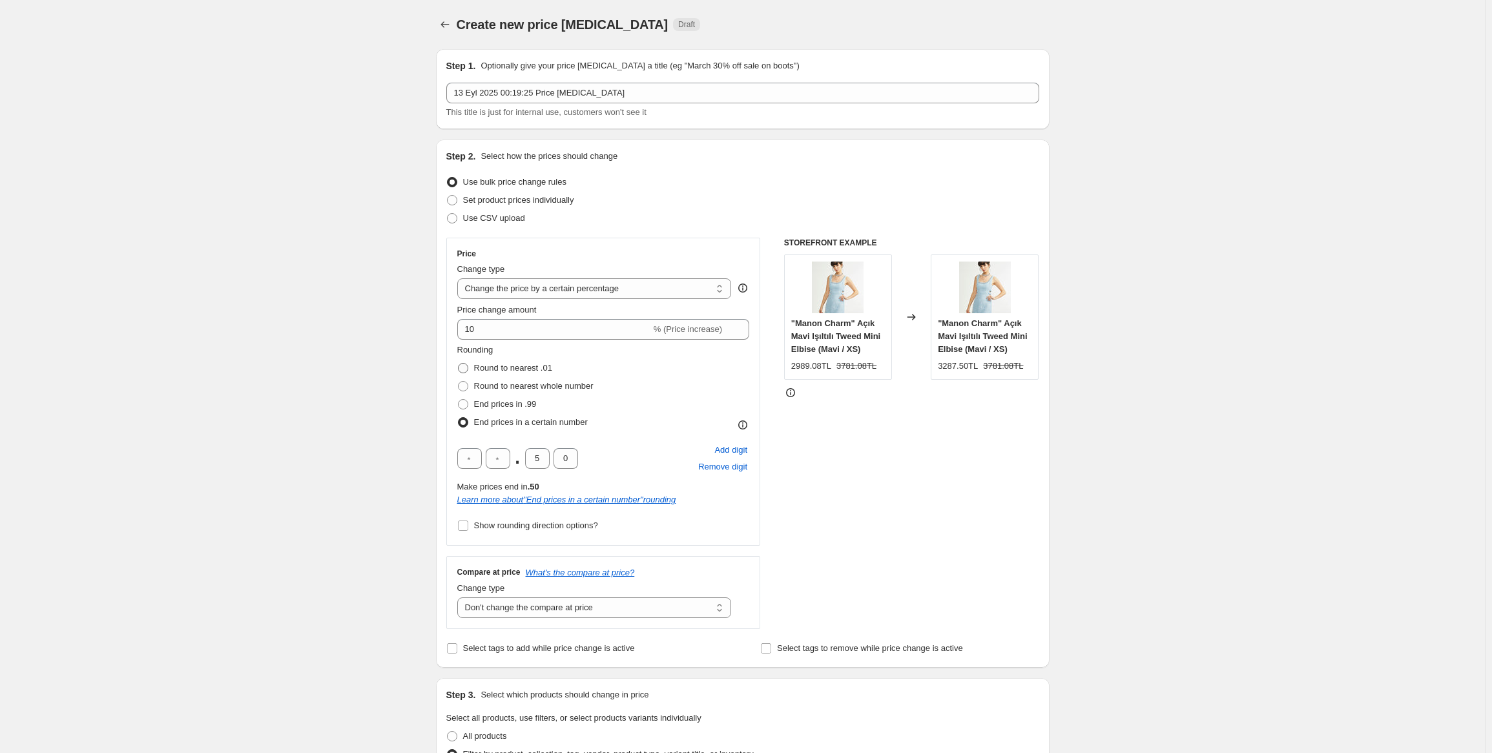
click at [517, 369] on span "Round to nearest .01" at bounding box center [513, 368] width 78 height 10
click at [459, 364] on input "Round to nearest .01" at bounding box center [458, 363] width 1 height 1
radio input "true"
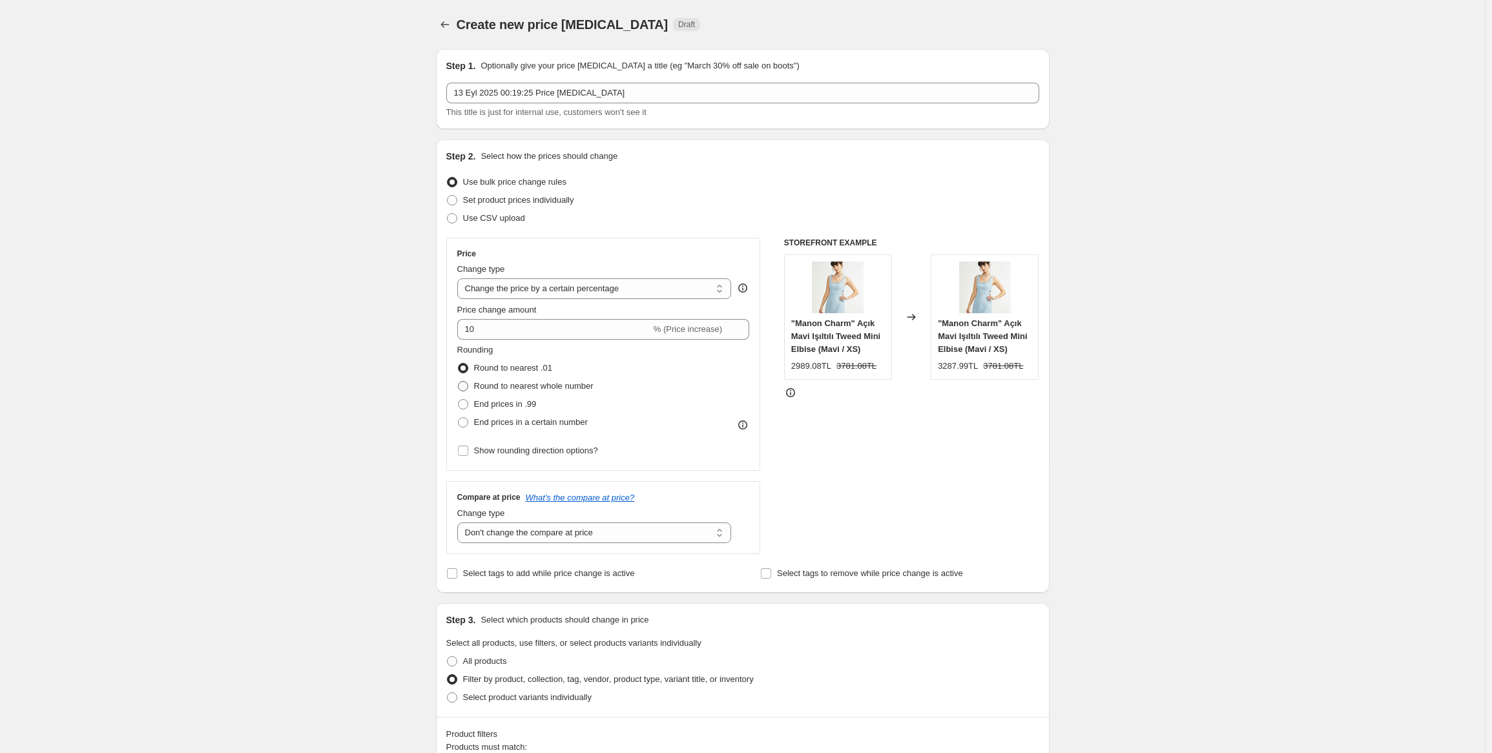
click at [517, 386] on span "Round to nearest whole number" at bounding box center [533, 386] width 119 height 10
click at [459, 382] on input "Round to nearest whole number" at bounding box center [458, 381] width 1 height 1
radio input "true"
click at [525, 370] on span "Round to nearest .01" at bounding box center [513, 368] width 78 height 10
click at [459, 364] on input "Round to nearest .01" at bounding box center [458, 363] width 1 height 1
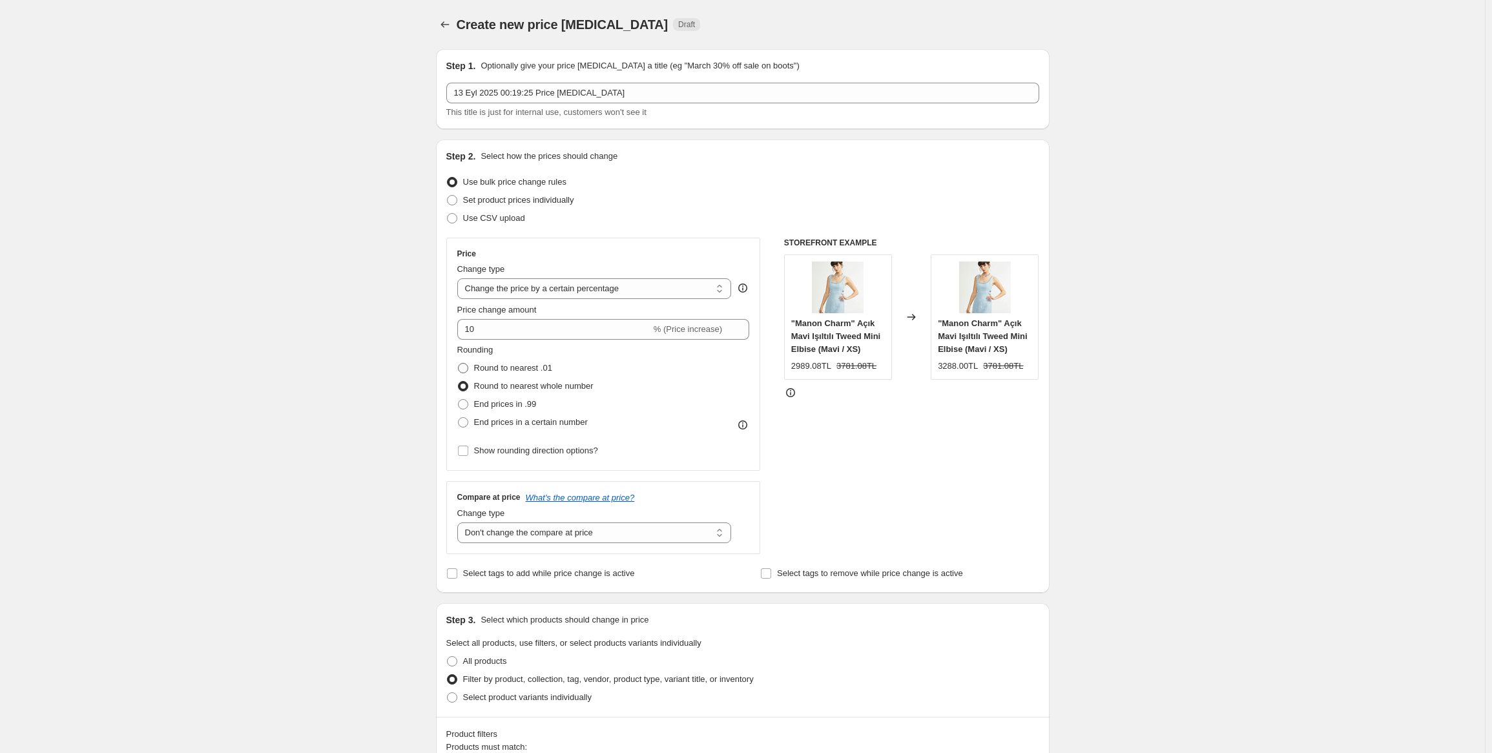
radio input "true"
click at [520, 384] on span "Round to nearest whole number" at bounding box center [533, 386] width 119 height 10
click at [459, 382] on input "Round to nearest whole number" at bounding box center [458, 381] width 1 height 1
radio input "true"
click at [515, 406] on span "End prices in .99" at bounding box center [505, 404] width 63 height 10
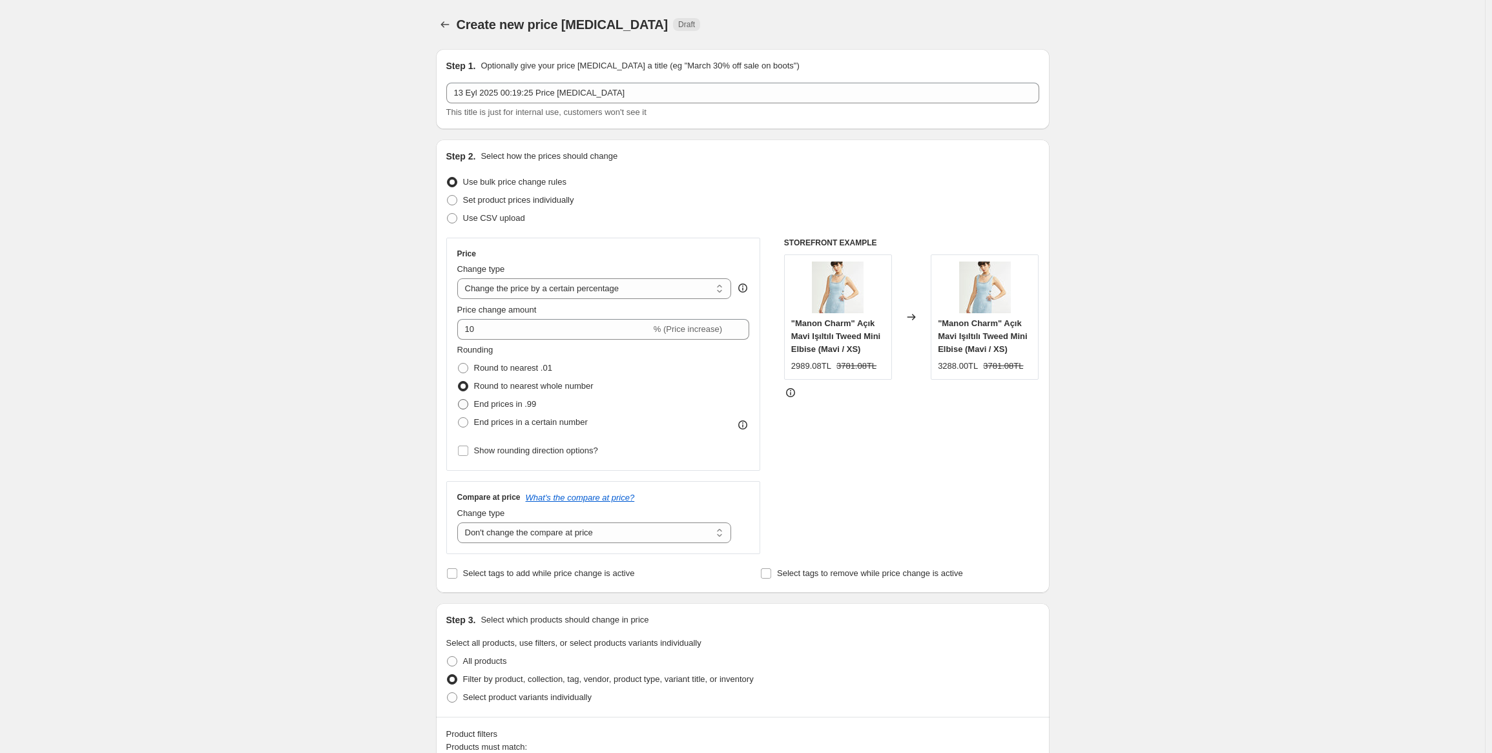
click at [459, 400] on input "End prices in .99" at bounding box center [458, 399] width 1 height 1
radio input "true"
click at [519, 366] on span "Round to nearest .01" at bounding box center [513, 368] width 78 height 10
click at [459, 364] on input "Round to nearest .01" at bounding box center [458, 363] width 1 height 1
radio input "true"
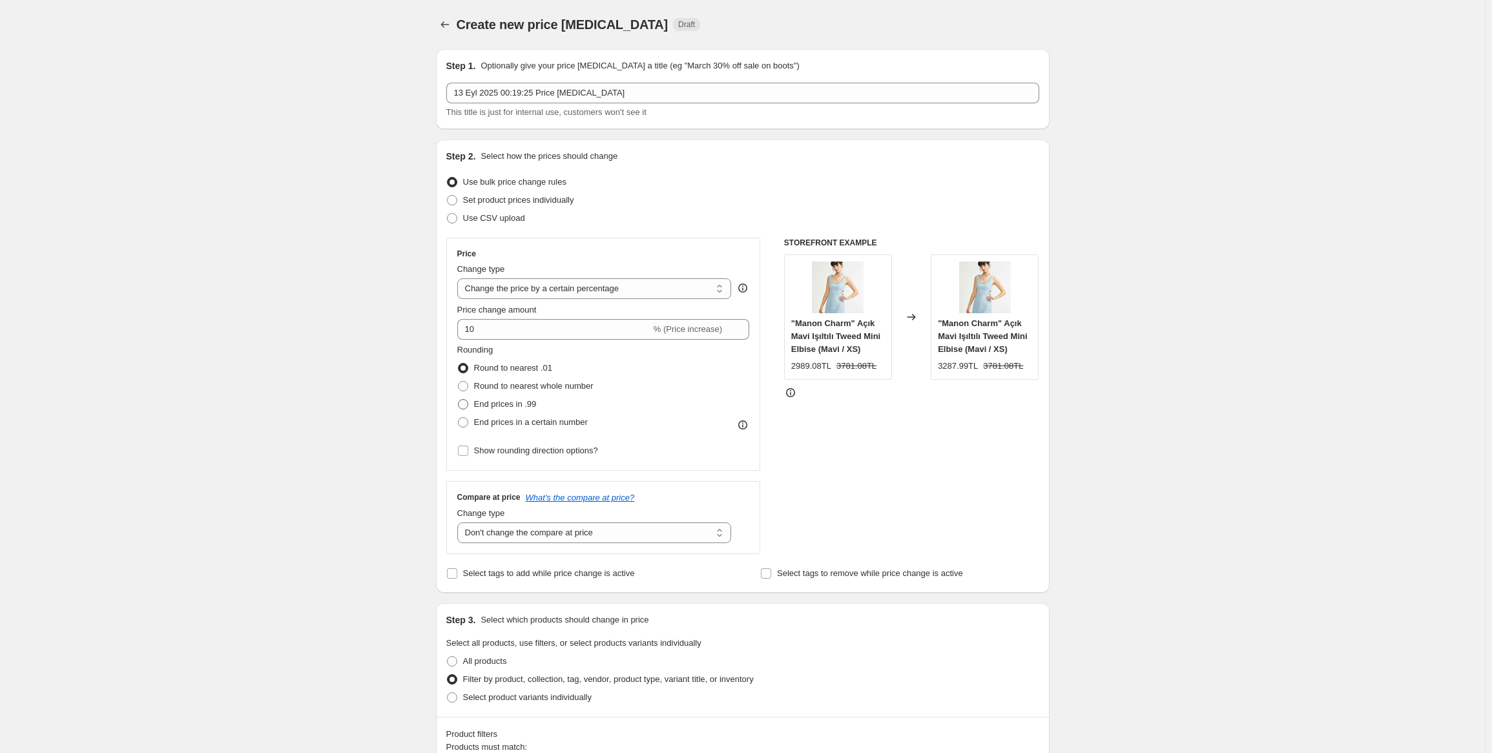
click at [511, 407] on span "End prices in .99" at bounding box center [505, 404] width 63 height 10
click at [459, 400] on input "End prices in .99" at bounding box center [458, 399] width 1 height 1
radio input "true"
click at [517, 422] on span "End prices in a certain number" at bounding box center [531, 422] width 114 height 10
click at [459, 418] on input "End prices in a certain number" at bounding box center [458, 417] width 1 height 1
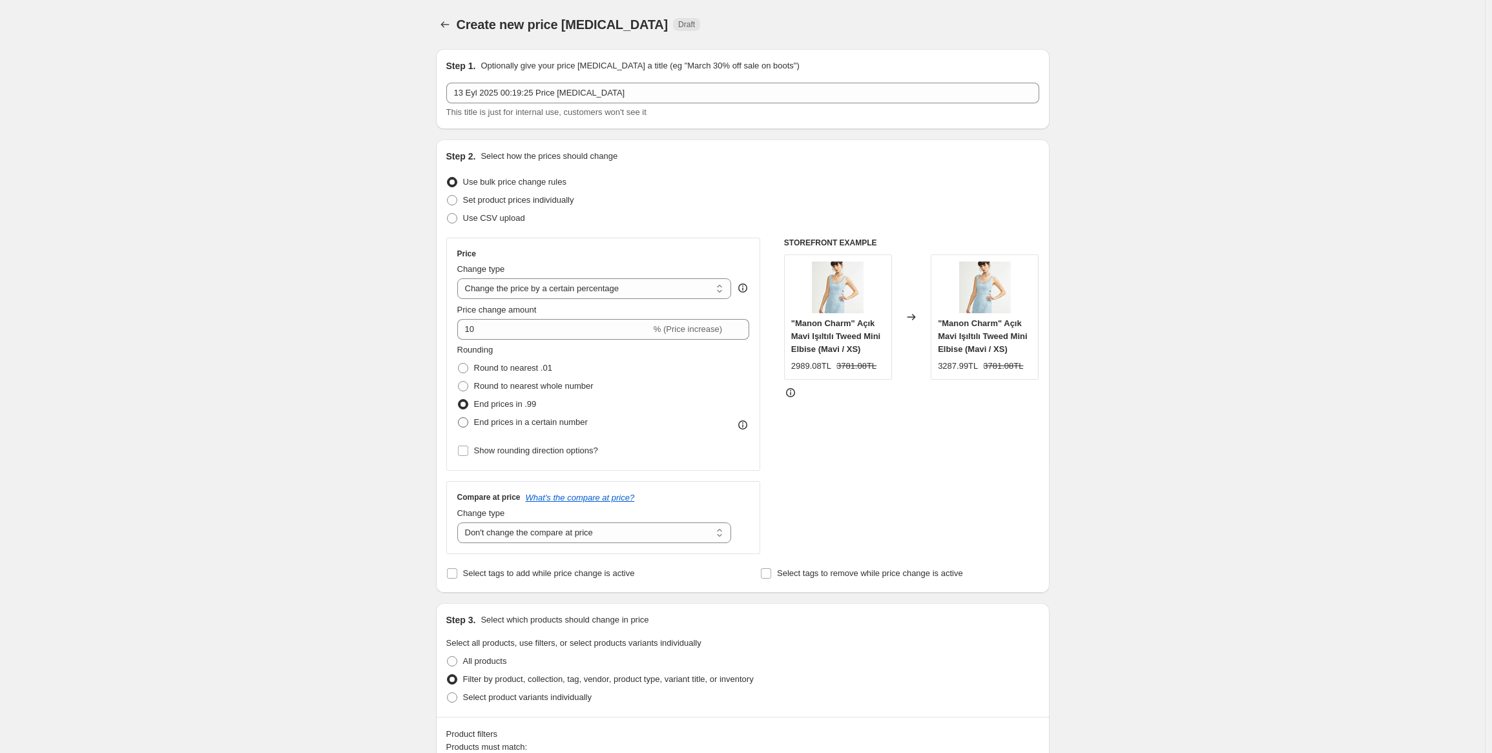
radio input "true"
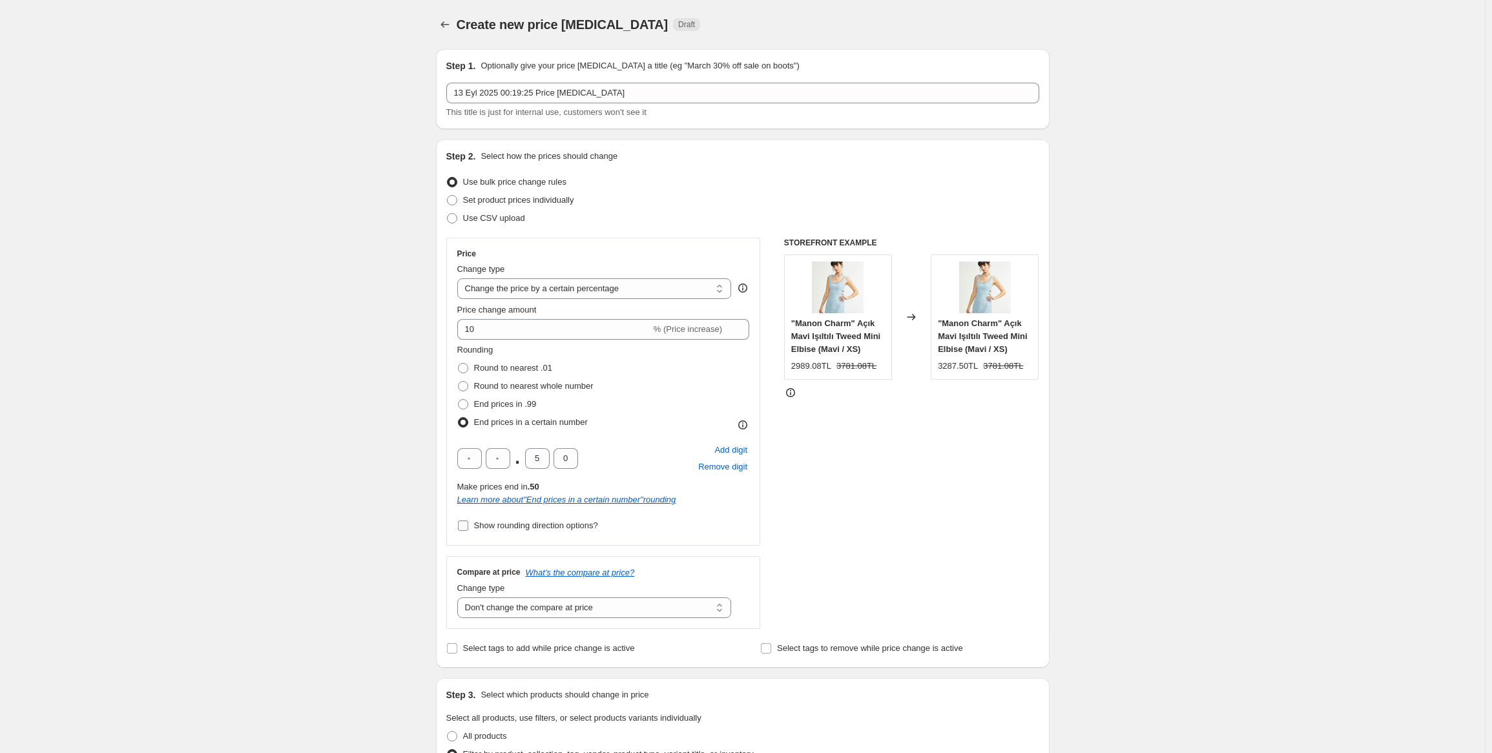
click at [546, 525] on span "Show rounding direction options?" at bounding box center [536, 526] width 124 height 10
click at [468, 525] on input "Show rounding direction options?" at bounding box center [463, 526] width 10 height 10
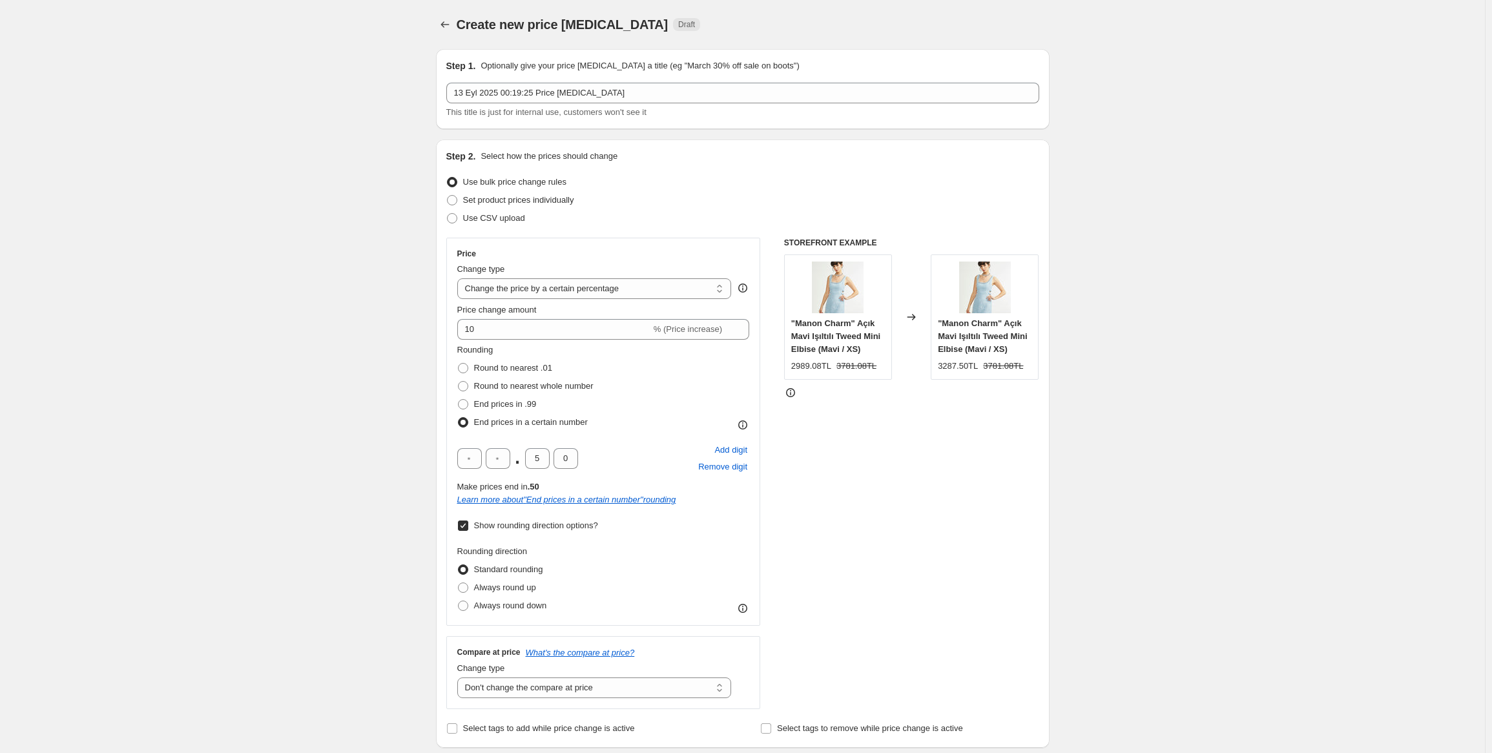
click at [546, 525] on span "Show rounding direction options?" at bounding box center [536, 526] width 124 height 10
click at [468, 525] on input "Show rounding direction options?" at bounding box center [463, 526] width 10 height 10
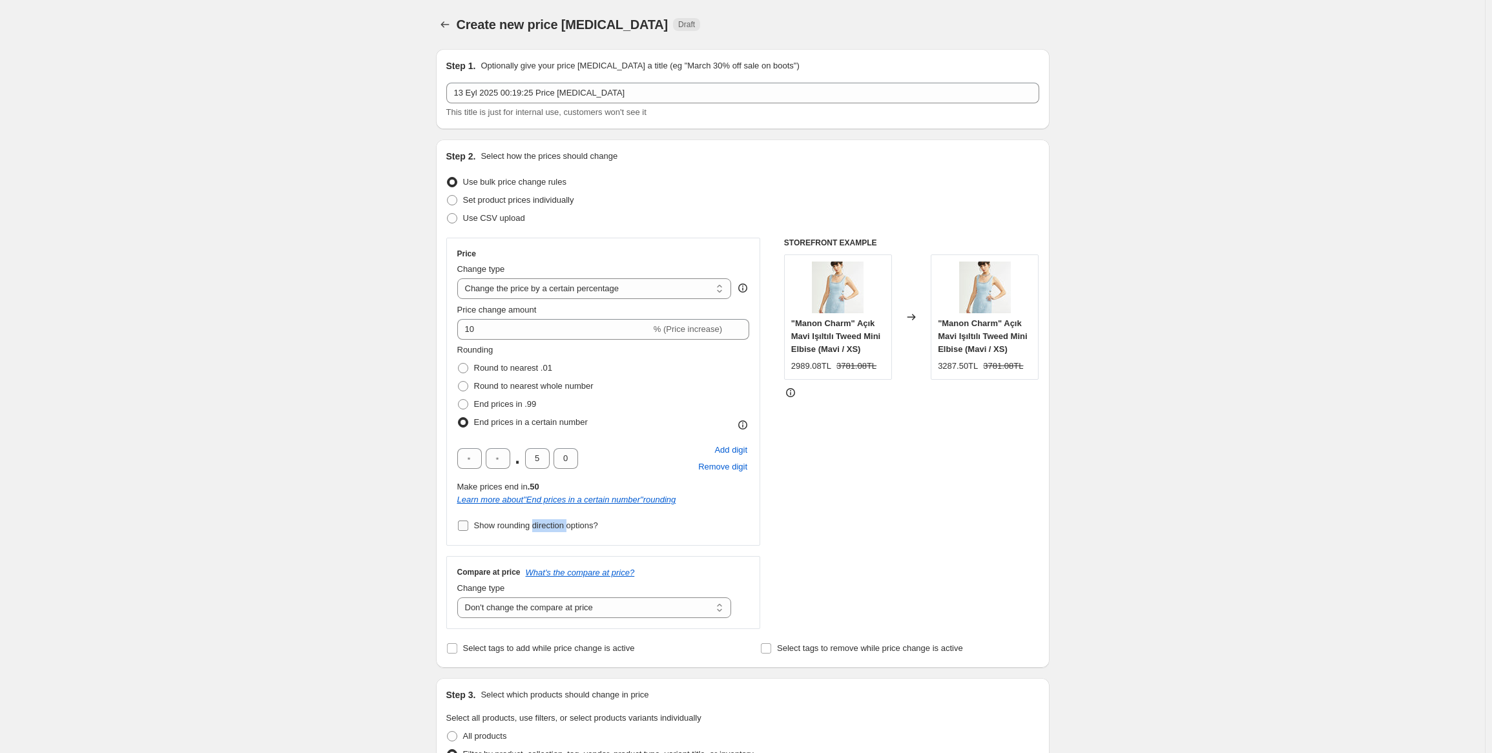
click at [546, 525] on span "Show rounding direction options?" at bounding box center [536, 526] width 124 height 10
click at [468, 525] on input "Show rounding direction options?" at bounding box center [463, 526] width 10 height 10
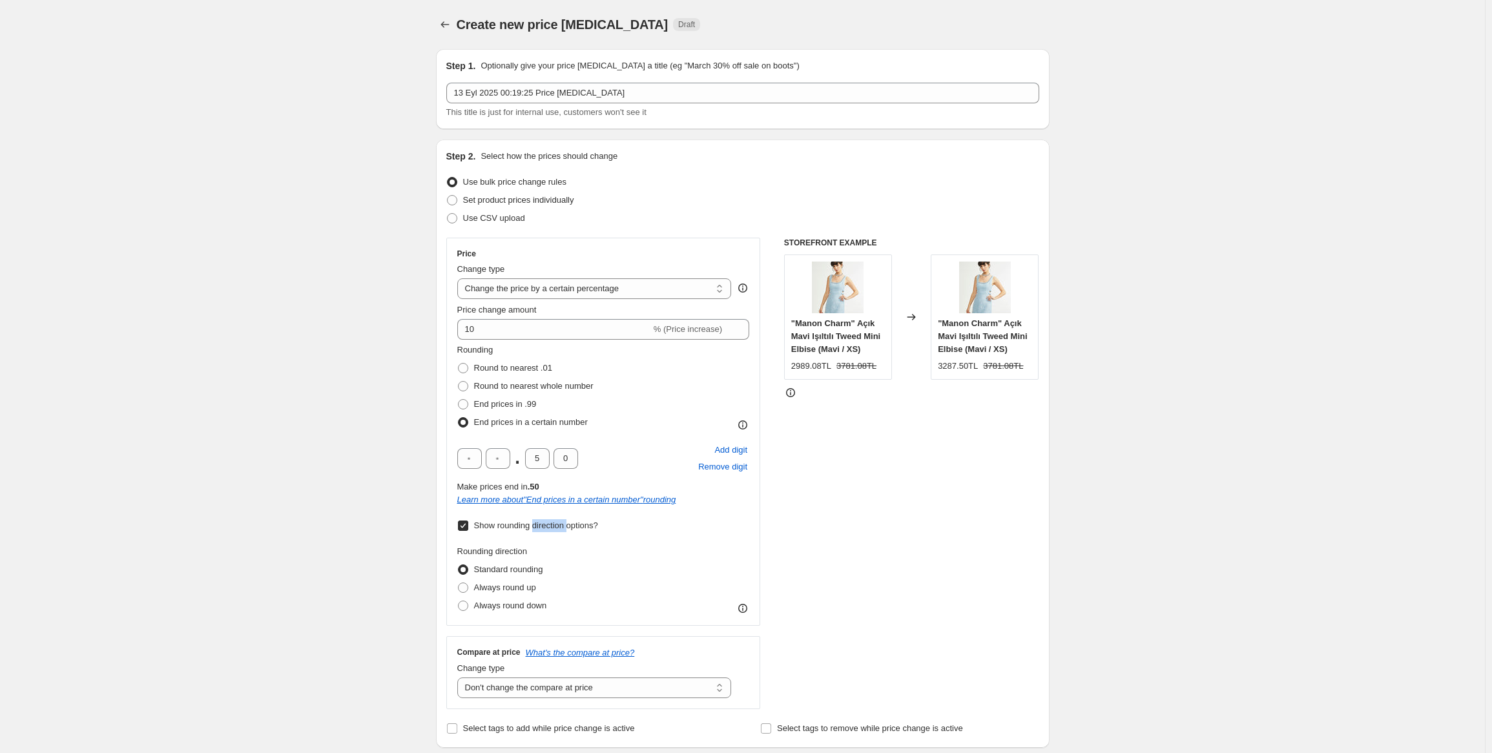
click at [546, 525] on span "Show rounding direction options?" at bounding box center [536, 526] width 124 height 10
click at [468, 525] on input "Show rounding direction options?" at bounding box center [463, 526] width 10 height 10
checkbox input "false"
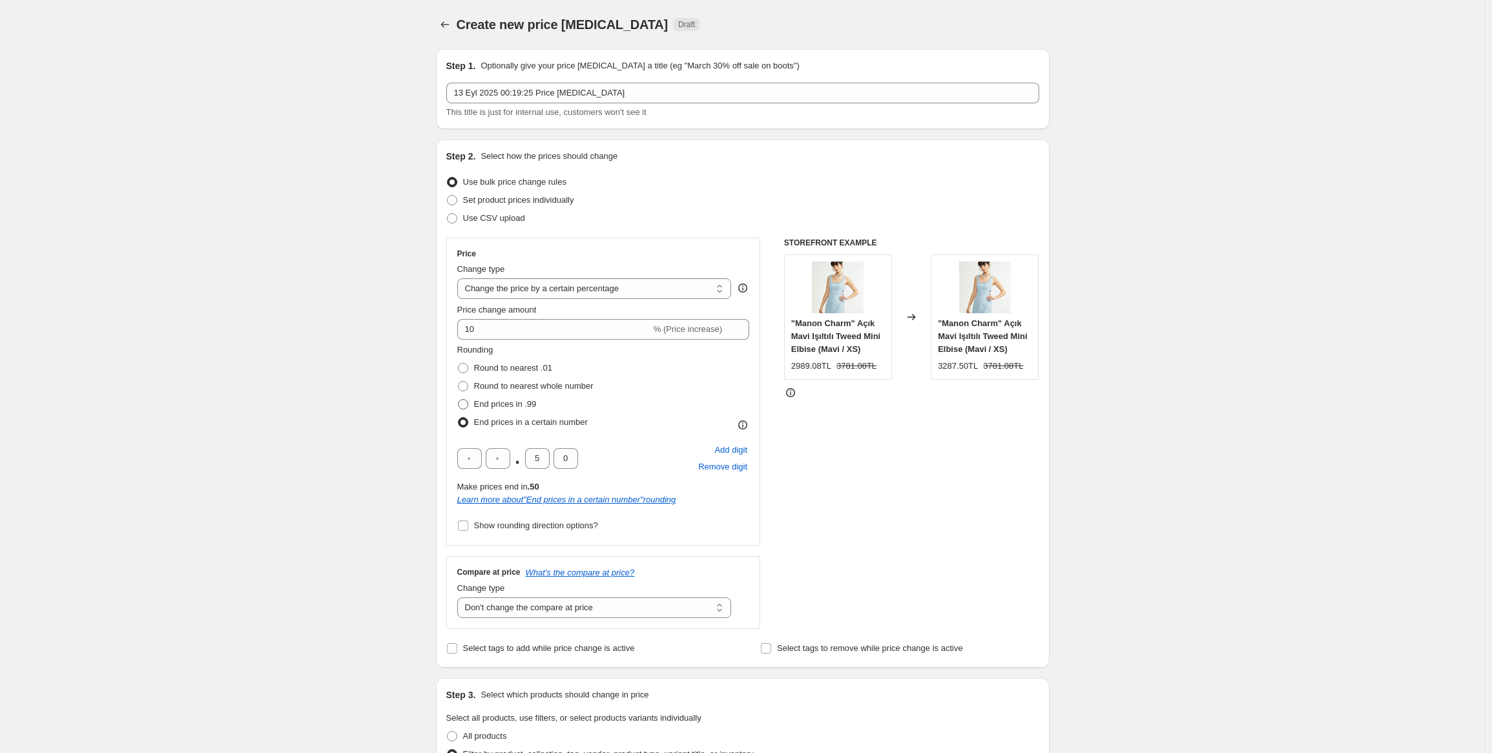
click at [525, 404] on span "End prices in .99" at bounding box center [505, 404] width 63 height 10
click at [459, 400] on input "End prices in .99" at bounding box center [458, 399] width 1 height 1
radio input "true"
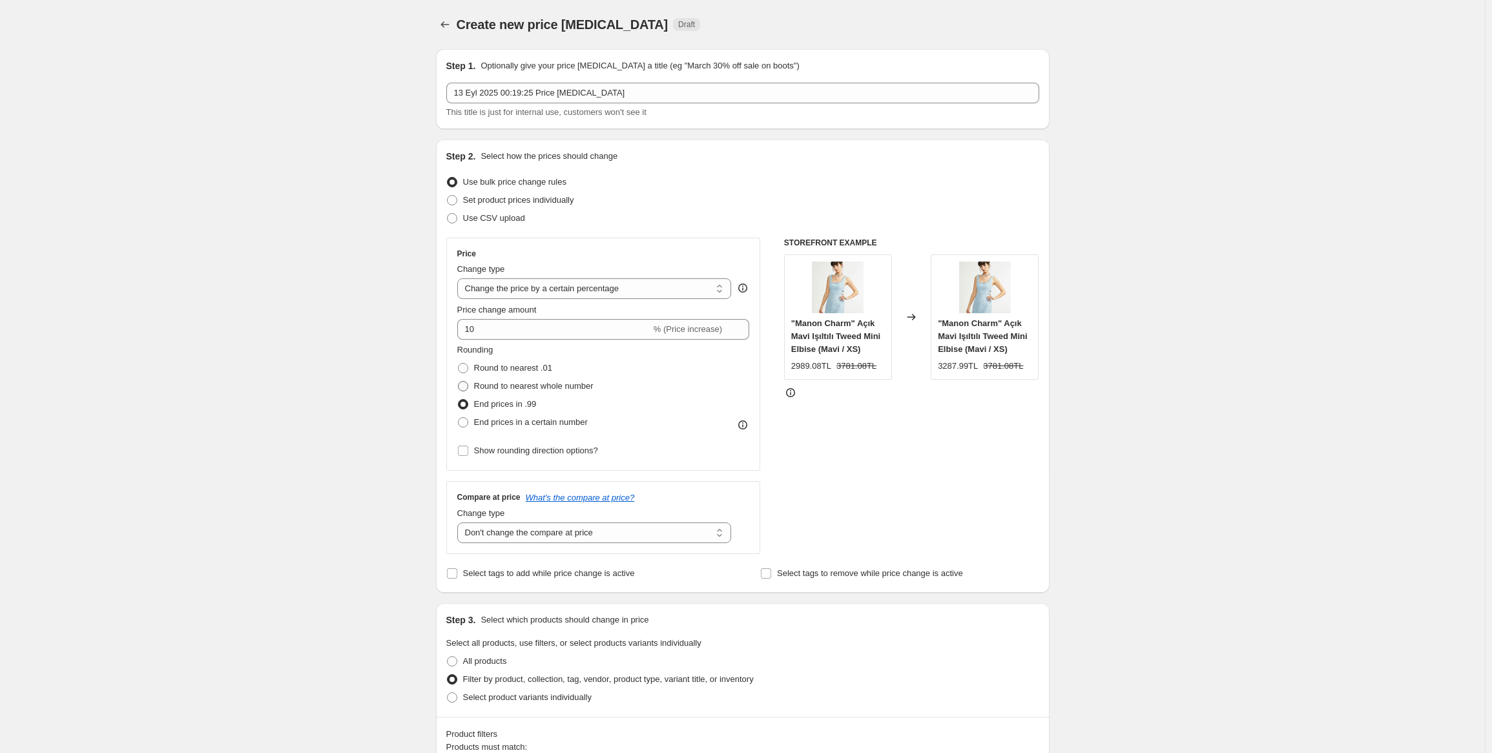
click at [538, 386] on span "Round to nearest whole number" at bounding box center [533, 386] width 119 height 10
click at [459, 382] on input "Round to nearest whole number" at bounding box center [458, 381] width 1 height 1
radio input "true"
click at [385, 298] on div "Create new price change job. This page is ready Create new price change job Dra…" at bounding box center [742, 732] width 1485 height 1465
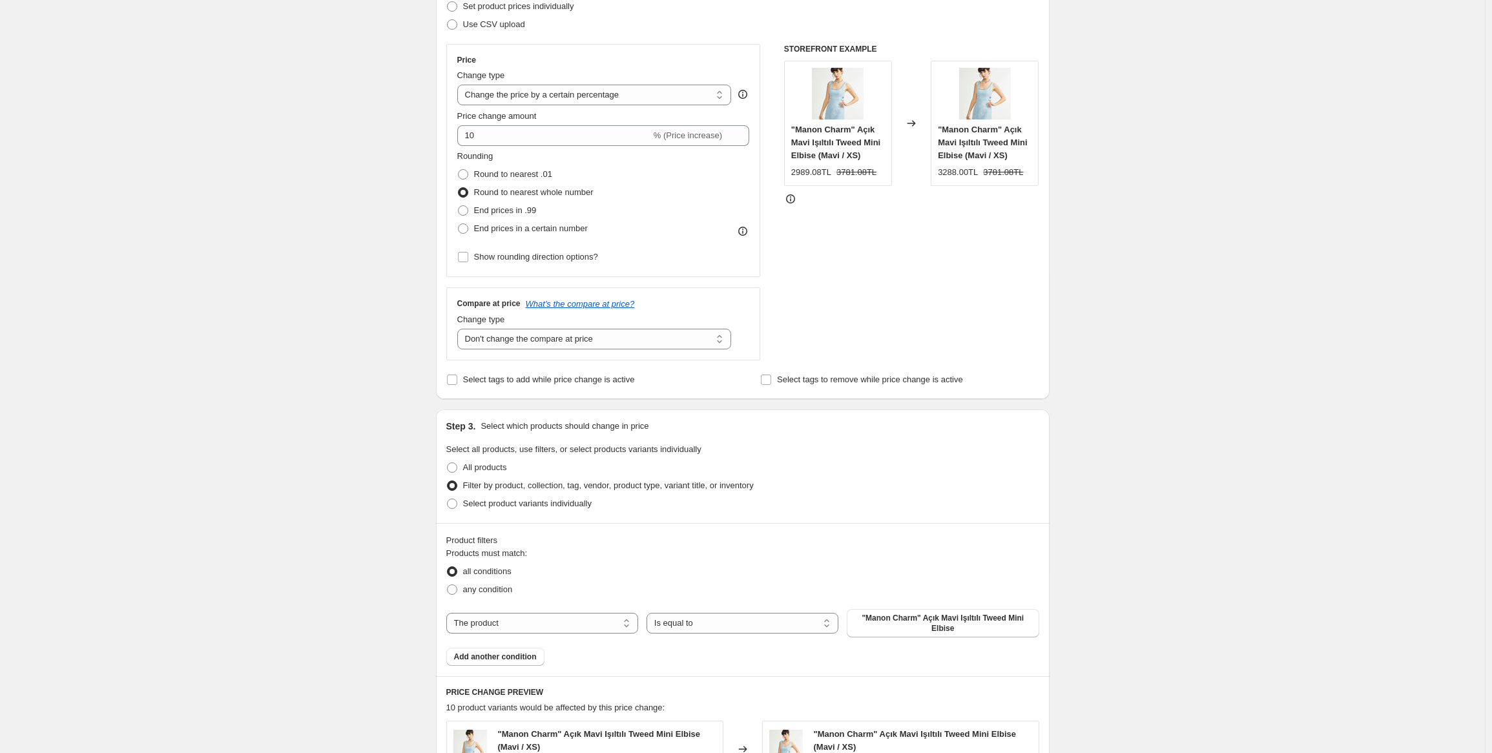
scroll to position [258, 0]
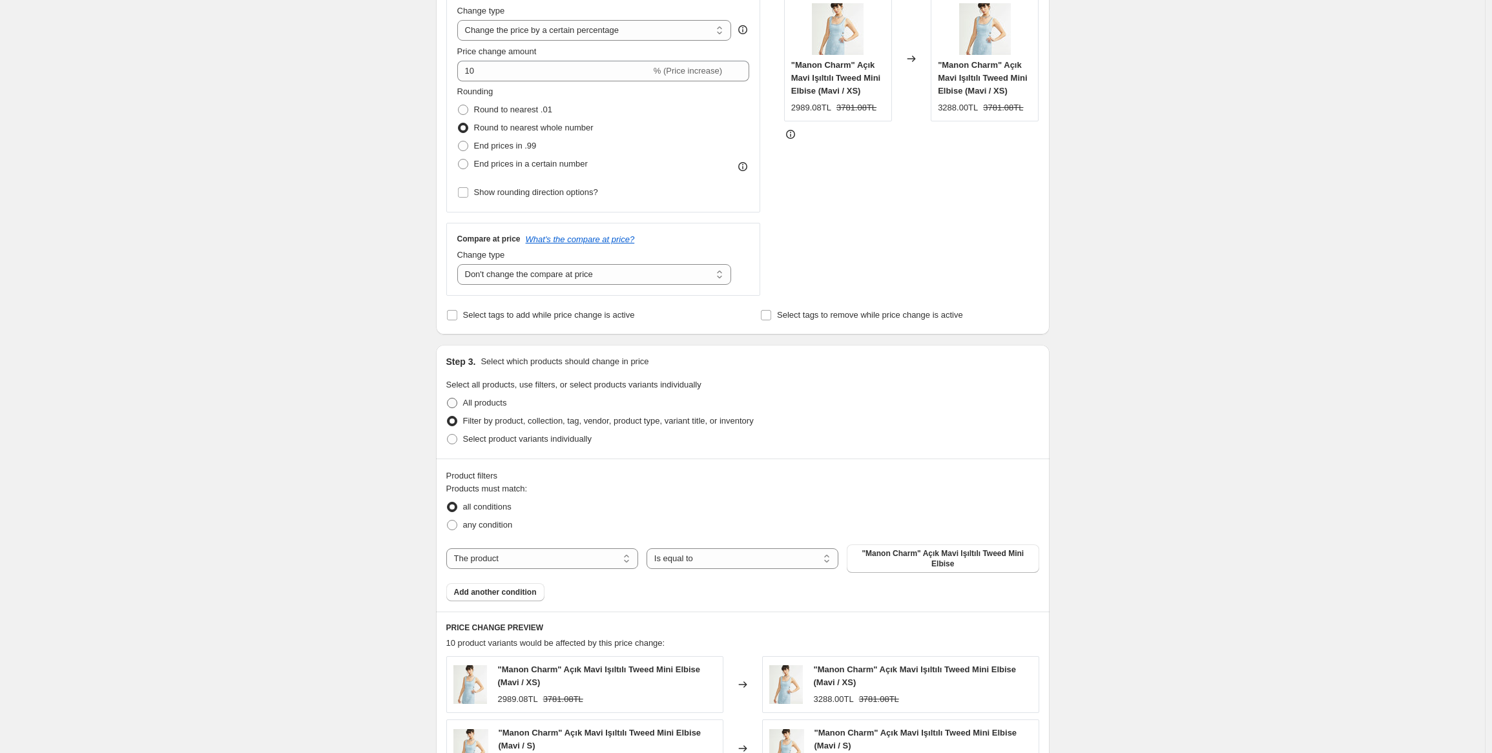
click at [471, 404] on span "All products" at bounding box center [485, 403] width 44 height 10
click at [448, 398] on input "All products" at bounding box center [447, 398] width 1 height 1
radio input "true"
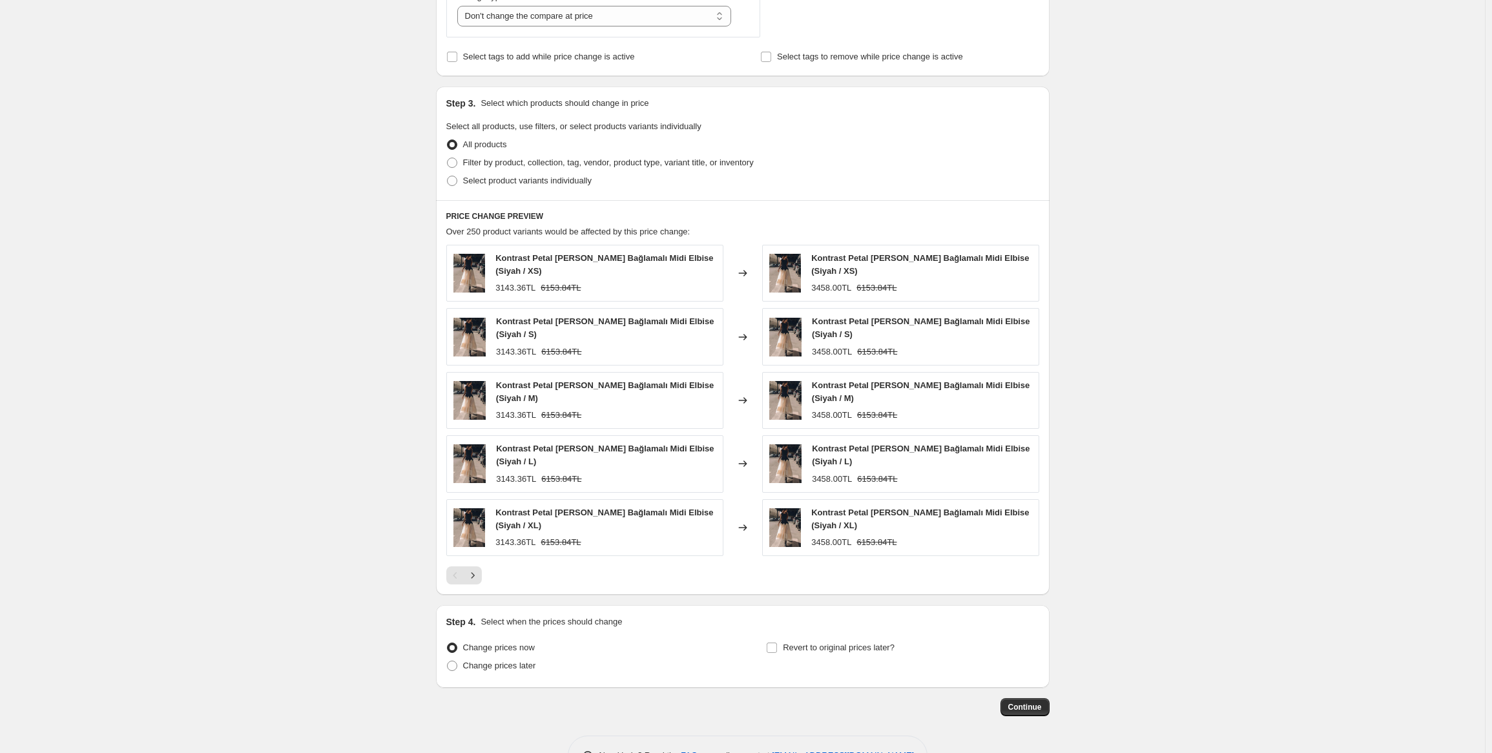
scroll to position [559, 0]
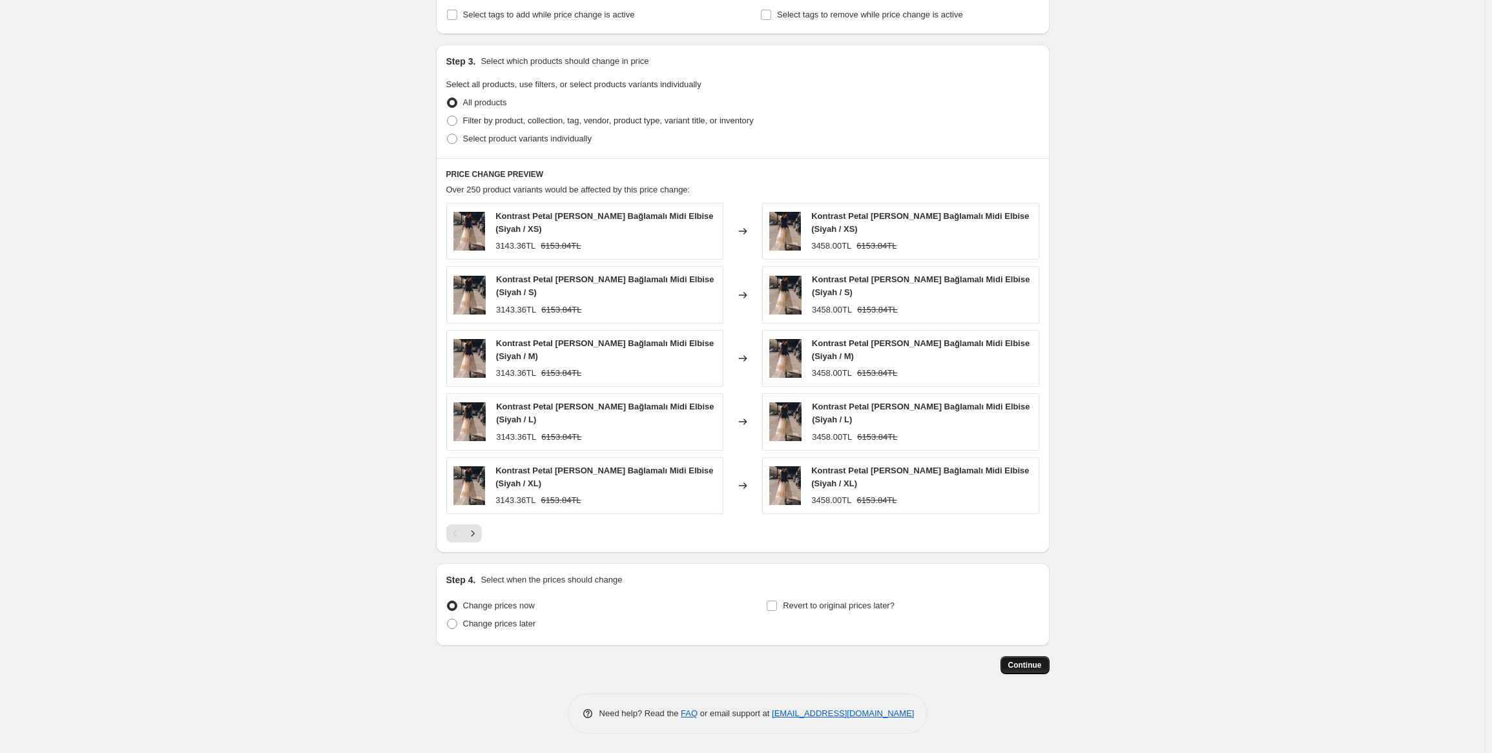
click at [1035, 670] on span "Continue" at bounding box center [1025, 665] width 34 height 10
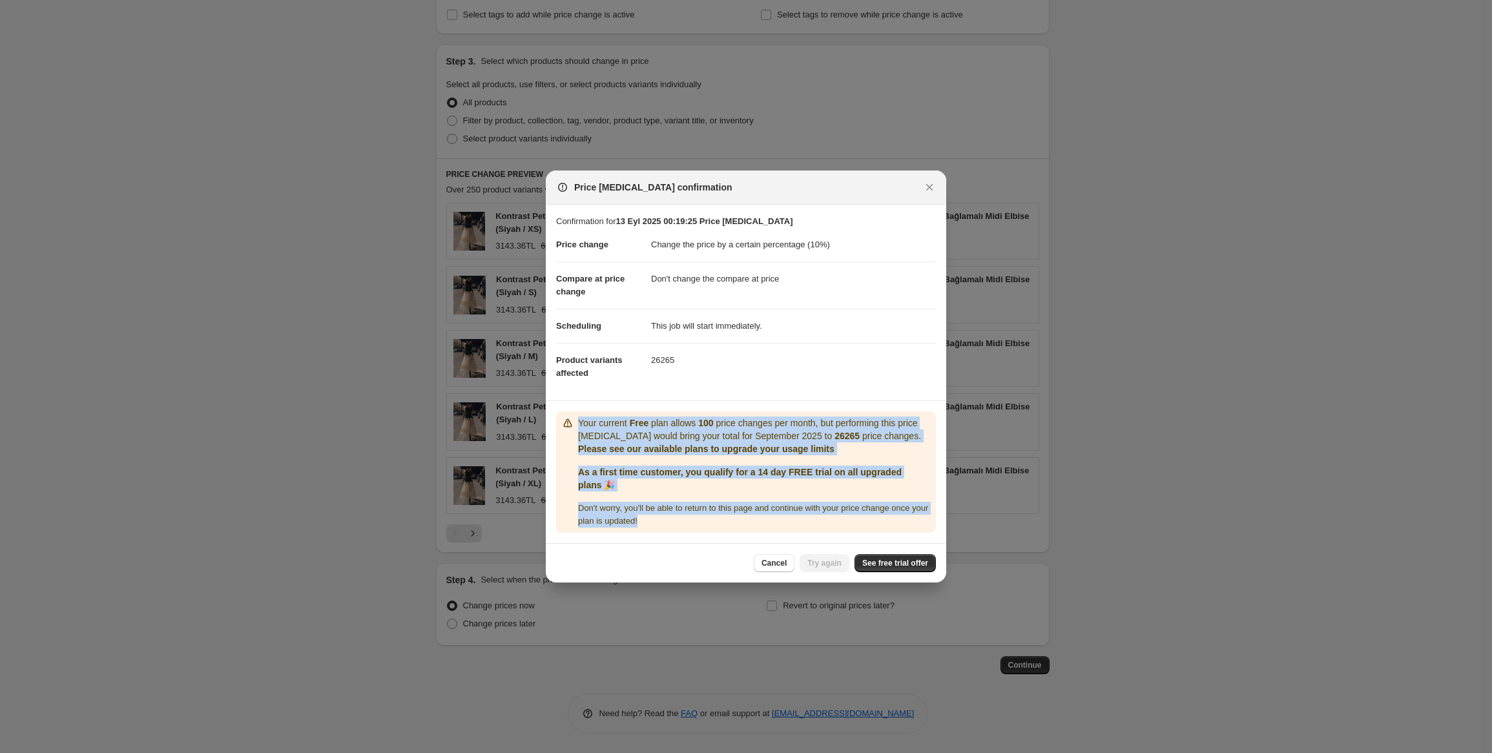
drag, startPoint x: 663, startPoint y: 522, endPoint x: 580, endPoint y: 423, distance: 129.2
click at [580, 423] on div "Your current Free plan allows 100 price changes per month, but performing this …" at bounding box center [754, 472] width 353 height 111
copy div "Your current Free plan allows 100 price changes per month, but performing this …"
click at [778, 510] on span "Don ' t worry, you ' ll be able to return to this page and continue with your p…" at bounding box center [753, 514] width 350 height 23
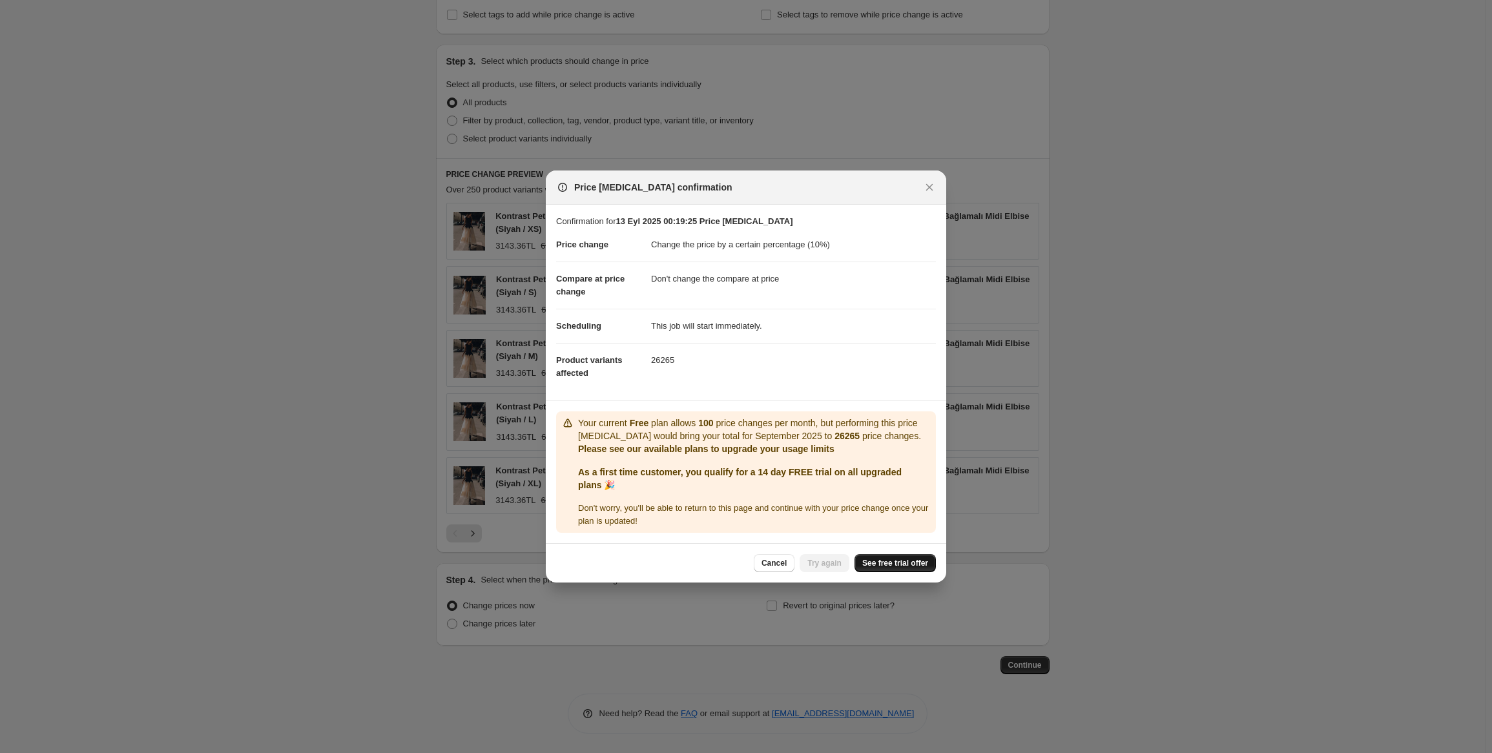
click at [887, 565] on span "See free trial offer" at bounding box center [895, 563] width 66 height 10
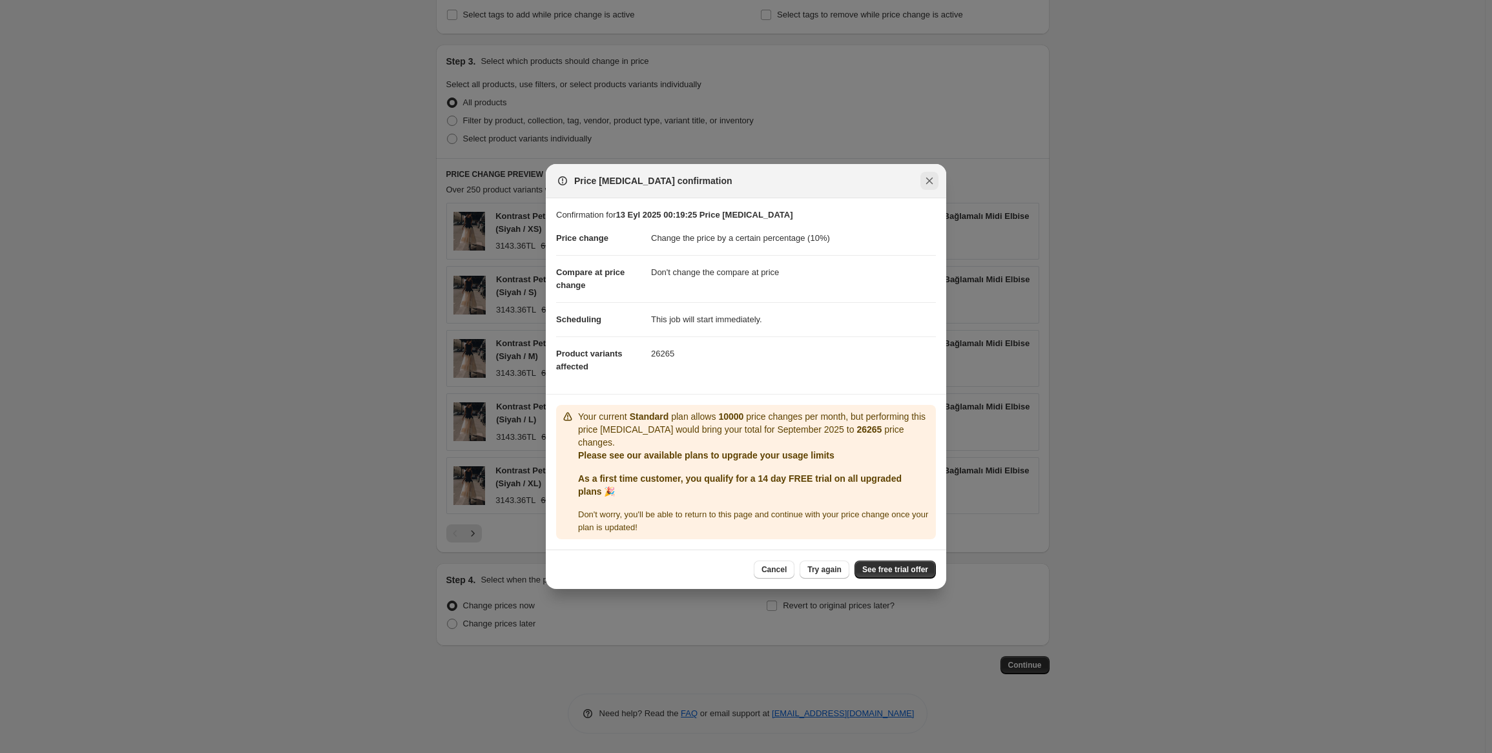
click at [928, 185] on icon "Close" at bounding box center [929, 181] width 7 height 7
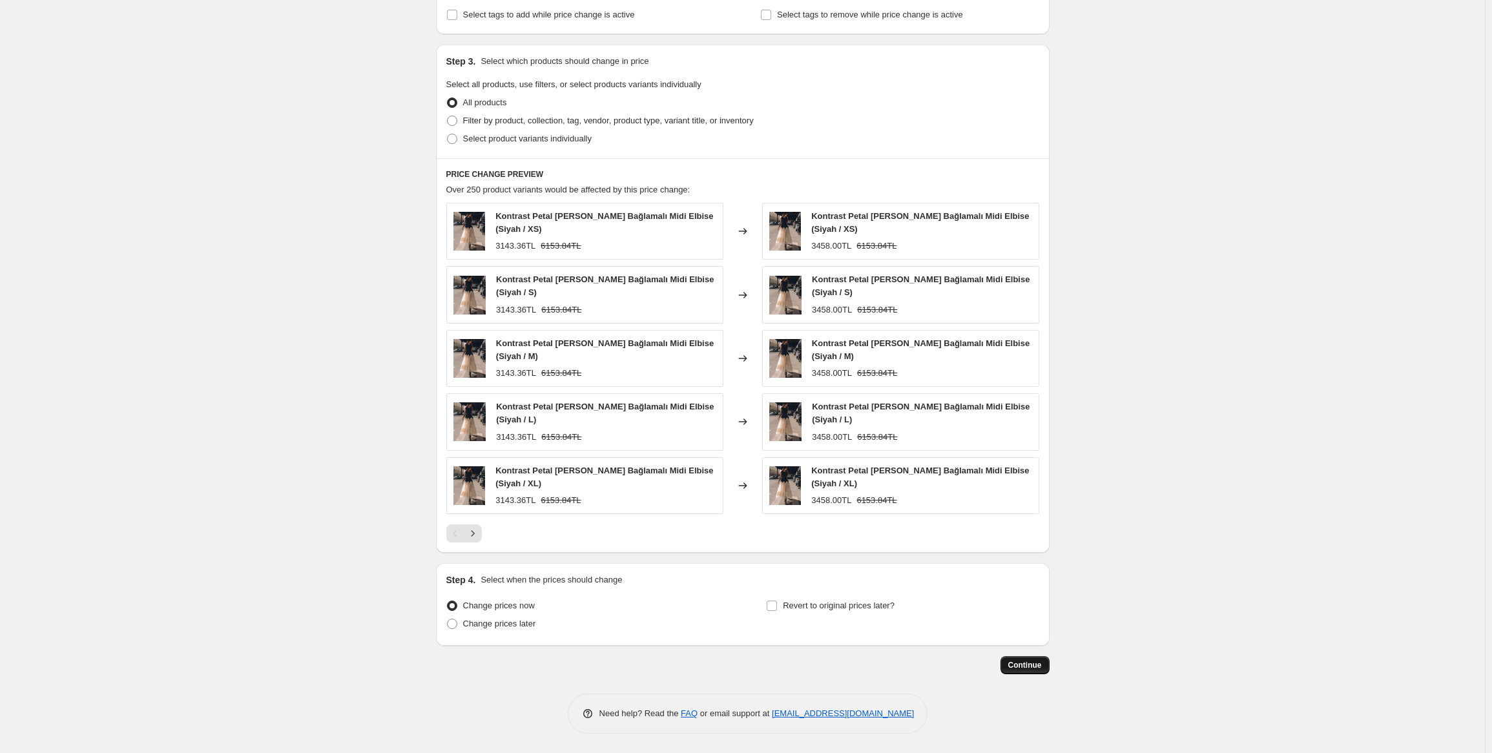
click at [1028, 667] on span "Continue" at bounding box center [1025, 665] width 34 height 10
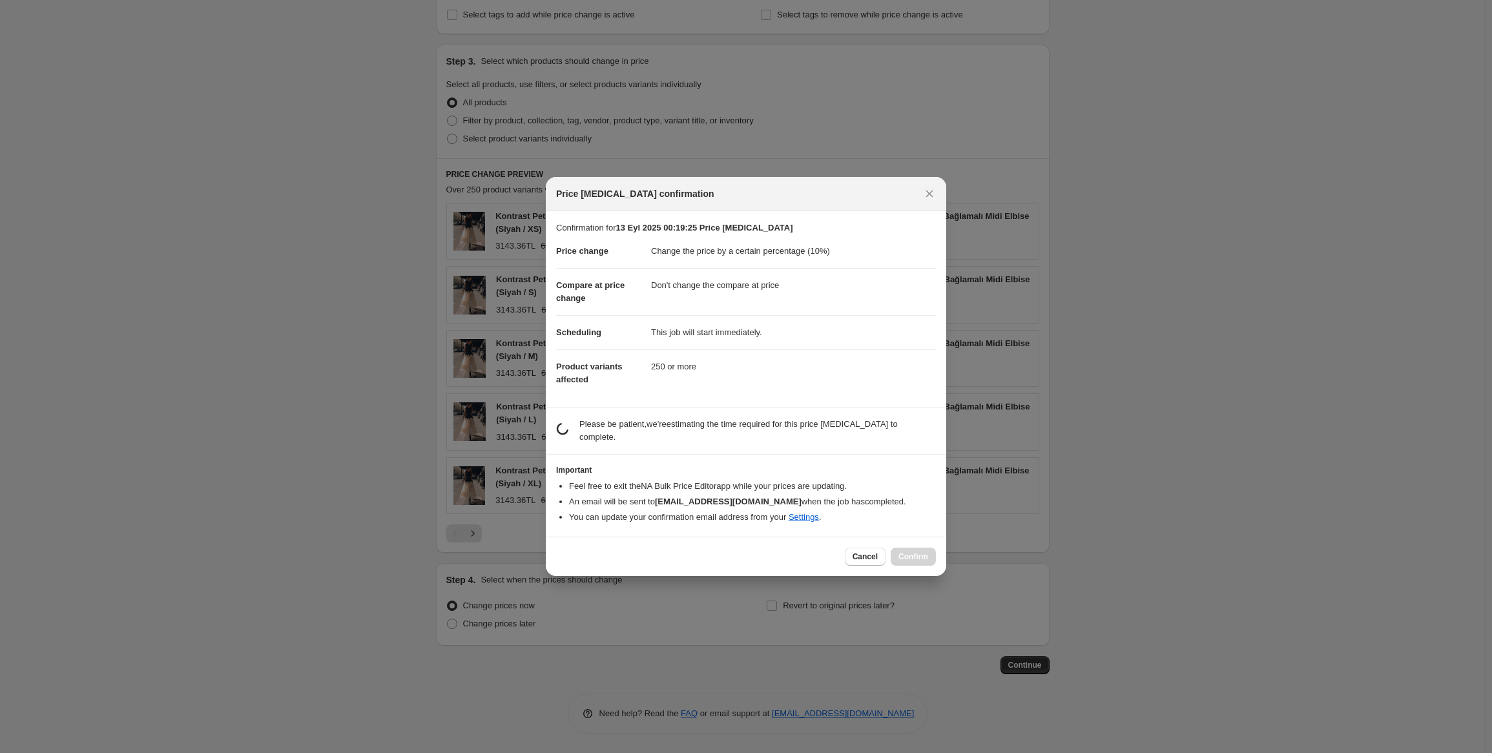
scroll to position [0, 0]
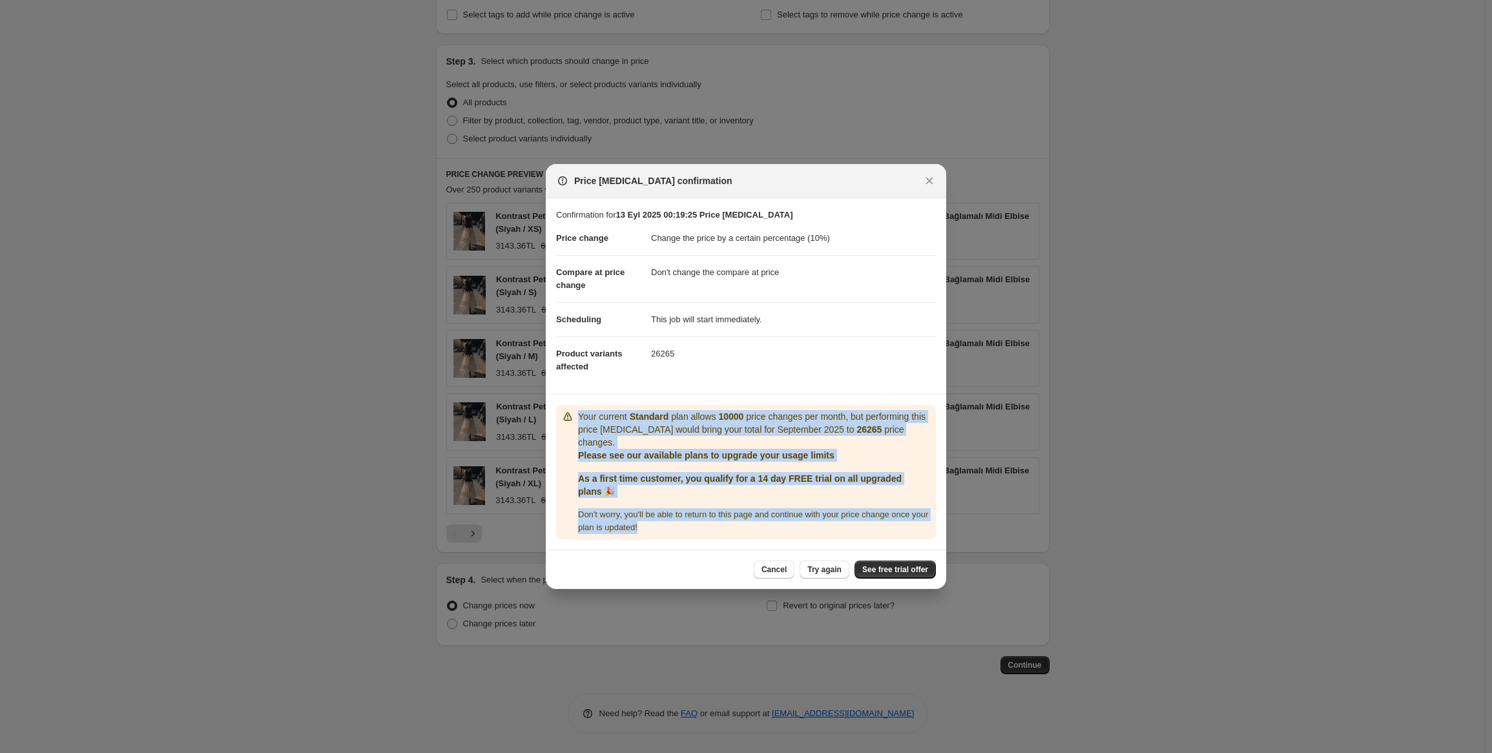
drag, startPoint x: 643, startPoint y: 507, endPoint x: 569, endPoint y: 418, distance: 115.6
click at [569, 418] on div "Your current Standard plan allows 10000 price changes per month, but performing…" at bounding box center [745, 472] width 369 height 124
copy div "Your current Standard plan allows 10000 price changes per month, but performing…"
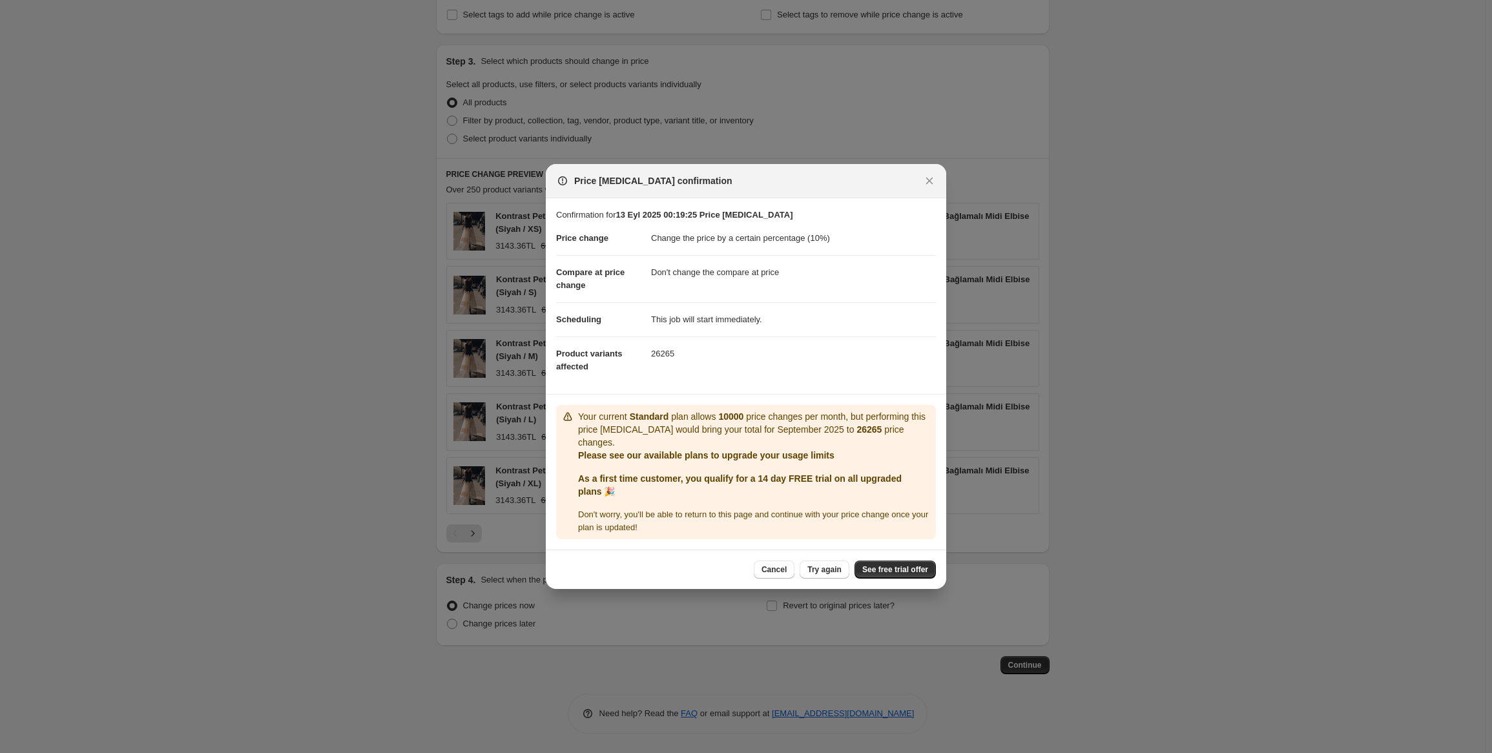
click at [891, 368] on dd "26265" at bounding box center [793, 353] width 285 height 34
click at [914, 564] on span "See free trial offer" at bounding box center [895, 569] width 66 height 10
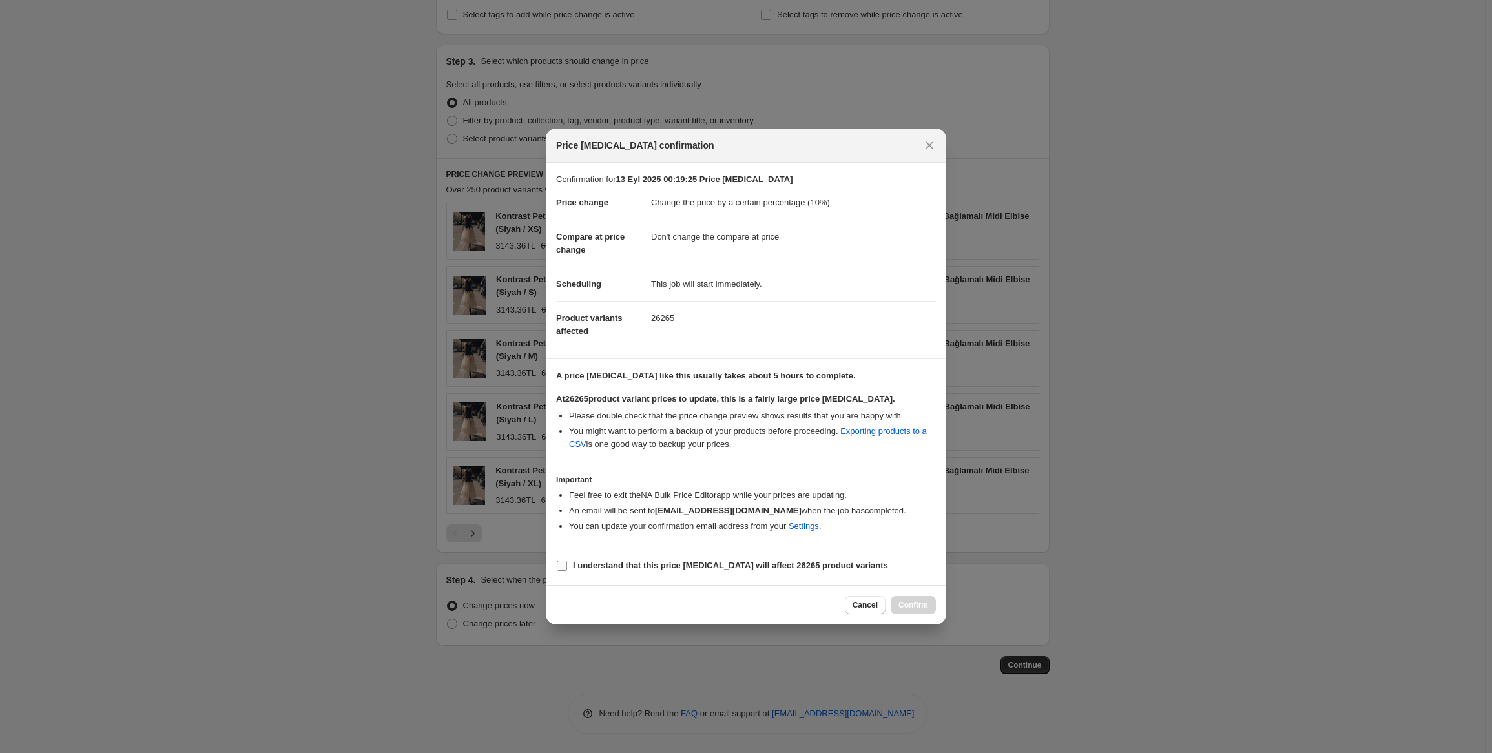
click at [657, 566] on b "I understand that this price change job will affect 26265 product variants" at bounding box center [730, 566] width 315 height 10
click at [567, 566] on input "I understand that this price change job will affect 26265 product variants" at bounding box center [562, 566] width 10 height 10
checkbox input "true"
click at [922, 602] on span "Confirm" at bounding box center [913, 605] width 30 height 10
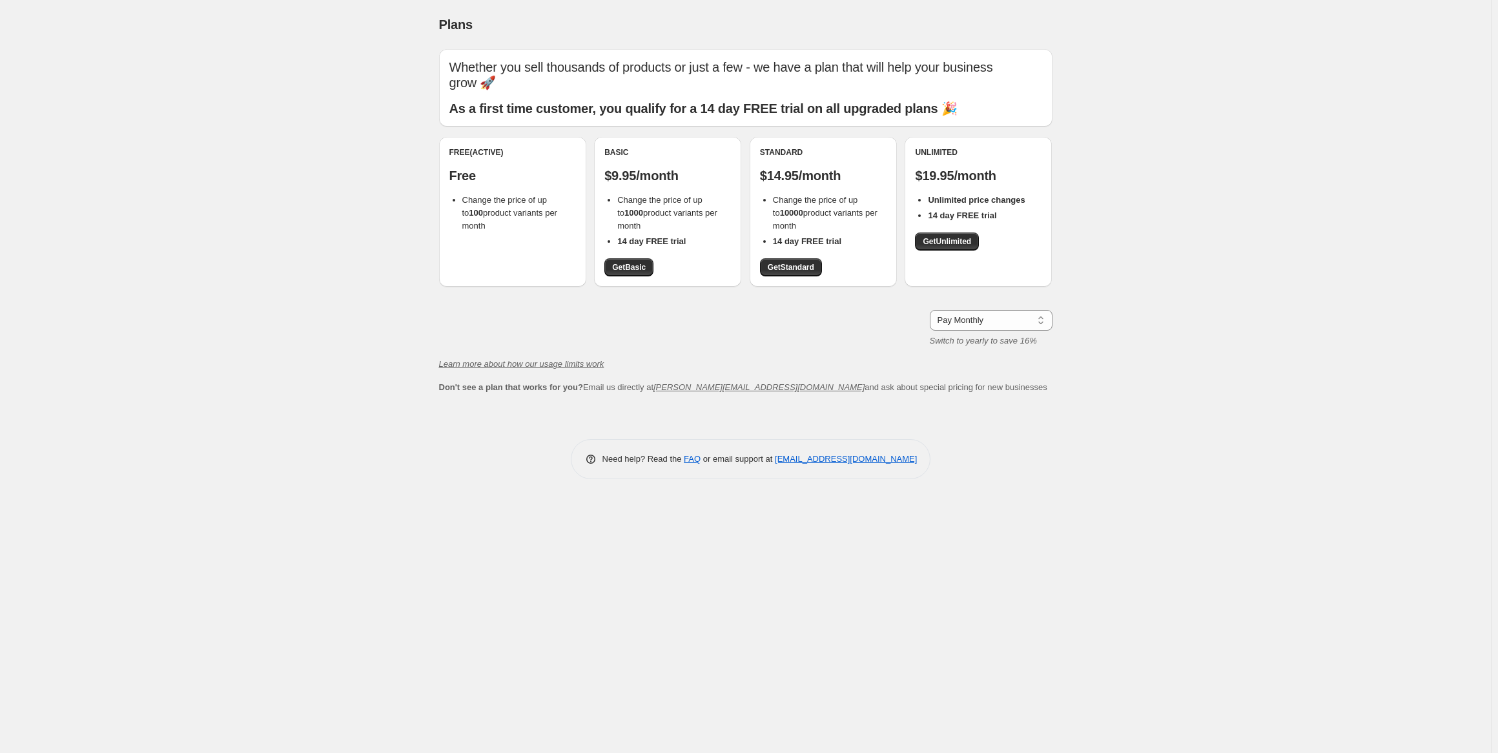
click at [876, 186] on div "Standard $14.95/month Change the price of up to 10000 product variants per mont…" at bounding box center [823, 211] width 127 height 129
click at [797, 271] on span "Get Standard" at bounding box center [791, 267] width 46 height 10
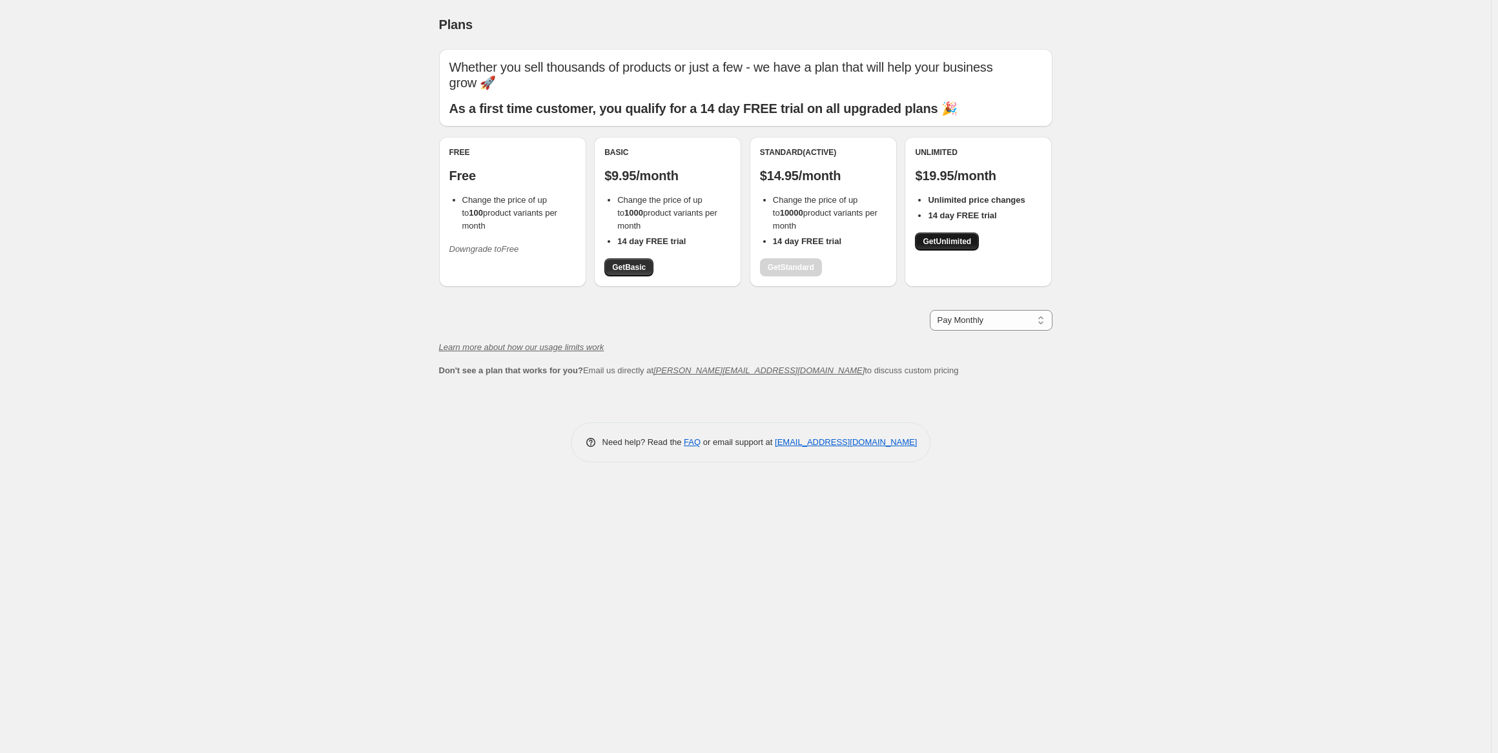
click at [951, 245] on span "Get Unlimited" at bounding box center [947, 241] width 48 height 10
